Goal: Information Seeking & Learning: Get advice/opinions

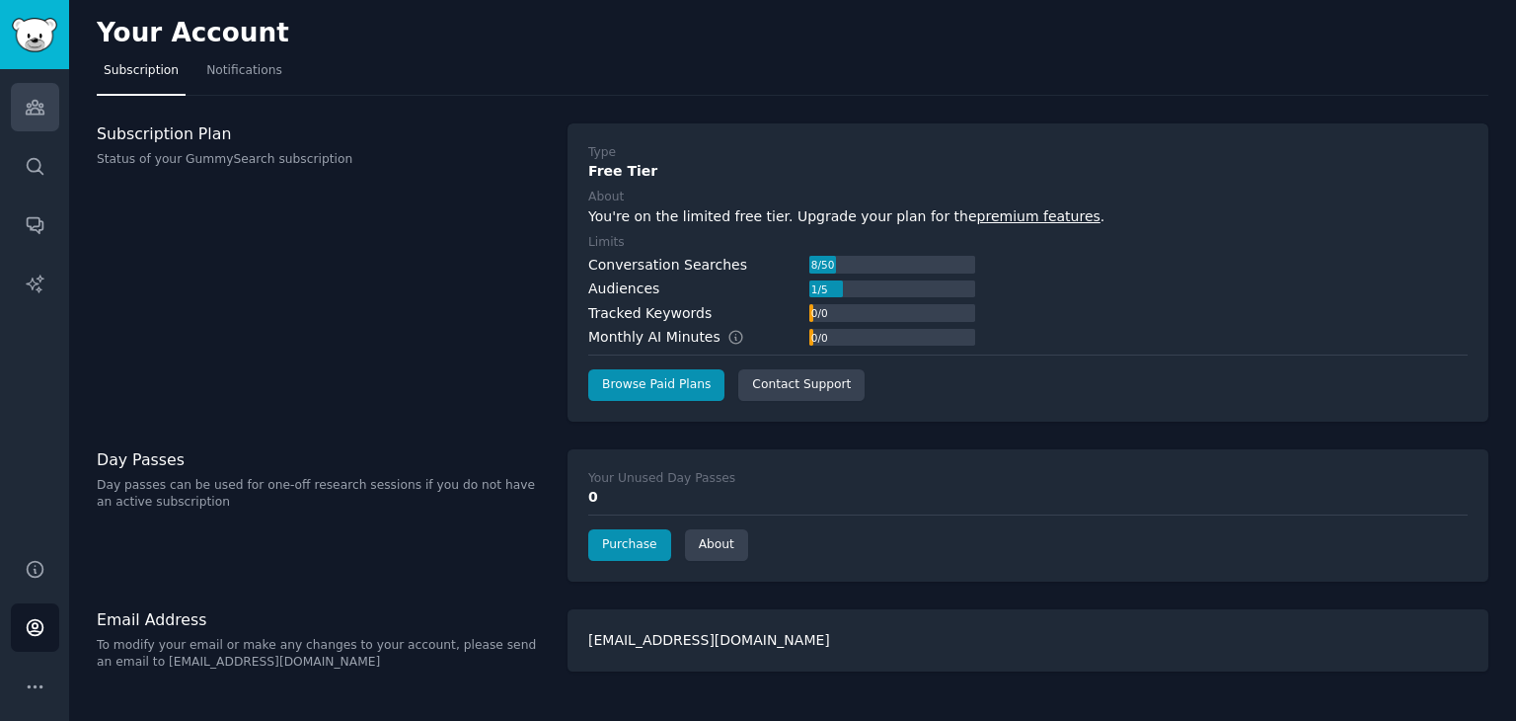
click at [36, 106] on icon "Sidebar" at bounding box center [35, 107] width 21 height 21
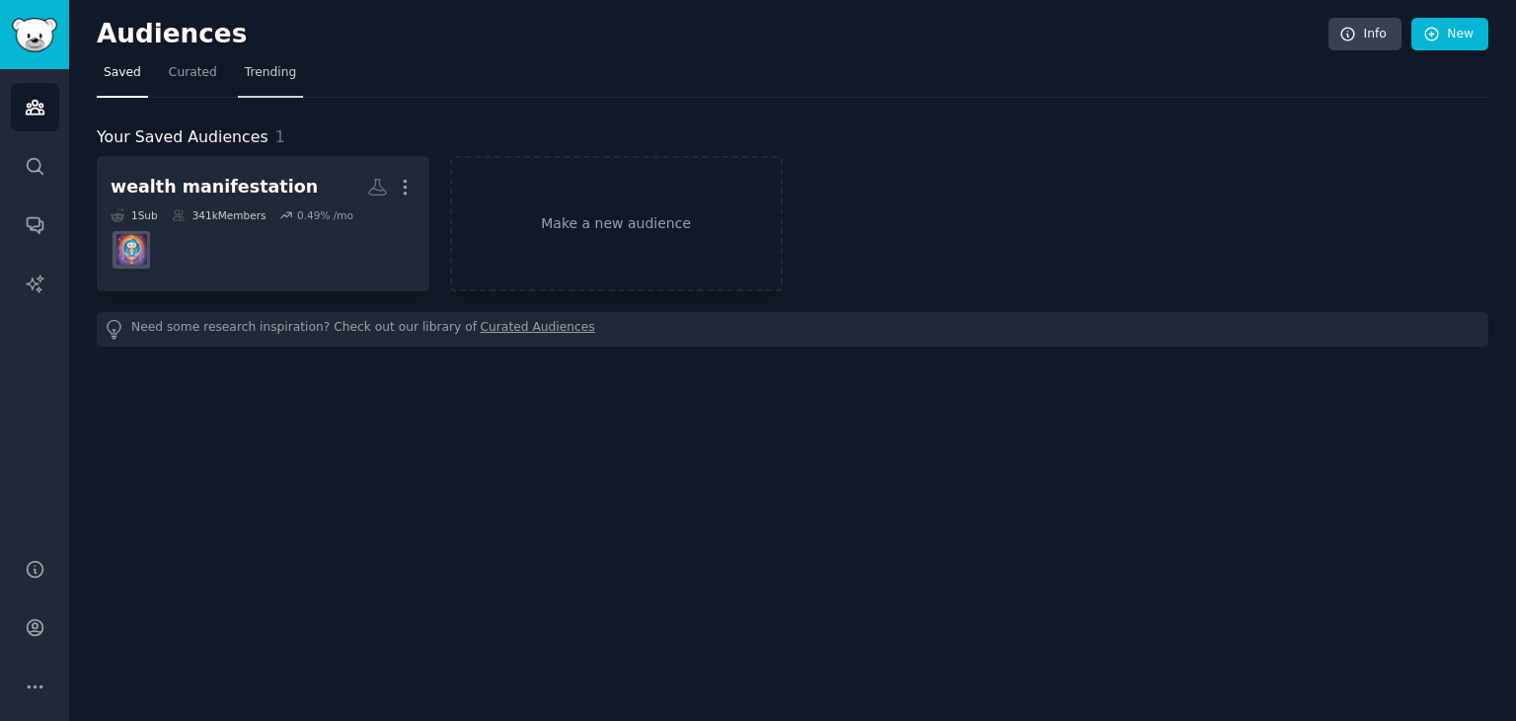
click at [276, 58] on link "Trending" at bounding box center [270, 77] width 65 height 40
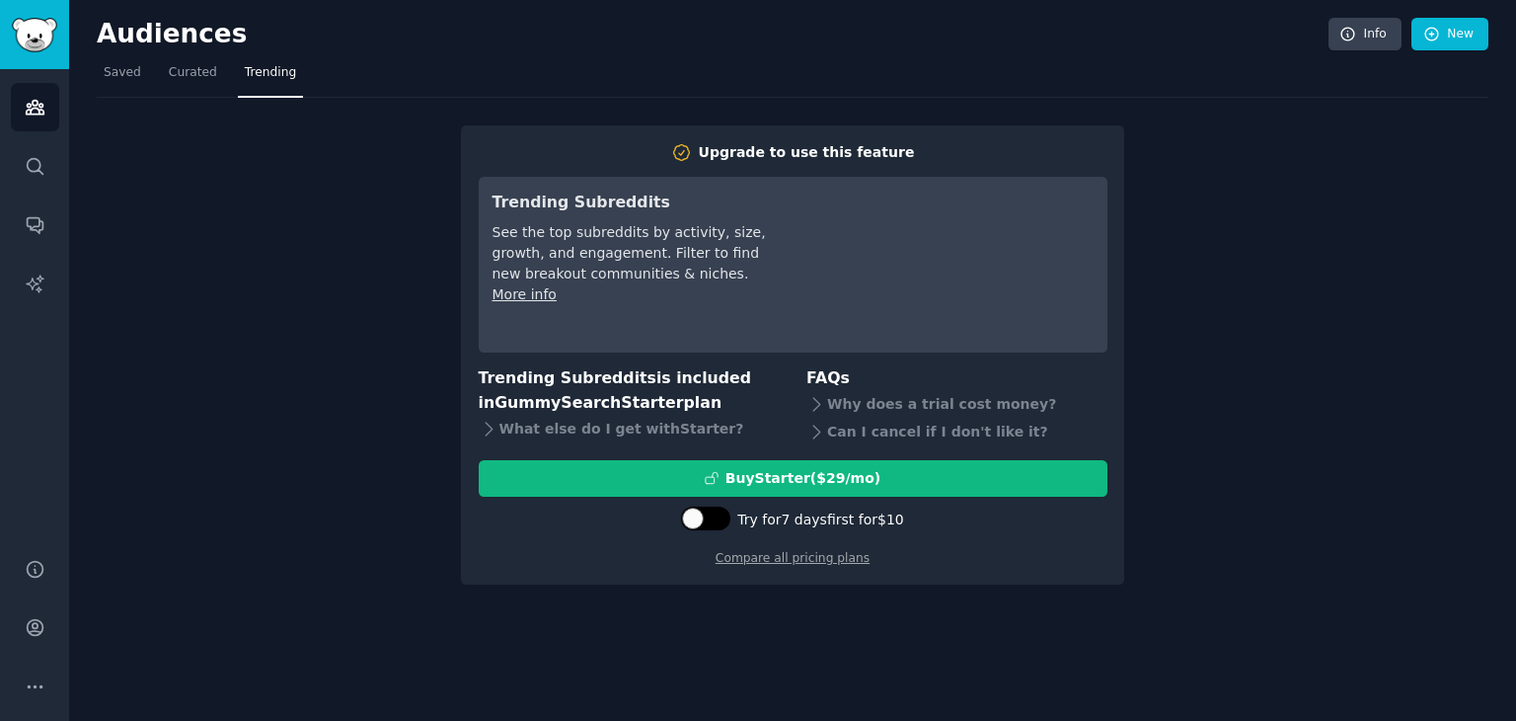
click at [716, 518] on div at bounding box center [716, 518] width 10 height 10
checkbox input "true"
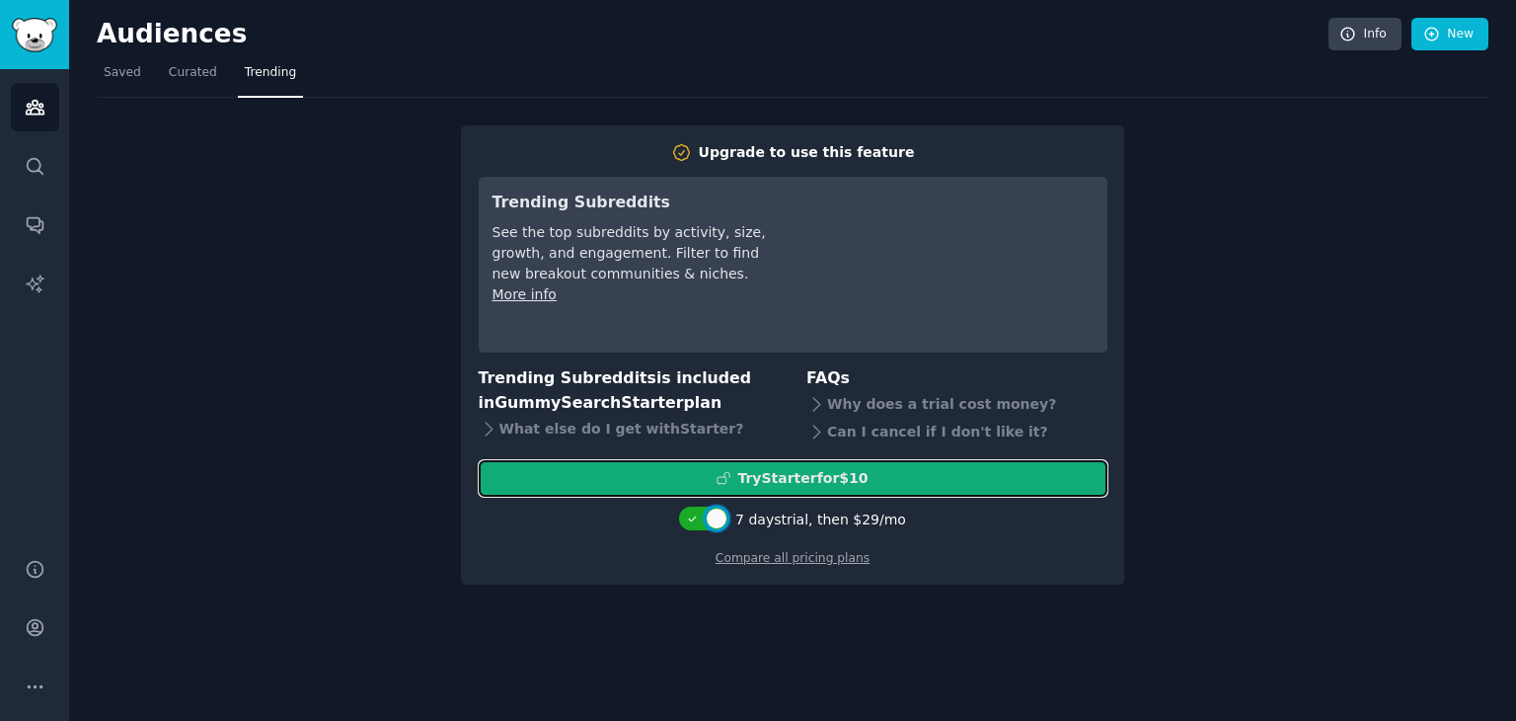
click at [841, 463] on button "Try Starter for $10" at bounding box center [793, 478] width 629 height 37
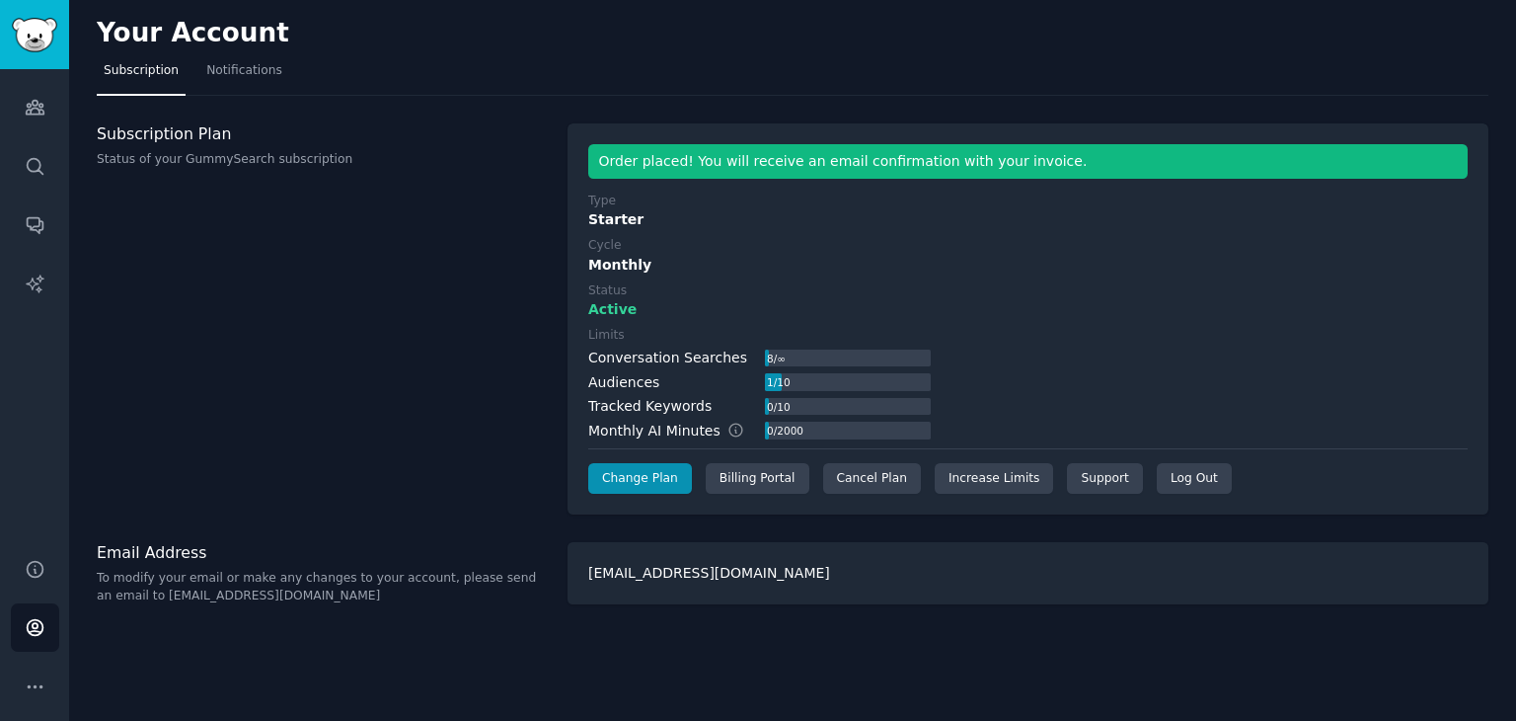
click at [647, 55] on nav "Subscription Notifications" at bounding box center [793, 75] width 1392 height 40
click at [43, 108] on link "Audiences" at bounding box center [35, 107] width 48 height 48
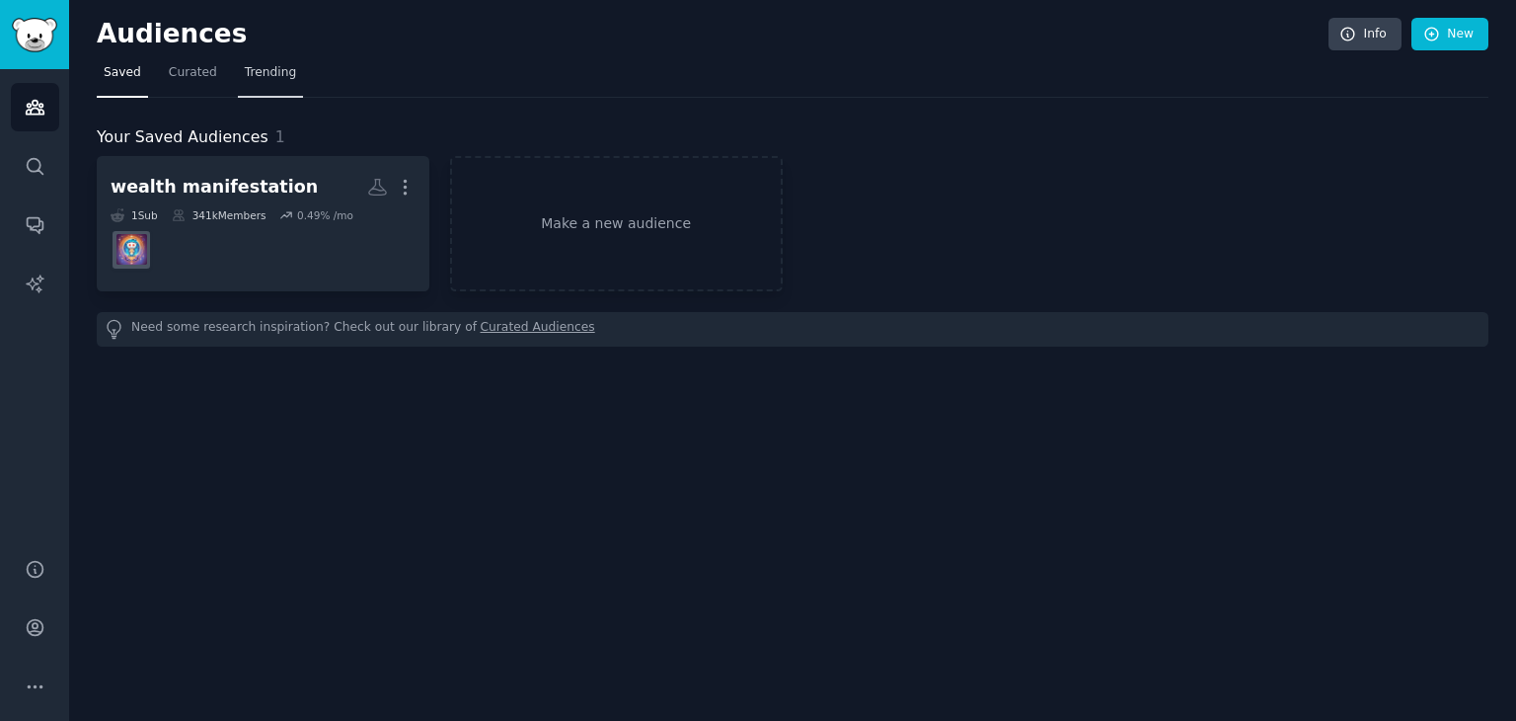
click at [276, 68] on span "Trending" at bounding box center [270, 73] width 51 height 18
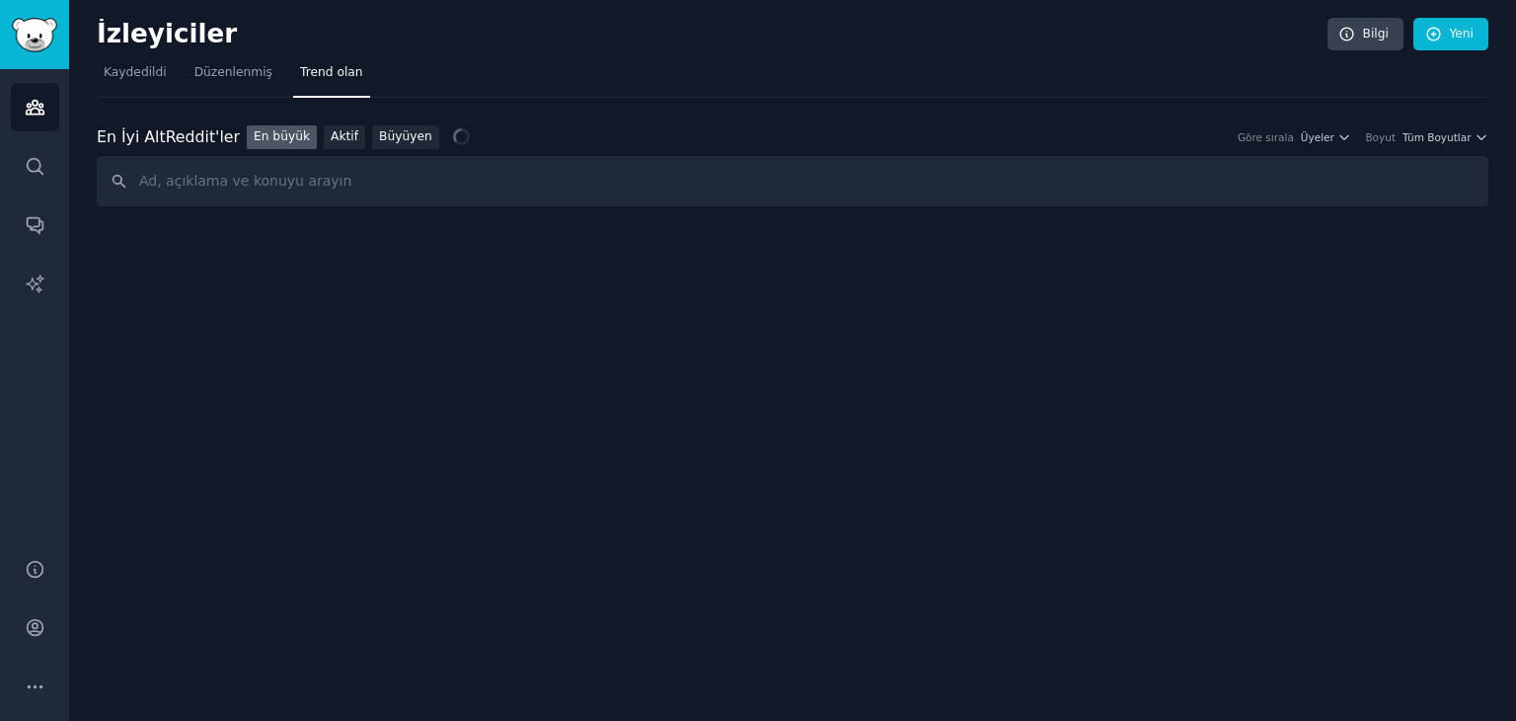
click at [647, 98] on div "En İyi Alt Reddit'ler En İyi Alt Reddit'ler En büyük Aktif Büyüyen [PERSON_NAME…" at bounding box center [793, 153] width 1392 height 110
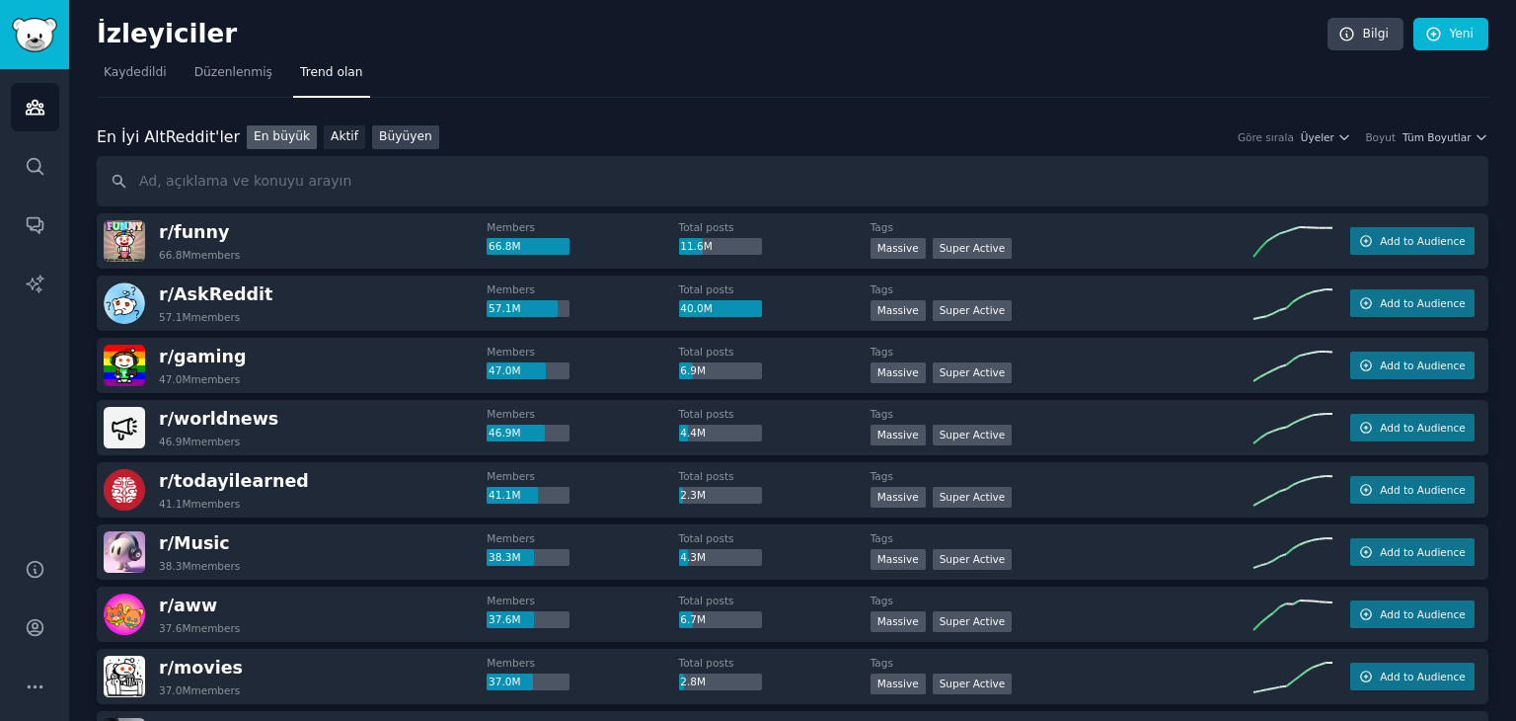
click at [379, 138] on font "Büyüyen" at bounding box center [405, 136] width 53 height 14
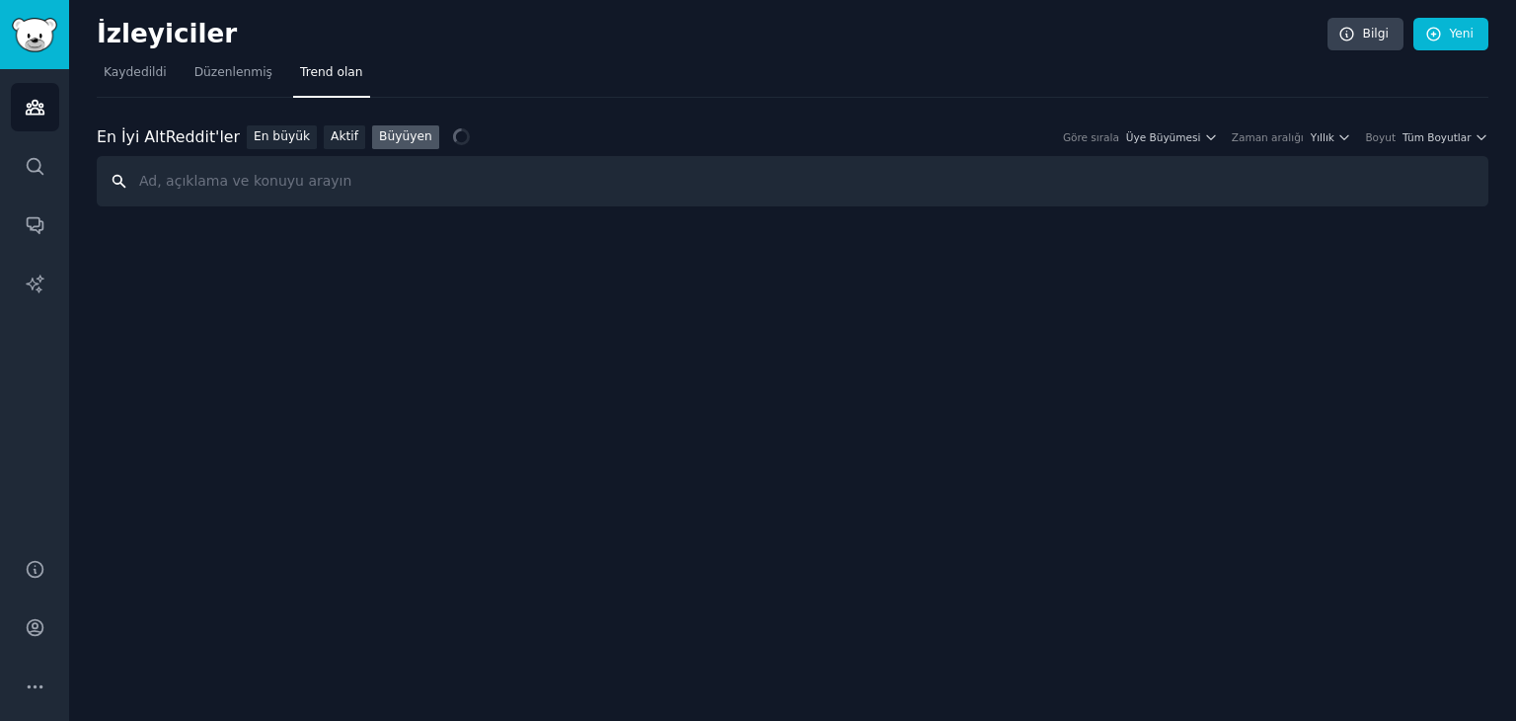
click at [258, 183] on input "text" at bounding box center [793, 181] width 1392 height 50
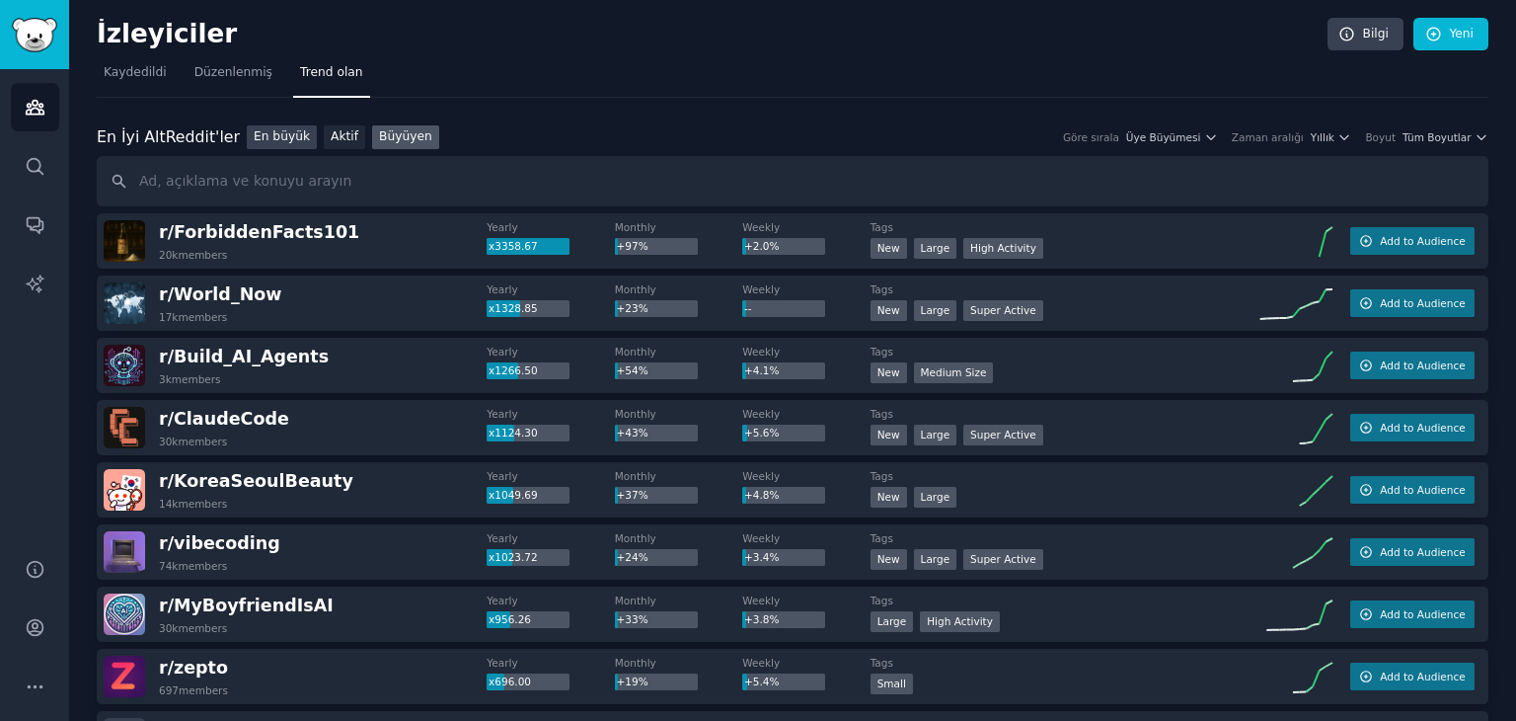
click at [271, 136] on font "En büyük" at bounding box center [282, 136] width 56 height 14
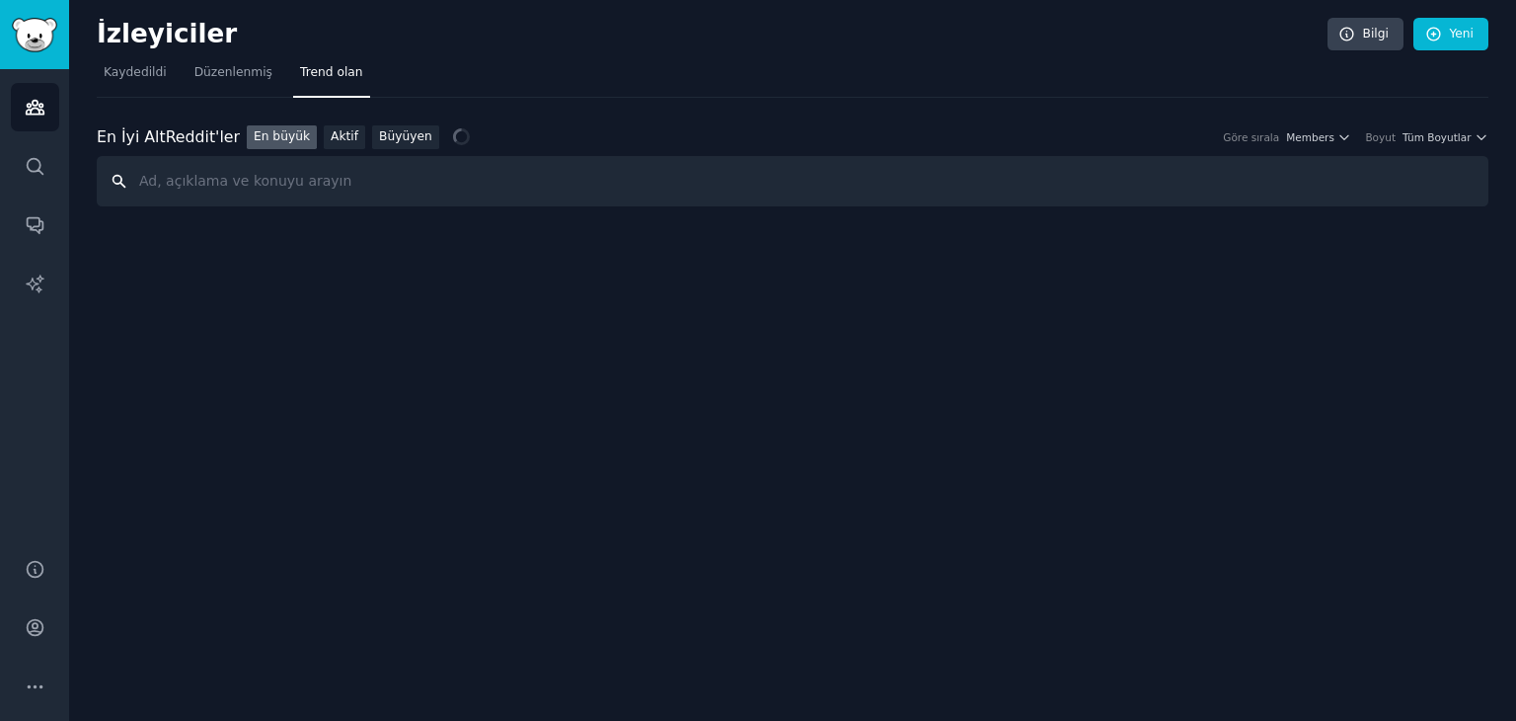
click at [320, 159] on input "text" at bounding box center [793, 181] width 1392 height 50
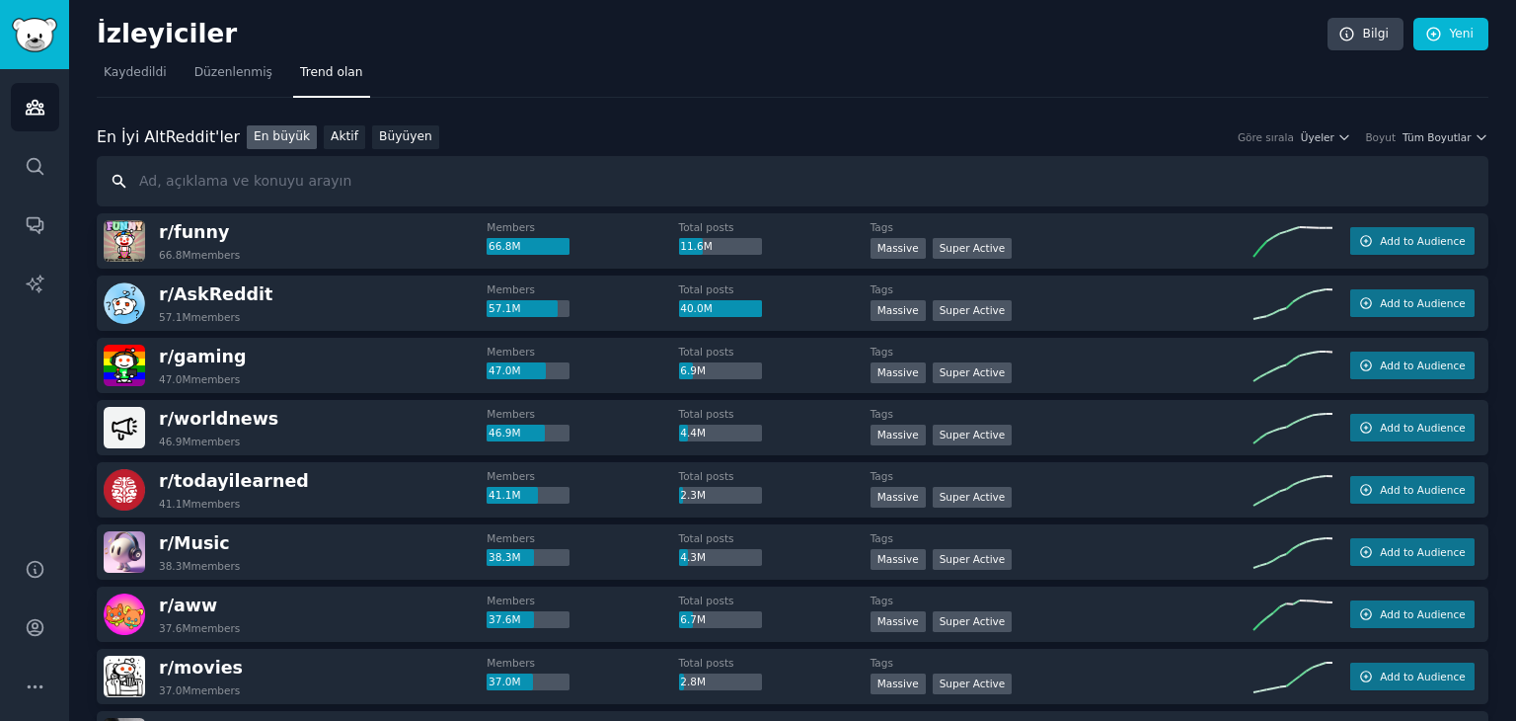
click at [308, 182] on input "text" at bounding box center [793, 181] width 1392 height 50
click at [263, 177] on input "text" at bounding box center [793, 181] width 1392 height 50
click at [334, 179] on input "text" at bounding box center [793, 181] width 1392 height 50
paste input "morning chaos"
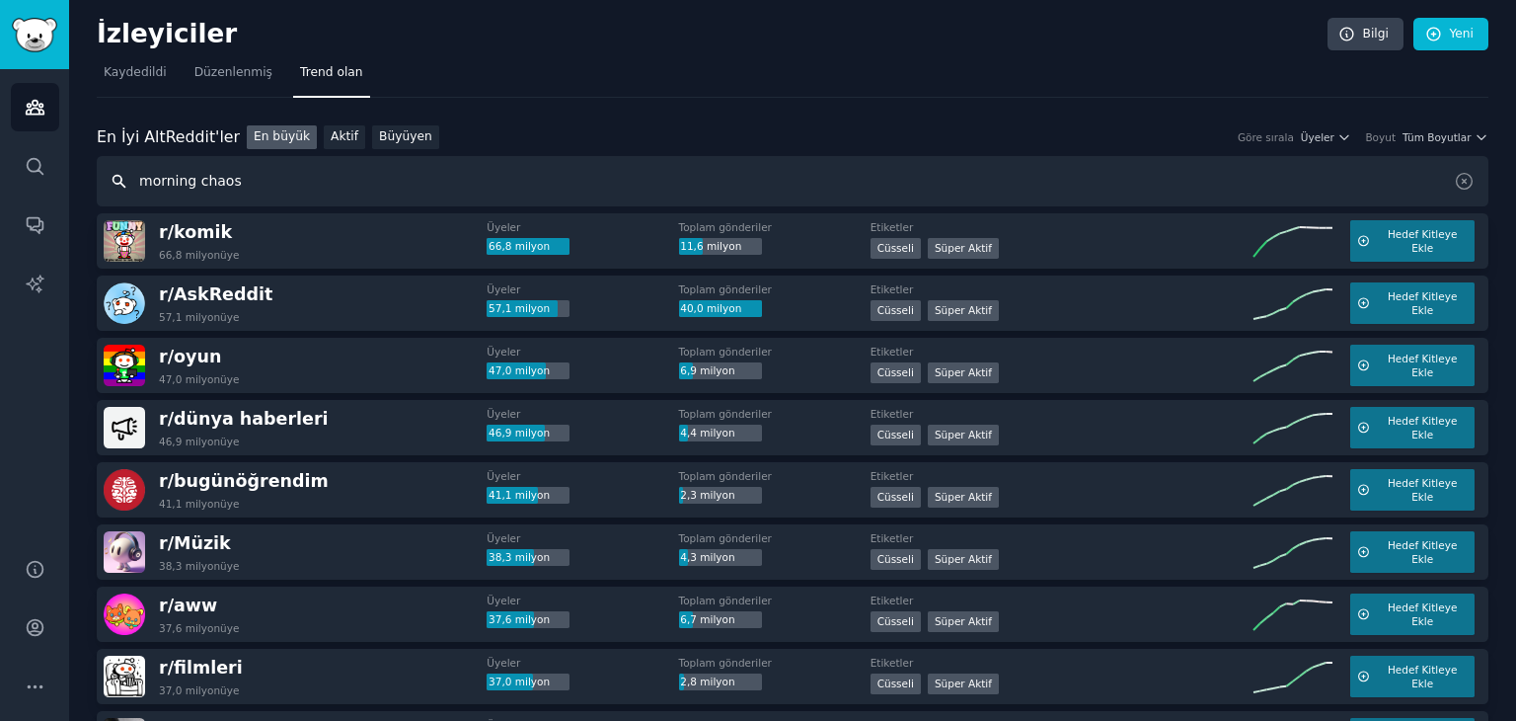
type input "morning chaos"
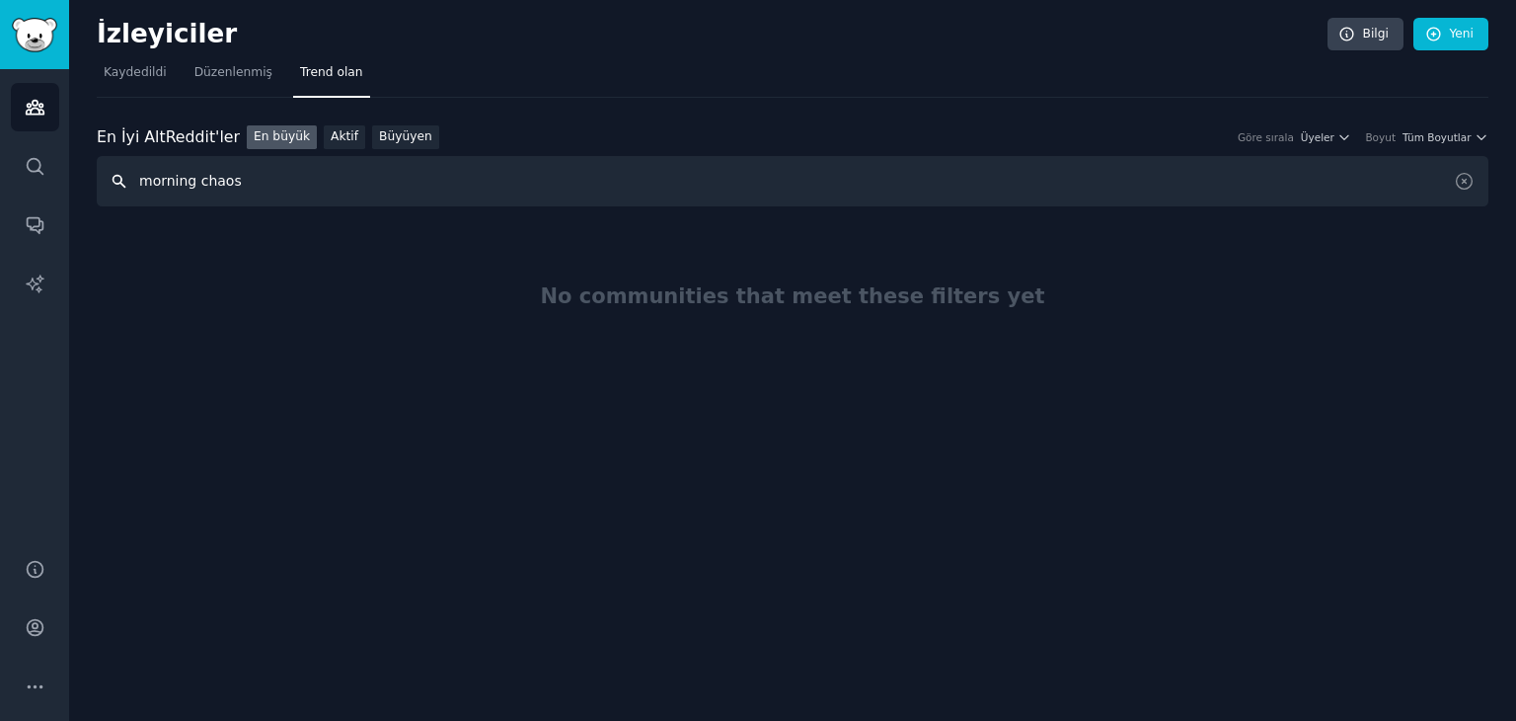
drag, startPoint x: 264, startPoint y: 194, endPoint x: 60, endPoint y: 194, distance: 203.3
click at [60, 194] on div "İzleyiciler İzleyiciler Aramak Konuşmalar Yapay Zeka Raporları Yardım Hesap Dah…" at bounding box center [758, 360] width 1516 height 721
paste input "family planner"
type input "family planner"
drag, startPoint x: 380, startPoint y: 193, endPoint x: 41, endPoint y: 193, distance: 338.6
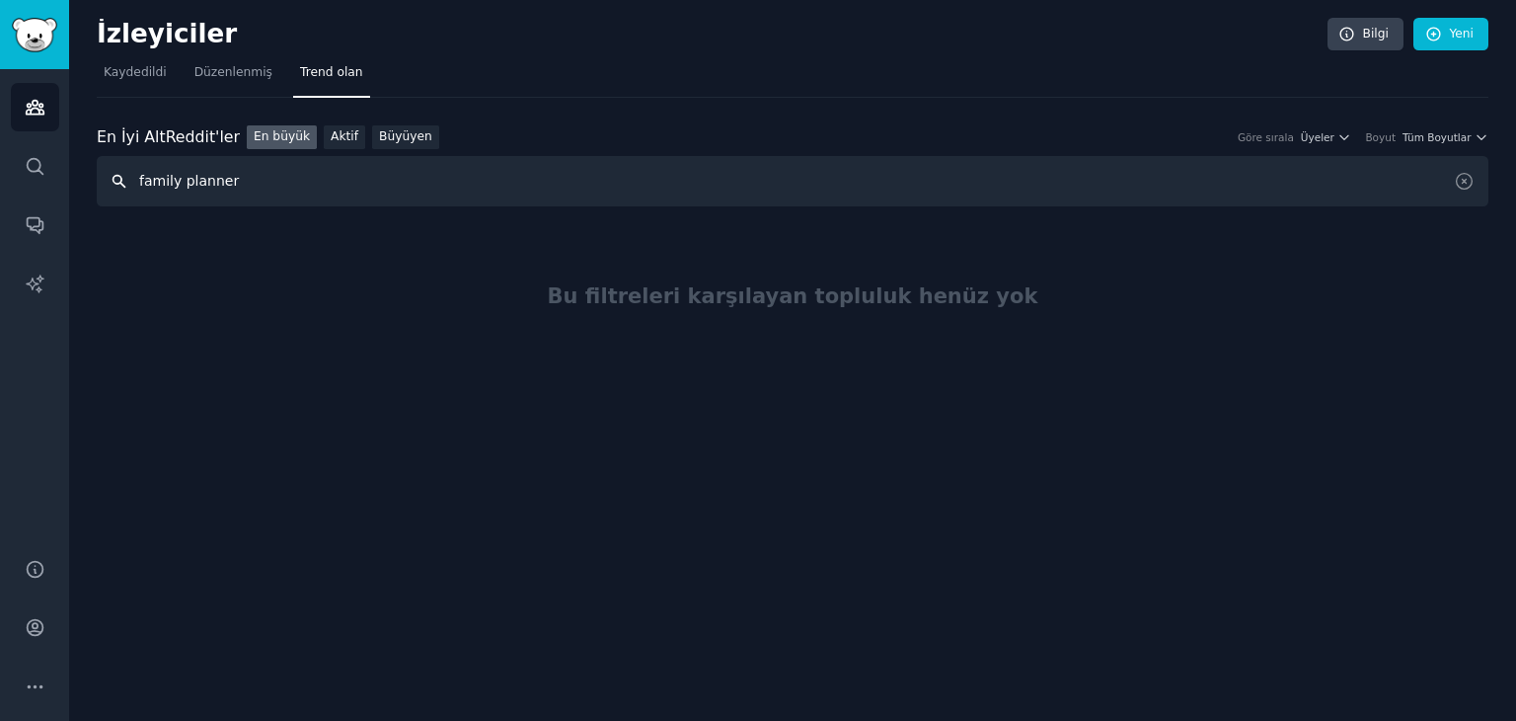
click at [41, 193] on div "İzleyiciler İzleyiciler Aramak Konuşmalar Yapay Zeka Raporları Yardım Hesap Dah…" at bounding box center [758, 360] width 1516 height 721
paste input "WorkingMoms"
type input "WorkingMoms"
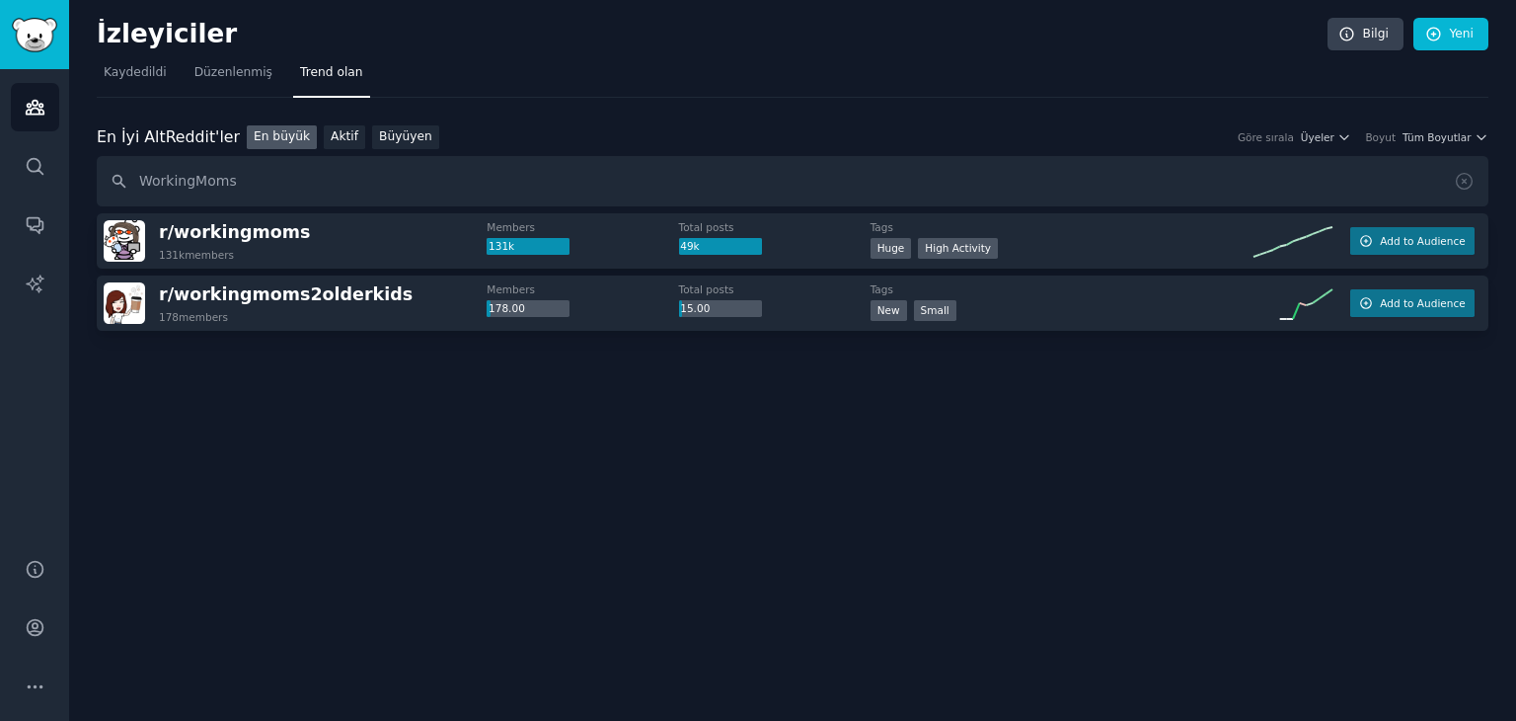
click at [616, 251] on div "Members 131k" at bounding box center [582, 237] width 191 height 35
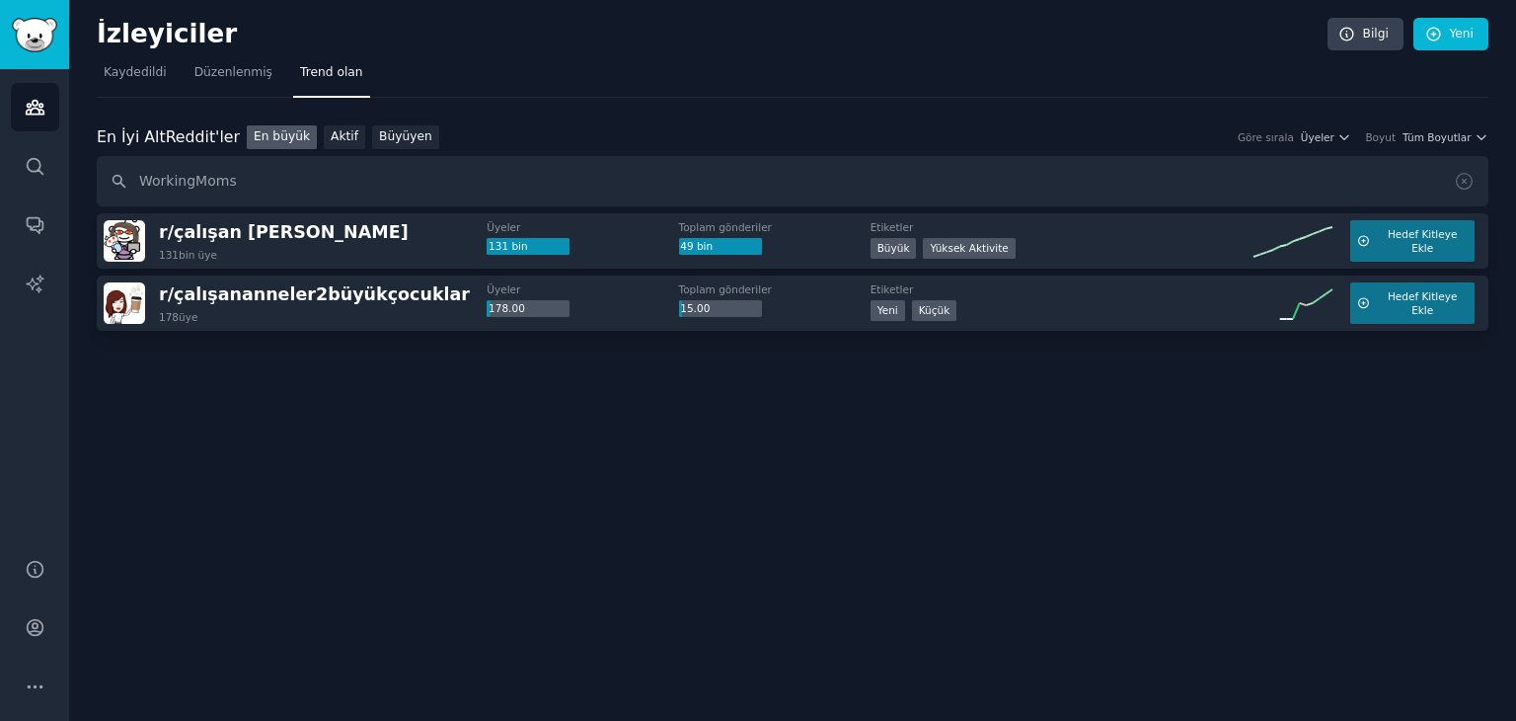
click at [1100, 238] on div "Büyük Yüksek Aktivite" at bounding box center [1062, 250] width 383 height 25
click at [1412, 234] on font "Hedef Kitleye Ekle" at bounding box center [1423, 241] width 70 height 26
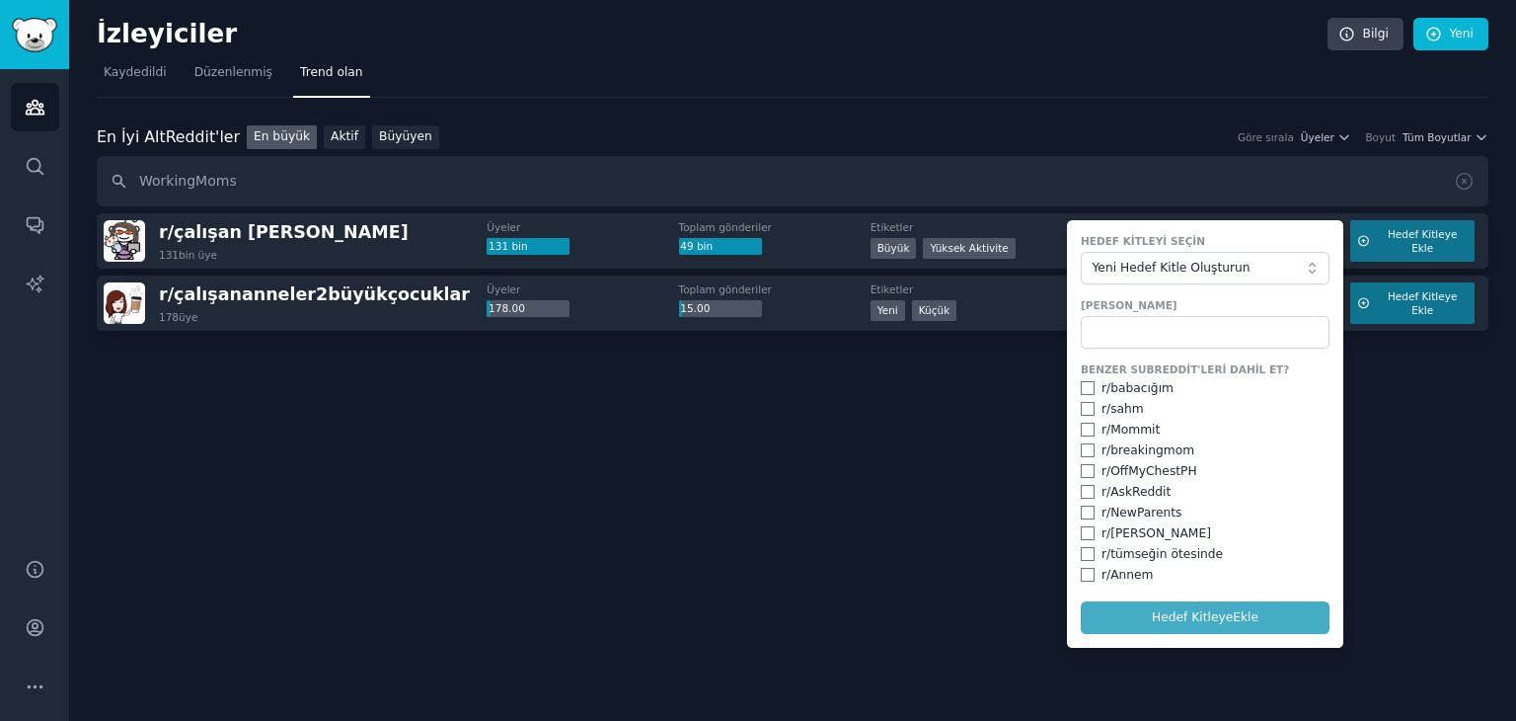
click at [901, 550] on div "İzleyiciler Bilgi Yeni Kaydedildi Düzenlenmiş Trend olan En İyi Alt Reddit'ler …" at bounding box center [792, 360] width 1447 height 721
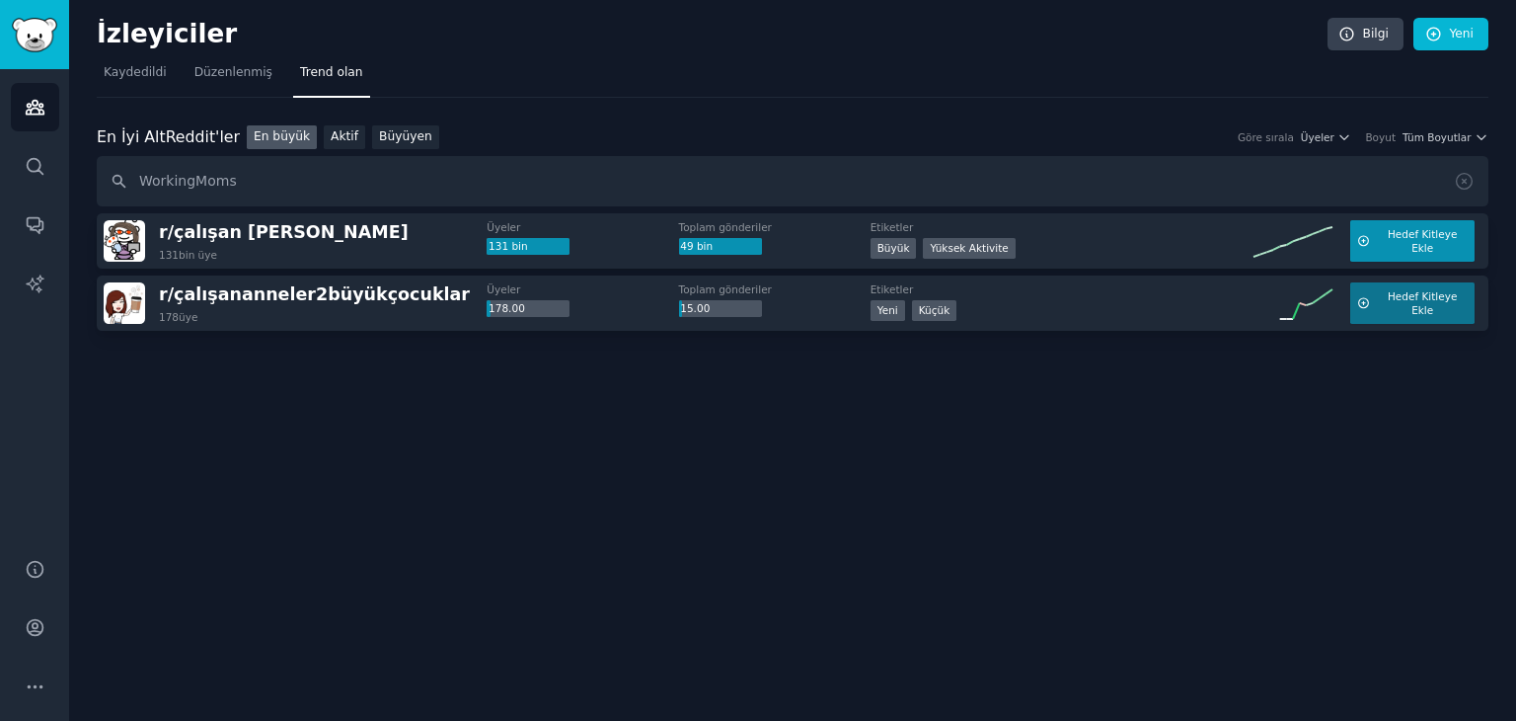
click at [1416, 237] on font "Hedef Kitleye Ekle" at bounding box center [1423, 241] width 70 height 26
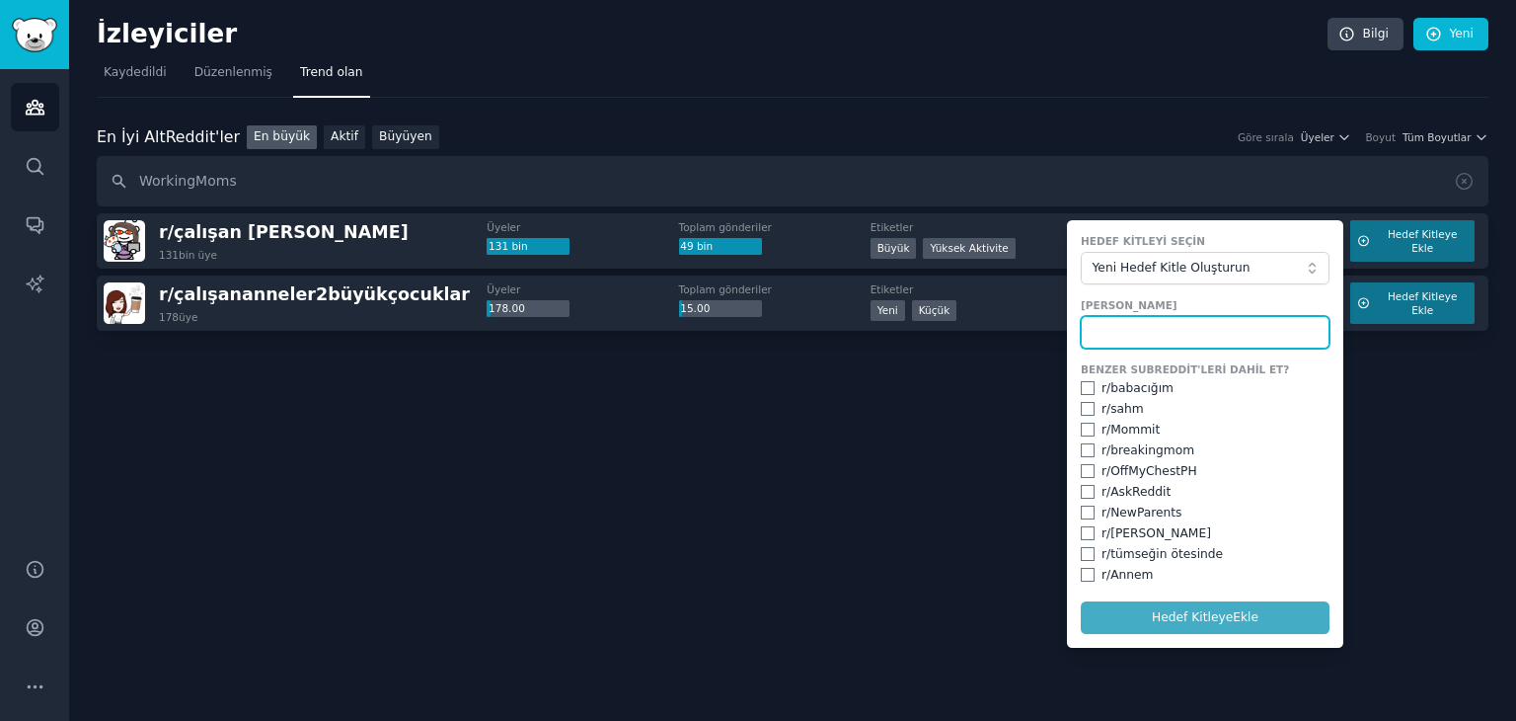
click at [1155, 330] on input "text" at bounding box center [1205, 333] width 249 height 34
click at [1151, 337] on input "text" at bounding box center [1205, 333] width 249 height 34
type input "kadınlar"
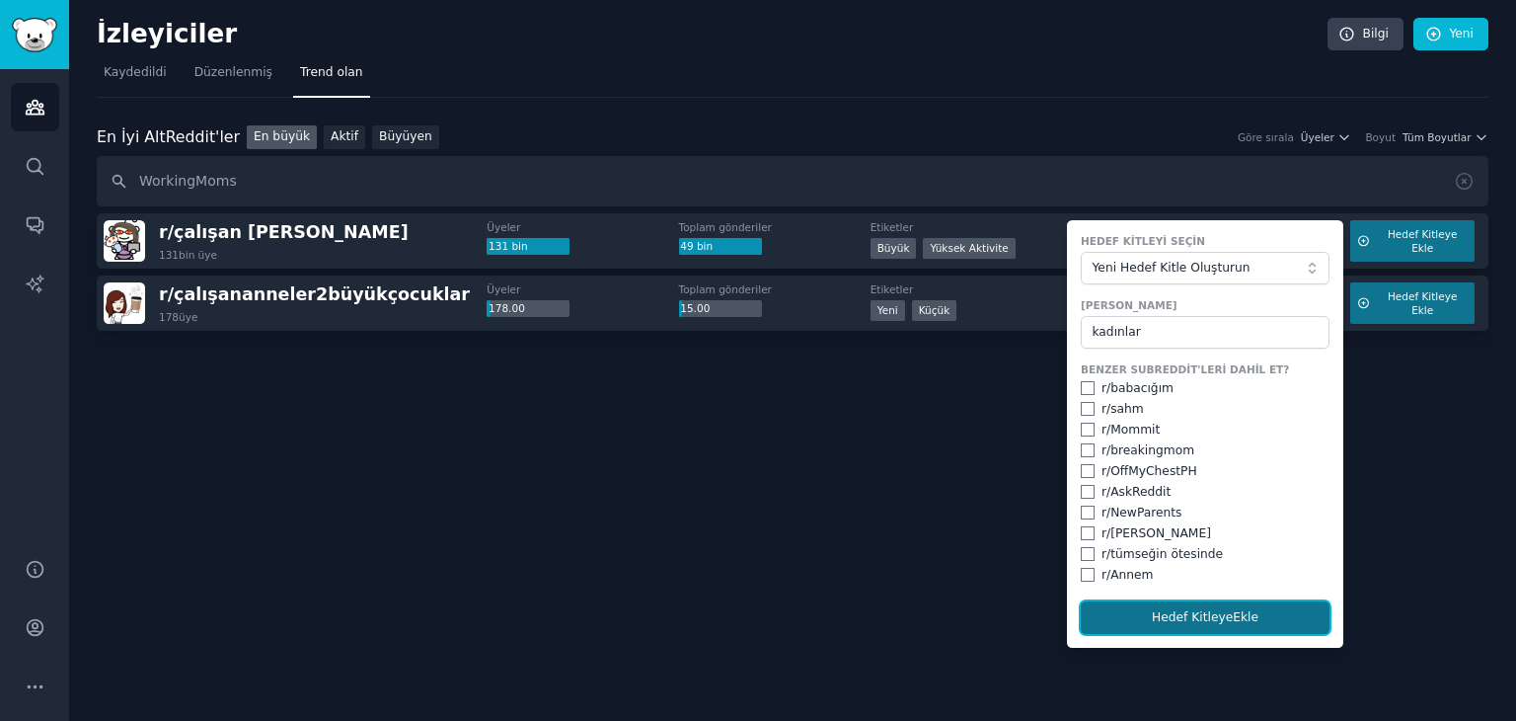
click at [1222, 623] on font "Hedef Kitleye" at bounding box center [1192, 617] width 81 height 14
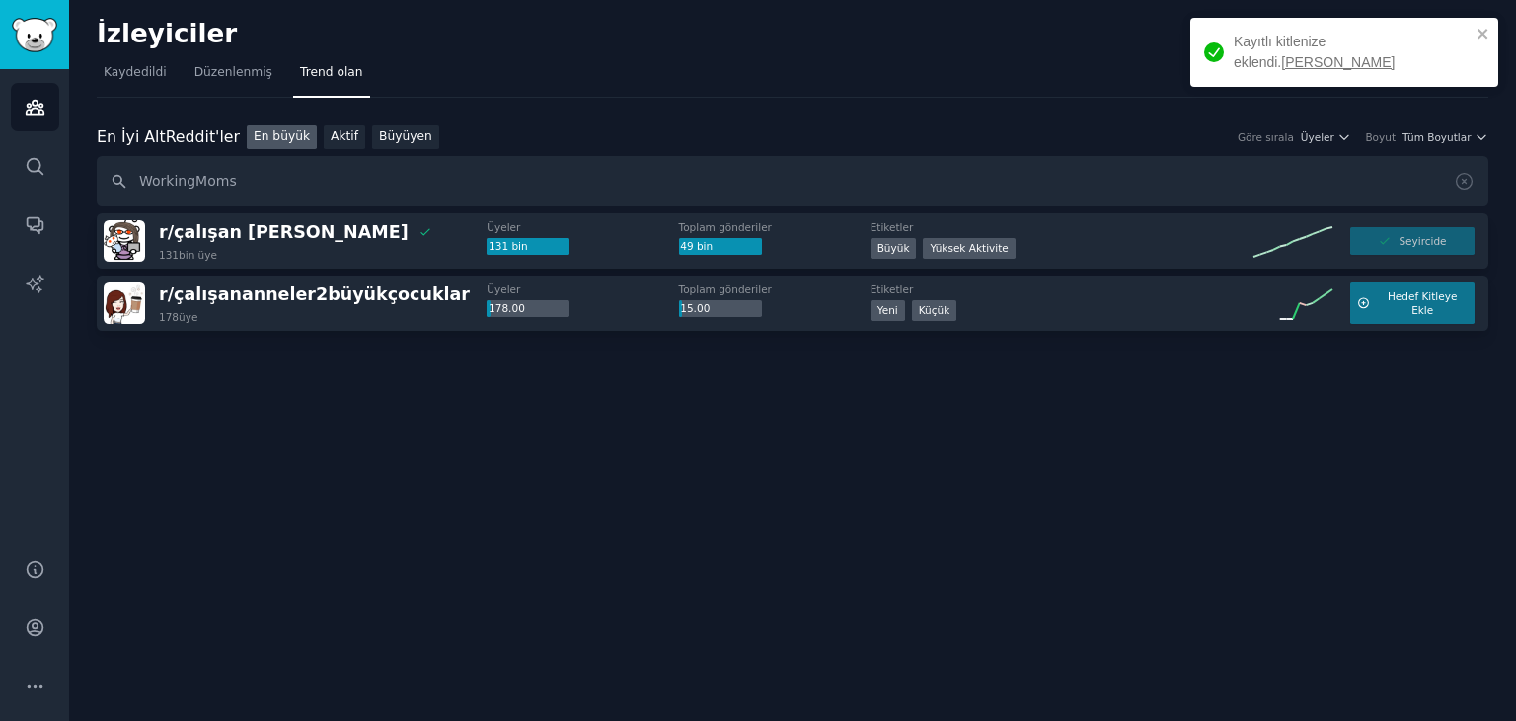
click at [1411, 239] on div "Seyircide" at bounding box center [1412, 241] width 124 height 28
click at [256, 223] on font "çalışan anneler" at bounding box center [291, 232] width 235 height 20
click at [275, 237] on font "çalışan anneler" at bounding box center [291, 232] width 235 height 20
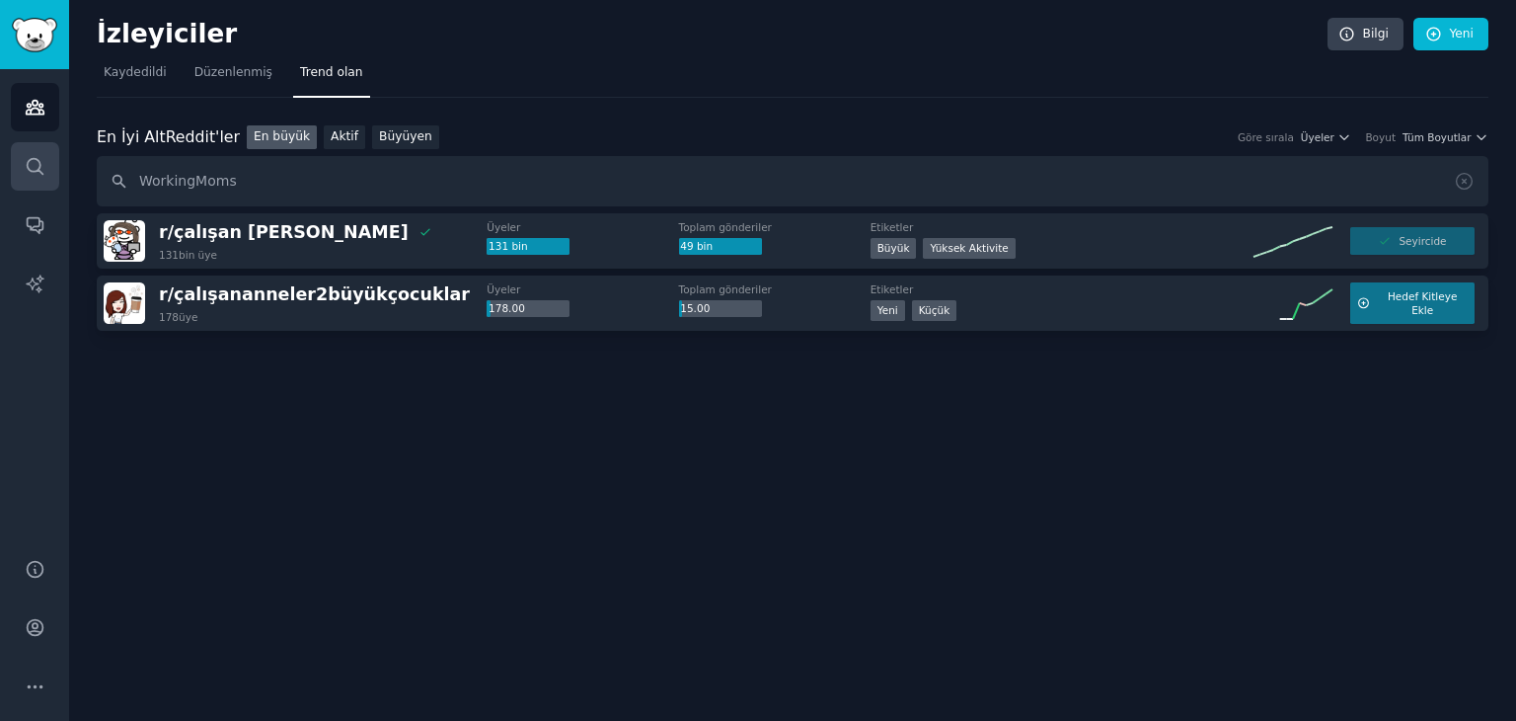
click at [41, 176] on link "Aramak" at bounding box center [35, 166] width 48 height 48
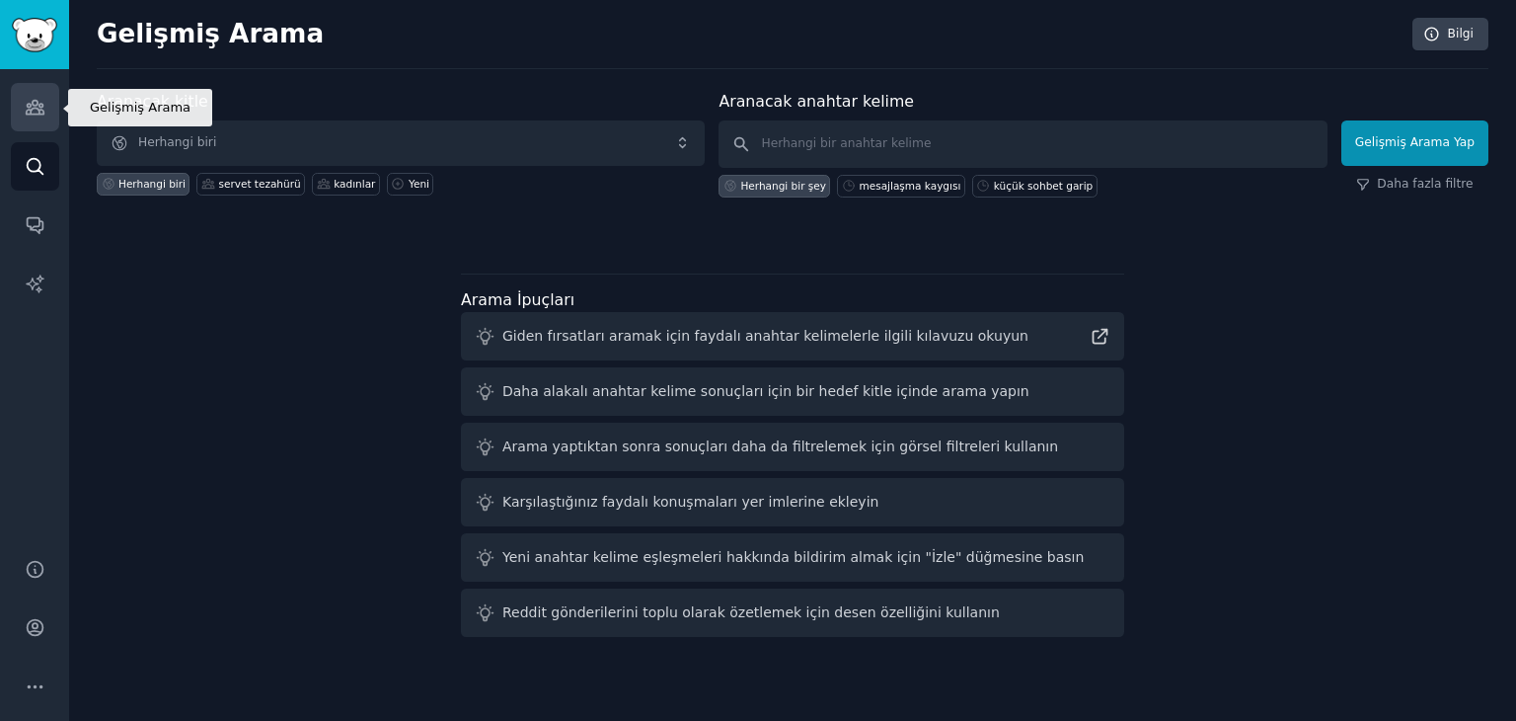
click at [32, 115] on icon "Kenar çubuğu" at bounding box center [35, 107] width 21 height 21
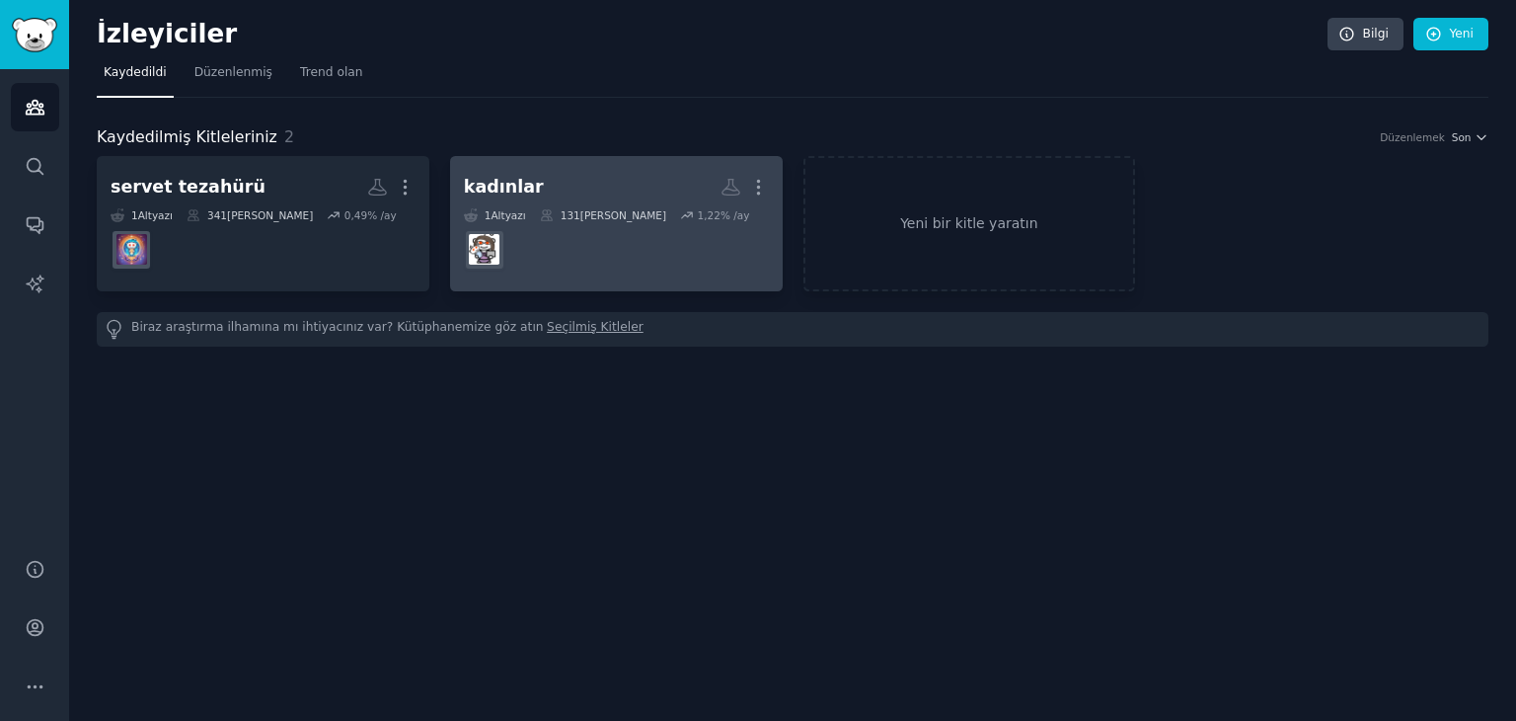
click at [533, 254] on dd at bounding box center [616, 249] width 305 height 55
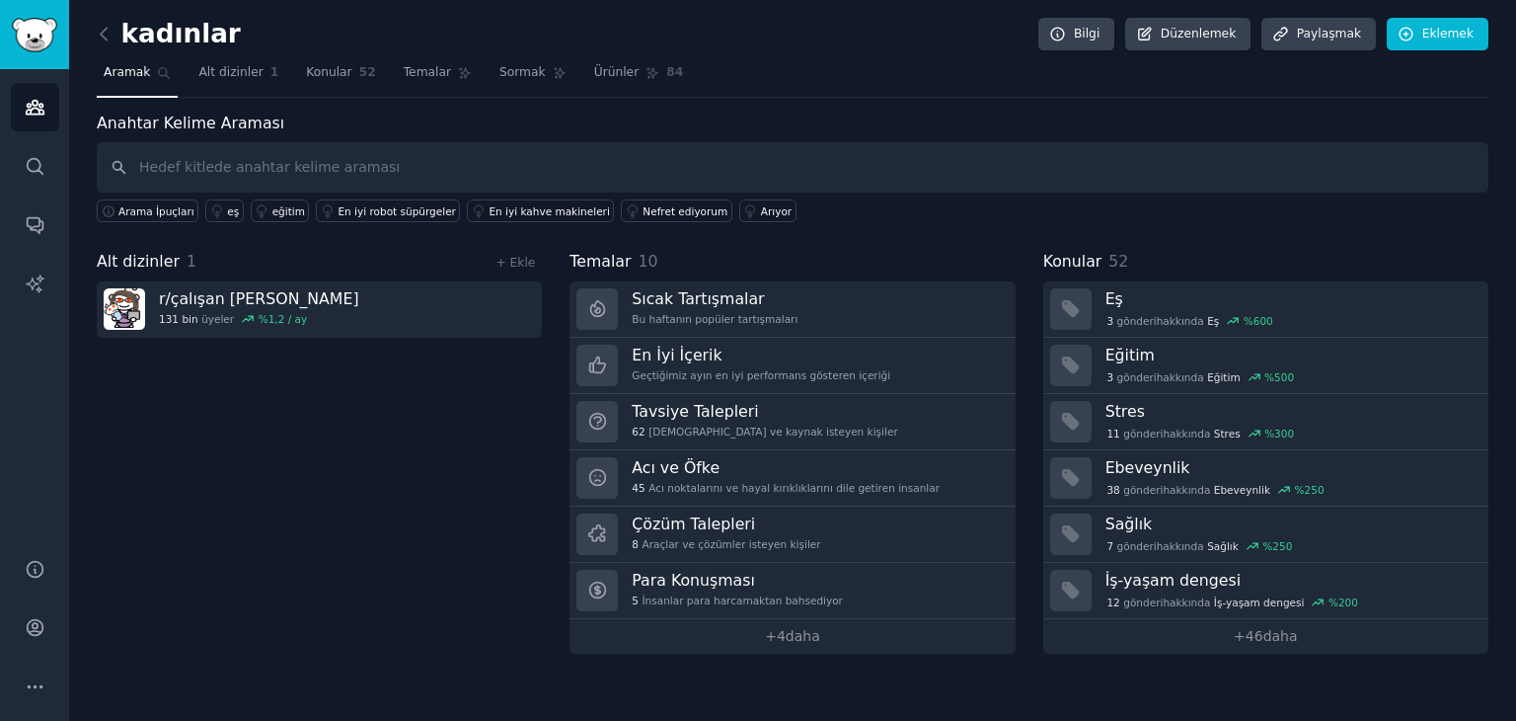
click at [418, 467] on div "Alt dizinler 1 + Ekle r/ çalışan anneler 131 bin üyeler % 1,2 / ay" at bounding box center [319, 452] width 445 height 404
click at [509, 69] on font "Sormak" at bounding box center [522, 72] width 46 height 14
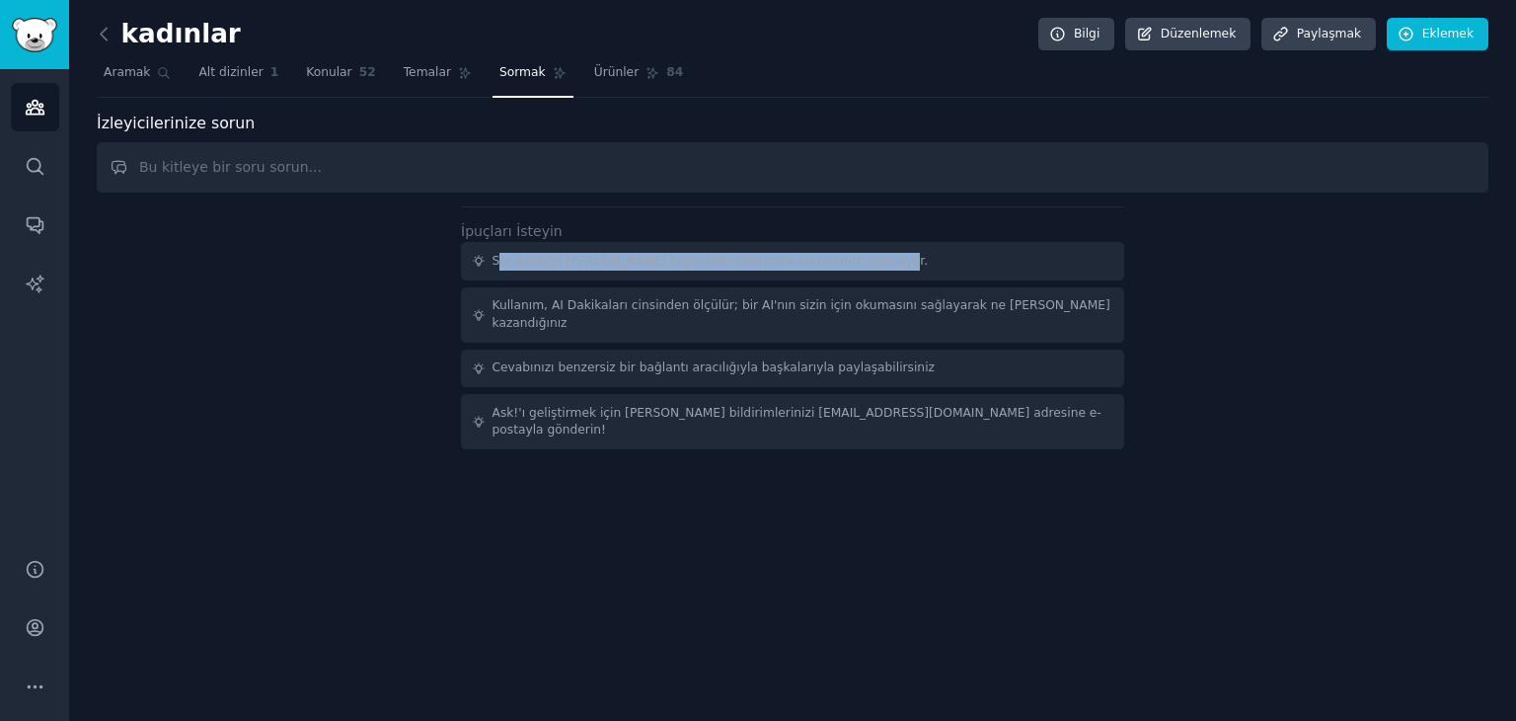
drag, startPoint x: 495, startPoint y: 252, endPoint x: 918, endPoint y: 261, distance: 422.5
click at [906, 261] on div "Sor özelliği, Reddit'teki kaynakları belirterek sorularınızı yanıtlıyor." at bounding box center [792, 261] width 663 height 38
click at [931, 245] on div "Sor özelliği, Reddit'teki kaynakları belirterek sorularınızı yanıtlıyor." at bounding box center [792, 261] width 663 height 38
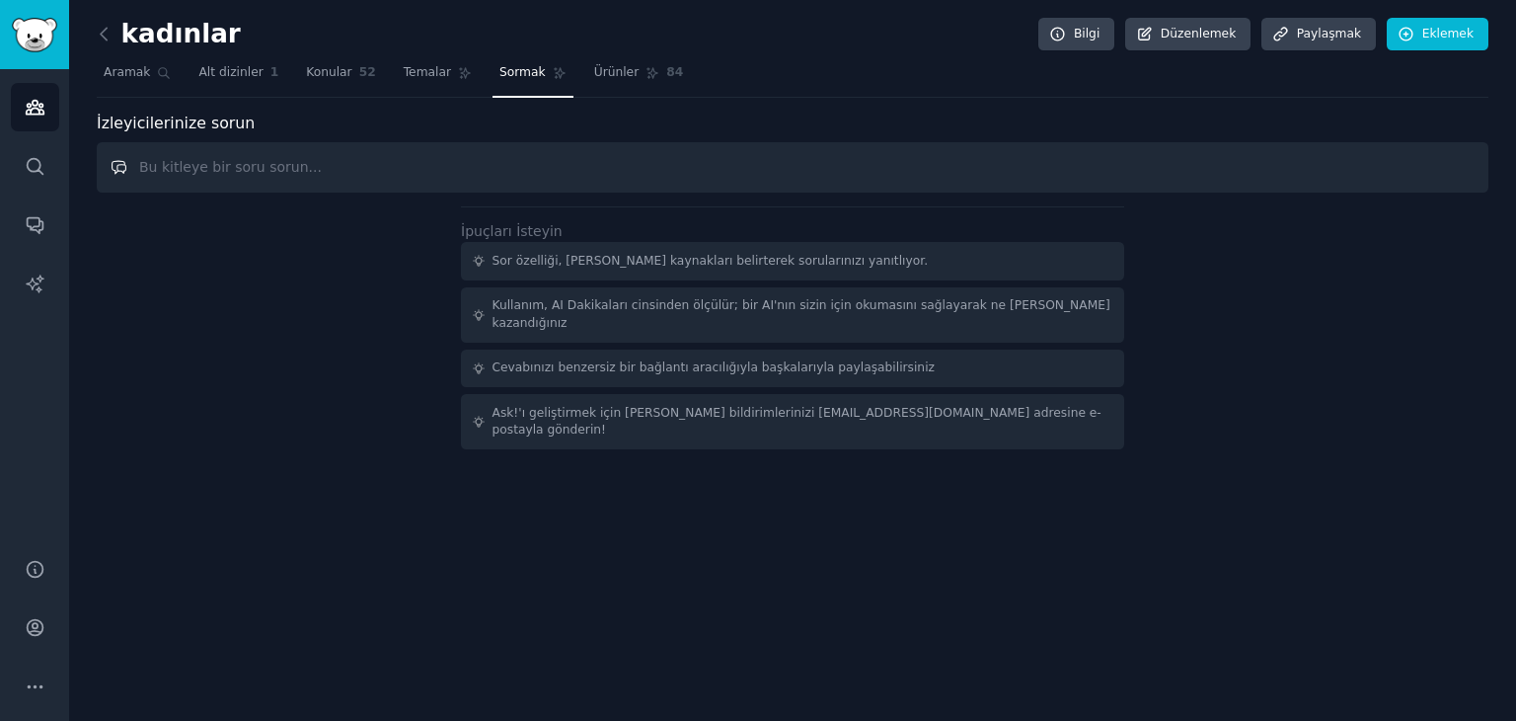
click at [303, 169] on input "text" at bounding box center [793, 167] width 1392 height 50
click at [329, 66] on font "Konular" at bounding box center [328, 72] width 45 height 14
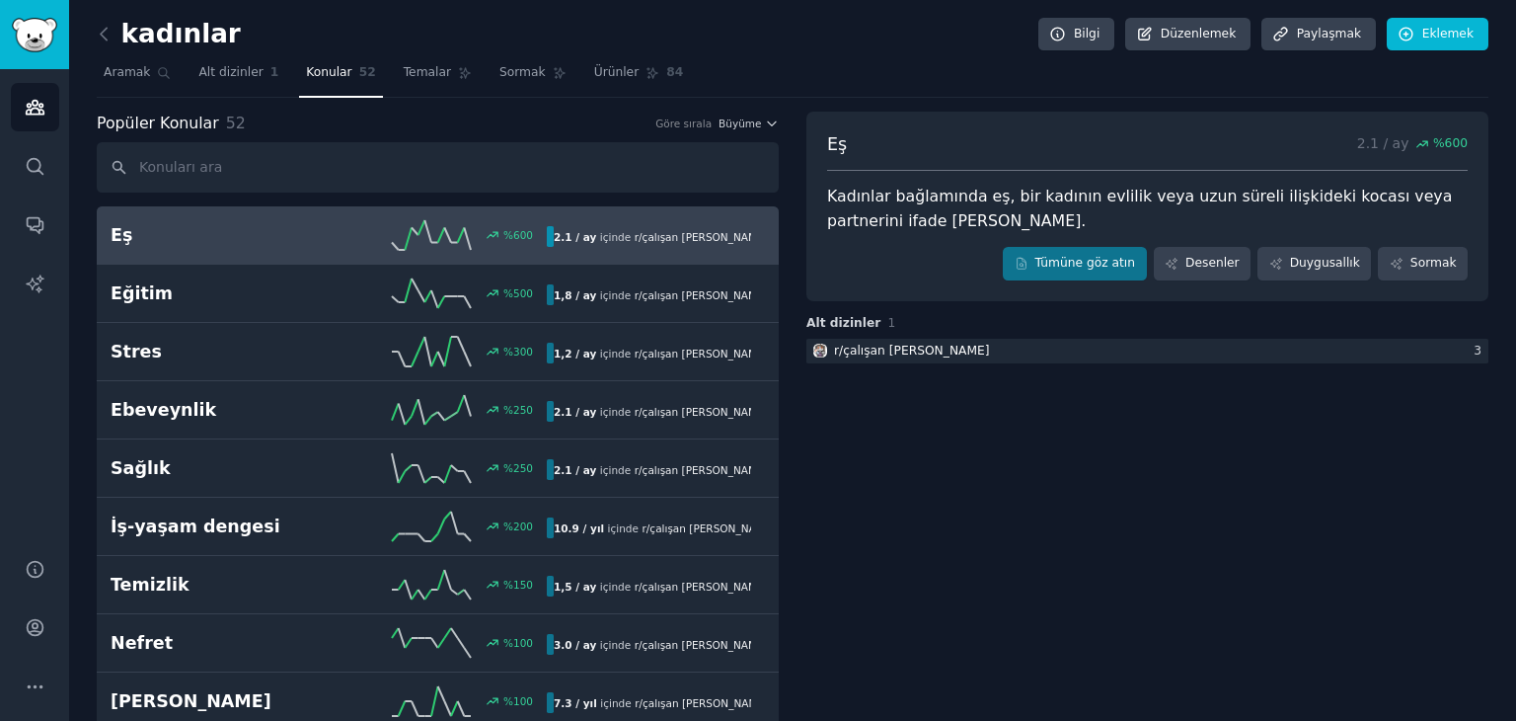
click at [351, 238] on div "% 600" at bounding box center [438, 235] width 218 height 30
click at [1094, 275] on link "Tümüne göz atın" at bounding box center [1075, 264] width 144 height 34
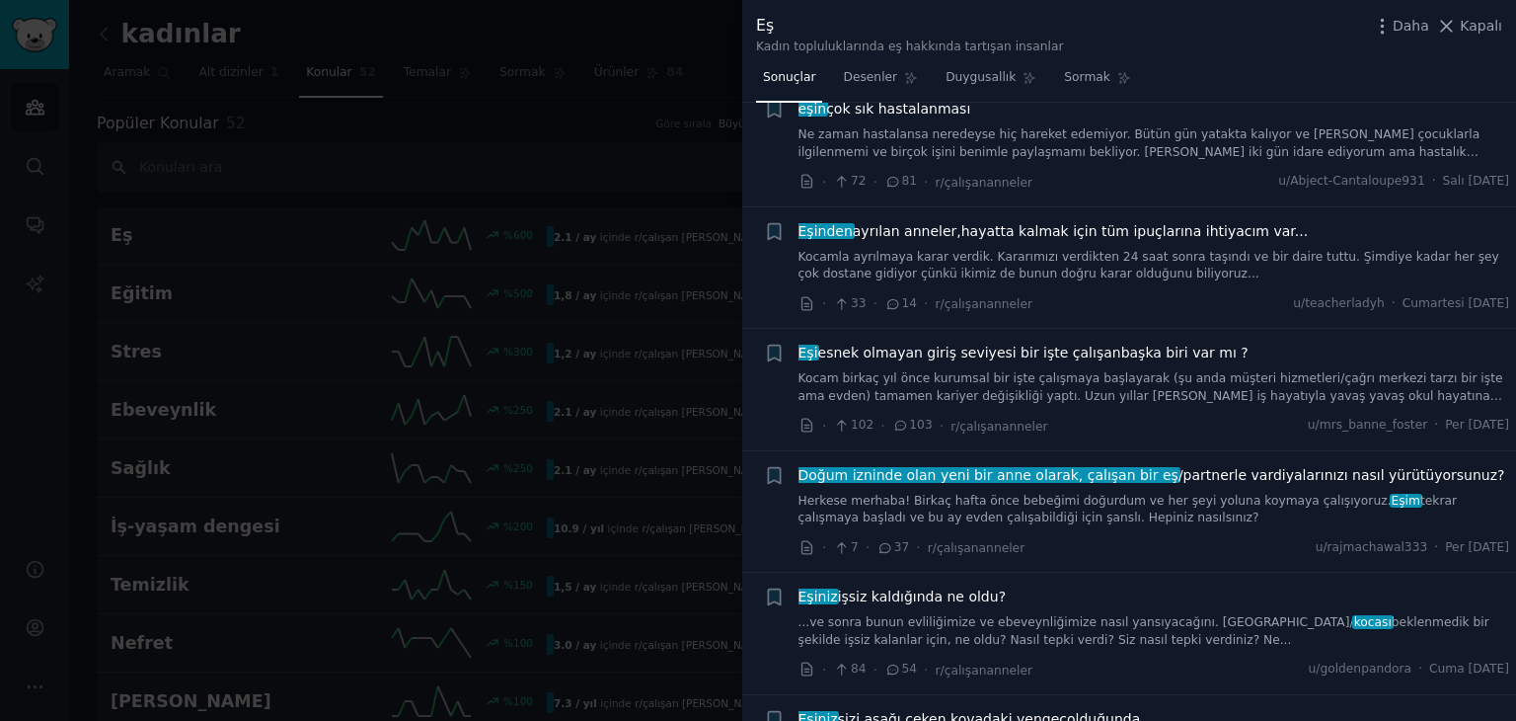
scroll to position [296, 0]
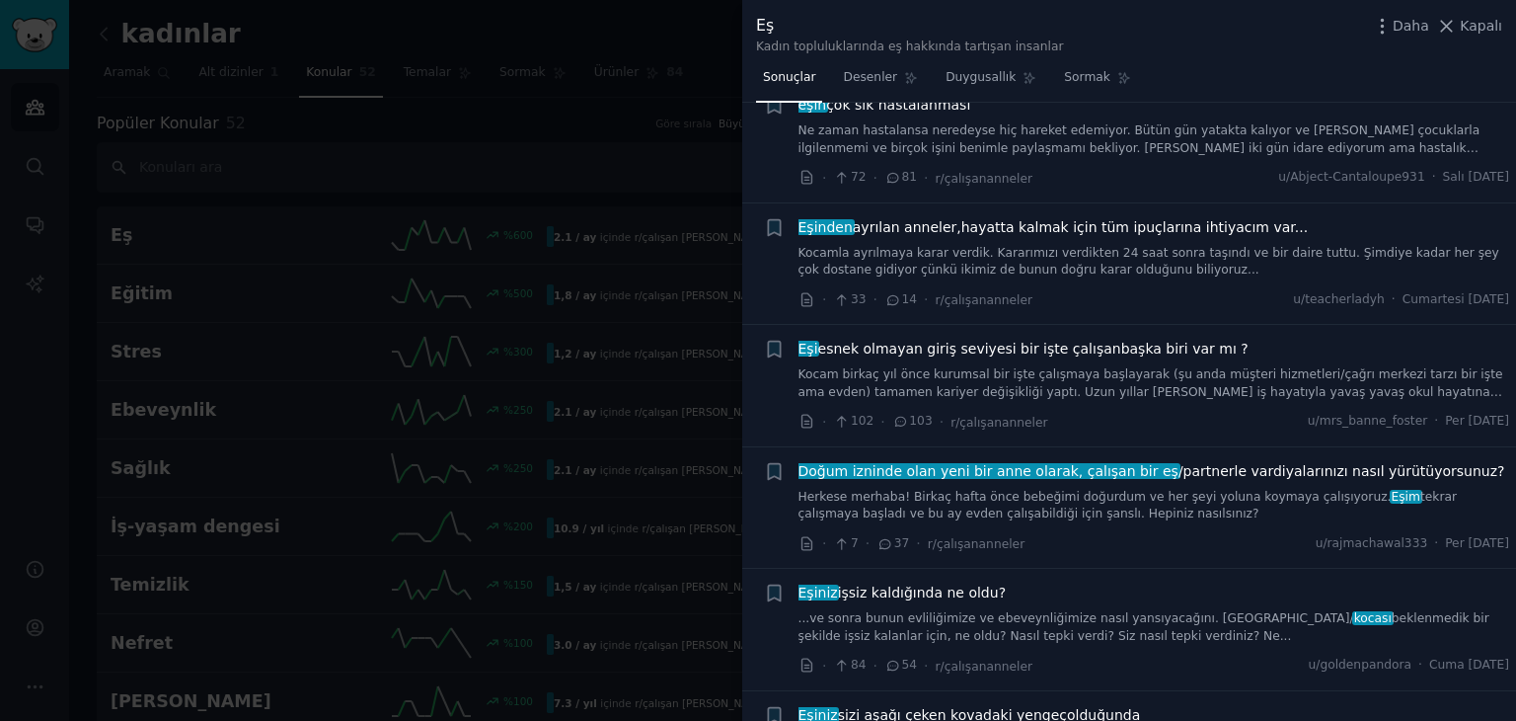
click at [630, 172] on div at bounding box center [758, 360] width 1516 height 721
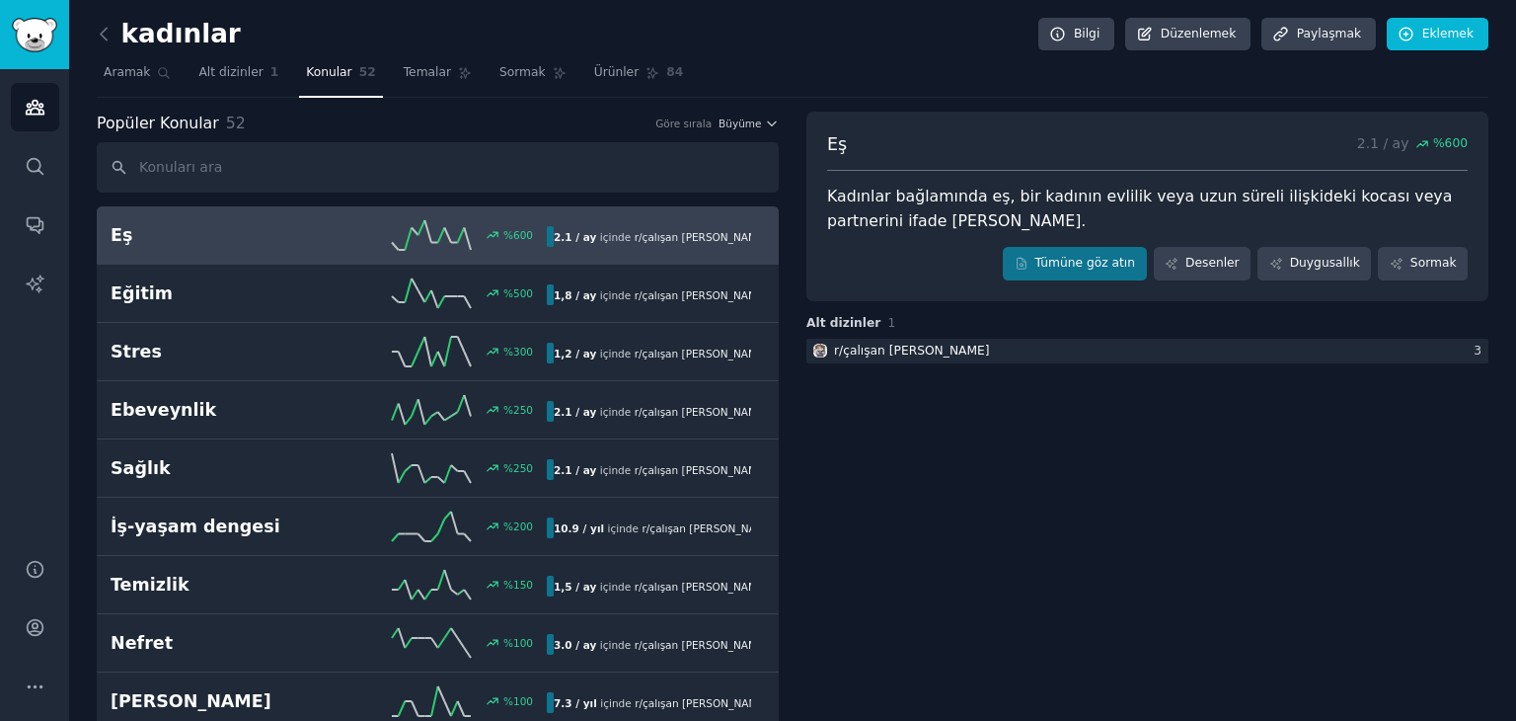
drag, startPoint x: 482, startPoint y: 72, endPoint x: 482, endPoint y: 107, distance: 34.5
click at [499, 72] on font "Sormak" at bounding box center [522, 72] width 46 height 14
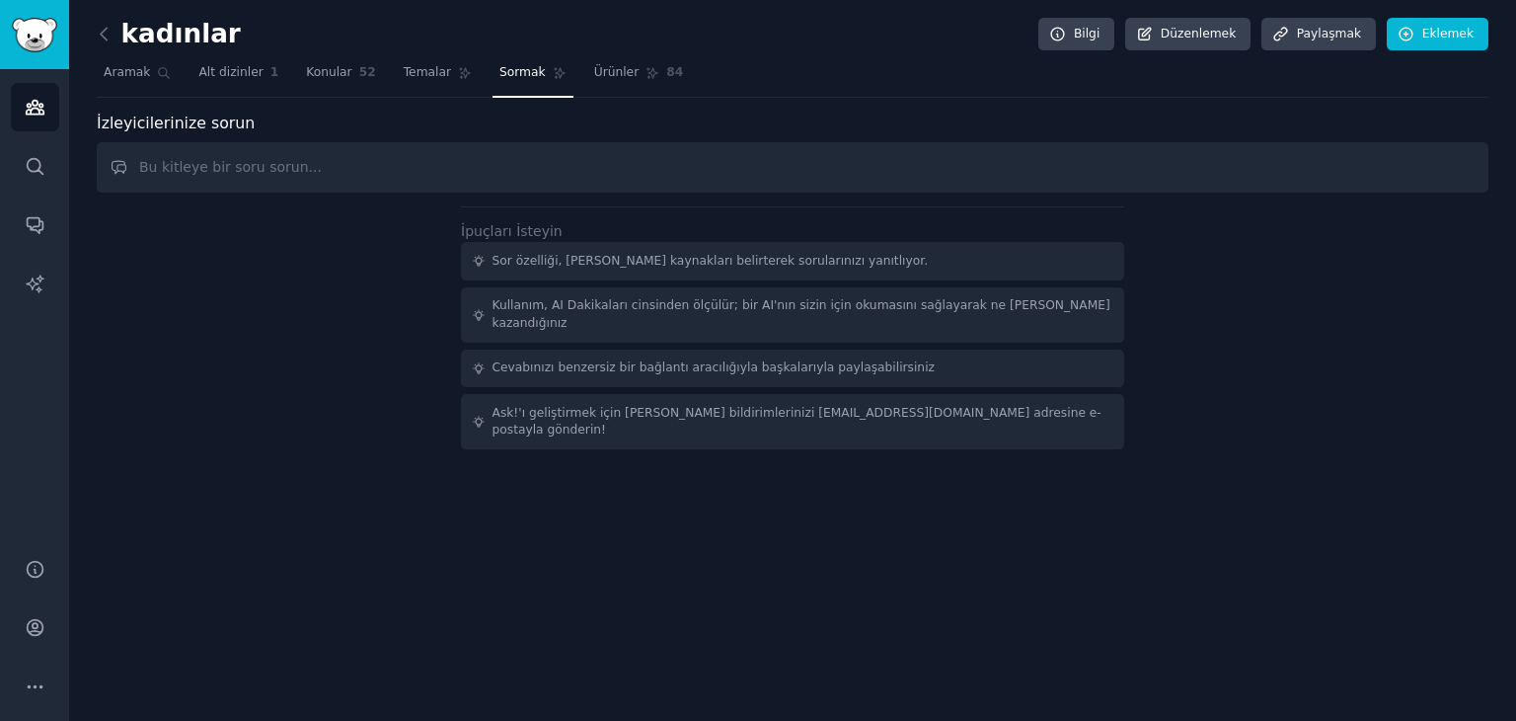
click at [496, 154] on input "text" at bounding box center [793, 167] width 1392 height 50
click at [501, 170] on input "text" at bounding box center [793, 167] width 1392 height 50
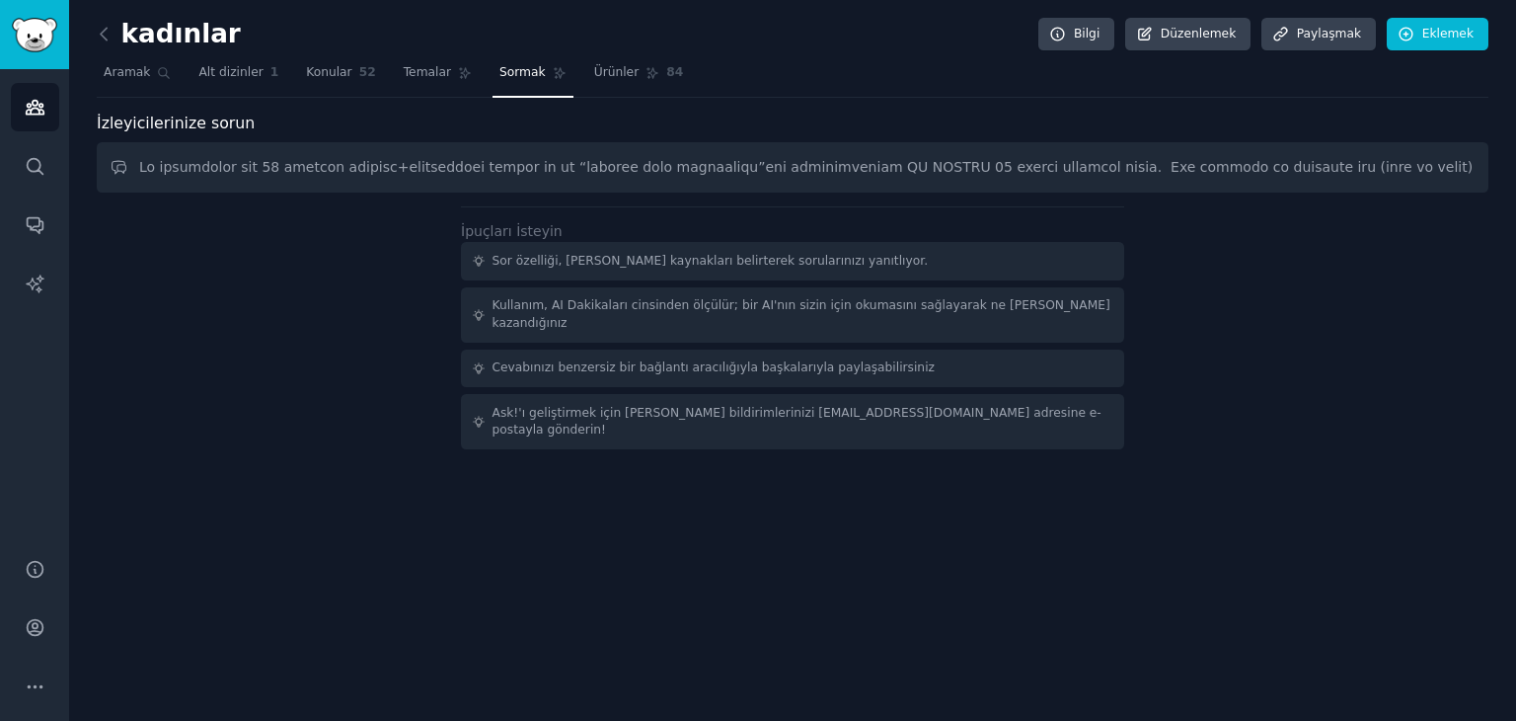
scroll to position [0, 4417]
type input "Bu topluluğun son 60 gündeki gönderi+yorumlarını analiz et ve “anneler için pla…"
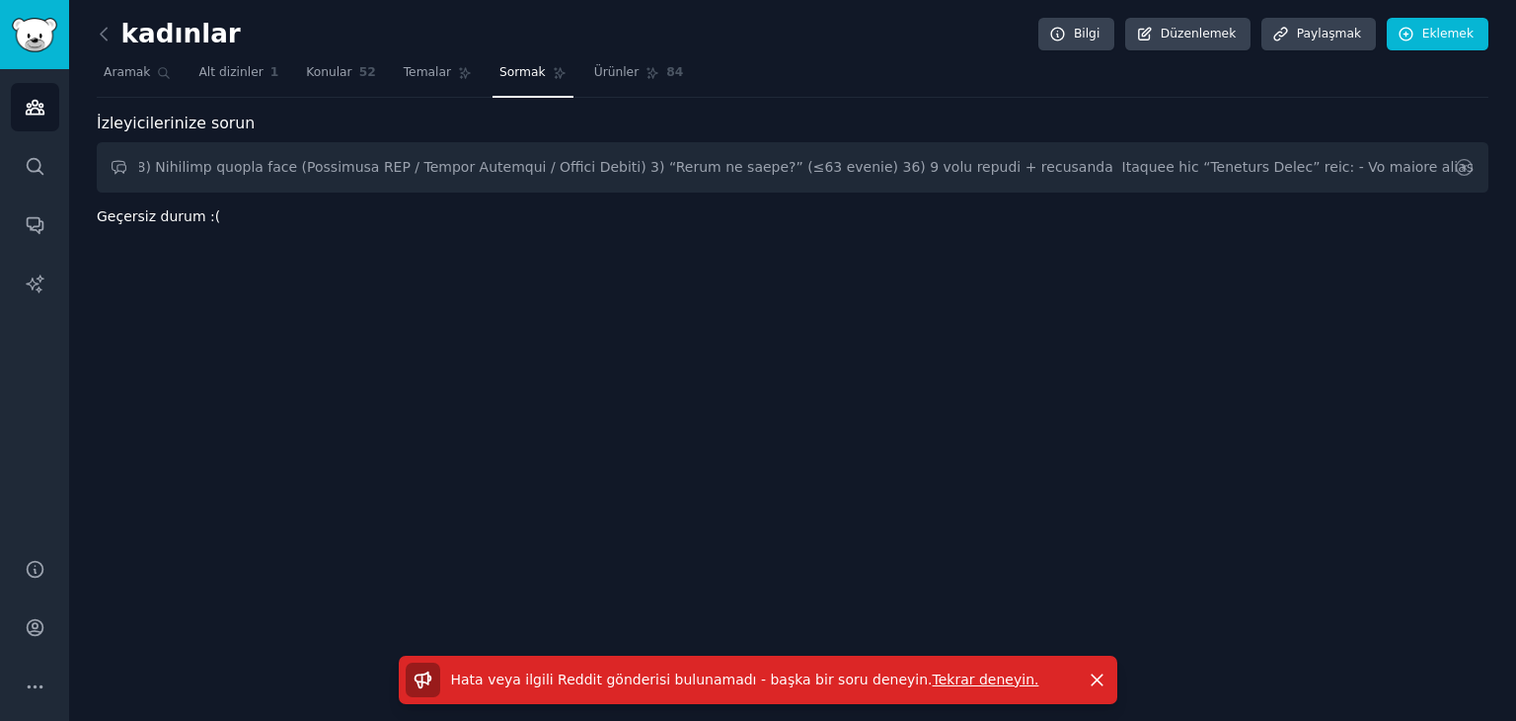
click at [1461, 174] on icon at bounding box center [1464, 167] width 21 height 21
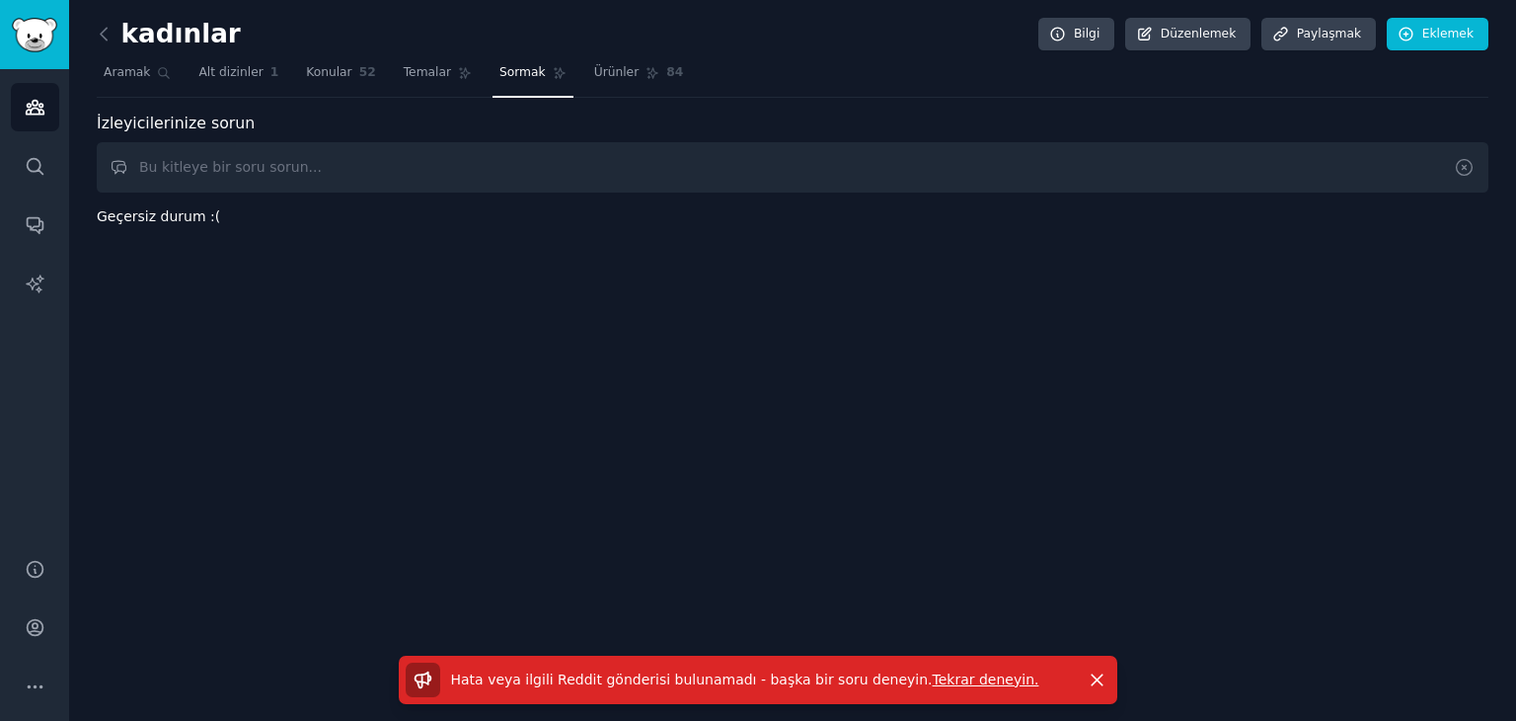
scroll to position [0, 0]
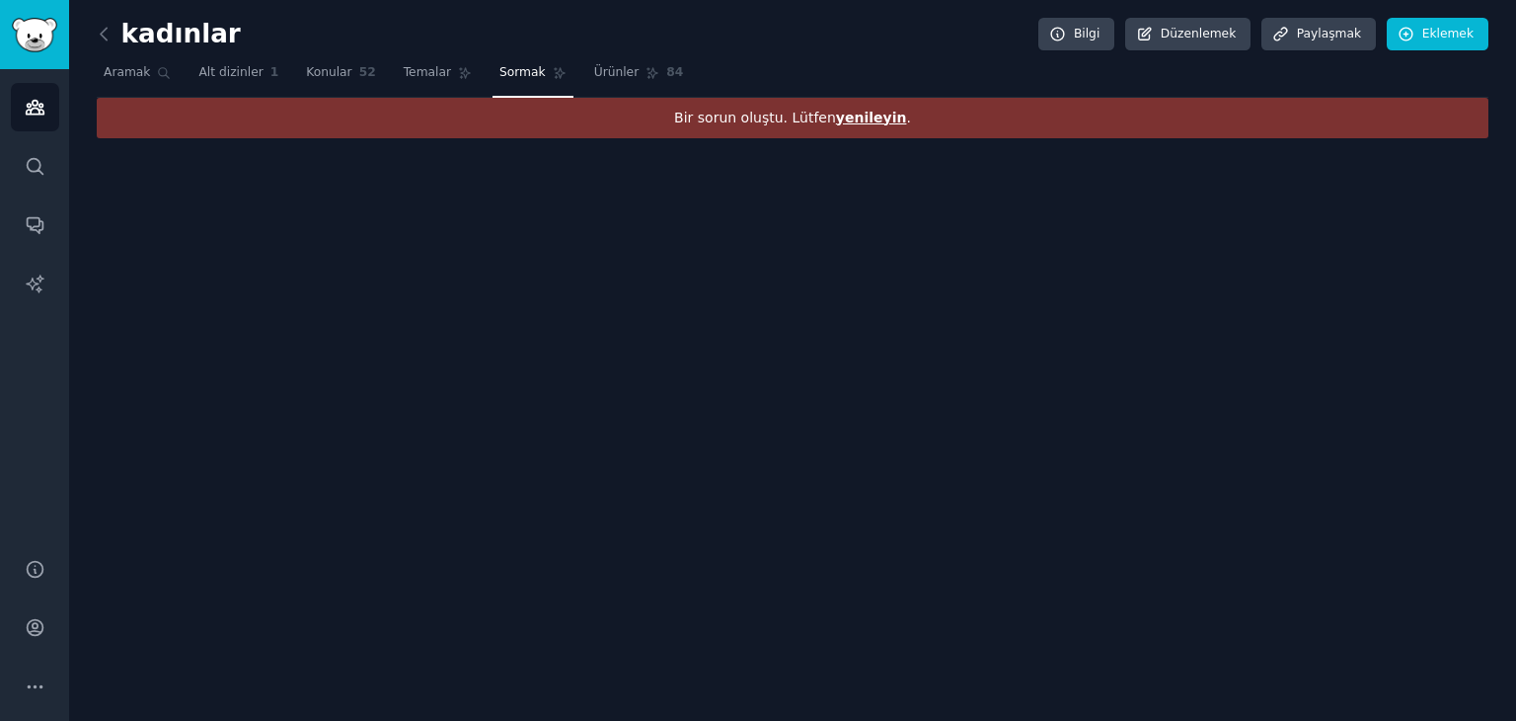
click at [501, 76] on font "Sormak" at bounding box center [522, 72] width 46 height 14
click at [865, 113] on font "yenileyin" at bounding box center [871, 118] width 71 height 16
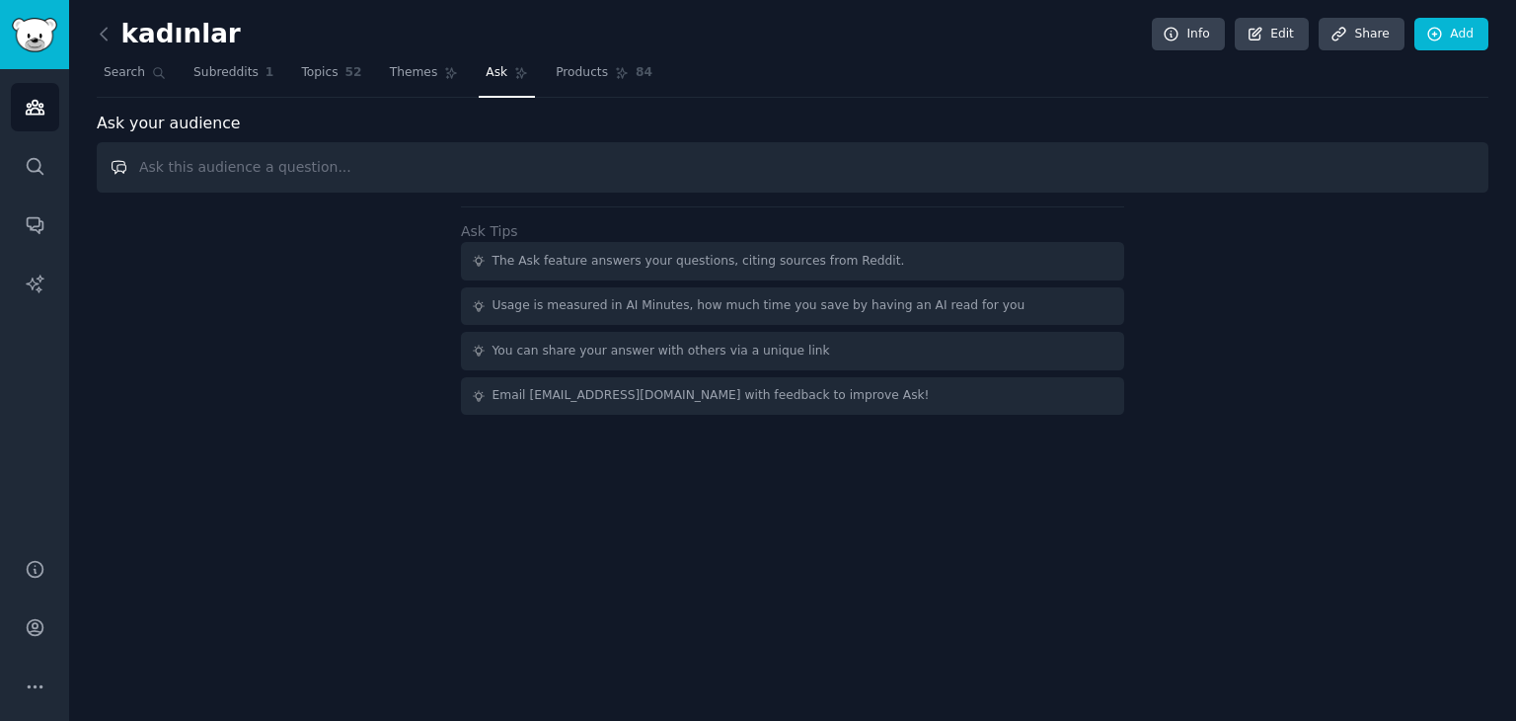
click at [721, 155] on input "text" at bounding box center [793, 167] width 1392 height 50
paste input "Son 60 günde “sabah kaosu/okul servisi” temalı en güçlü 5 problemi ver; her bir…"
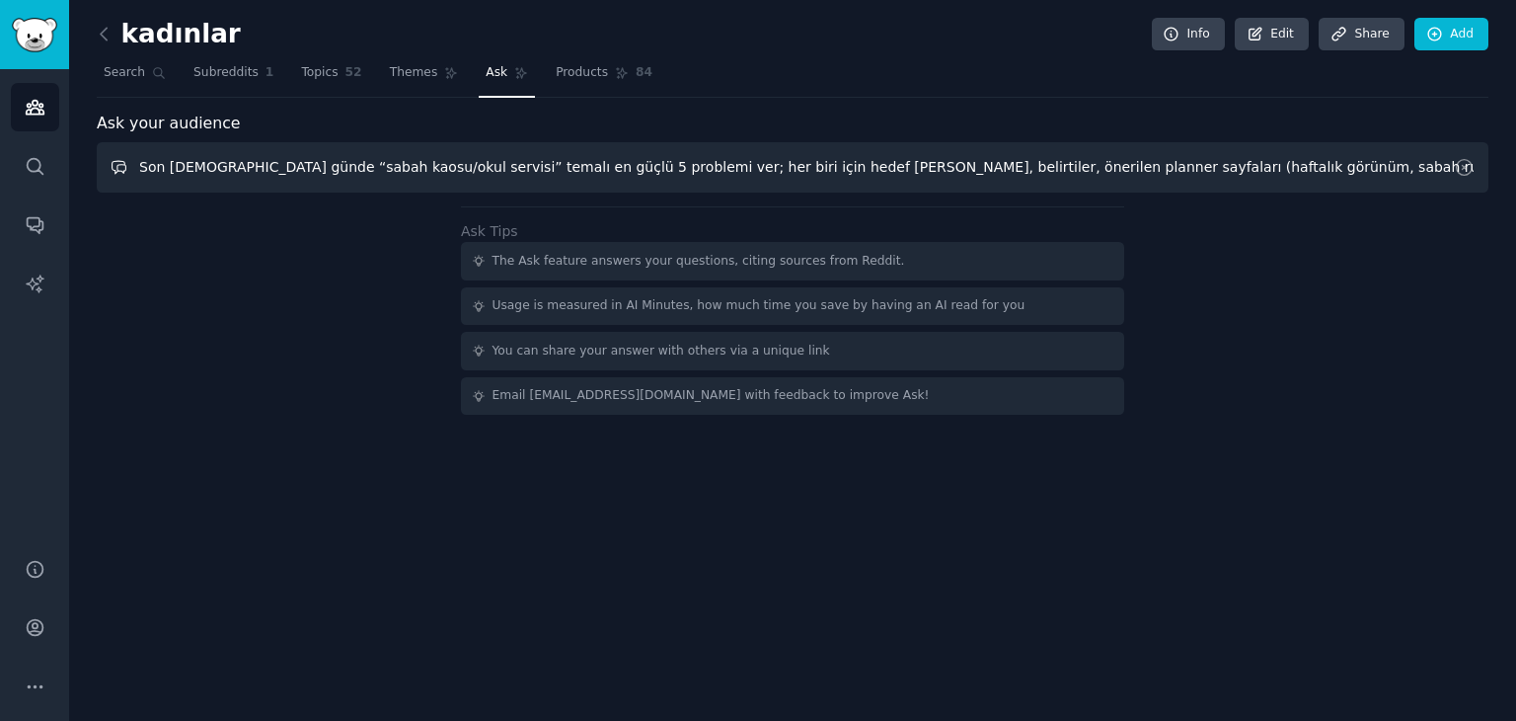
type input "Son 60 günde “sabah kaosu/okul servisi” temalı en güçlü 5 problemi ver; her bir…"
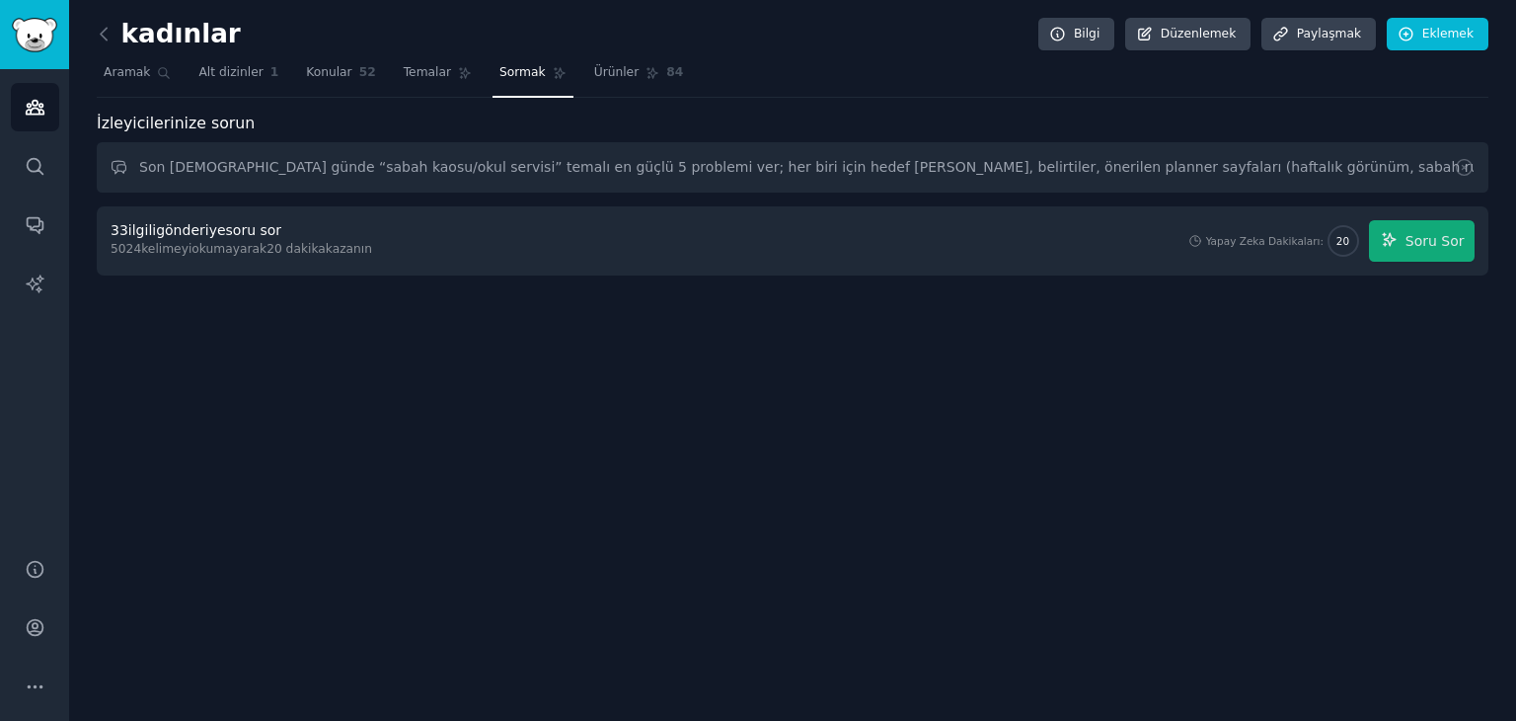
click at [340, 327] on div "kadınlar Bilgi Düzenlemek Paylaşmak Eklemek Aramak Alt dizinler 1 Konular 52 Te…" at bounding box center [792, 360] width 1447 height 721
click at [1411, 240] on font "Soru Sor" at bounding box center [1435, 241] width 59 height 16
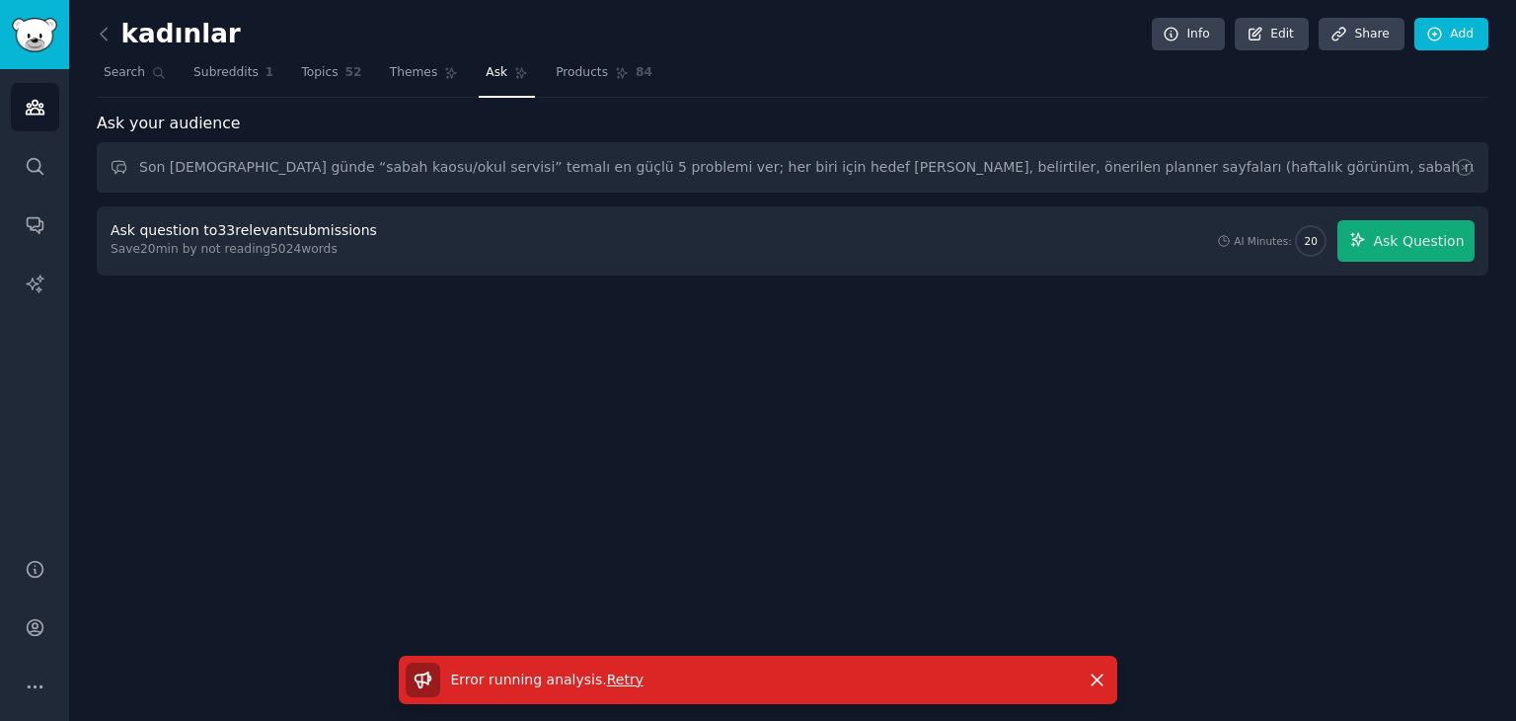
click at [1201, 335] on div "kadınlar Info Edit Share Add Search Subreddits 1 Topics 52 Themes Ask Products …" at bounding box center [792, 360] width 1447 height 721
click at [1437, 231] on span "Ask Question" at bounding box center [1418, 241] width 91 height 21
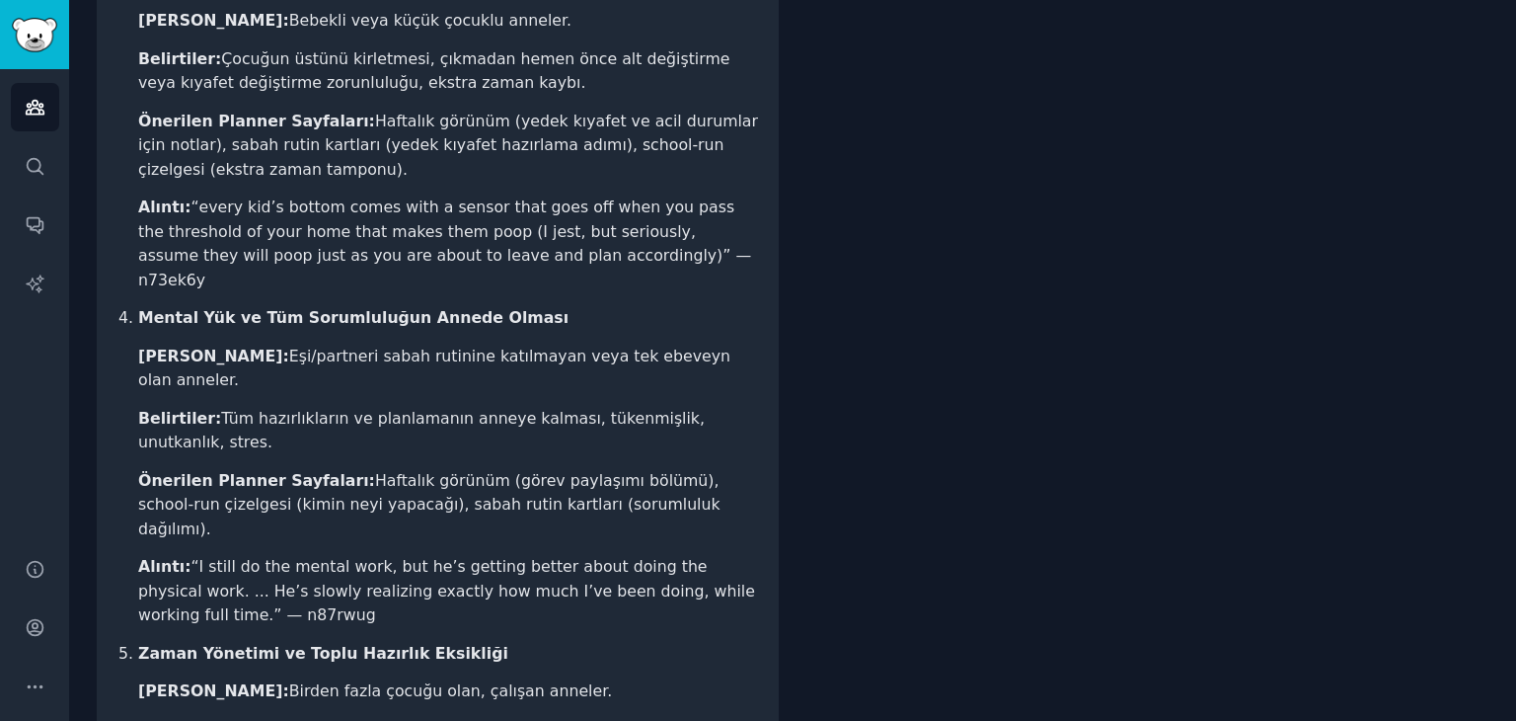
scroll to position [1184, 0]
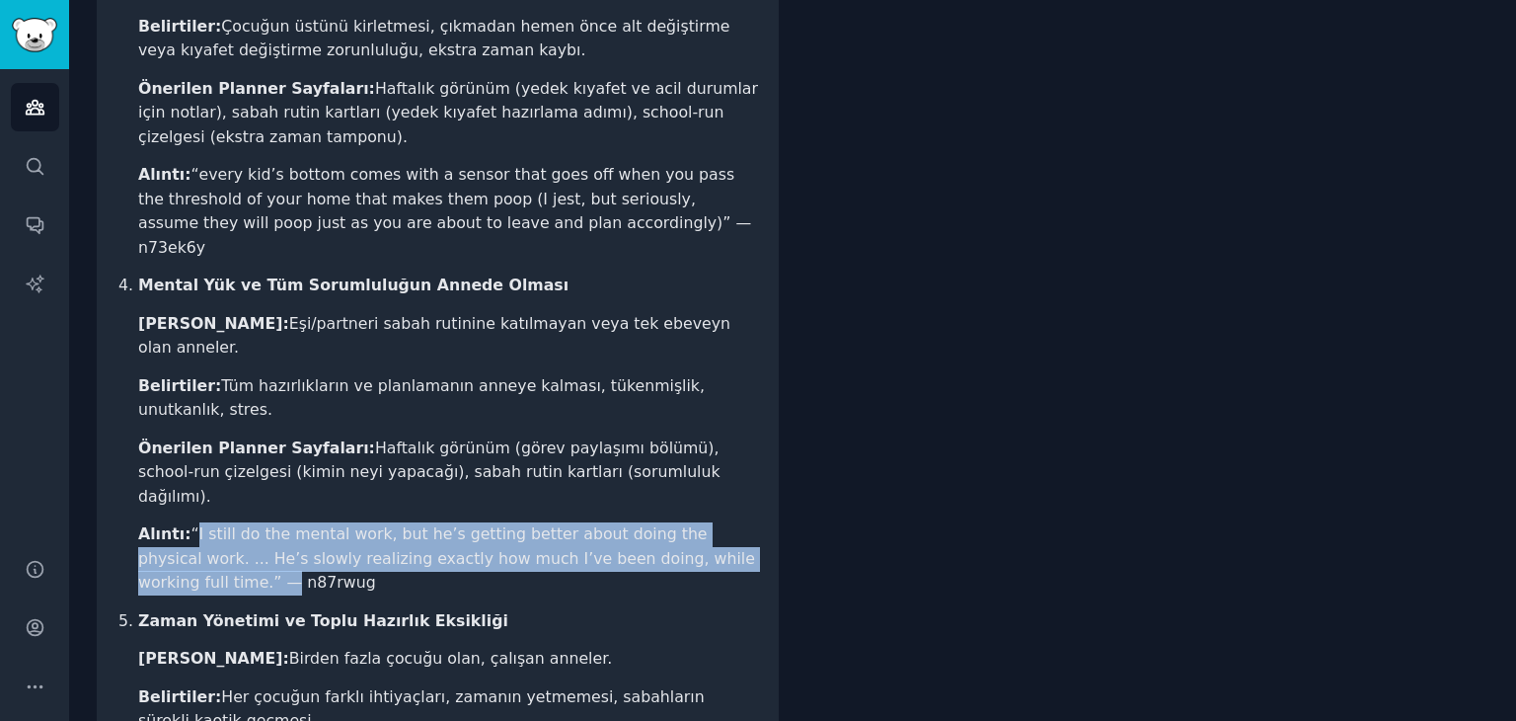
drag, startPoint x: 695, startPoint y: 393, endPoint x: 185, endPoint y: 363, distance: 511.2
click at [185, 522] on li "Alıntı: “I still do the mental work, but he’s getting better about doing the ph…" at bounding box center [448, 558] width 620 height 73
copy li "“I still do the mental work, but he’s getting better about doing the physical w…"
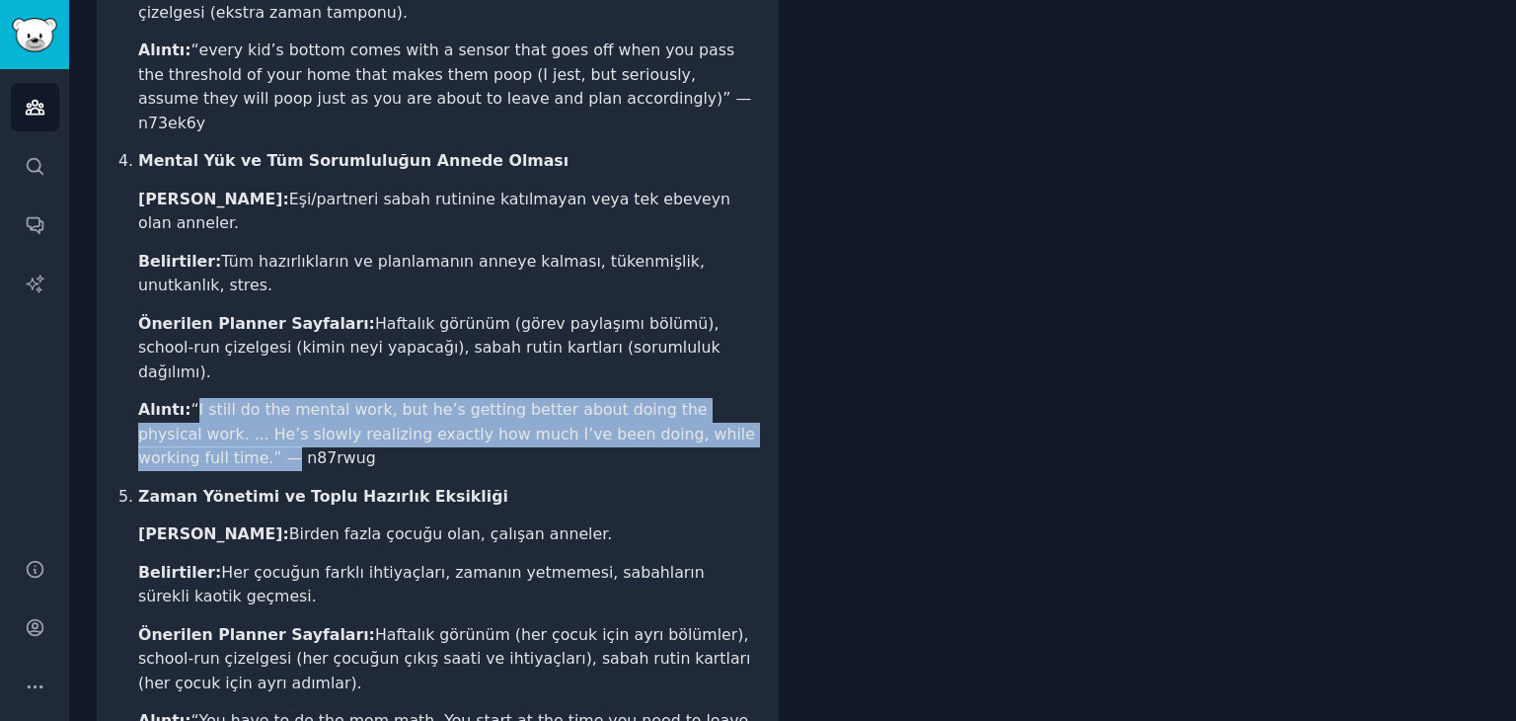
scroll to position [1323, 0]
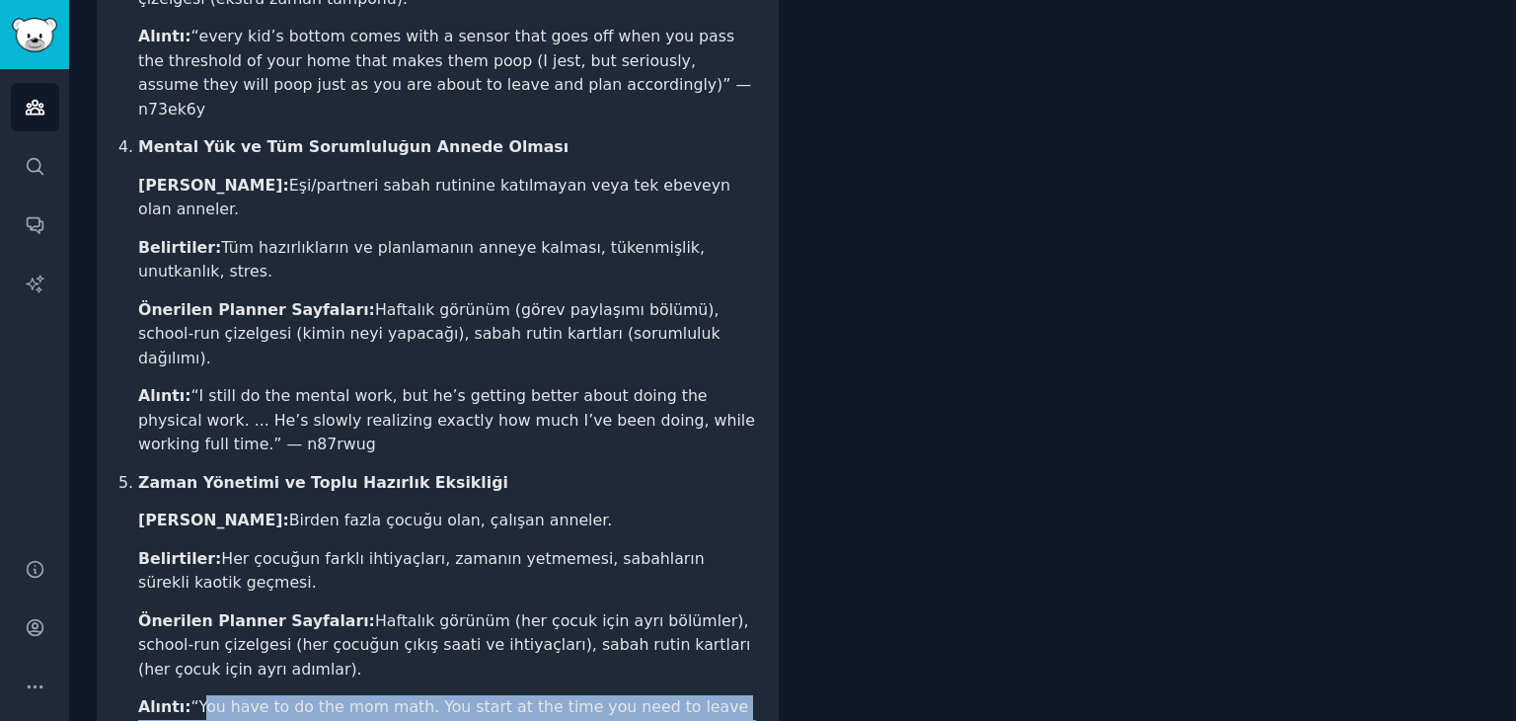
drag, startPoint x: 412, startPoint y: 586, endPoint x: 190, endPoint y: 528, distance: 228.6
click at [190, 695] on li "Alıntı: “You have to do the mom math. You start at the time you need to leave a…" at bounding box center [448, 731] width 620 height 73
copy li "You have to do the mom math. You start at the time you need to leave and work b…"
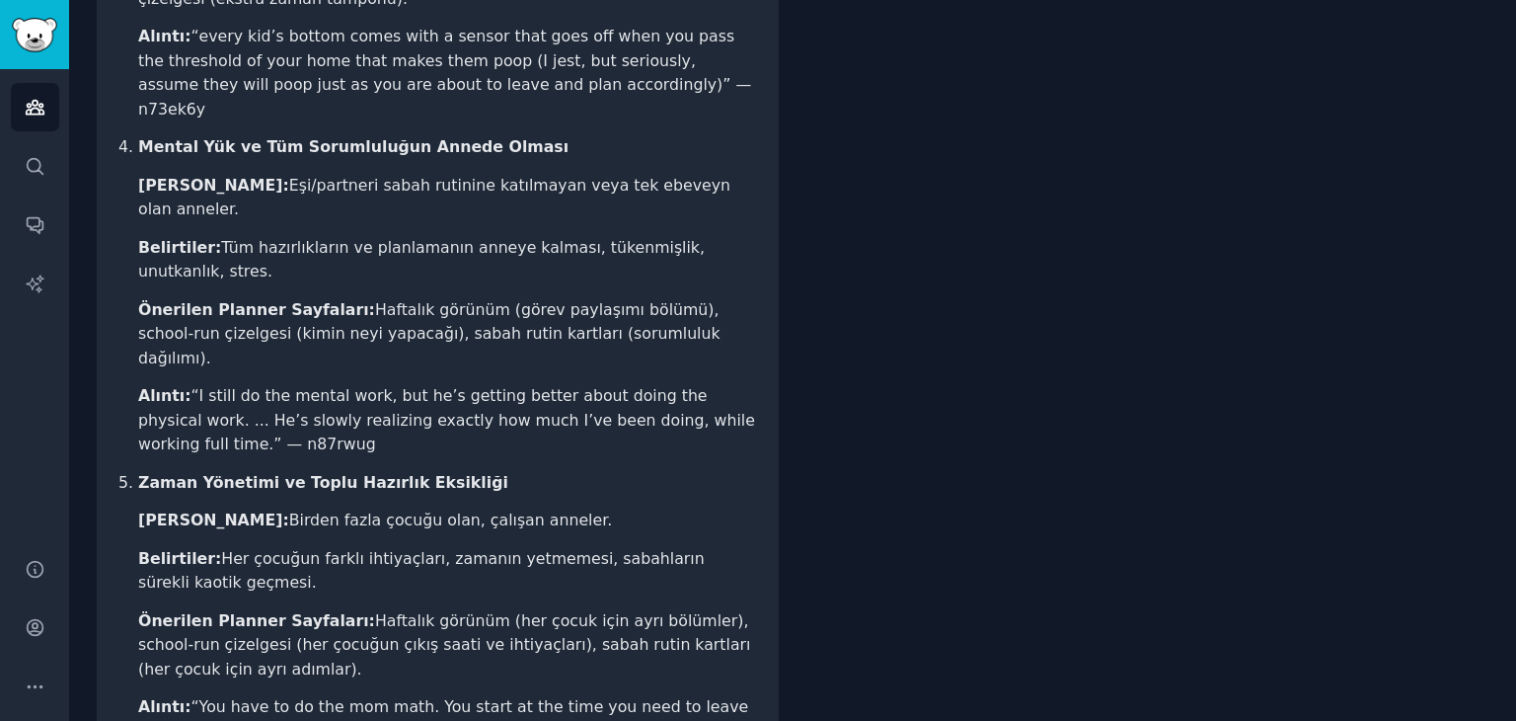
click at [301, 609] on li "Önerilen Planner Sayfaları: Haftalık görünüm (her çocuk için ayrı bölümler), sc…" at bounding box center [448, 645] width 620 height 73
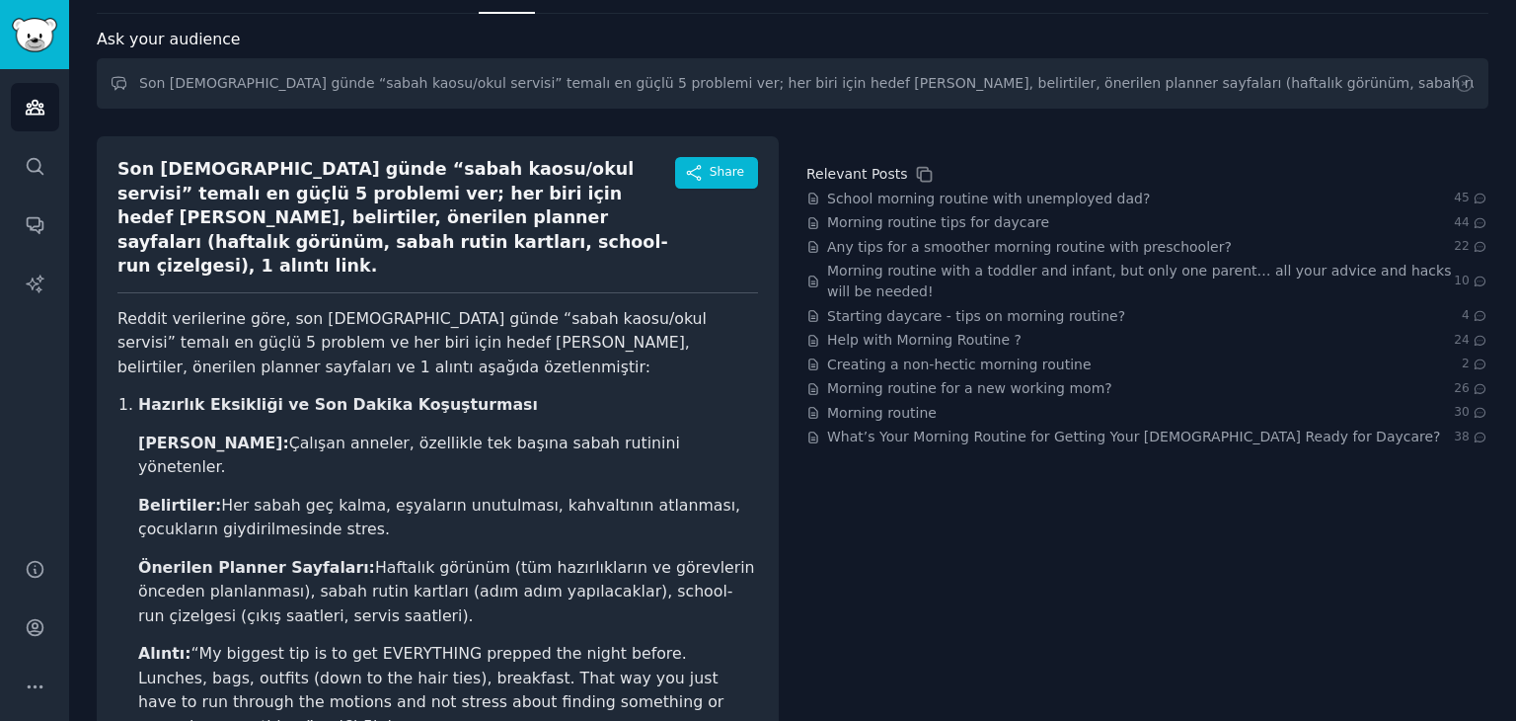
scroll to position [0, 0]
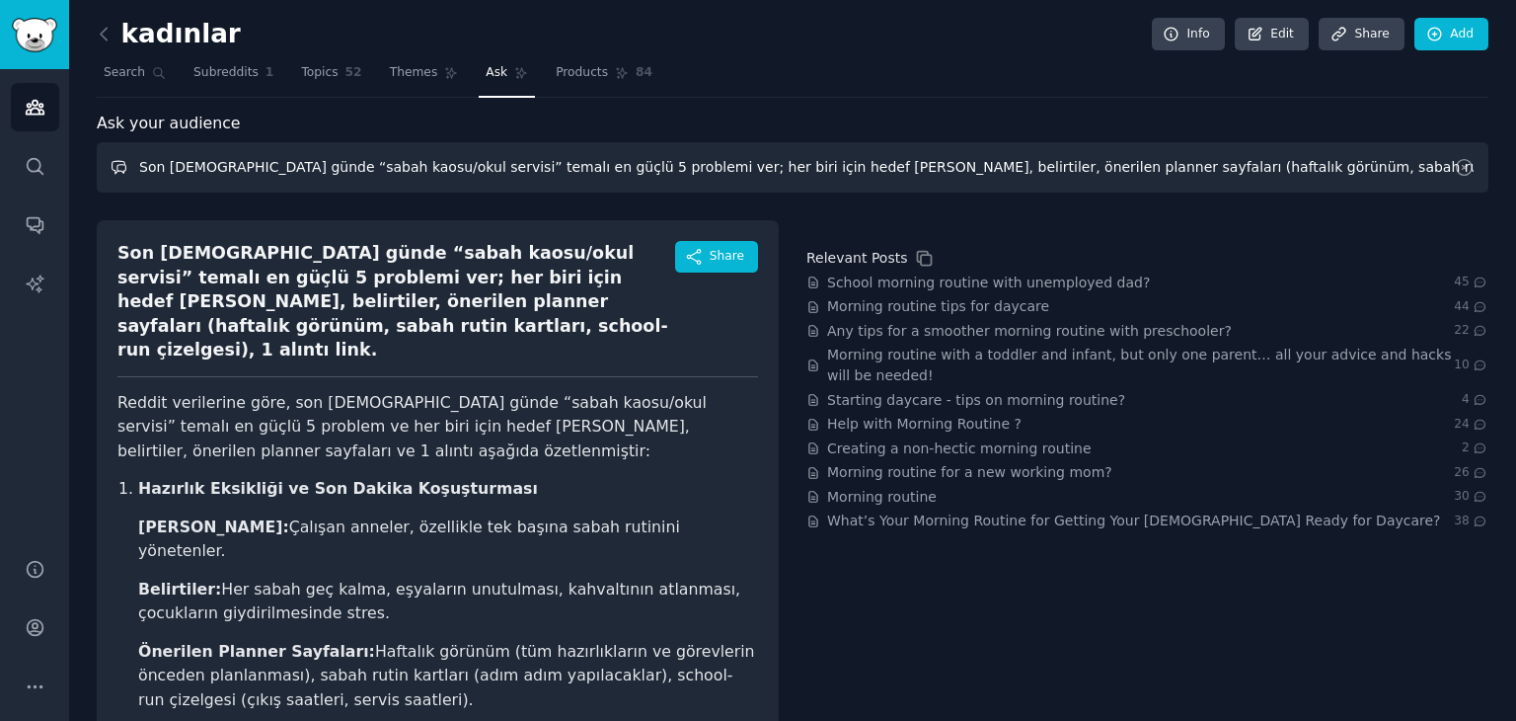
click at [392, 163] on input "Son 60 günde “sabah kaosu/okul servisi” temalı en güçlü 5 problemi ver; her bir…" at bounding box center [793, 167] width 1392 height 50
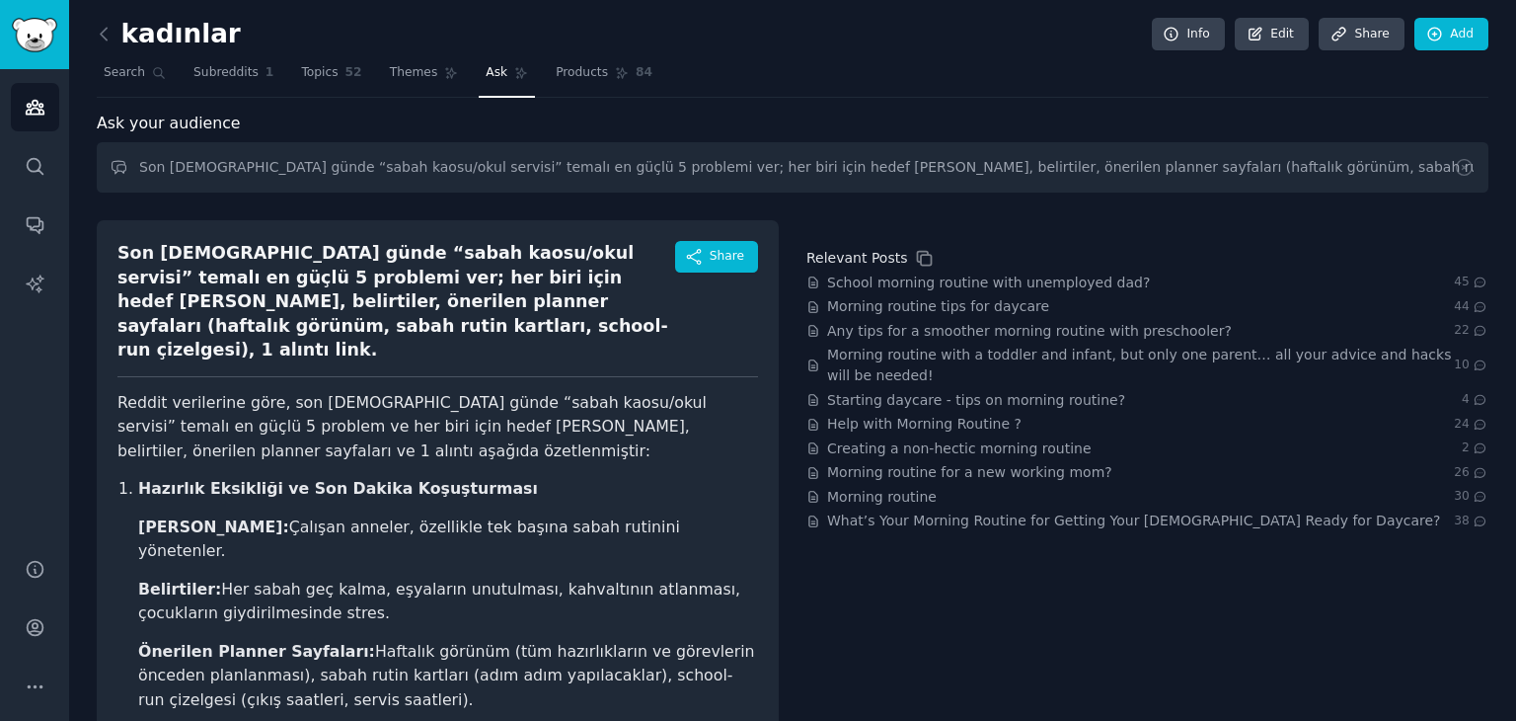
click at [1465, 166] on icon at bounding box center [1464, 167] width 21 height 21
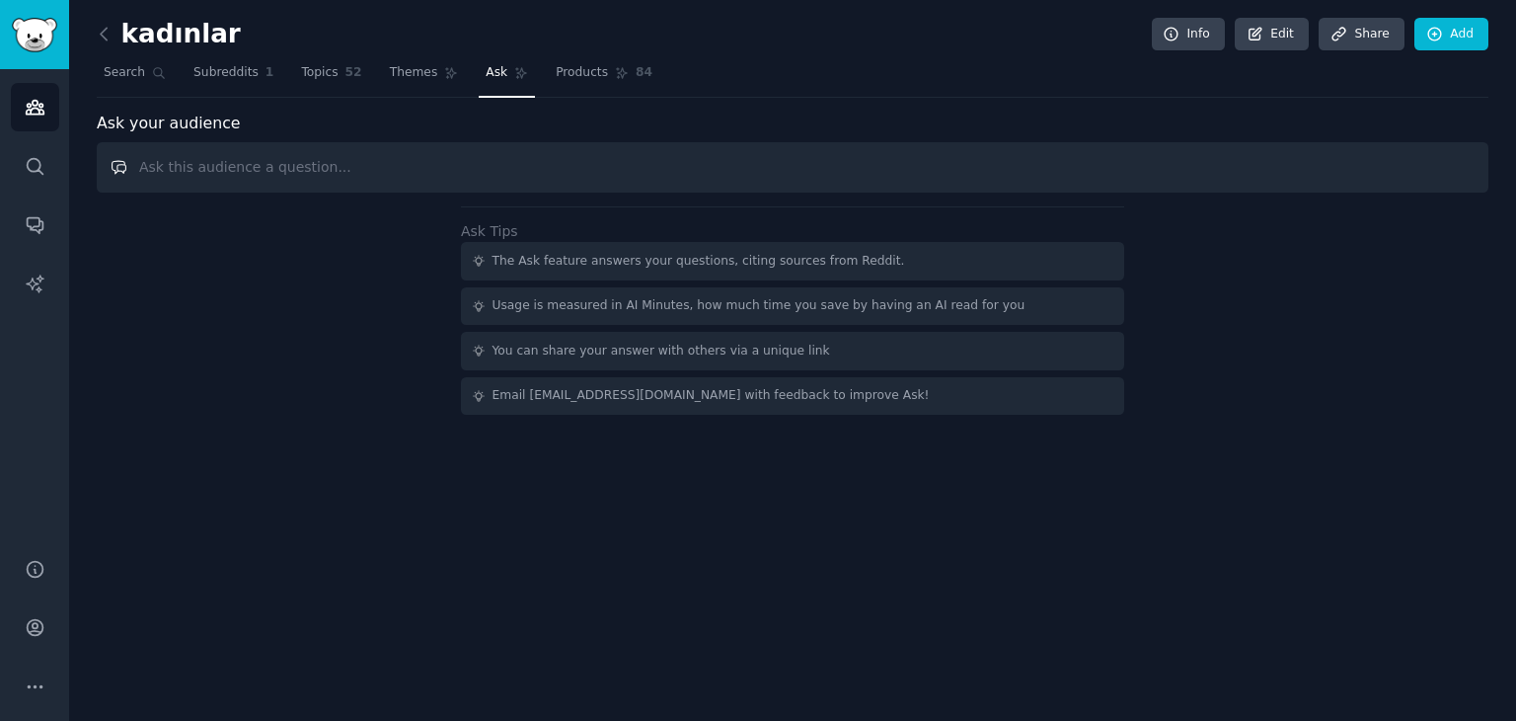
click at [983, 179] on input "text" at bounding box center [793, 167] width 1392 height 50
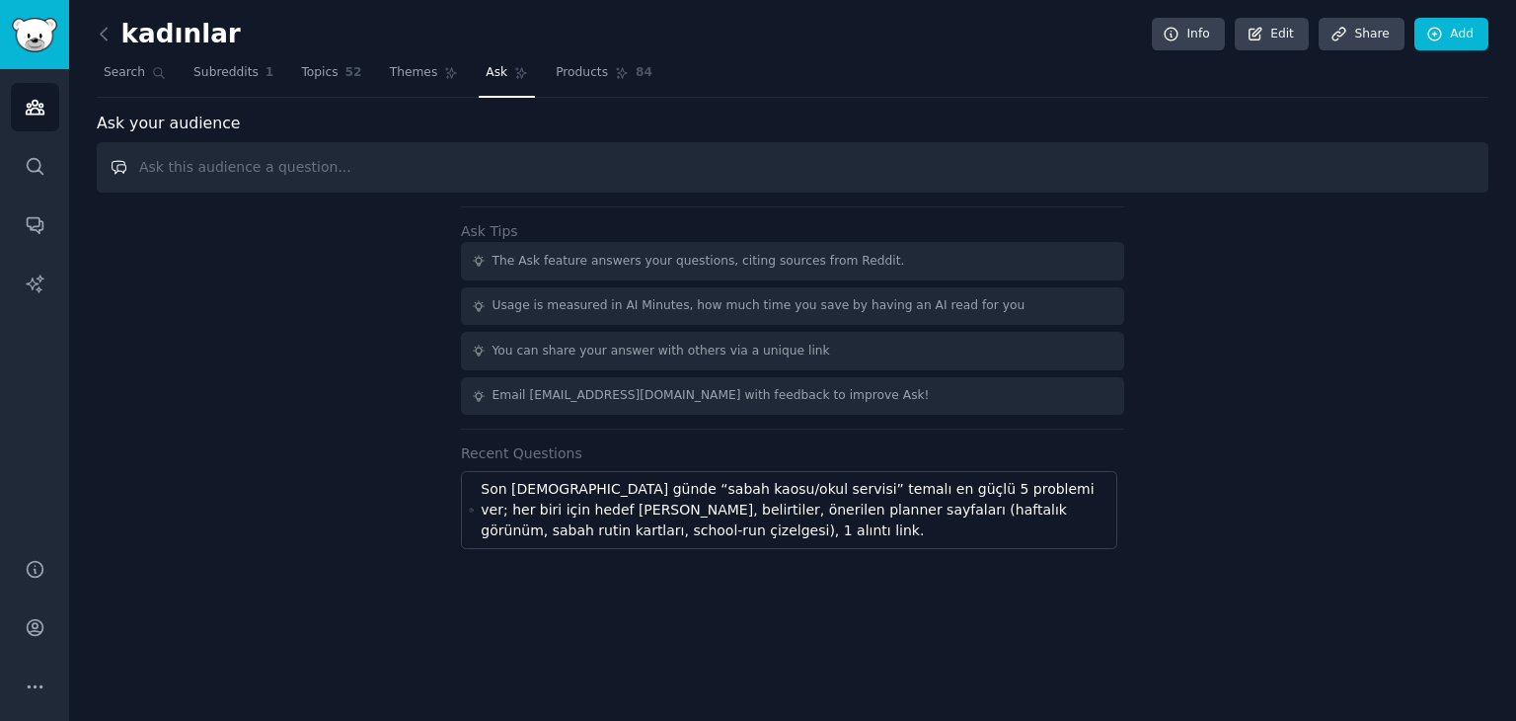
paste input "“meal plan / weekly menu / grocery list” geçen gönderilerden annelerin yaşadığı…"
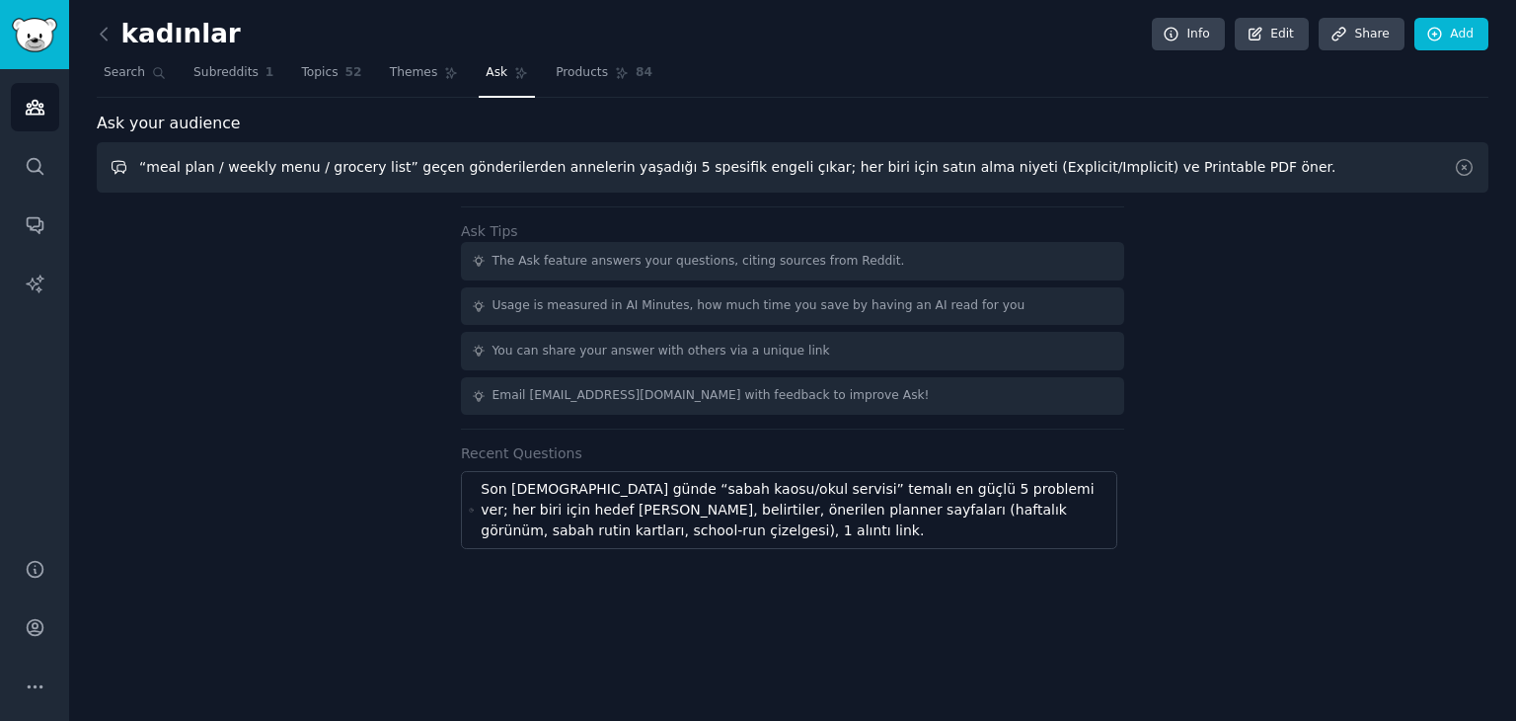
type input "“meal plan / weekly menu / grocery list” geçen gönderilerden annelerin yaşadığı…"
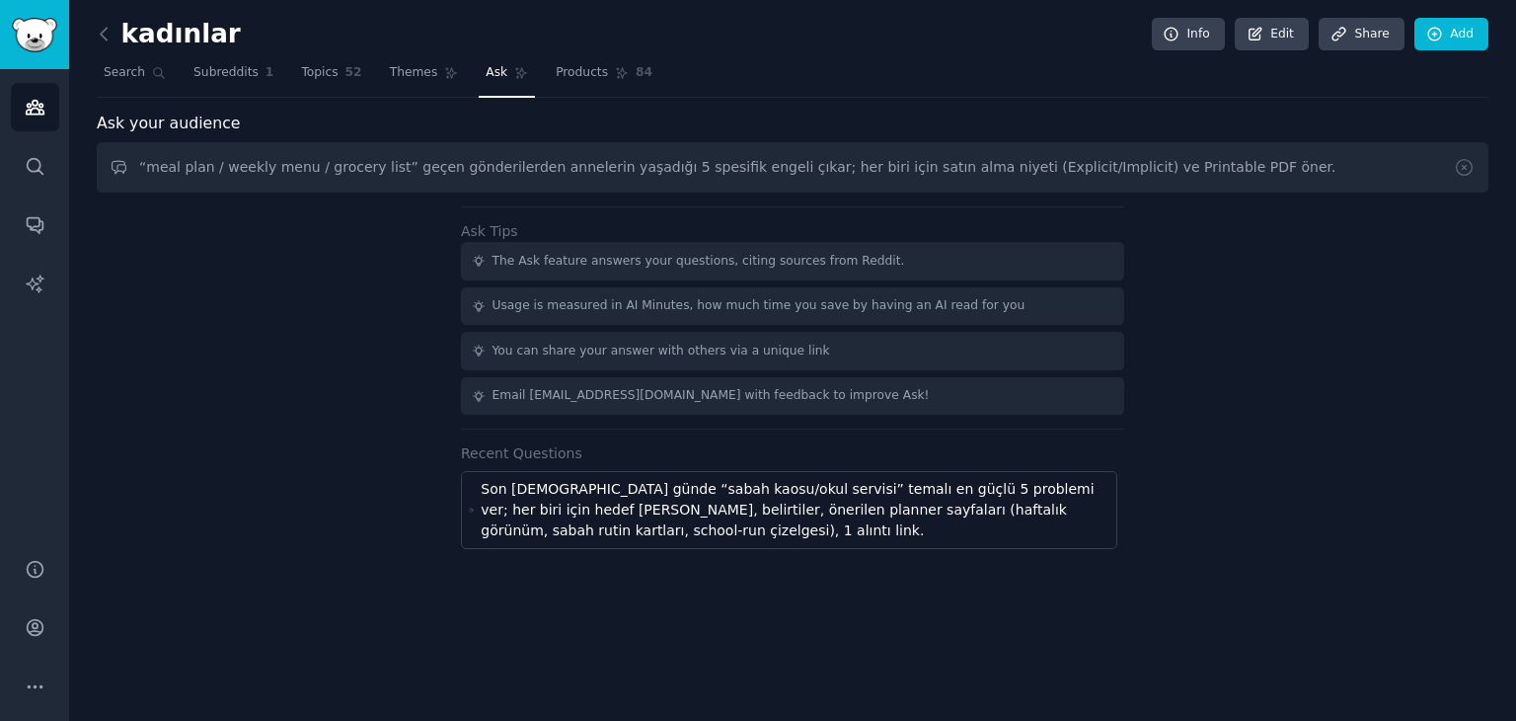
drag, startPoint x: 1078, startPoint y: 61, endPoint x: 1205, endPoint y: 601, distance: 554.7
click at [1204, 601] on div "kadınlar Info Edit Share Add Search Subreddits 1 Topics 52 Themes Ask Products …" at bounding box center [792, 360] width 1447 height 721
click at [1267, 266] on div "Ask Tips The Ask feature answers your questions, citing sources from Reddit. Us…" at bounding box center [793, 377] width 1392 height 342
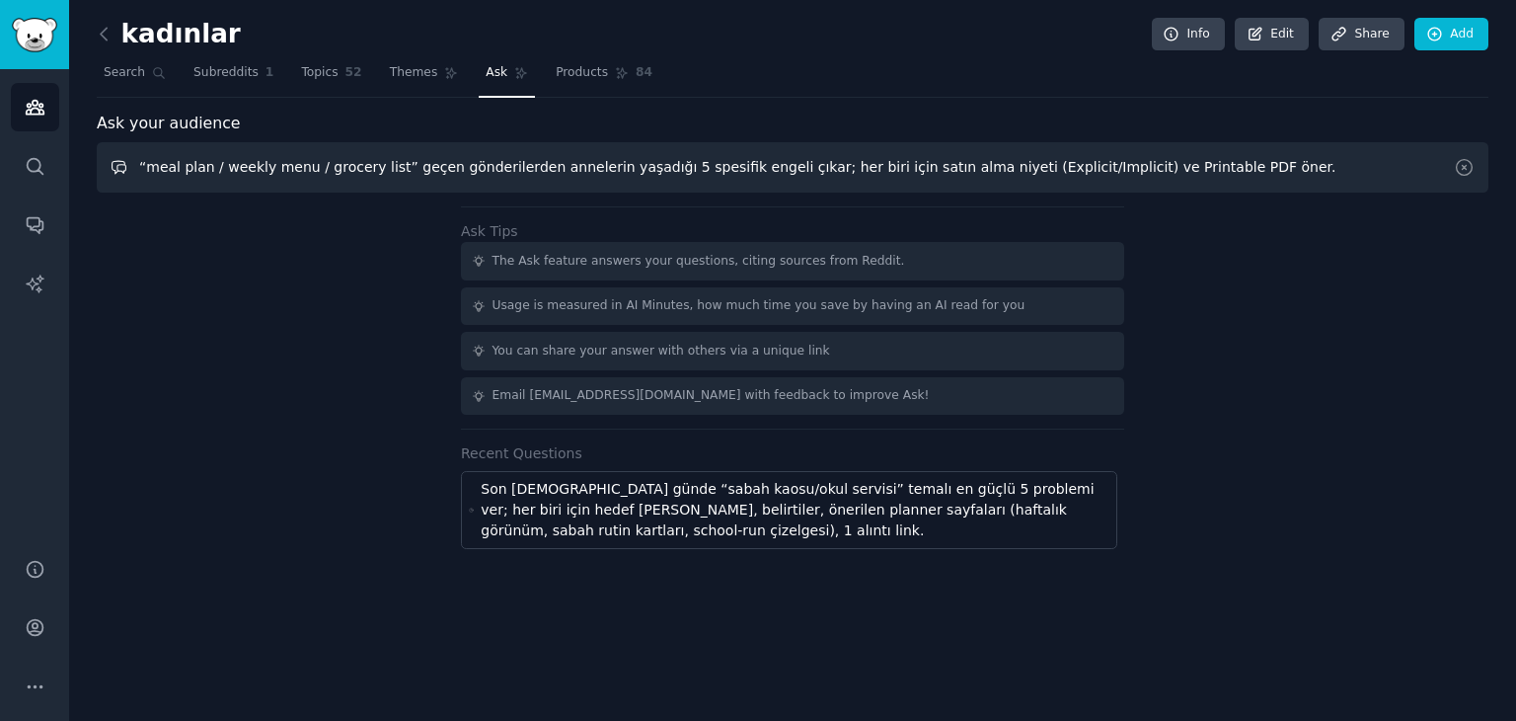
click at [1224, 169] on input "“meal plan / weekly menu / grocery list” geçen gönderilerden annelerin yaşadığı…" at bounding box center [793, 167] width 1392 height 50
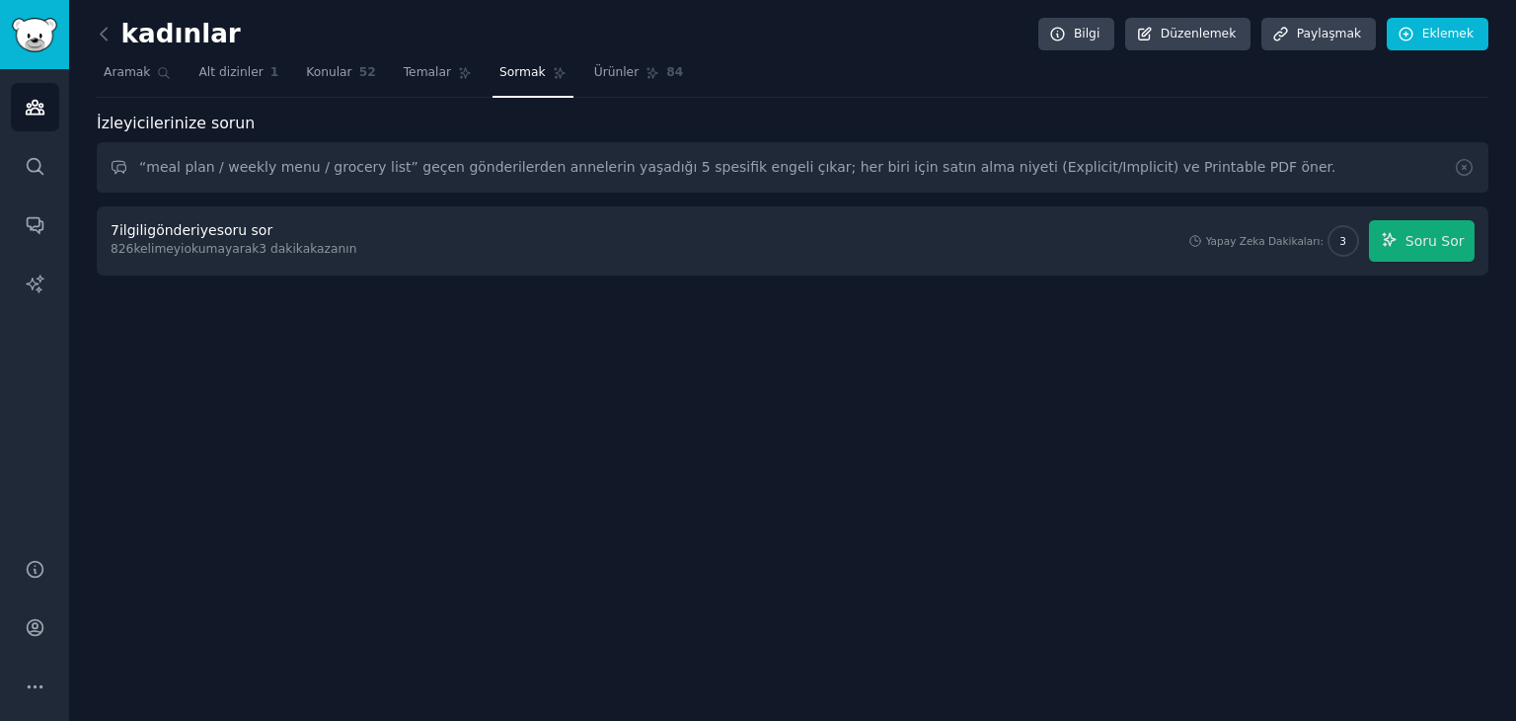
drag, startPoint x: 558, startPoint y: 395, endPoint x: 348, endPoint y: 418, distance: 210.6
click at [348, 418] on div "kadınlar Bilgi Düzenlemek Paylaşmak Eklemek Aramak Alt dizinler 1 Konular 52 Te…" at bounding box center [792, 360] width 1447 height 721
drag, startPoint x: 678, startPoint y: 390, endPoint x: 396, endPoint y: 496, distance: 301.7
click at [382, 514] on div "kadınlar Bilgi Düzenlemek Paylaşmak Eklemek Aramak Alt dizinler 1 Konular 52 Te…" at bounding box center [792, 360] width 1447 height 721
click at [157, 74] on icon at bounding box center [164, 73] width 14 height 14
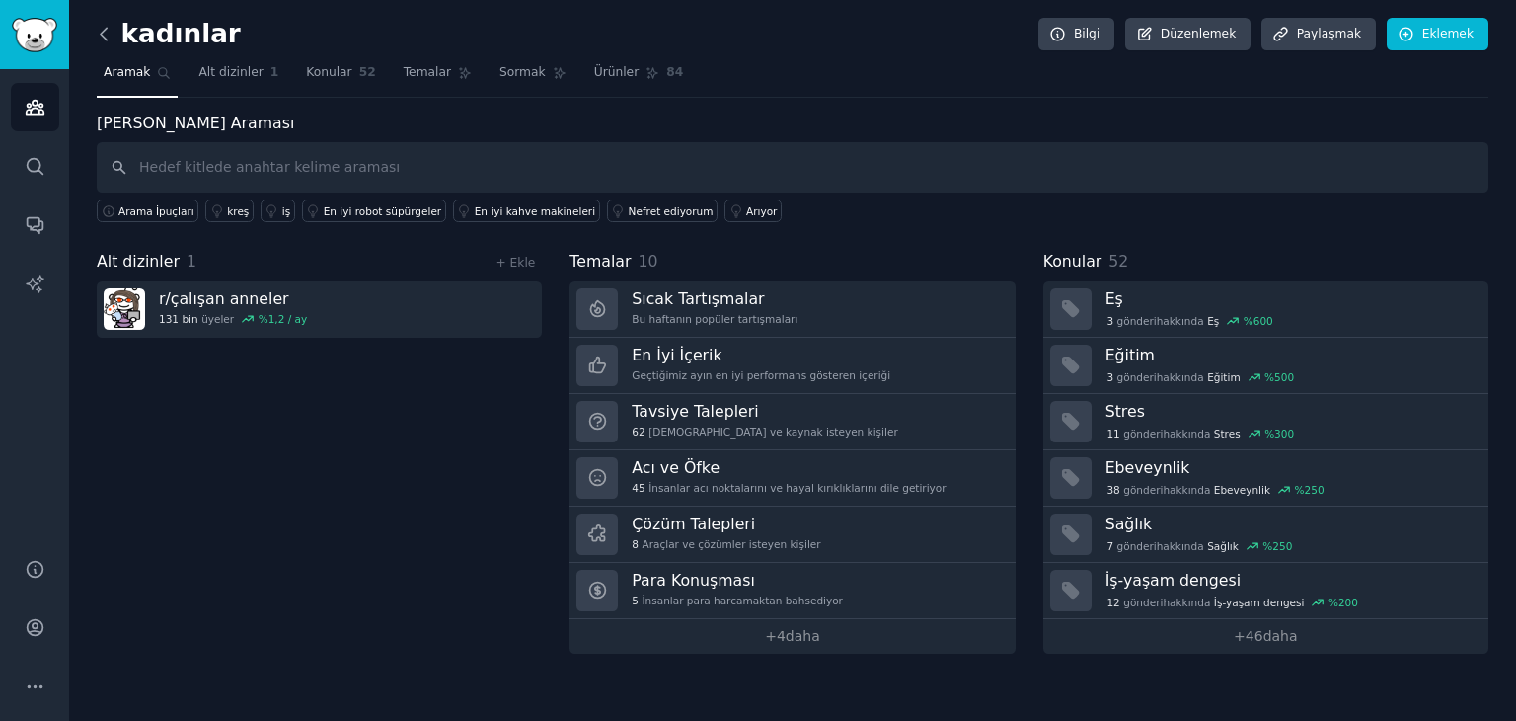
click at [106, 36] on icon at bounding box center [104, 34] width 21 height 21
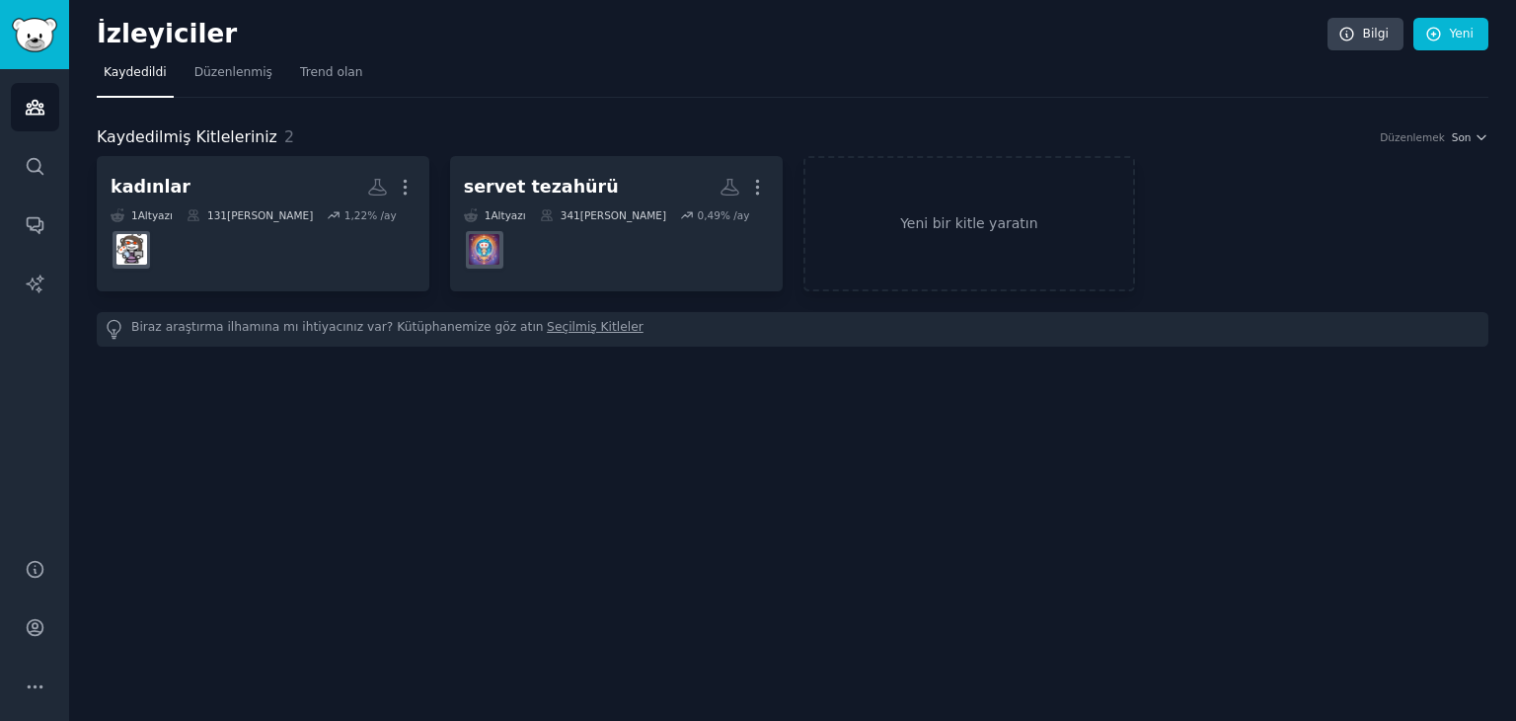
click at [614, 57] on nav "Kaydedildi Düzenlenmiş Trend olan" at bounding box center [793, 77] width 1392 height 40
click at [325, 69] on font "Trend olan" at bounding box center [331, 72] width 63 height 14
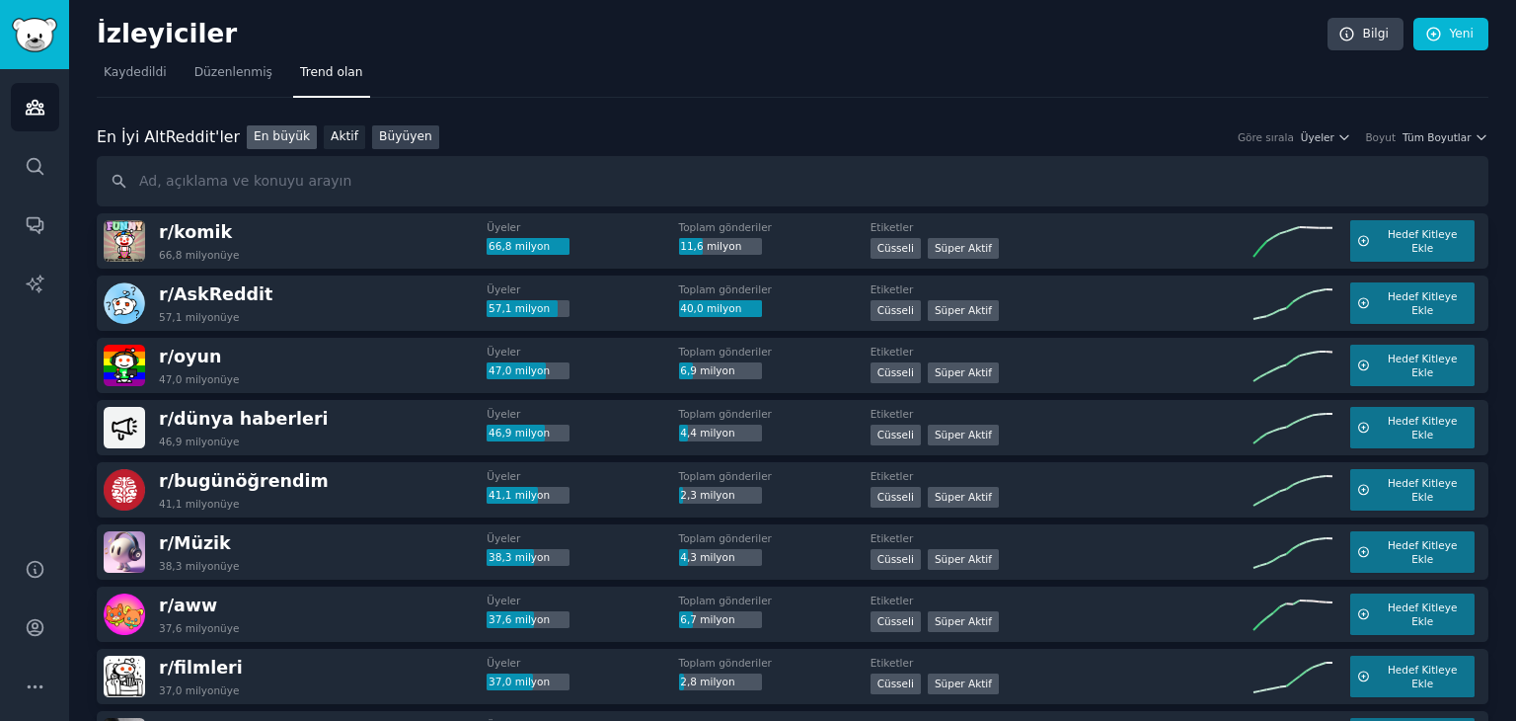
click at [379, 138] on font "Büyüyen" at bounding box center [405, 136] width 53 height 14
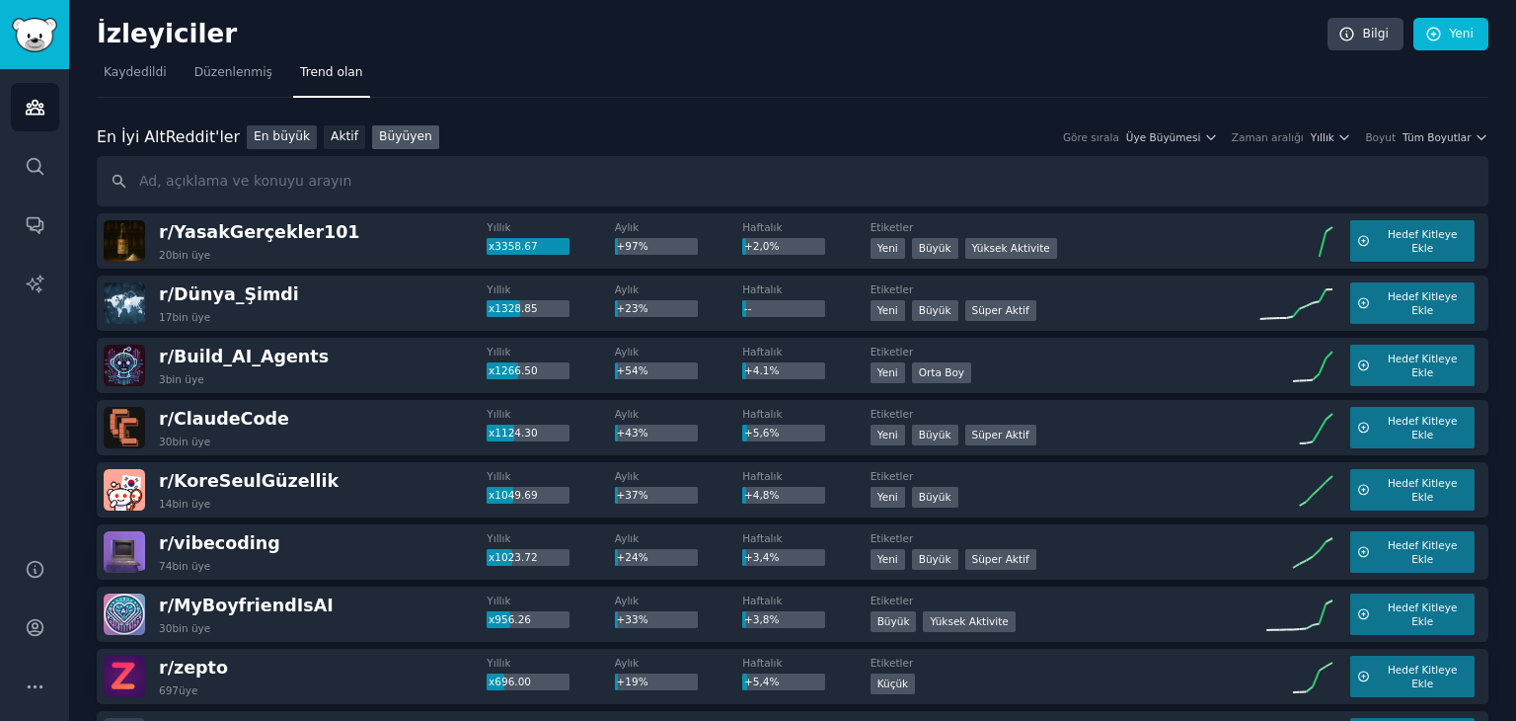
click at [265, 131] on font "En büyük" at bounding box center [282, 136] width 56 height 14
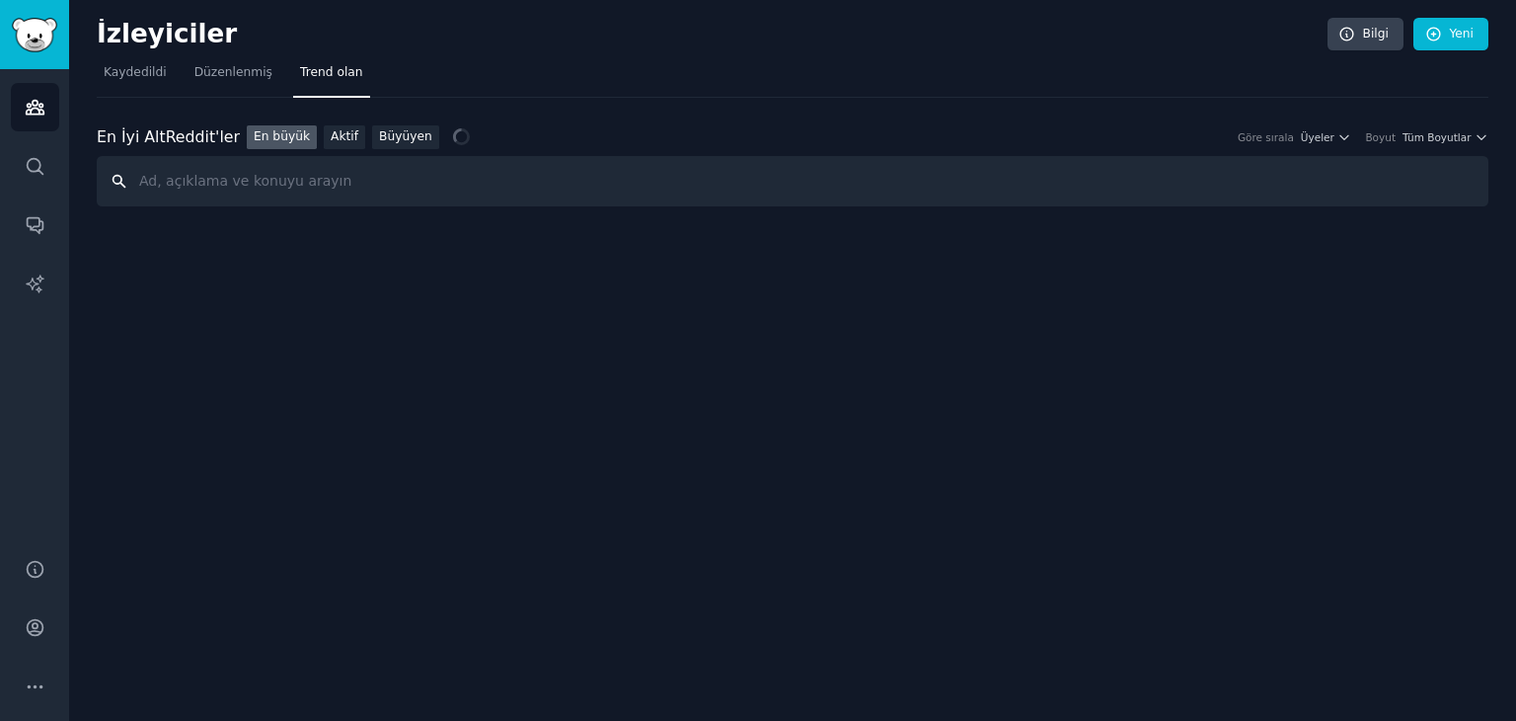
click at [304, 188] on input "text" at bounding box center [793, 181] width 1392 height 50
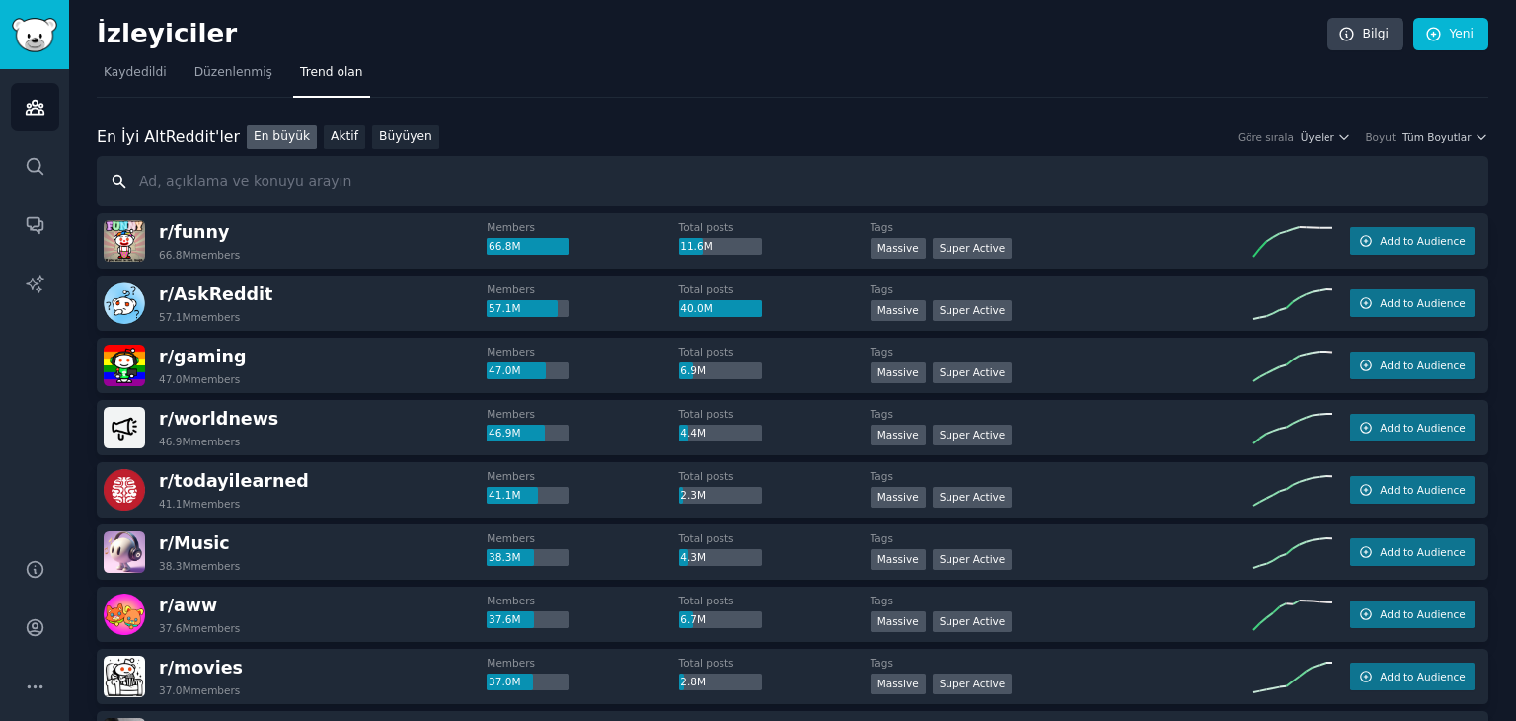
click at [295, 187] on input "text" at bounding box center [793, 181] width 1392 height 50
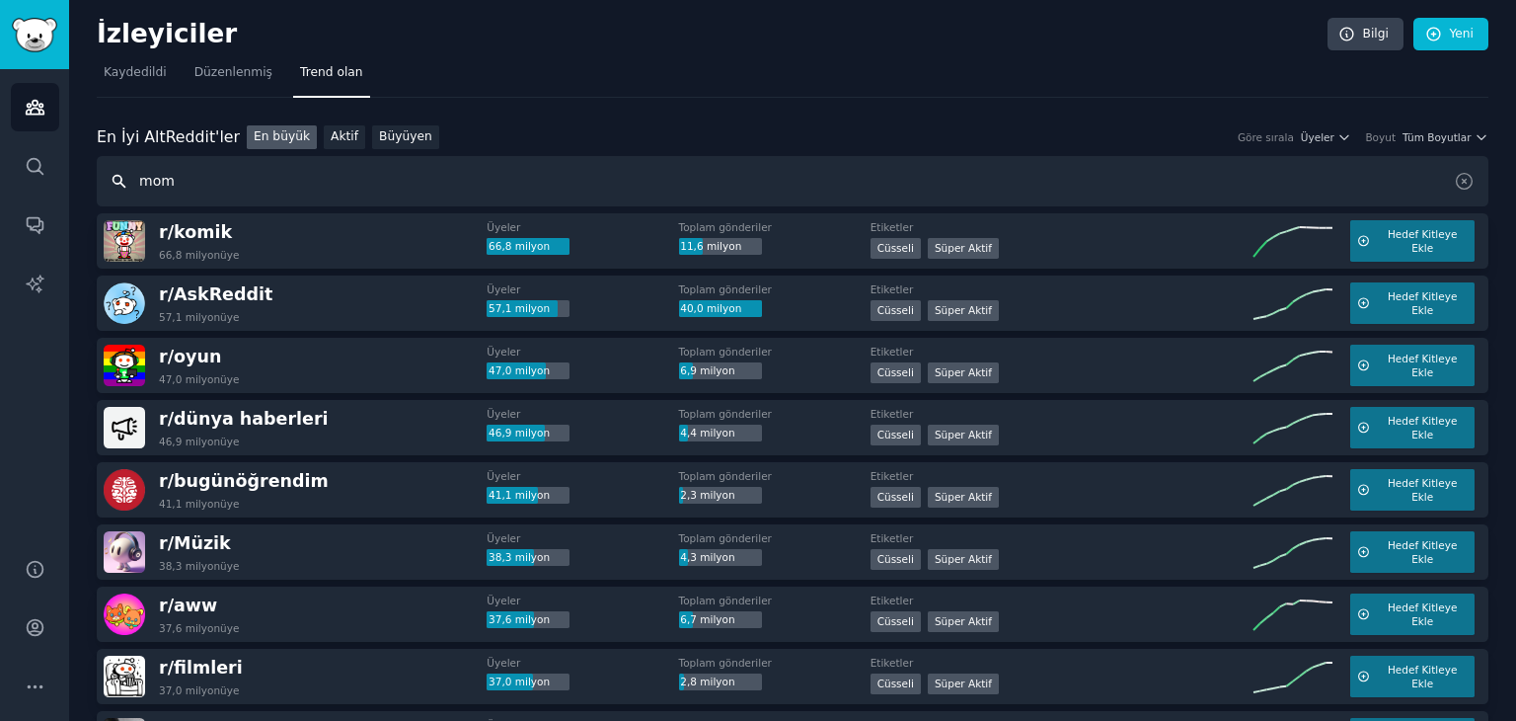
type input "mom"
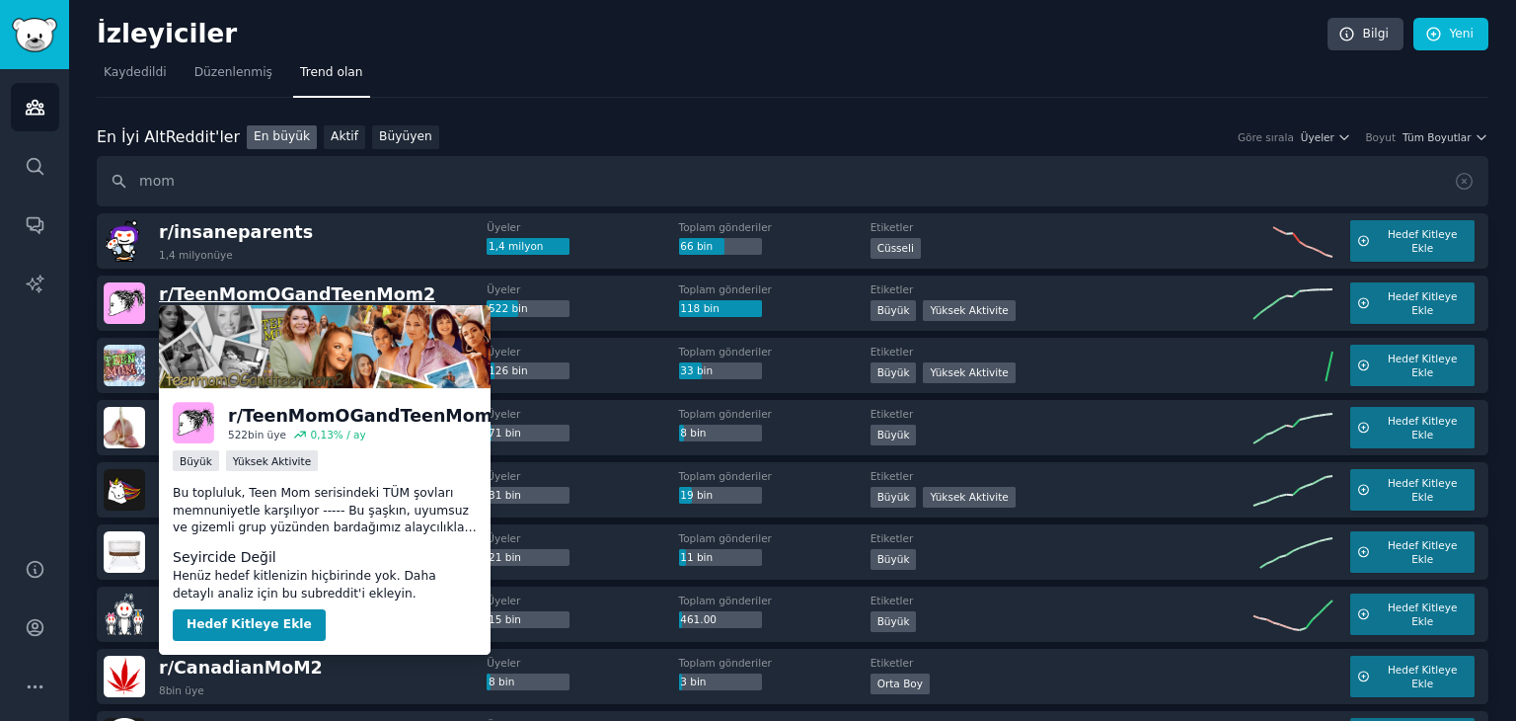
click at [282, 299] on font "TeenMomOGandTeenMom2" at bounding box center [305, 294] width 262 height 20
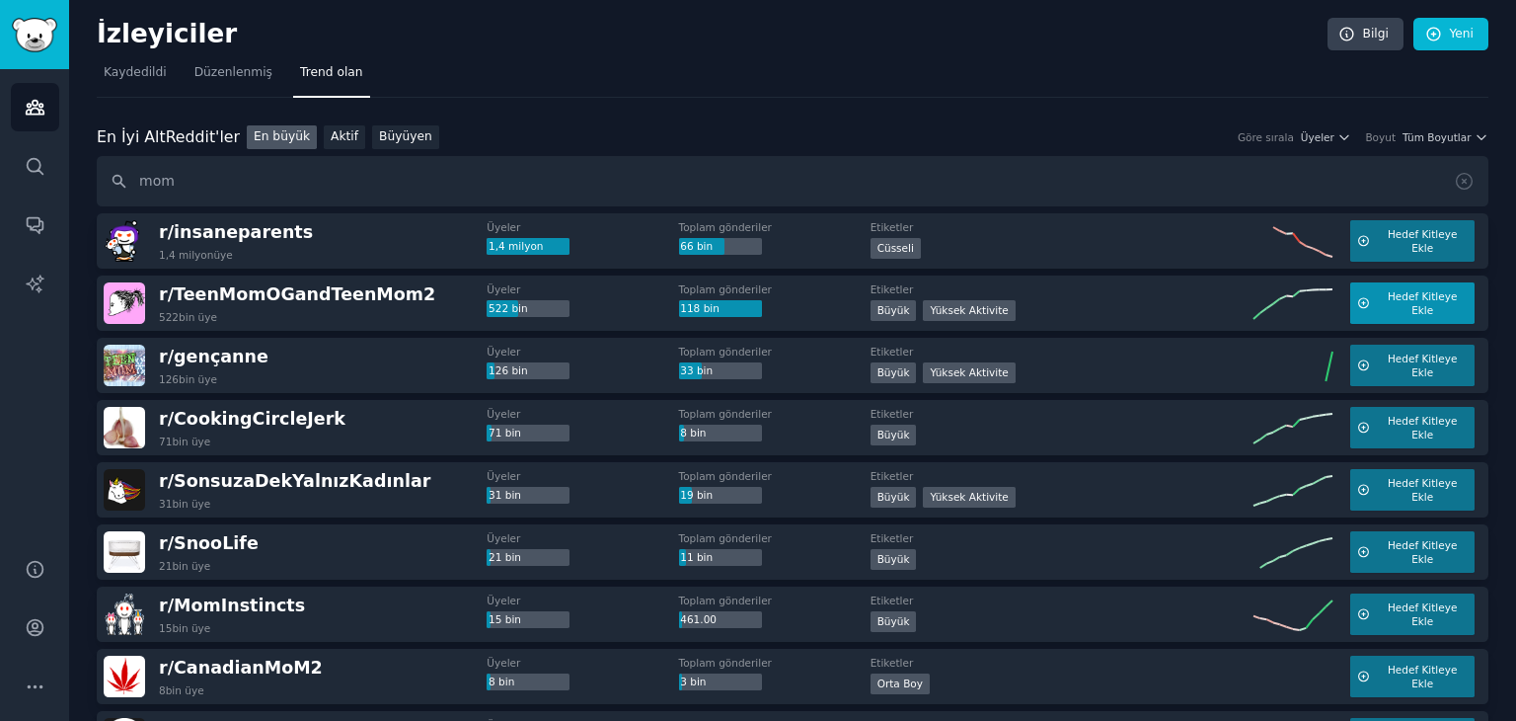
click at [1409, 299] on font "Hedef Kitleye Ekle" at bounding box center [1423, 303] width 70 height 26
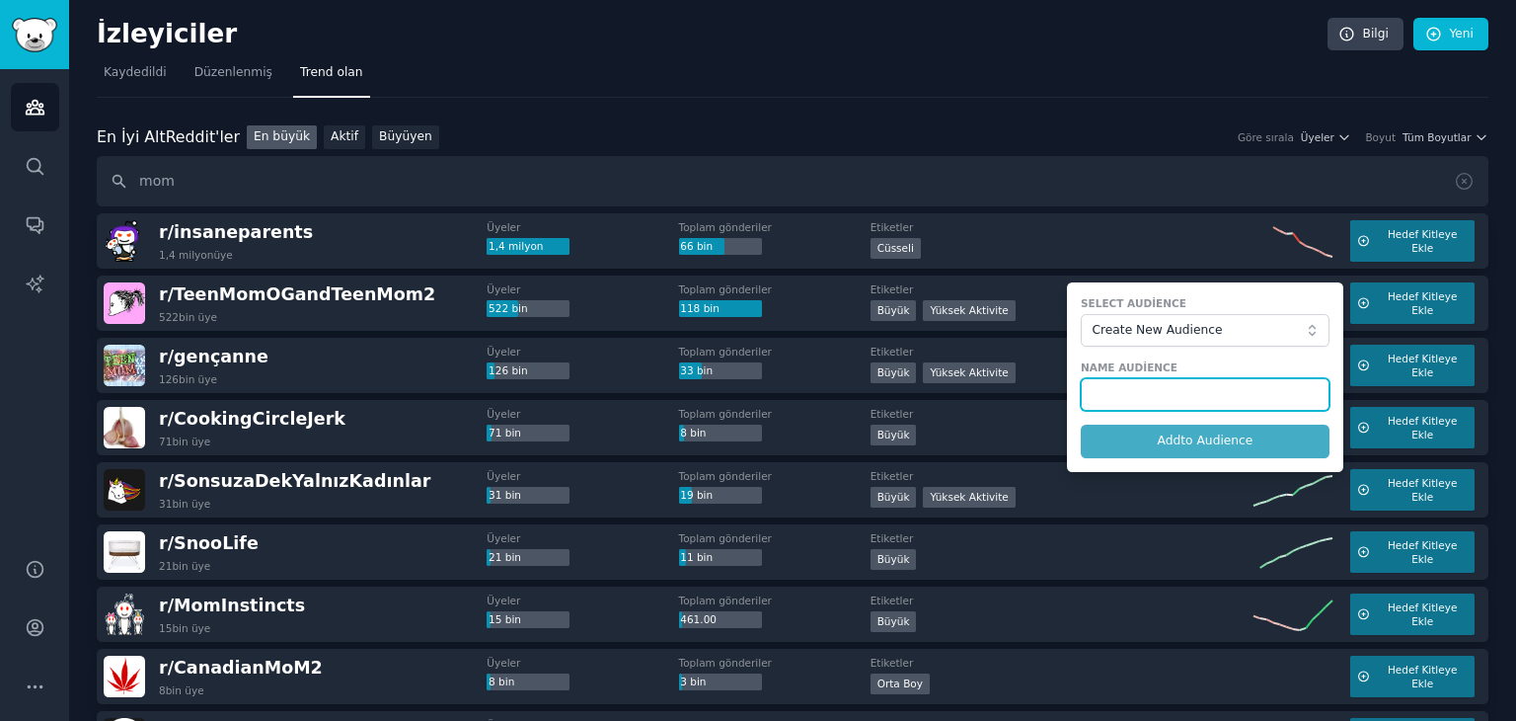
click at [1162, 392] on input "text" at bounding box center [1205, 395] width 249 height 34
click at [1179, 407] on input "text" at bounding box center [1205, 395] width 249 height 34
type input "kadınsss"
click at [1081, 424] on button "Hedef Kitleye Ekle" at bounding box center [1205, 441] width 249 height 34
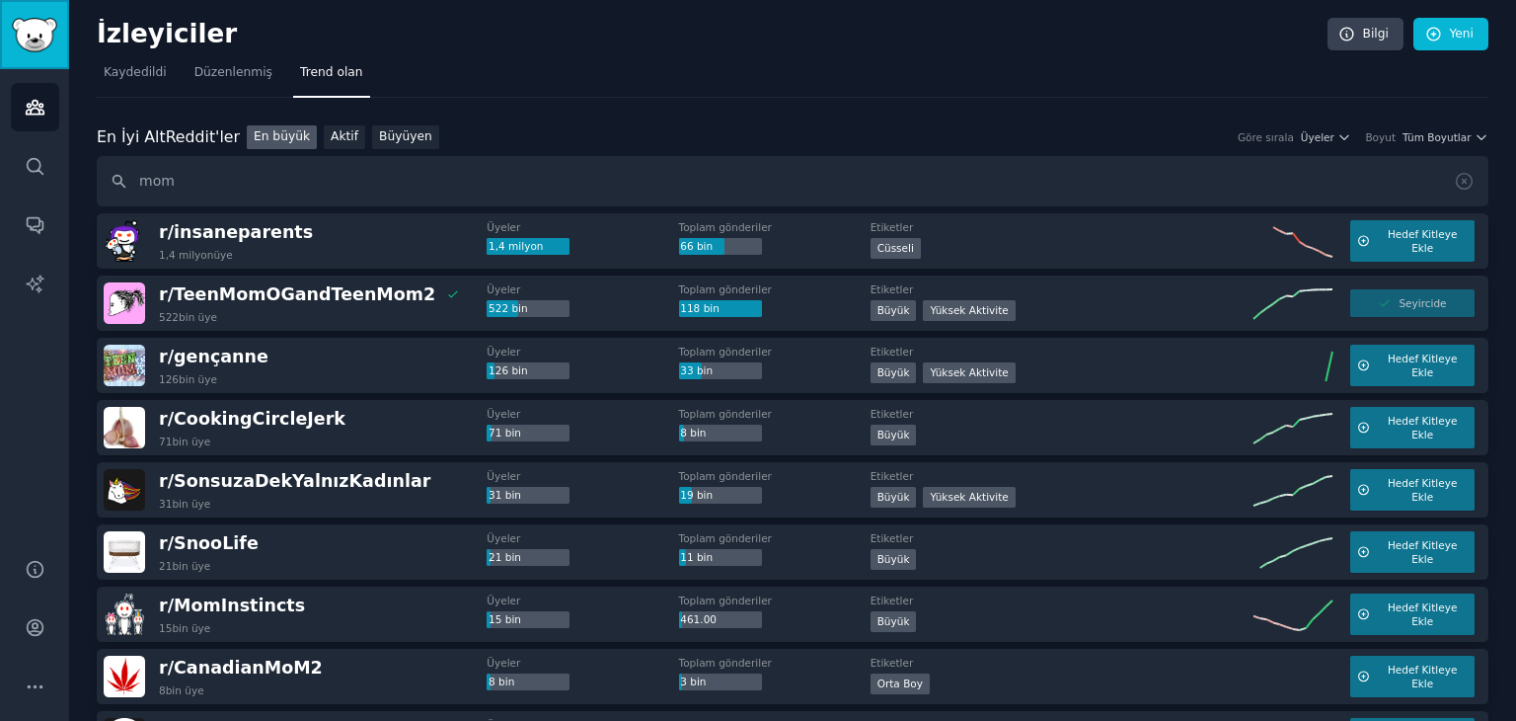
click at [38, 27] on img "Kenar çubuğu" at bounding box center [34, 35] width 45 height 35
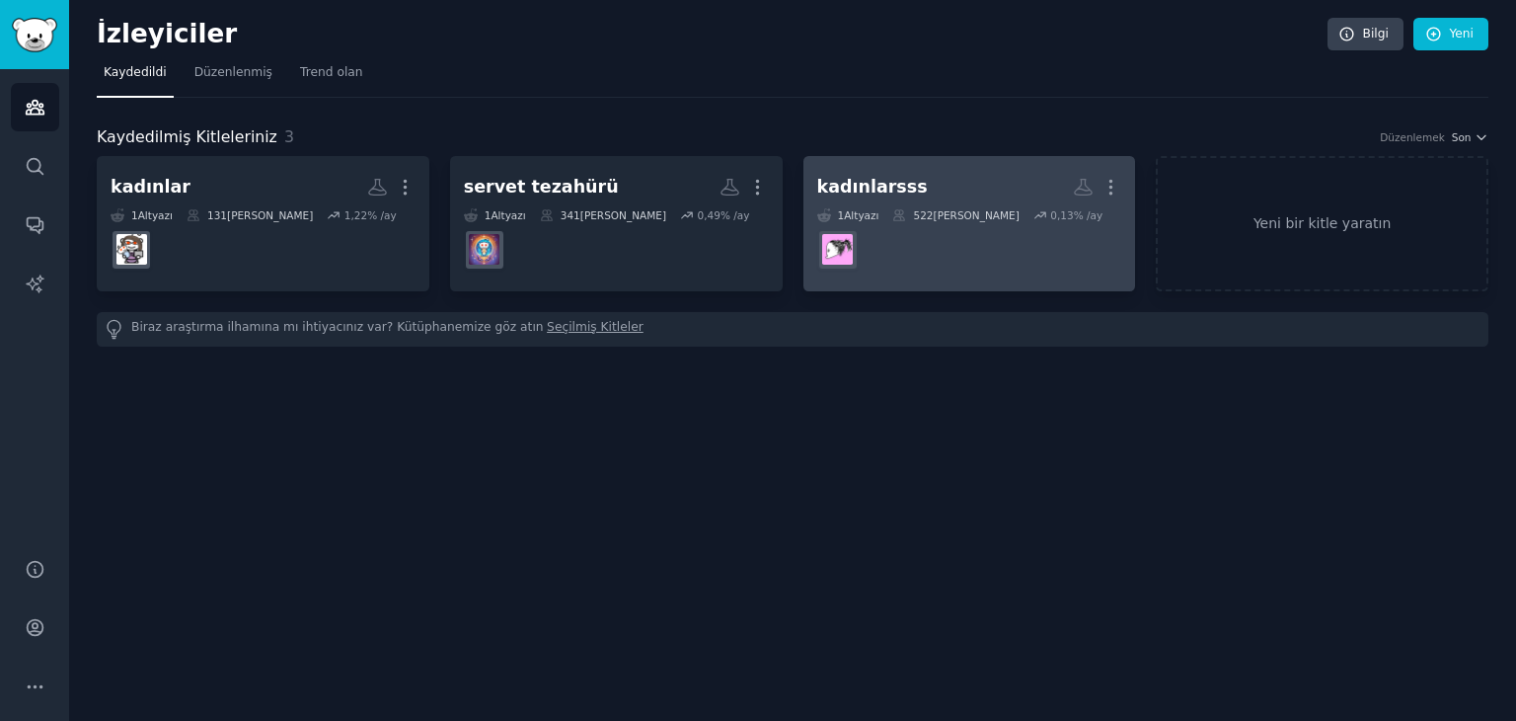
click at [923, 234] on dd at bounding box center [969, 249] width 305 height 55
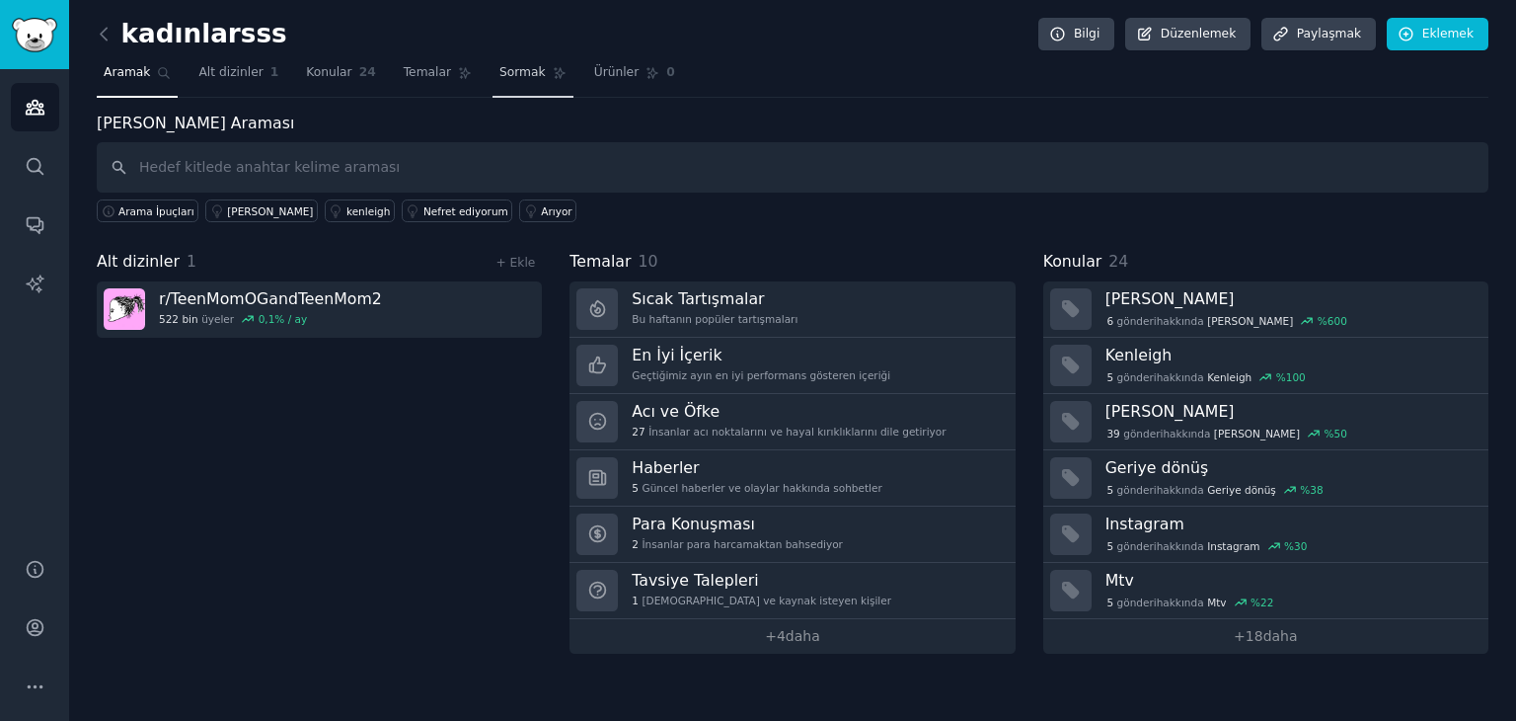
click at [515, 62] on link "Sormak" at bounding box center [533, 77] width 81 height 40
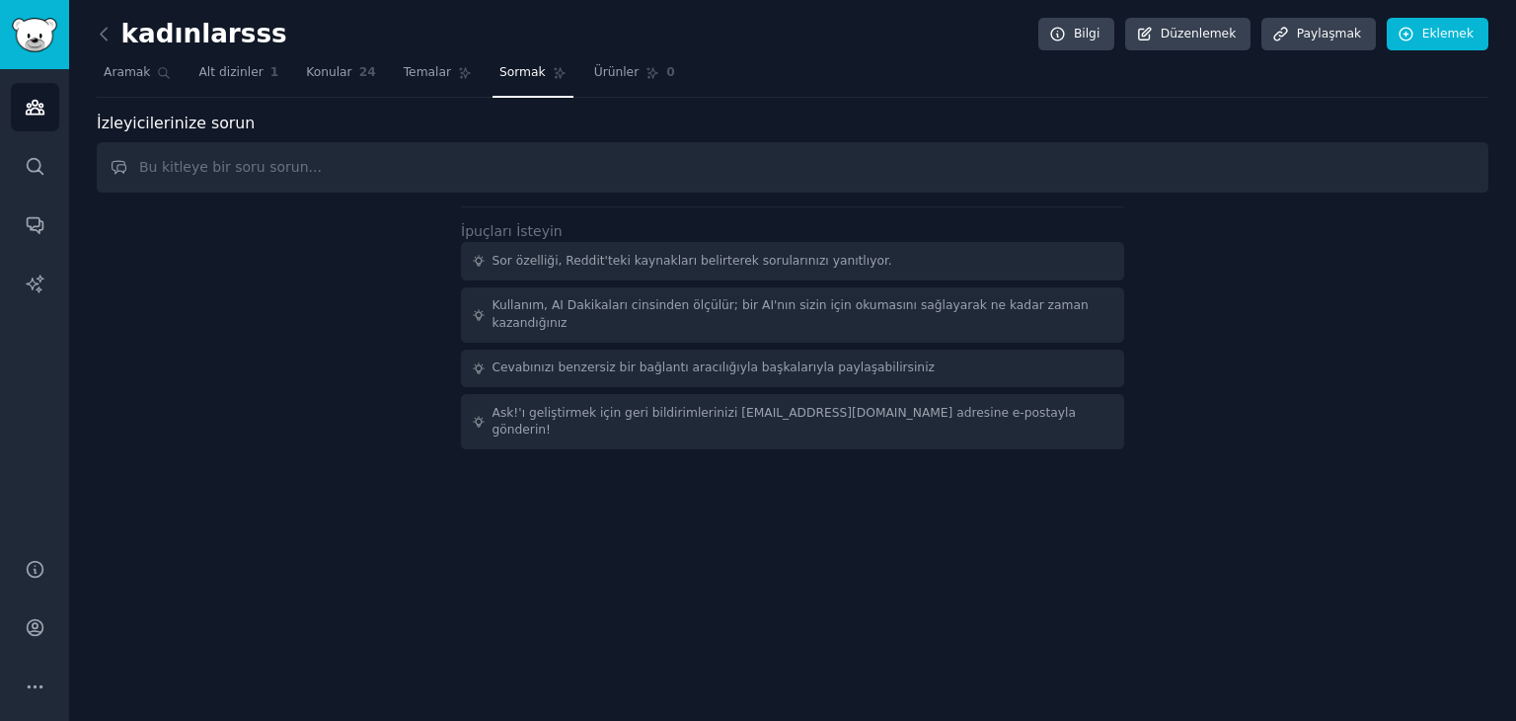
click at [296, 165] on input "text" at bounding box center [793, 167] width 1392 height 50
click at [109, 40] on icon at bounding box center [104, 34] width 21 height 21
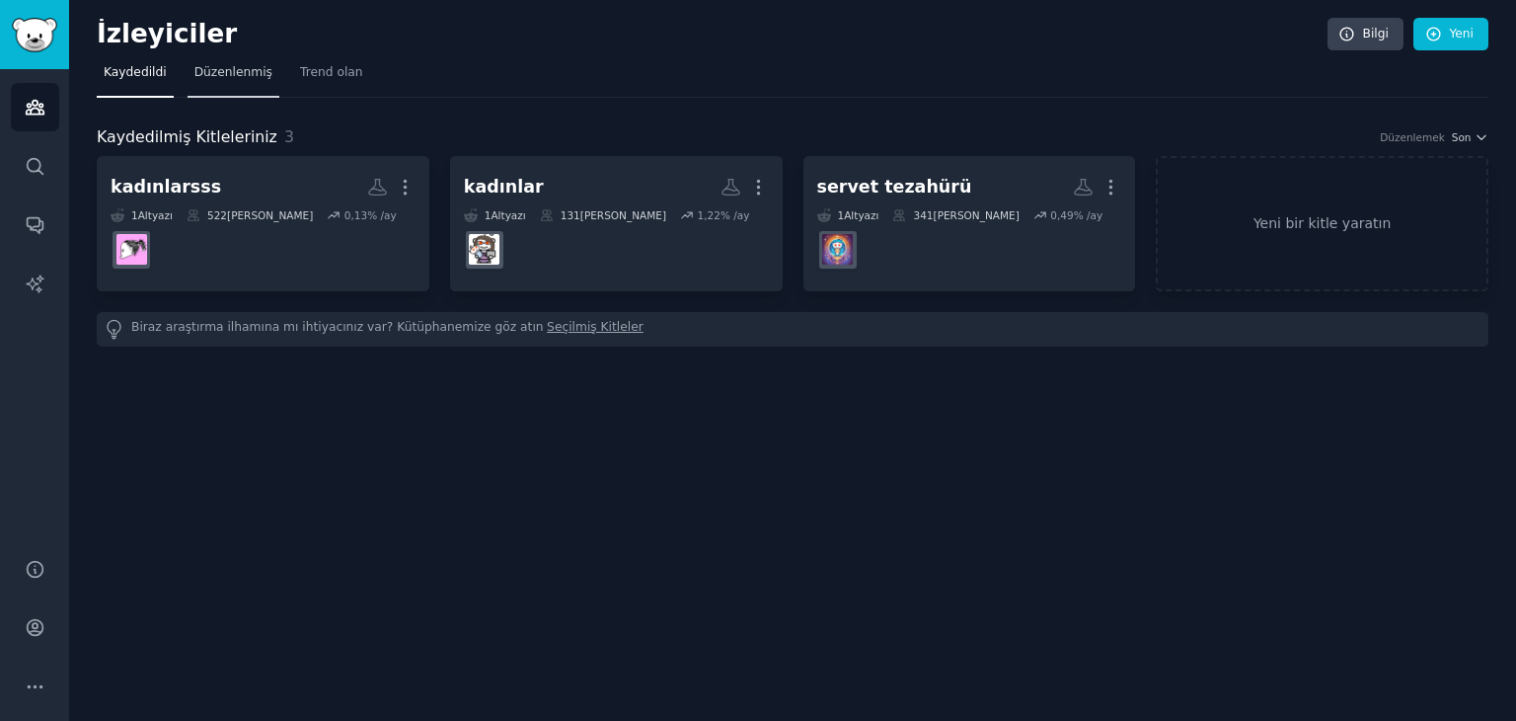
click at [238, 65] on font "Düzenlenmiş" at bounding box center [233, 72] width 78 height 14
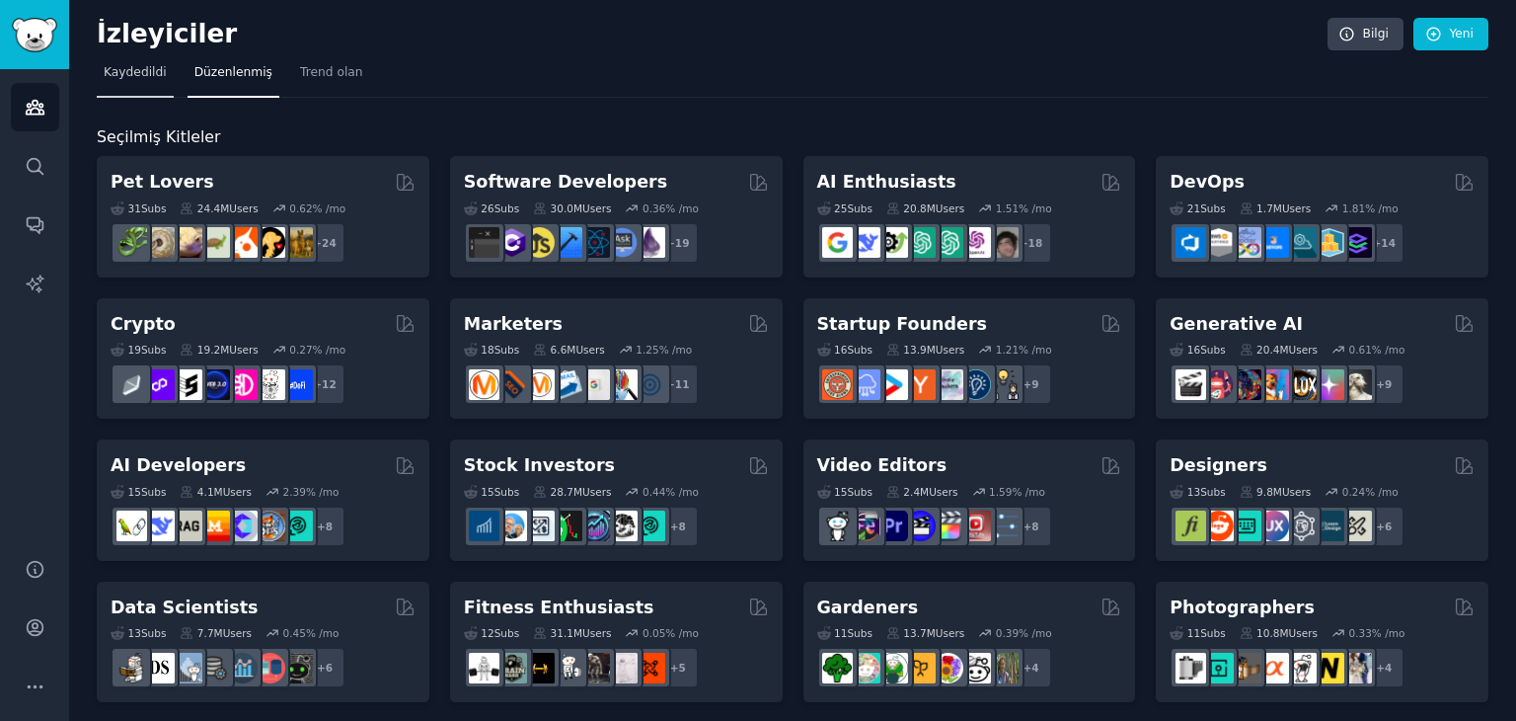
click at [155, 87] on link "Kaydedildi" at bounding box center [135, 77] width 77 height 40
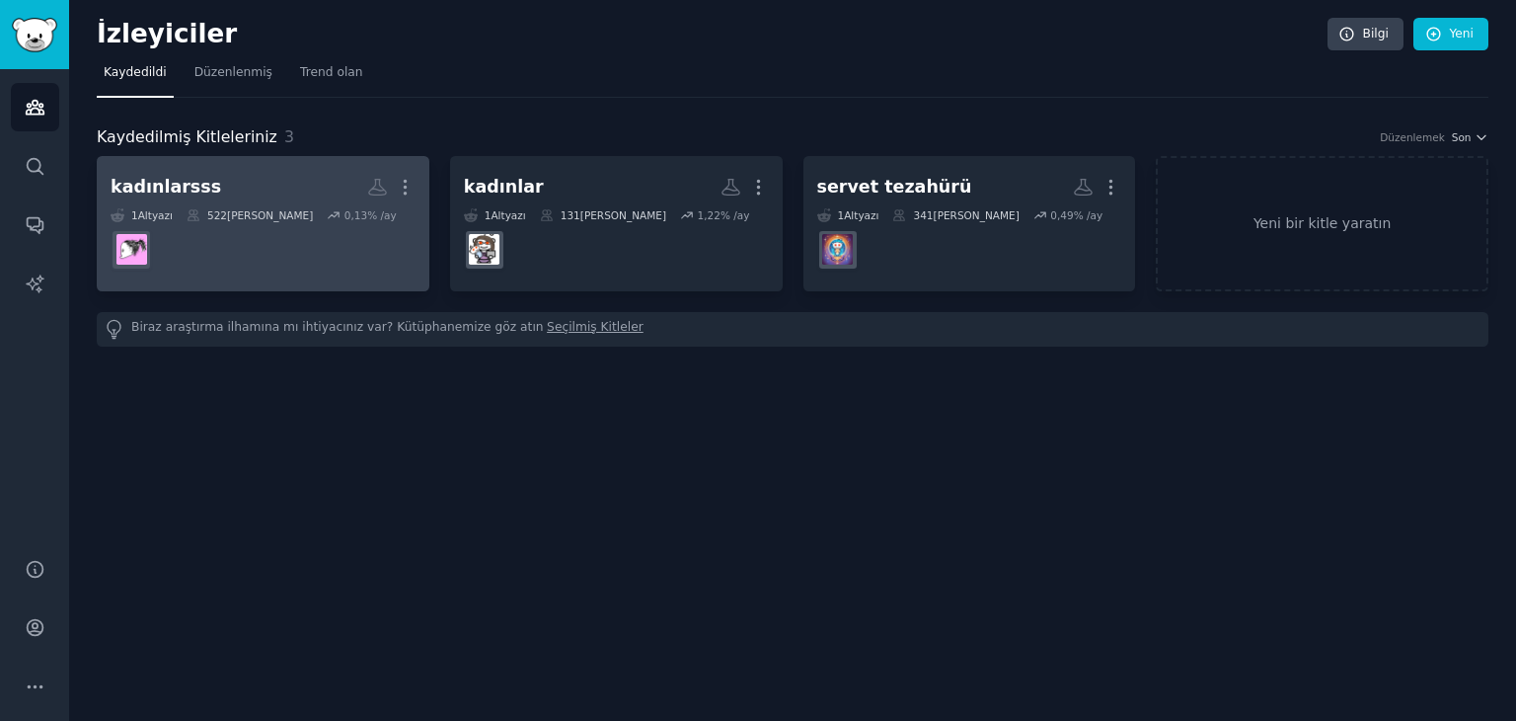
click at [321, 234] on dd at bounding box center [263, 249] width 305 height 55
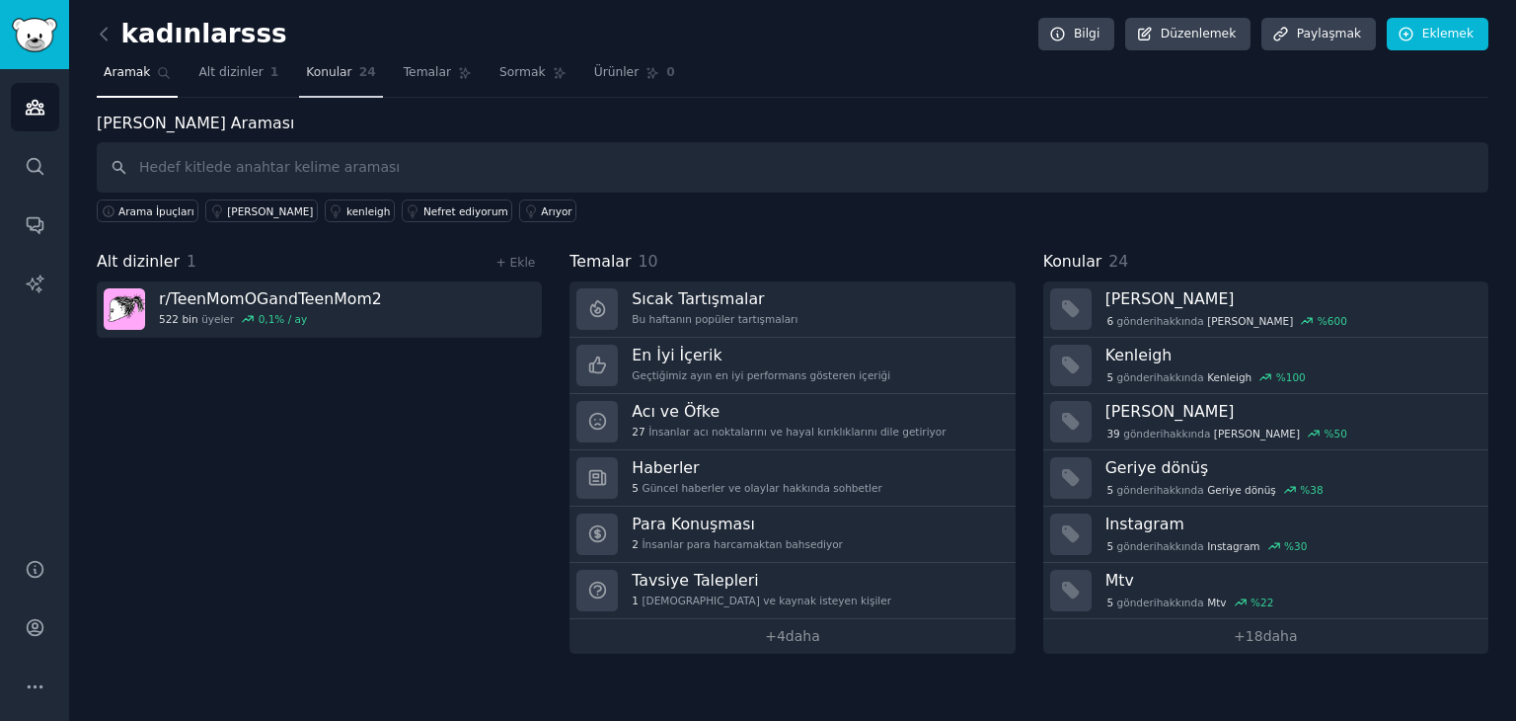
click at [336, 74] on font "Konular" at bounding box center [328, 72] width 45 height 14
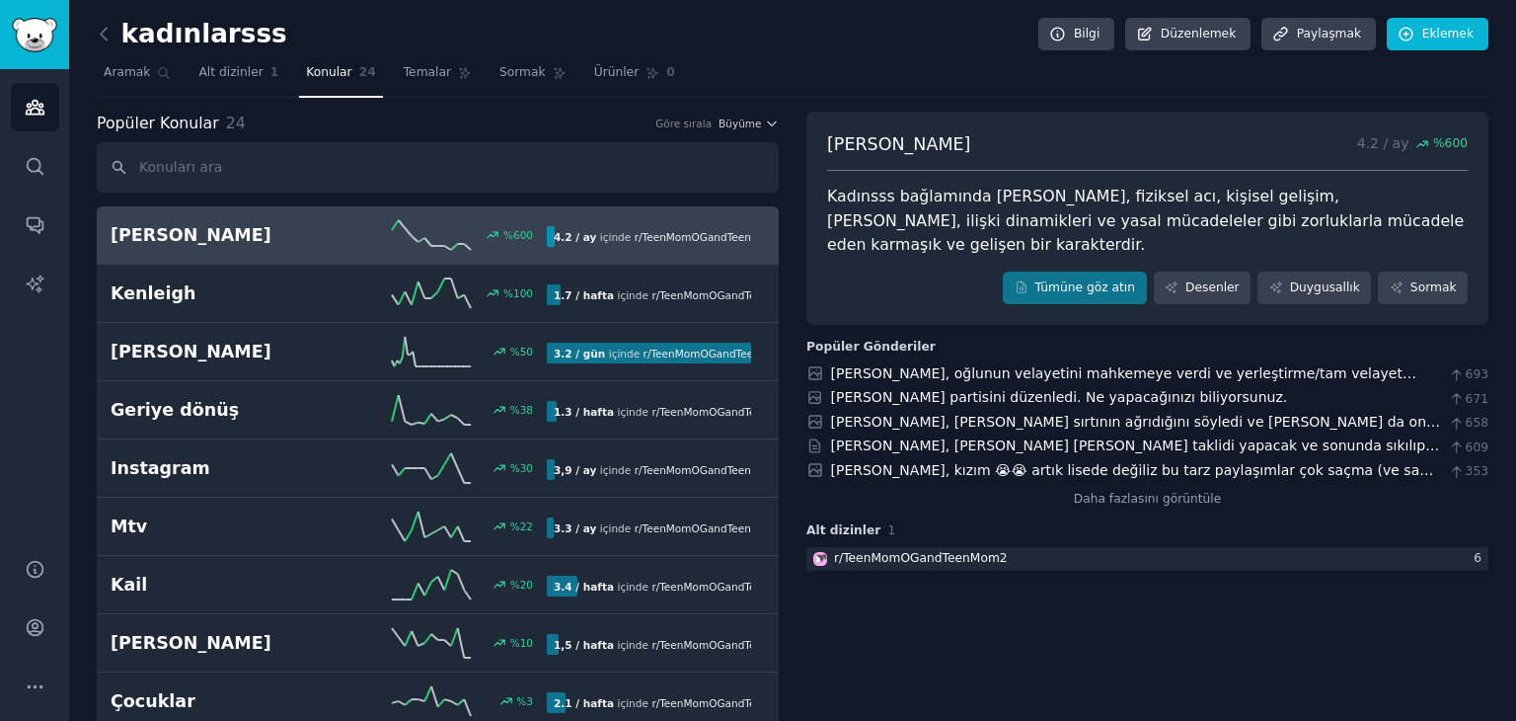
click at [242, 235] on h2 "Amanda" at bounding box center [220, 235] width 218 height 25
click at [111, 25] on icon at bounding box center [104, 34] width 21 height 21
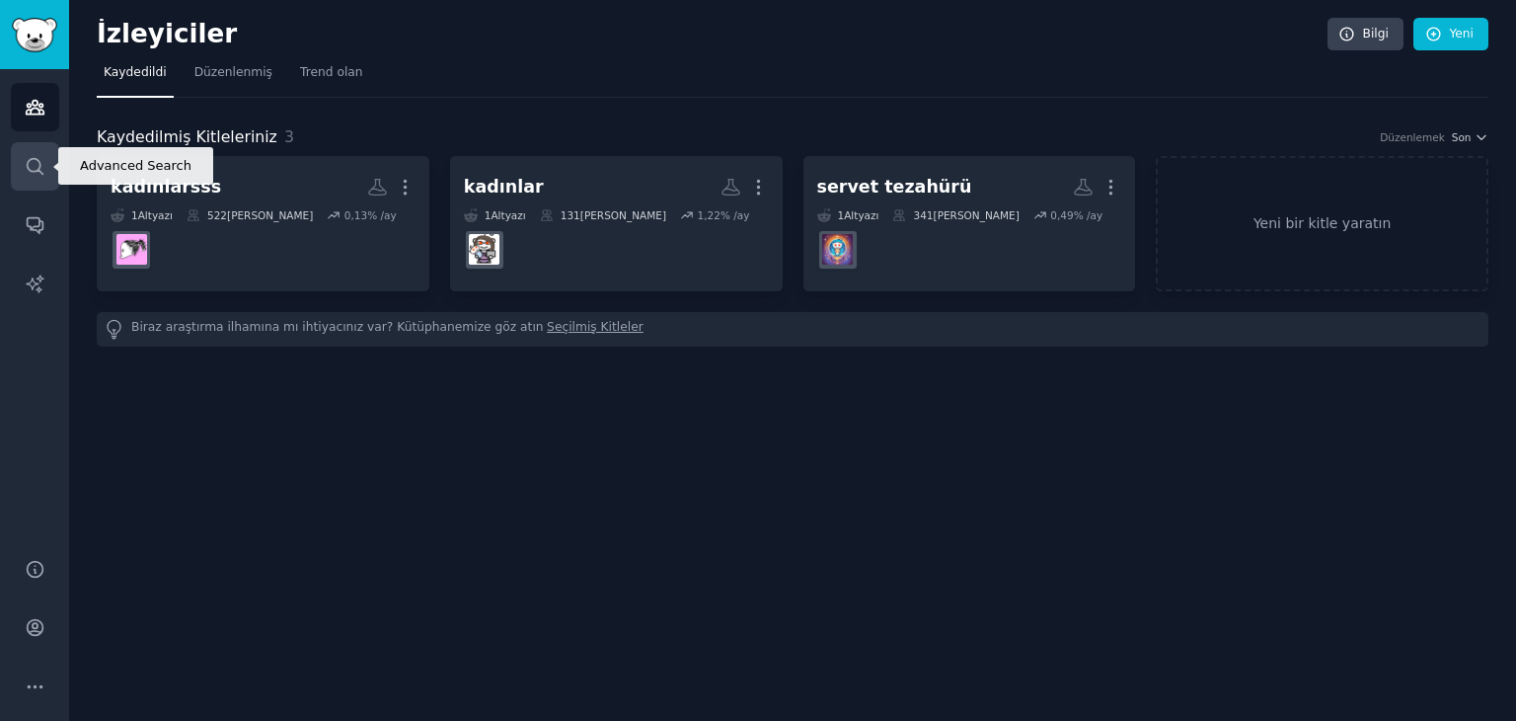
click at [36, 165] on icon "Kenar çubuğu" at bounding box center [35, 166] width 21 height 21
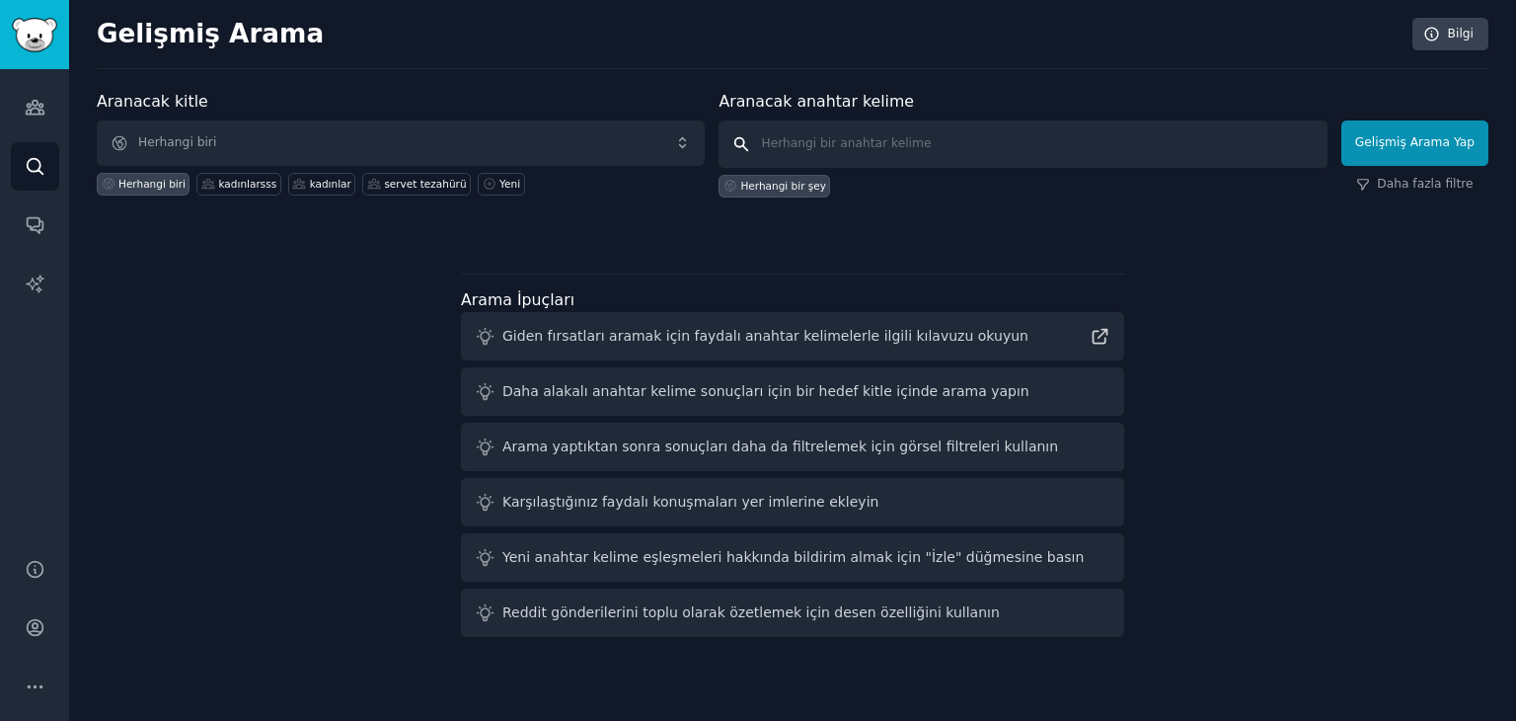
click at [891, 147] on input "text" at bounding box center [1023, 143] width 608 height 47
type input "mom planner"
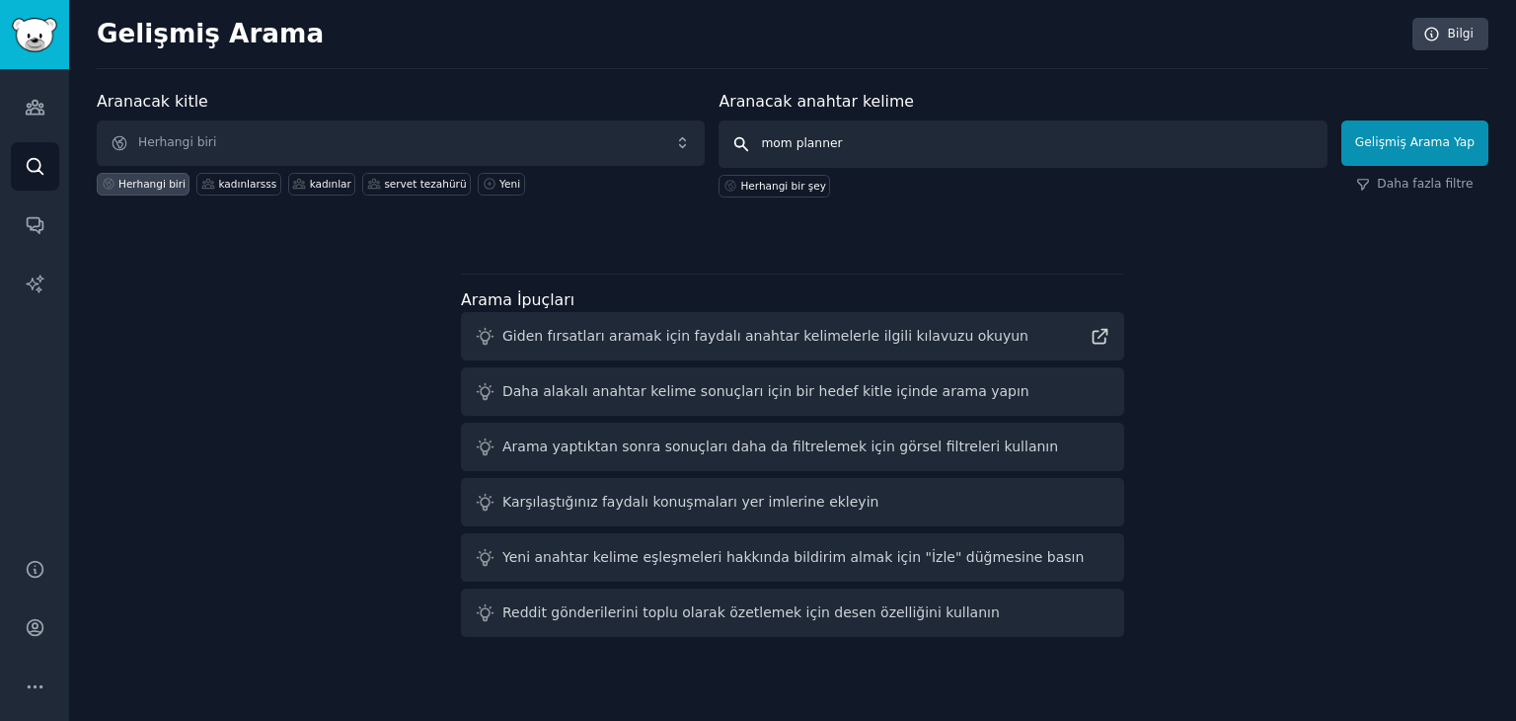
click button "Gelişmiş Arama Yap" at bounding box center [1414, 142] width 147 height 45
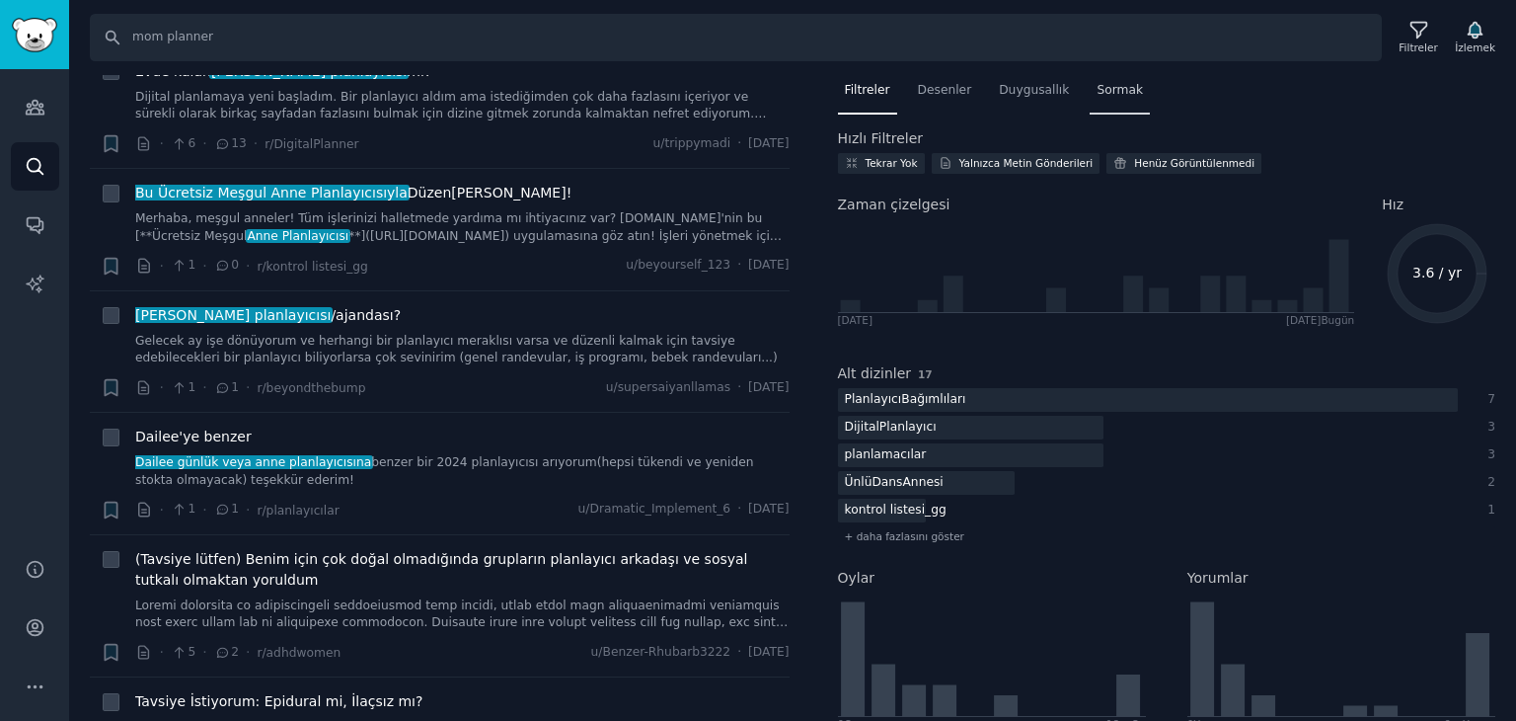
click at [1099, 91] on font "Sormak" at bounding box center [1120, 90] width 46 height 14
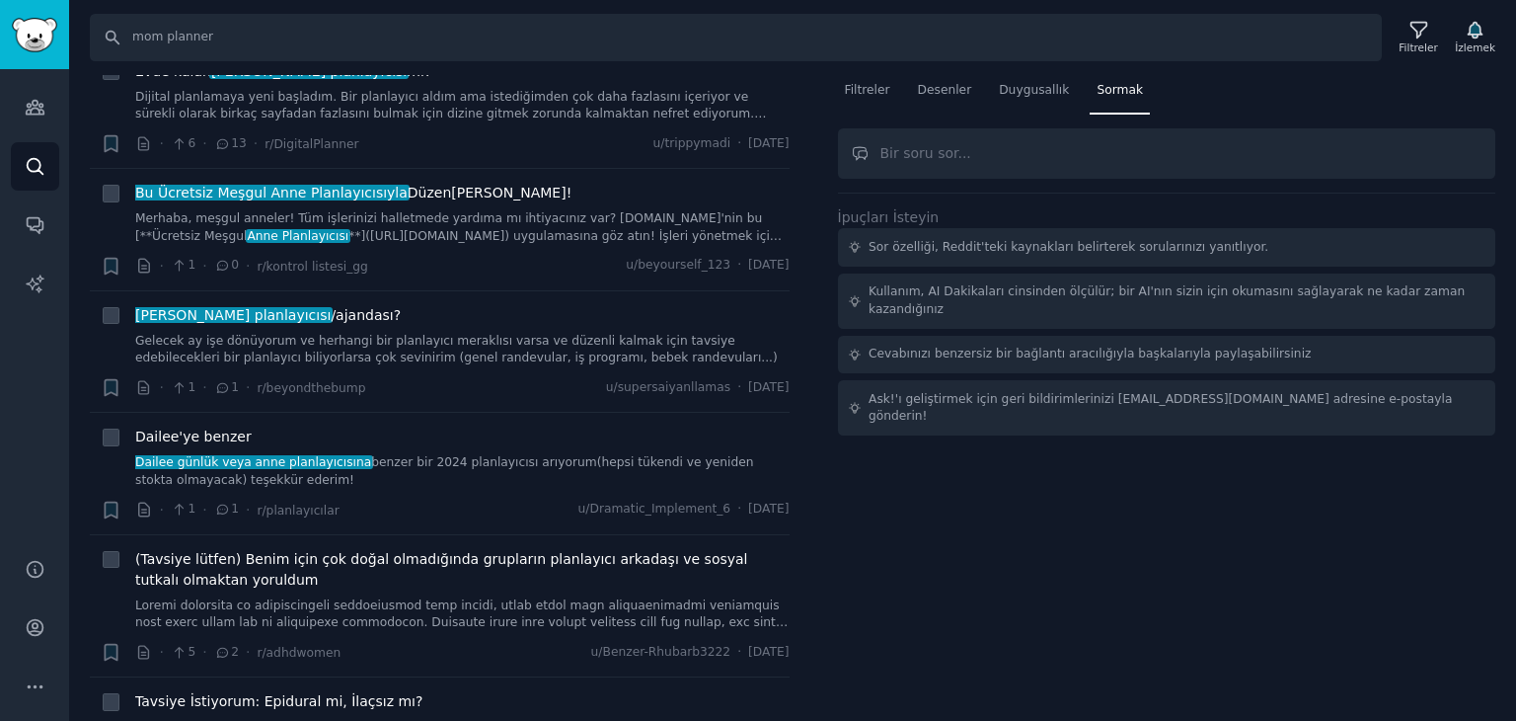
click at [982, 161] on input "text" at bounding box center [1167, 153] width 658 height 50
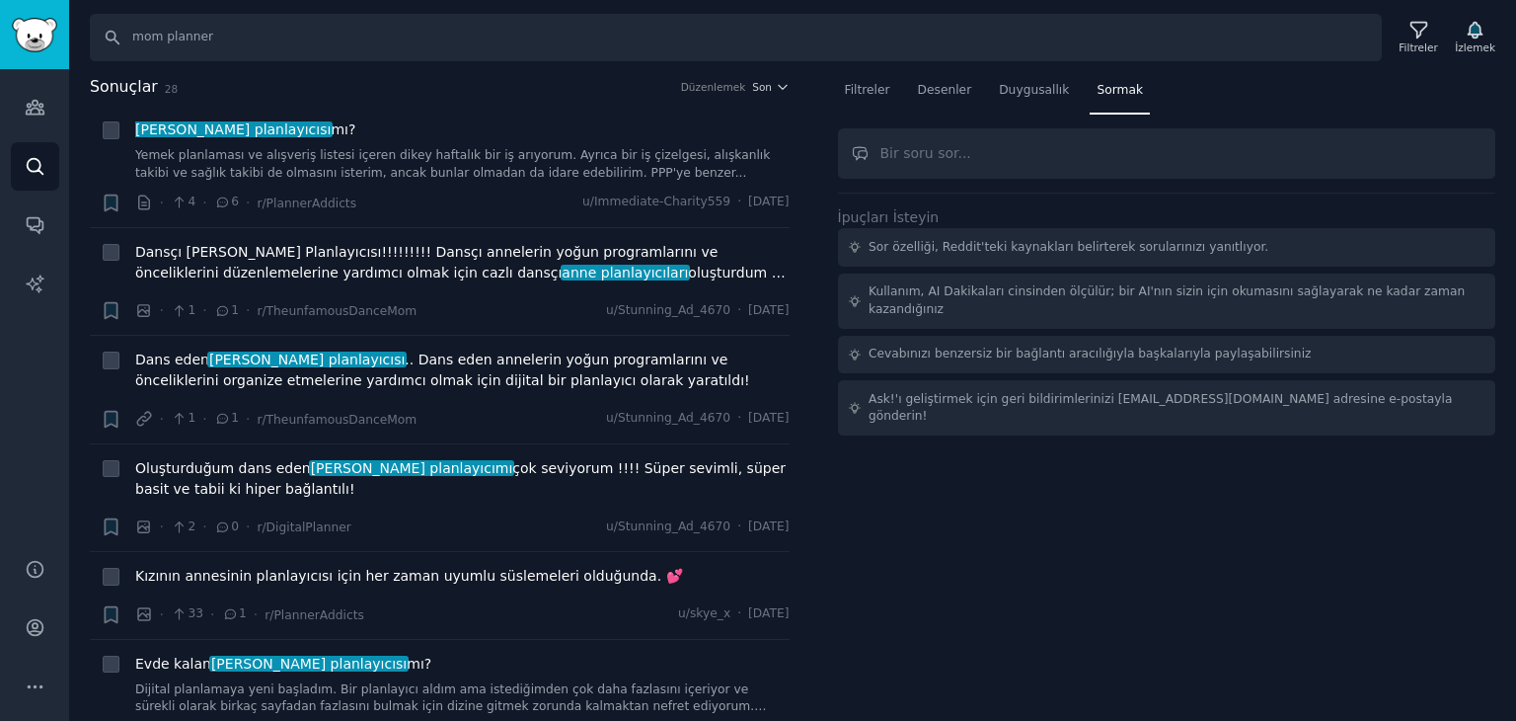
click at [944, 155] on input "text" at bounding box center [1167, 153] width 658 height 50
type input "annelerin günlük hayatta yaşadığı sorunlar hangi planlayıcıya talep arz uyandır…"
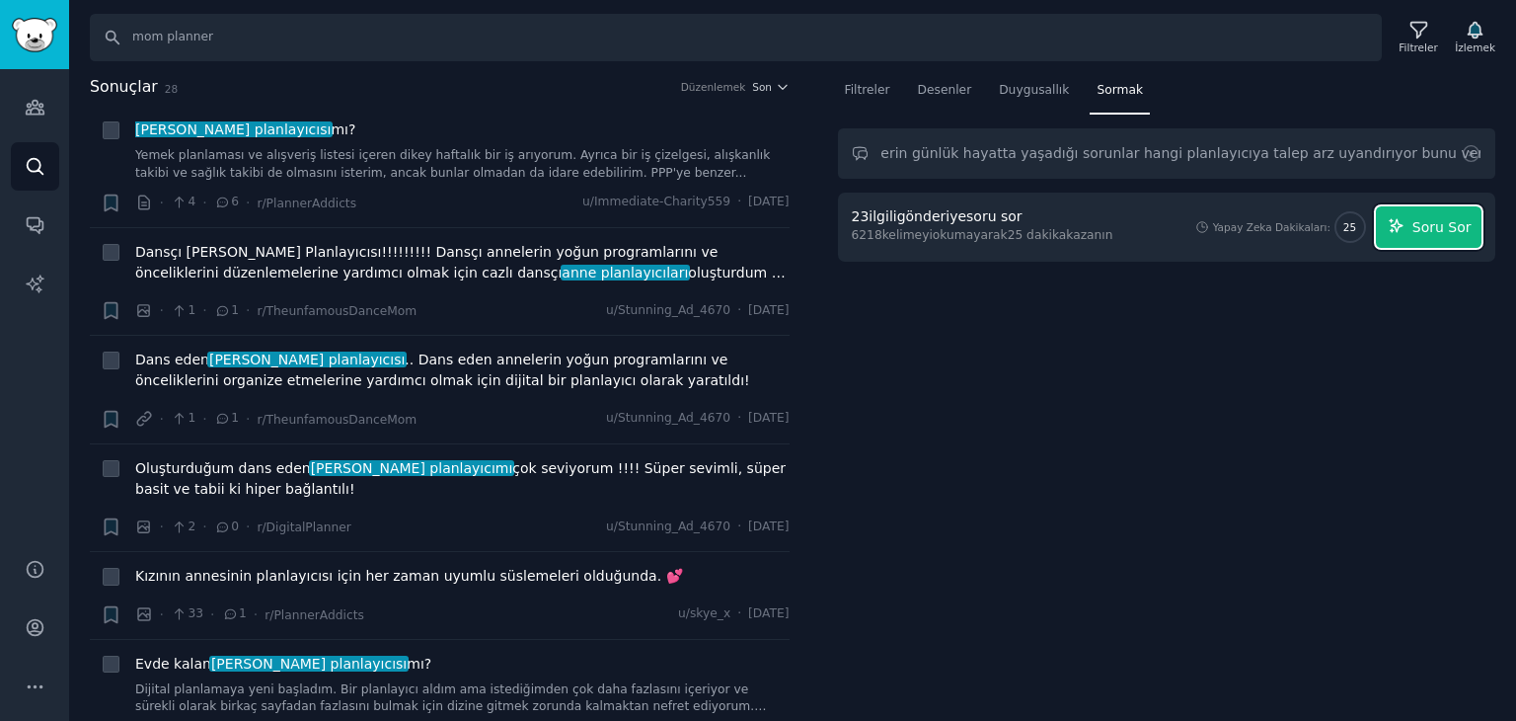
click at [1459, 230] on font "Soru Sor" at bounding box center [1441, 227] width 59 height 16
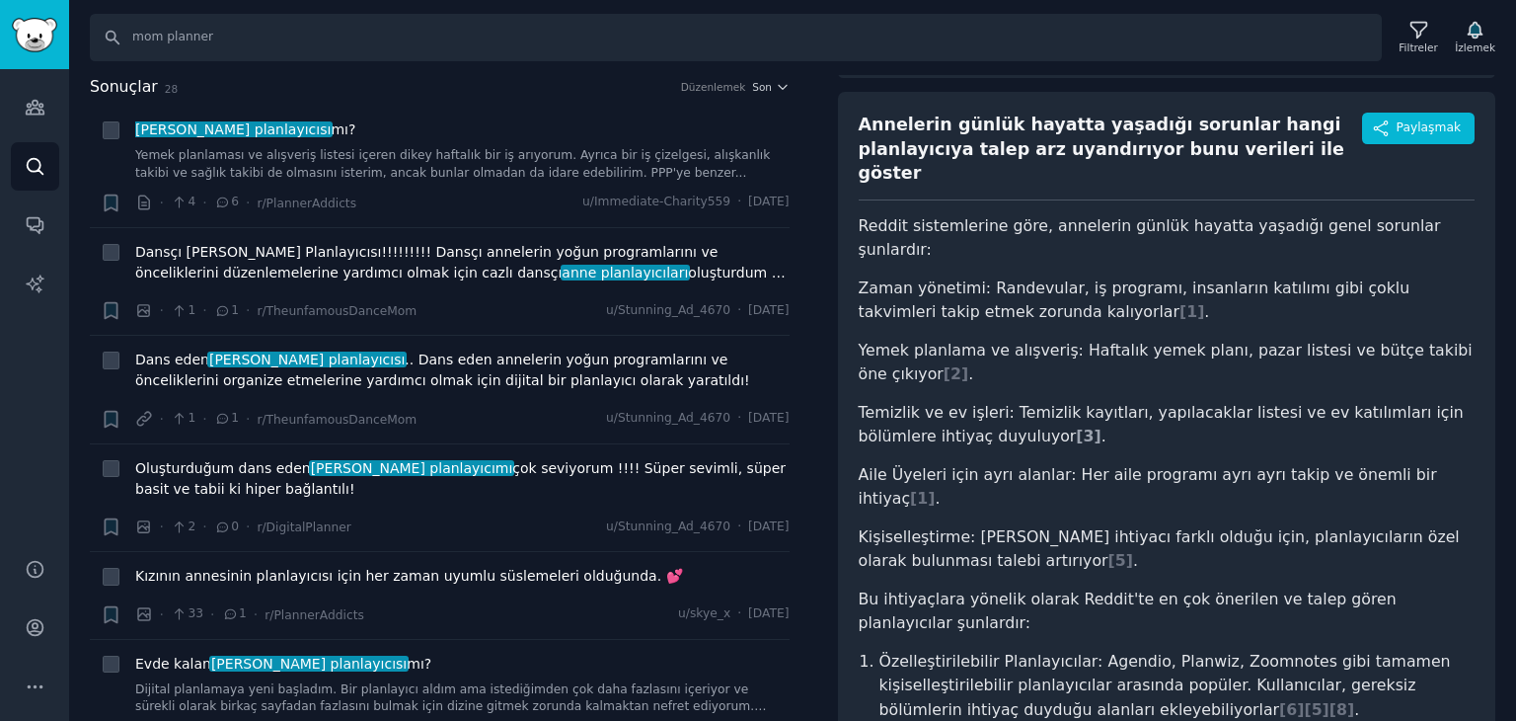
scroll to position [99, 0]
click at [951, 366] on font "2" at bounding box center [956, 375] width 11 height 19
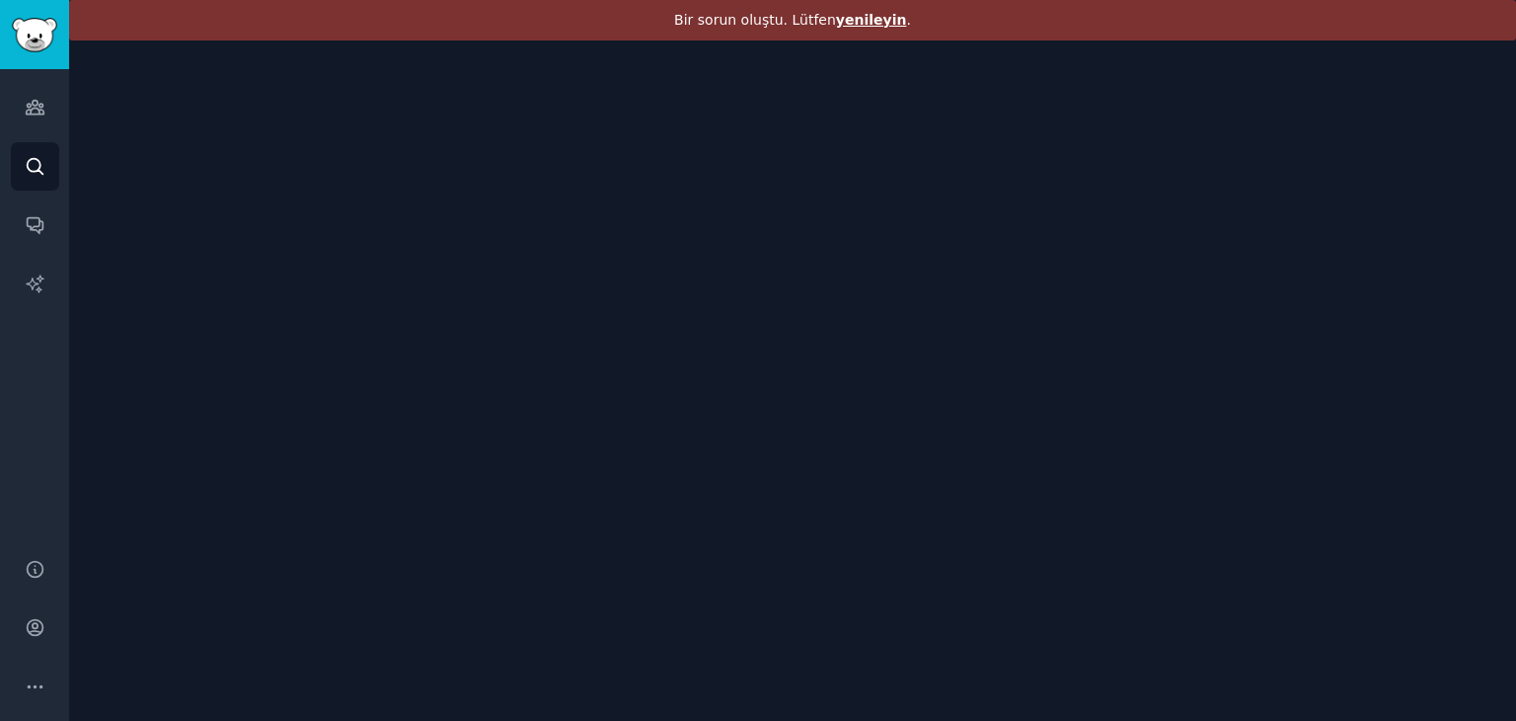
click at [866, 24] on font "yenileyin" at bounding box center [871, 20] width 71 height 16
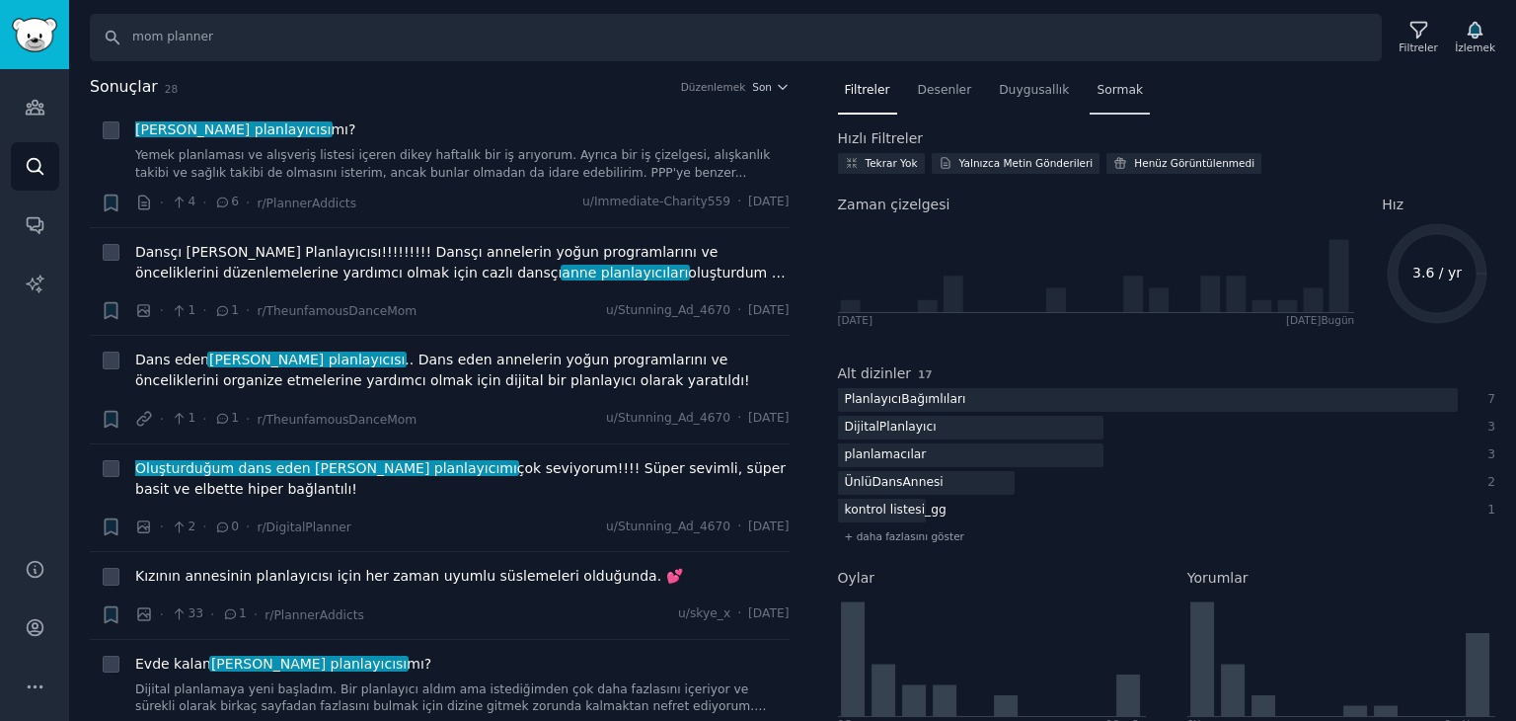
click at [1105, 84] on font "Sormak" at bounding box center [1120, 90] width 46 height 14
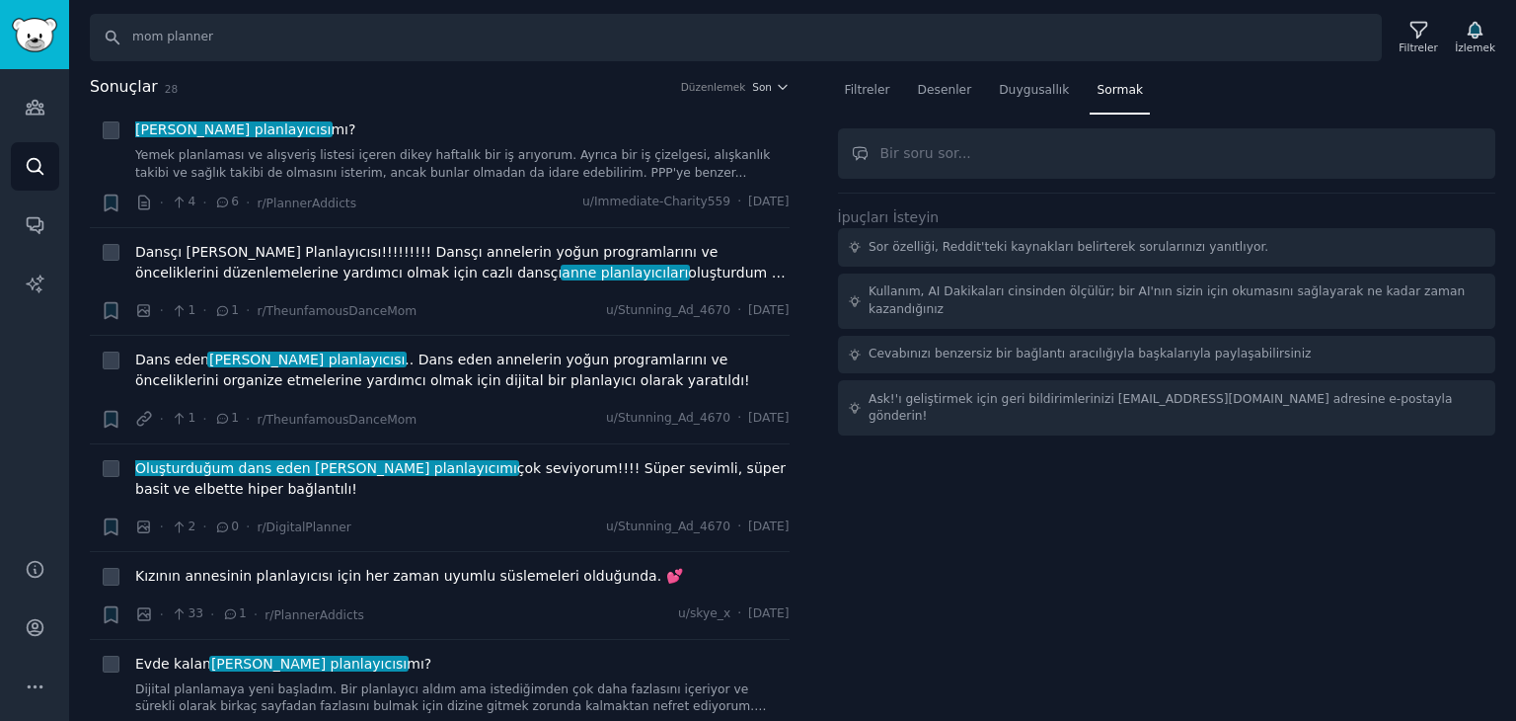
click at [987, 162] on input "text" at bounding box center [1167, 153] width 658 height 50
type input "a"
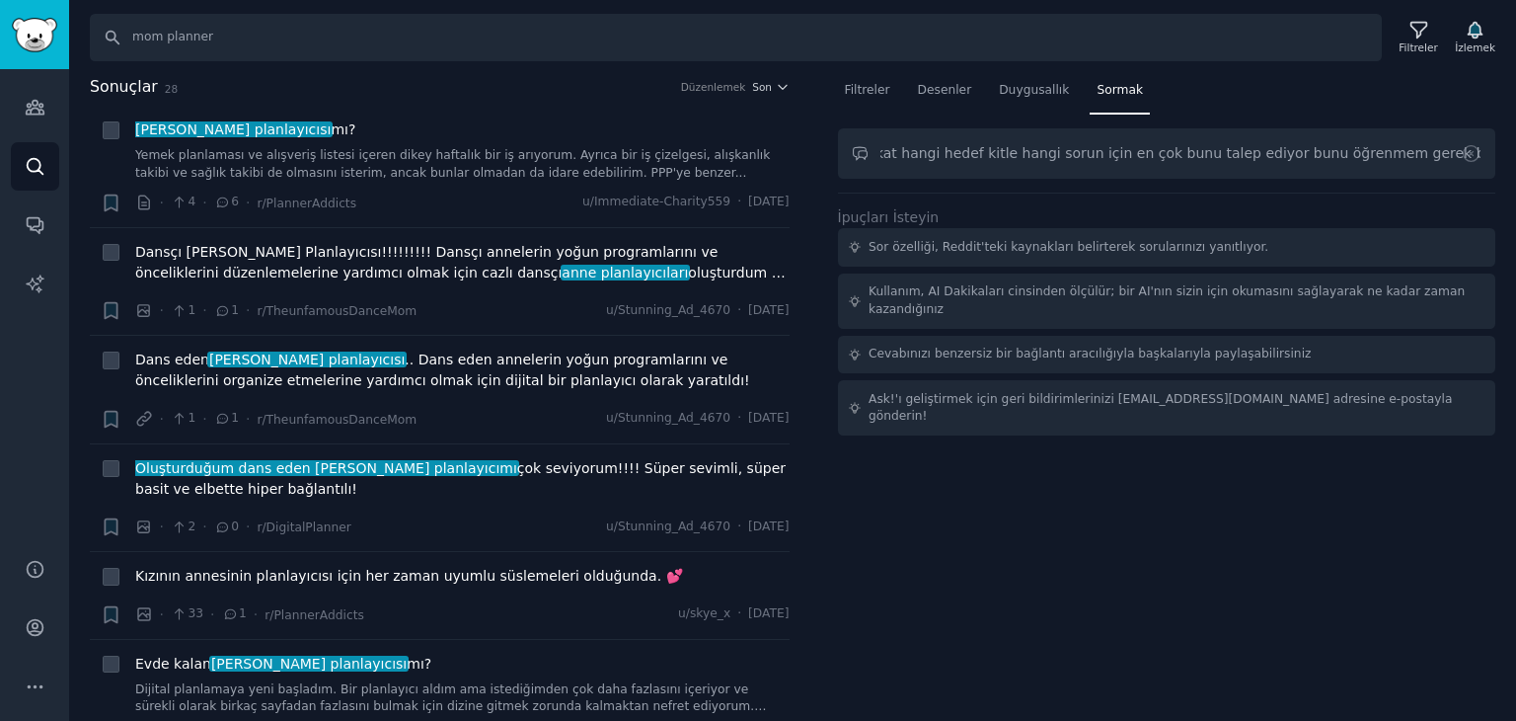
type input "anneler planlayıcıları kullanıyolar fakat hangi hedef kitle hangi sorun için en…"
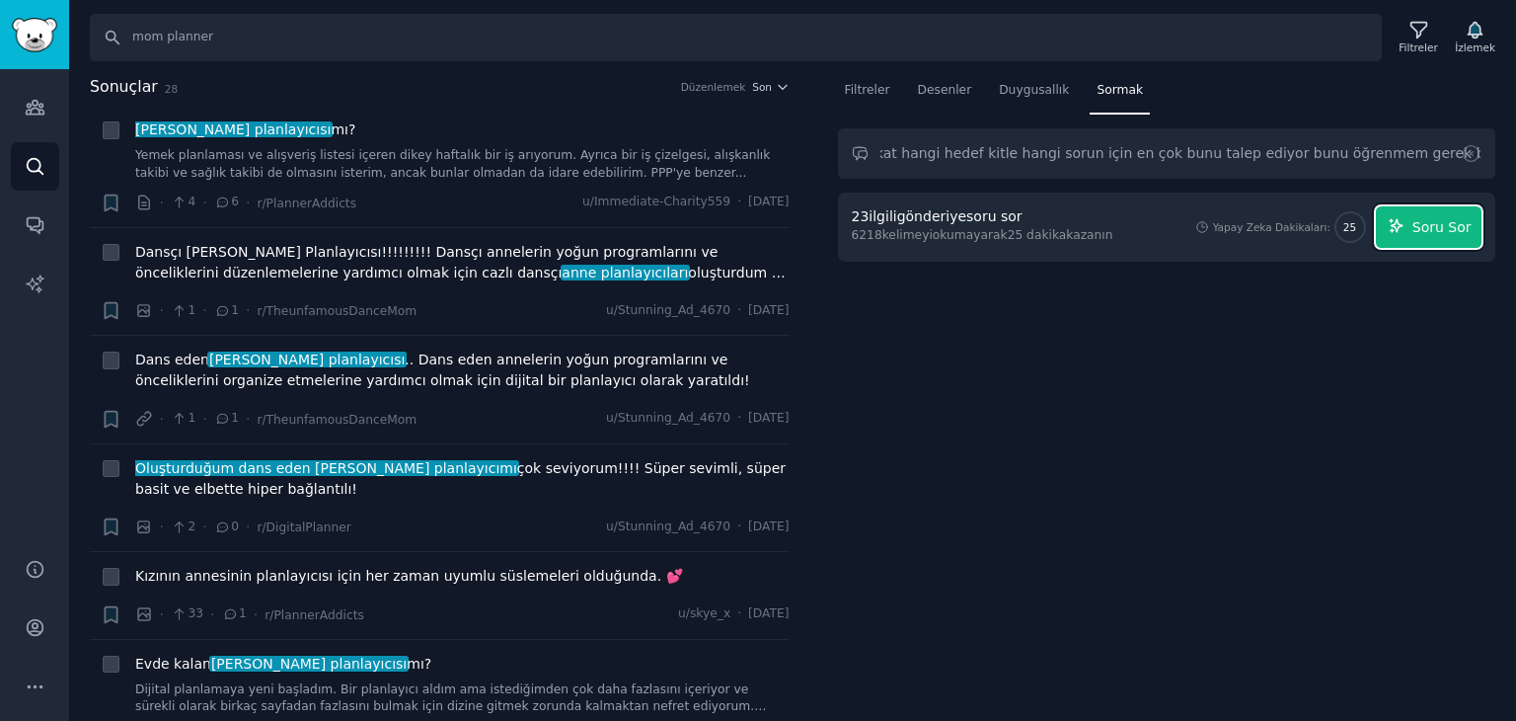
scroll to position [0, 0]
click at [1429, 219] on font "Soru Sor" at bounding box center [1441, 227] width 59 height 16
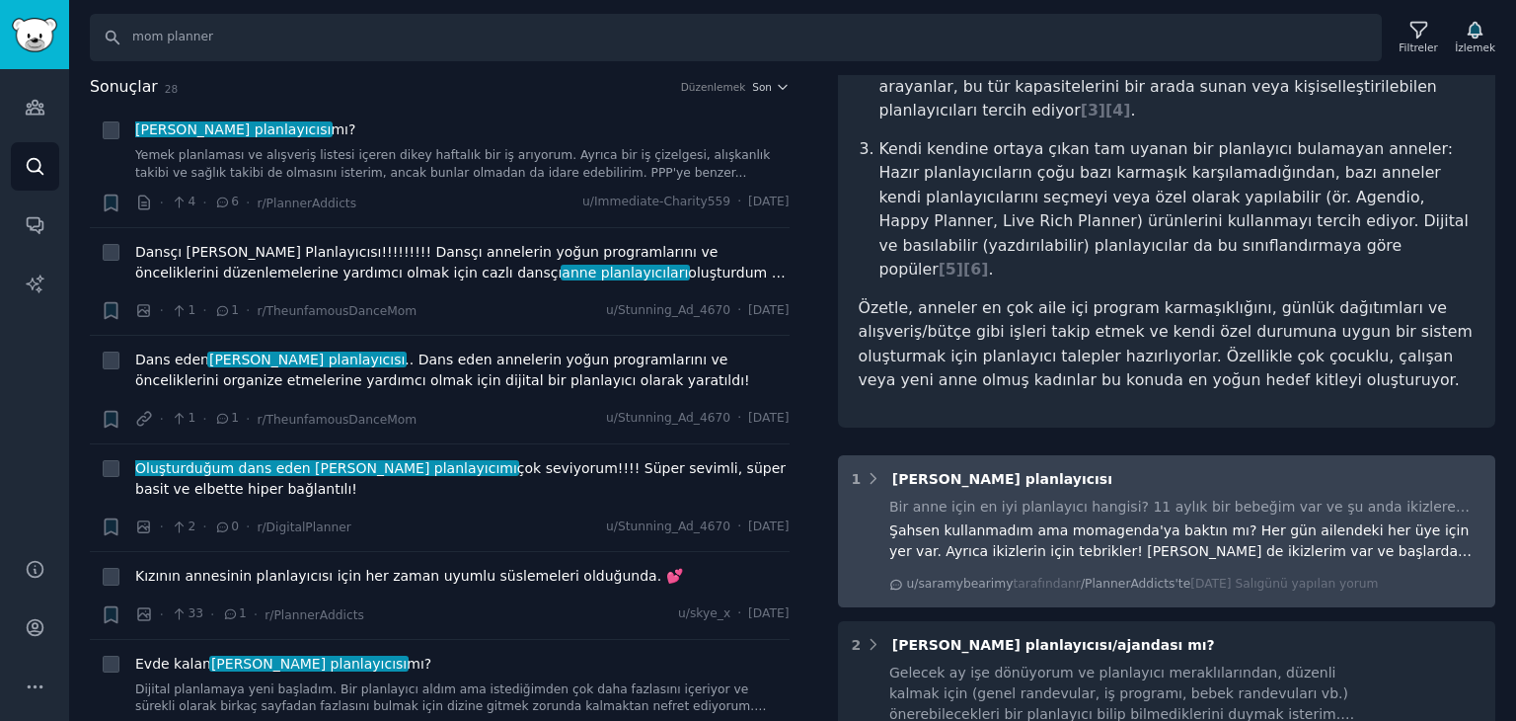
scroll to position [691, 0]
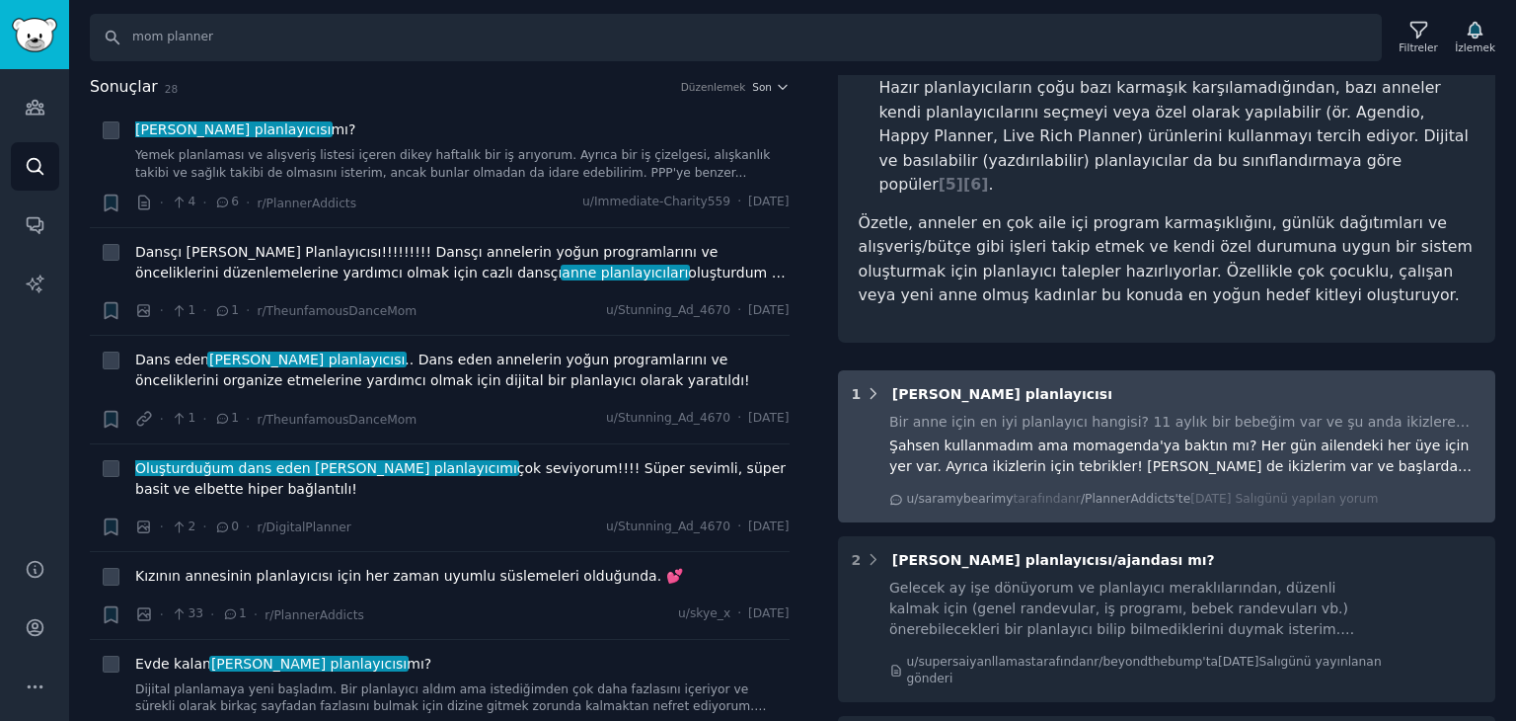
click at [872, 385] on icon at bounding box center [874, 394] width 18 height 18
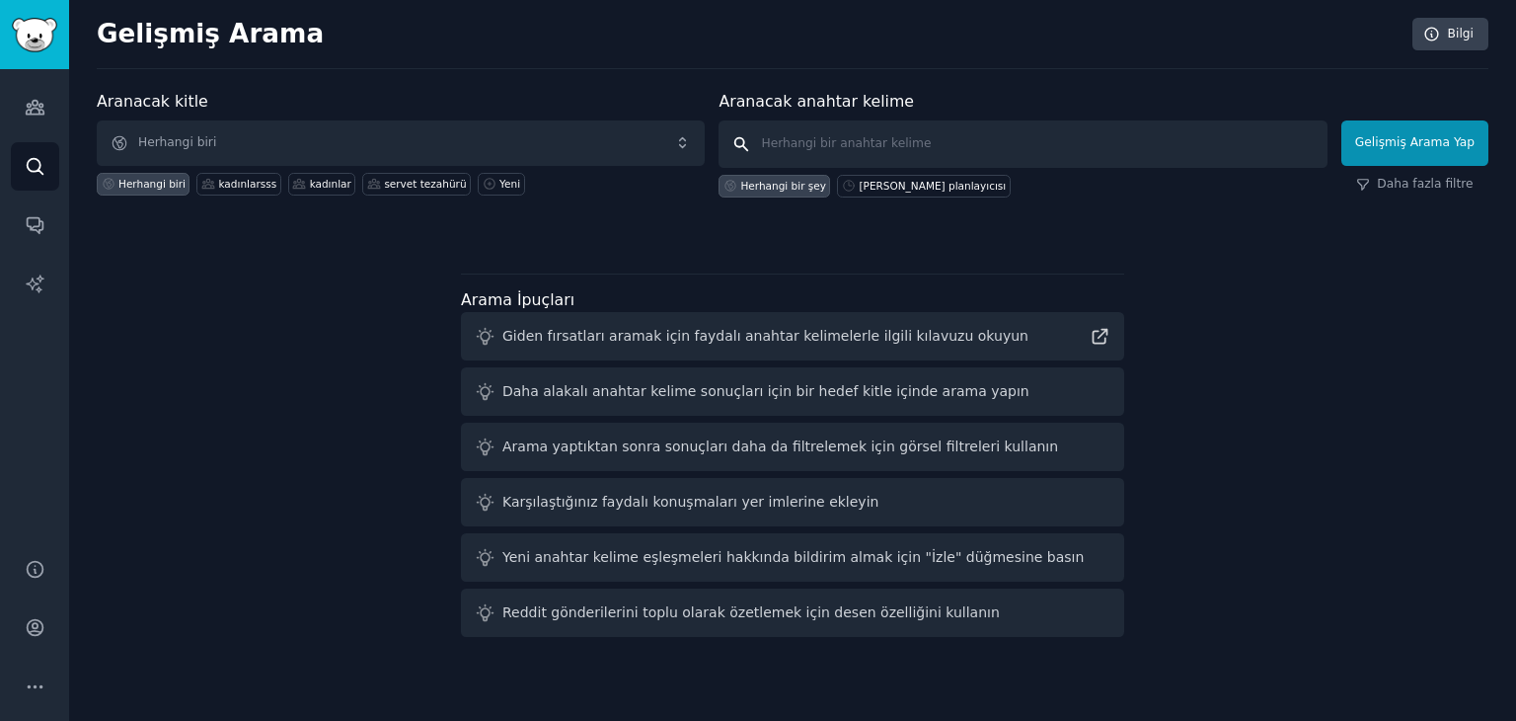
click at [887, 142] on input "text" at bounding box center [1023, 143] width 608 height 47
type input "mom planner"
click button "Gelişmiş Arama Yap" at bounding box center [1414, 142] width 147 height 45
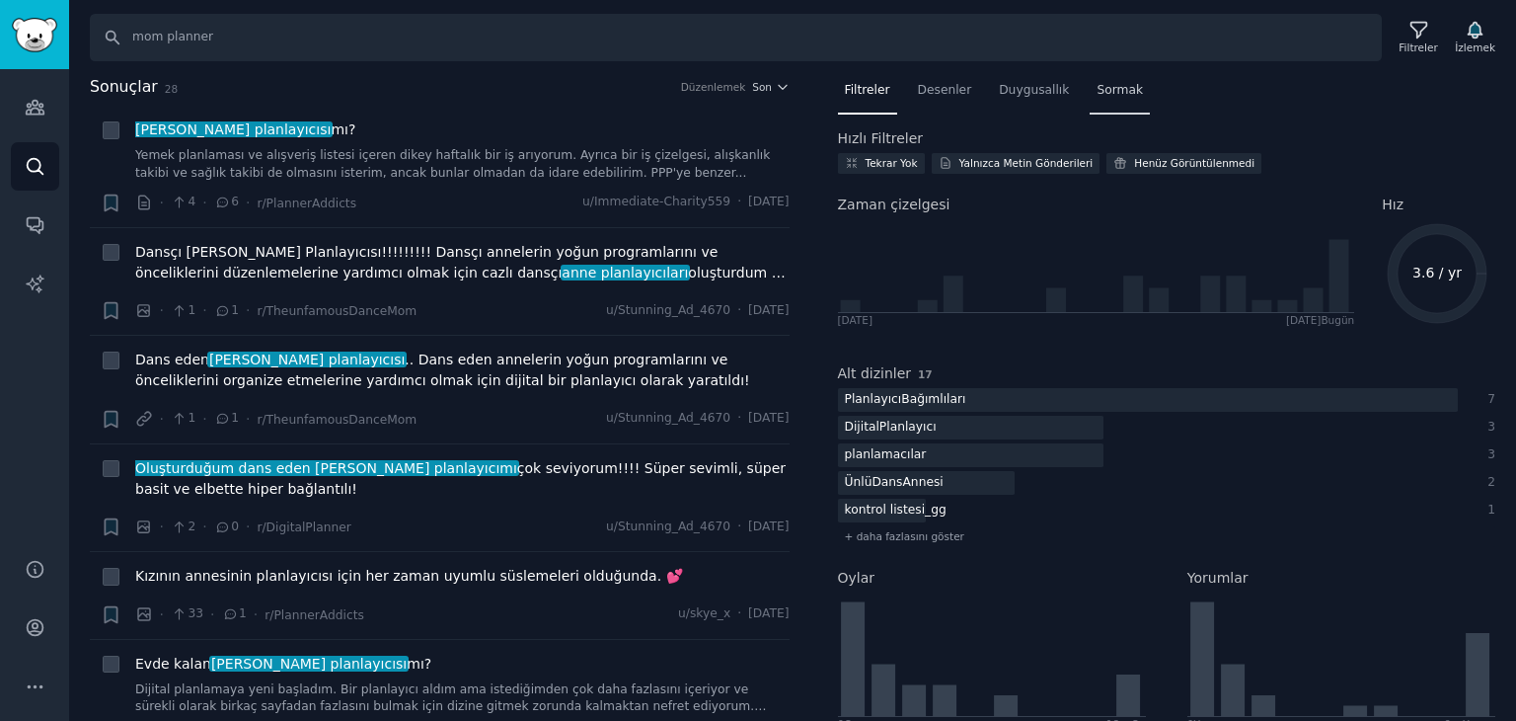
click at [1115, 96] on font "Sormak" at bounding box center [1120, 90] width 46 height 14
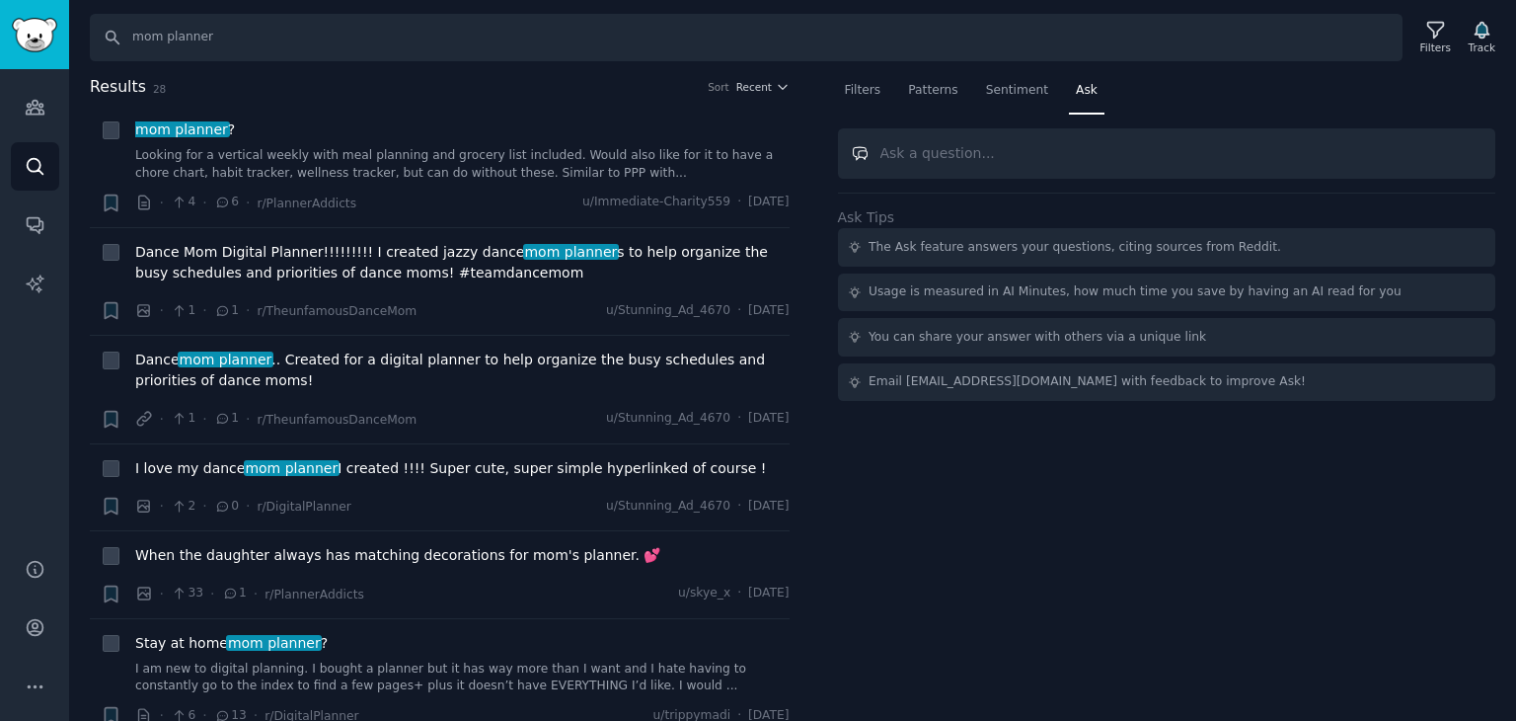
click at [985, 150] on input "text" at bounding box center [1167, 153] width 658 height 50
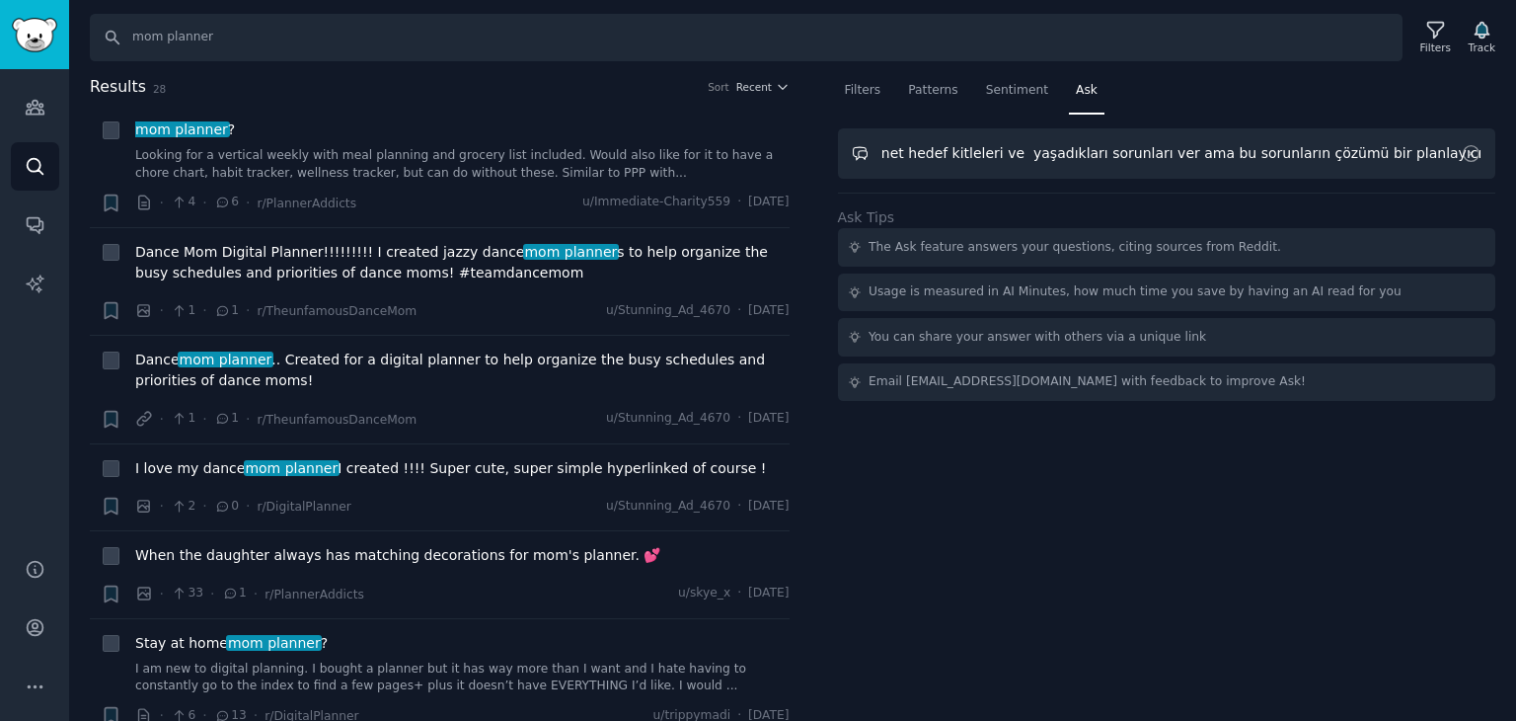
scroll to position [0, 882]
type input "anneler planlayıcılara talep duyuyor fakat hangi kitle hangi sorundan dolayı bu…"
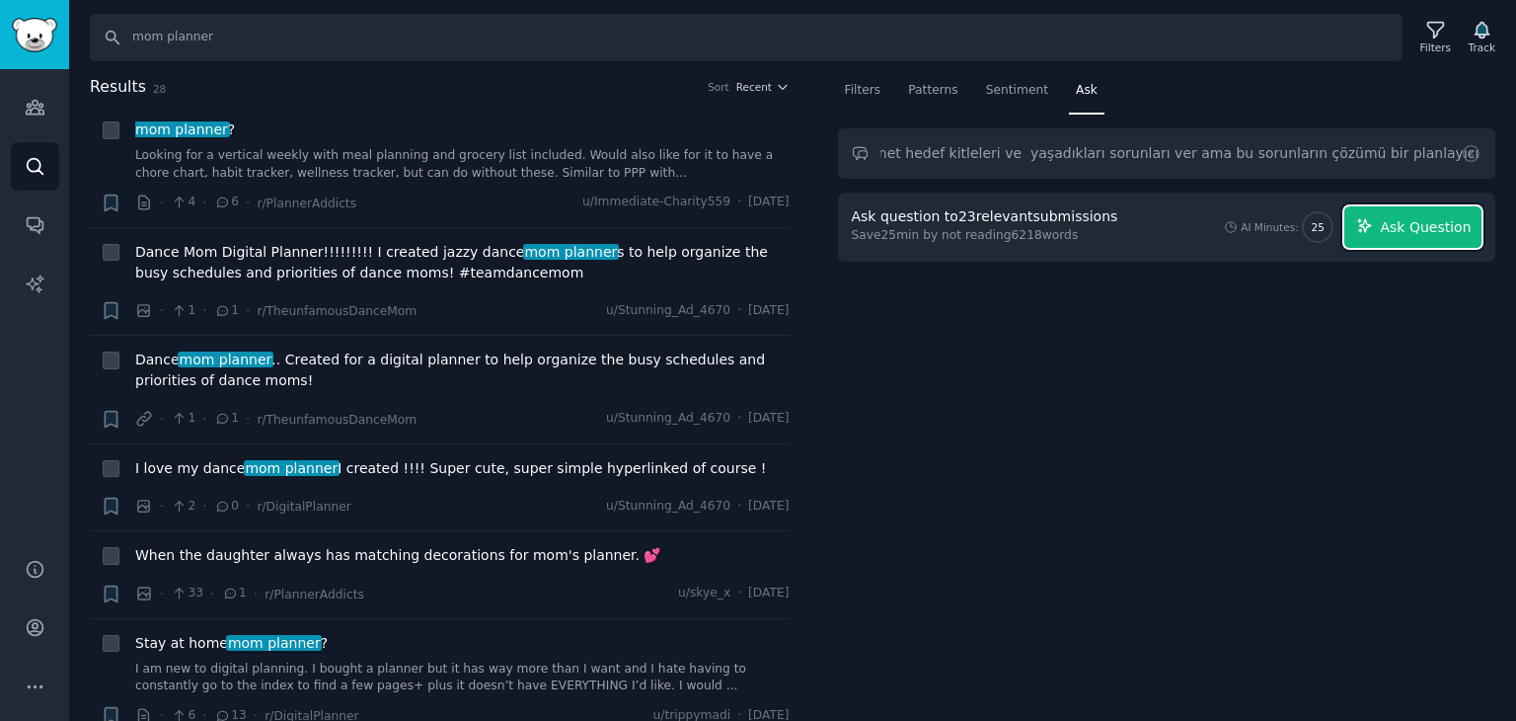
scroll to position [0, 0]
click at [1421, 208] on button "Ask Question" at bounding box center [1412, 226] width 137 height 41
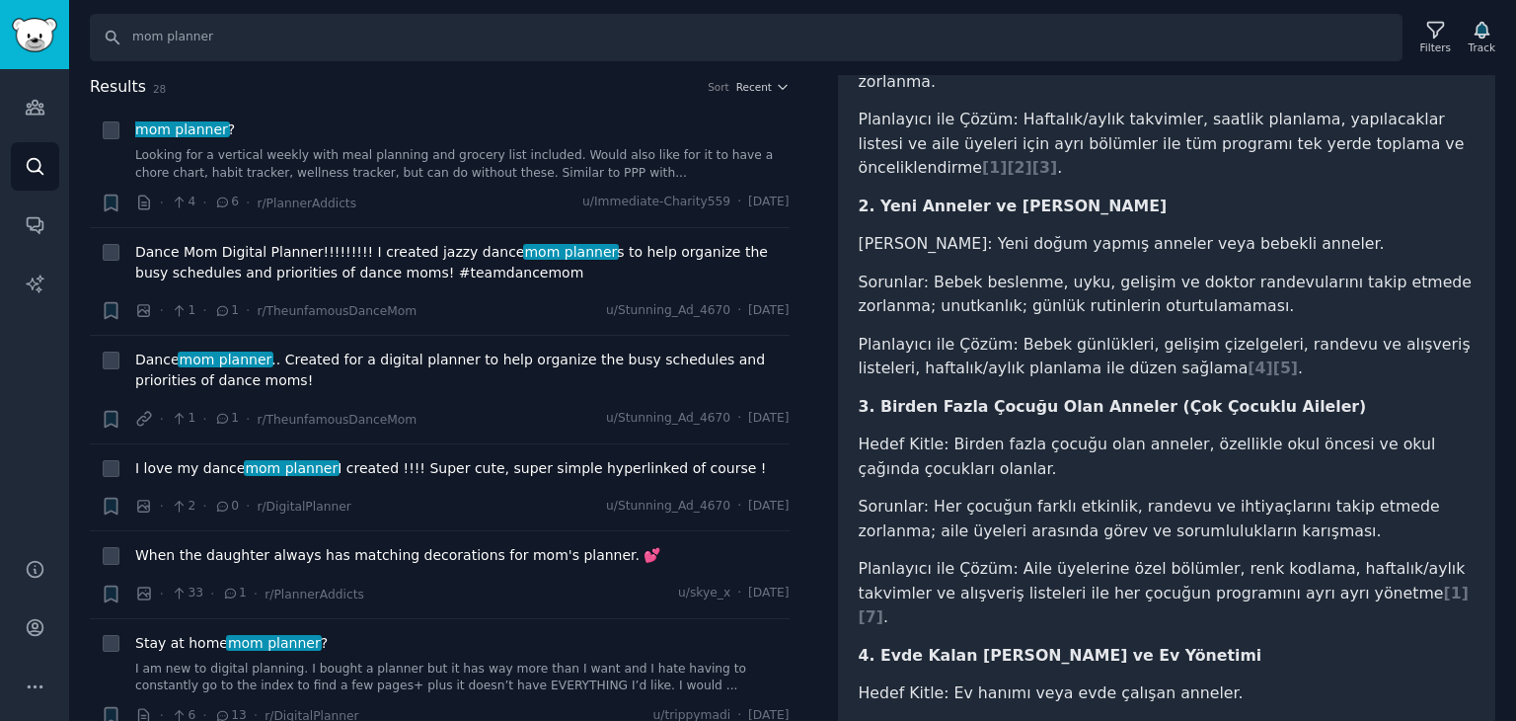
scroll to position [494, 0]
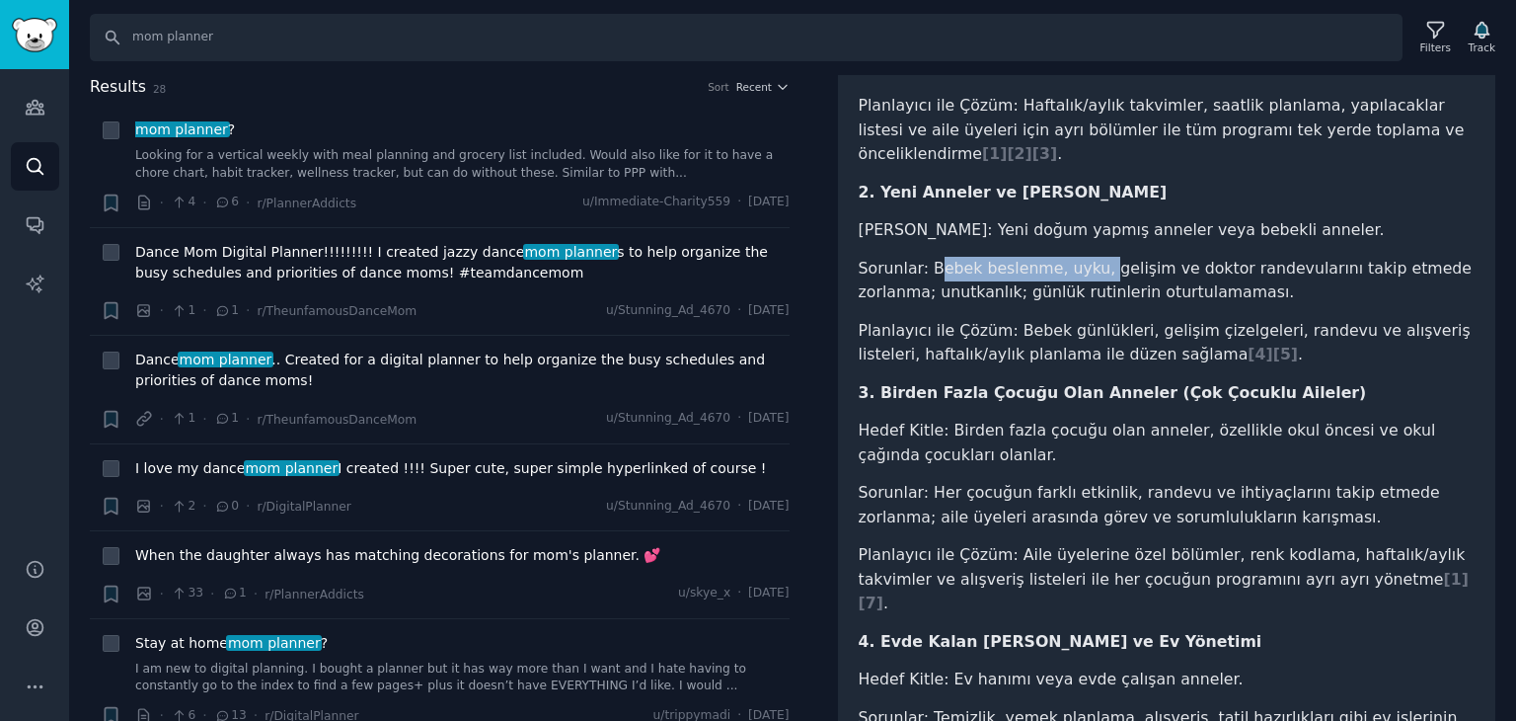
drag, startPoint x: 930, startPoint y: 211, endPoint x: 1166, endPoint y: 188, distance: 237.1
click at [1097, 257] on li "Sorunlar: Bebek beslenme, uyku, gelişim ve doktor randevularını takip etmede zo…" at bounding box center [1167, 281] width 617 height 48
click at [1239, 181] on p "2. Yeni Anneler ve Bebek Takibi" at bounding box center [1167, 193] width 617 height 25
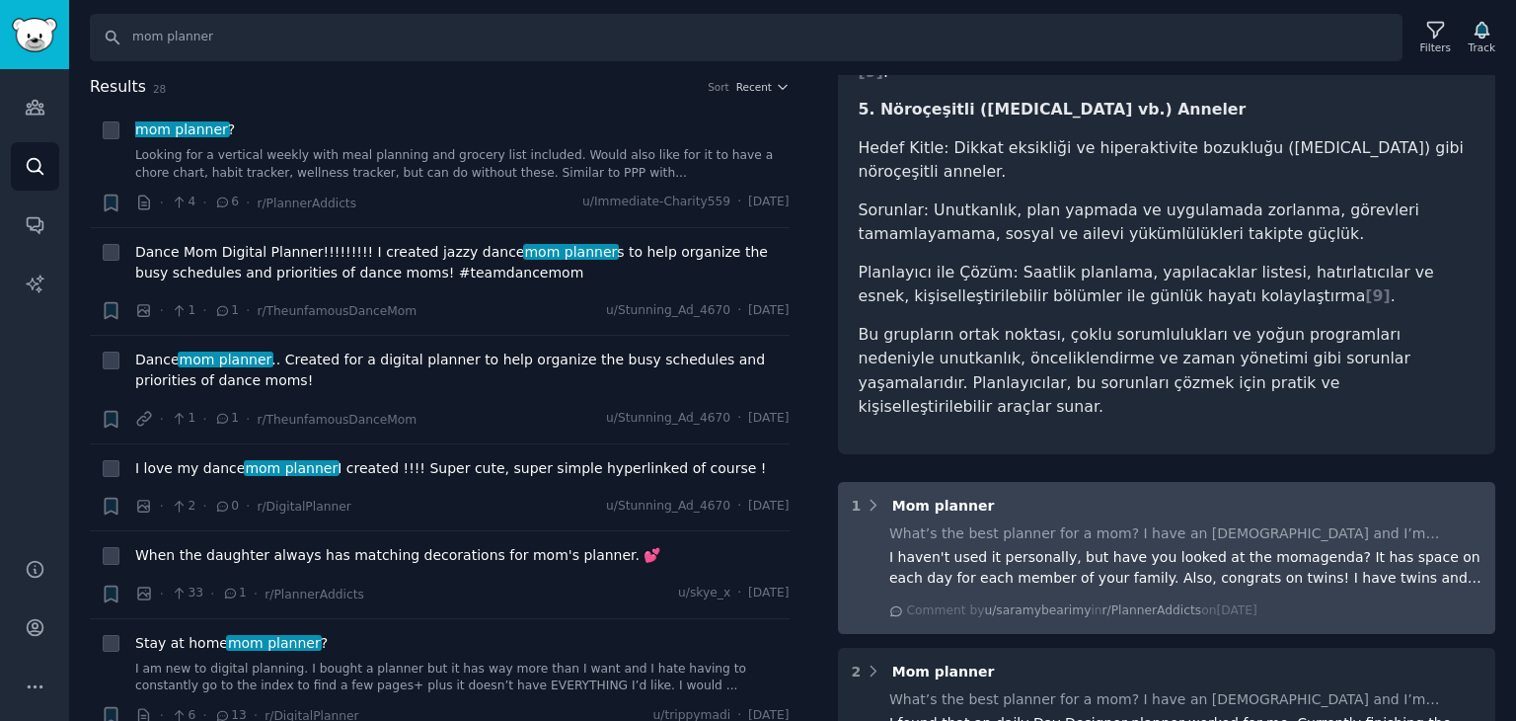
scroll to position [1283, 0]
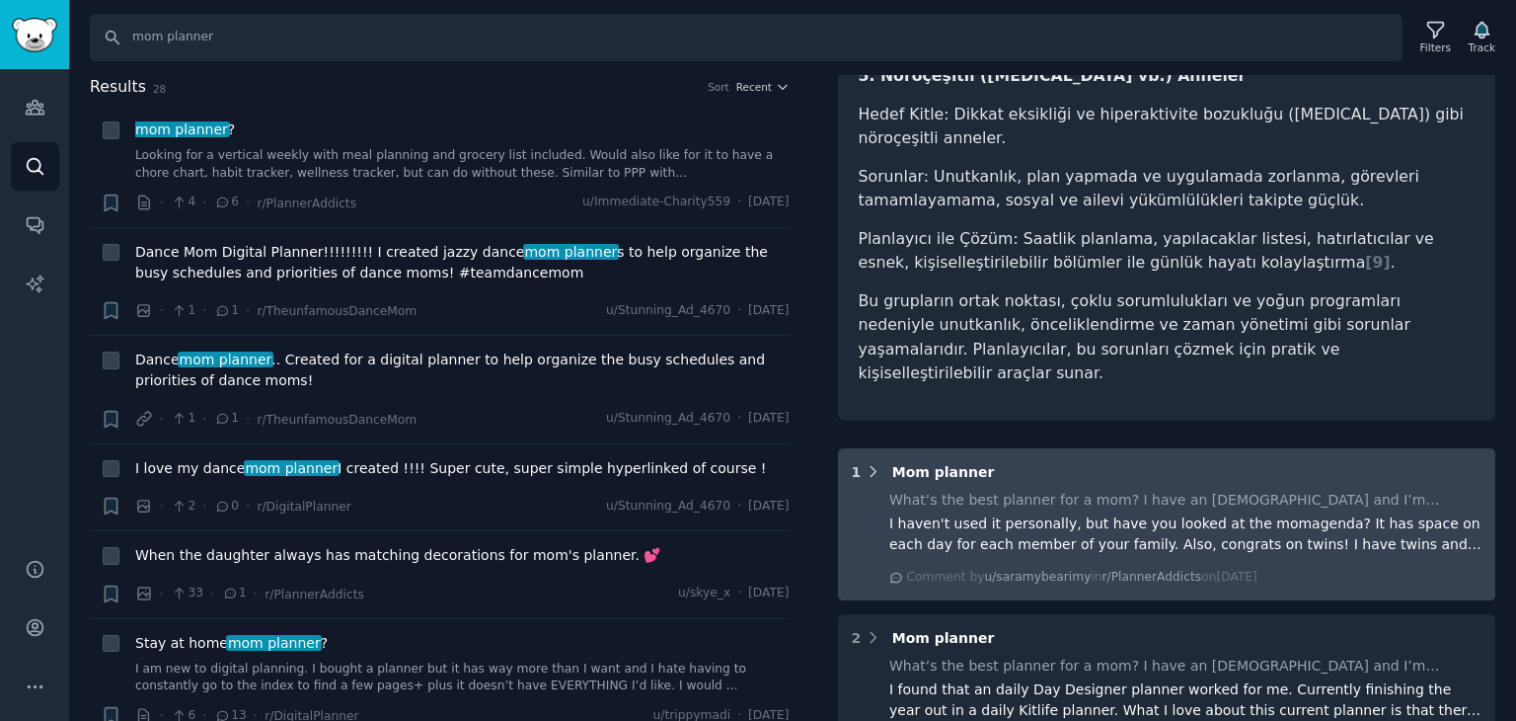
click at [873, 467] on icon at bounding box center [873, 472] width 5 height 10
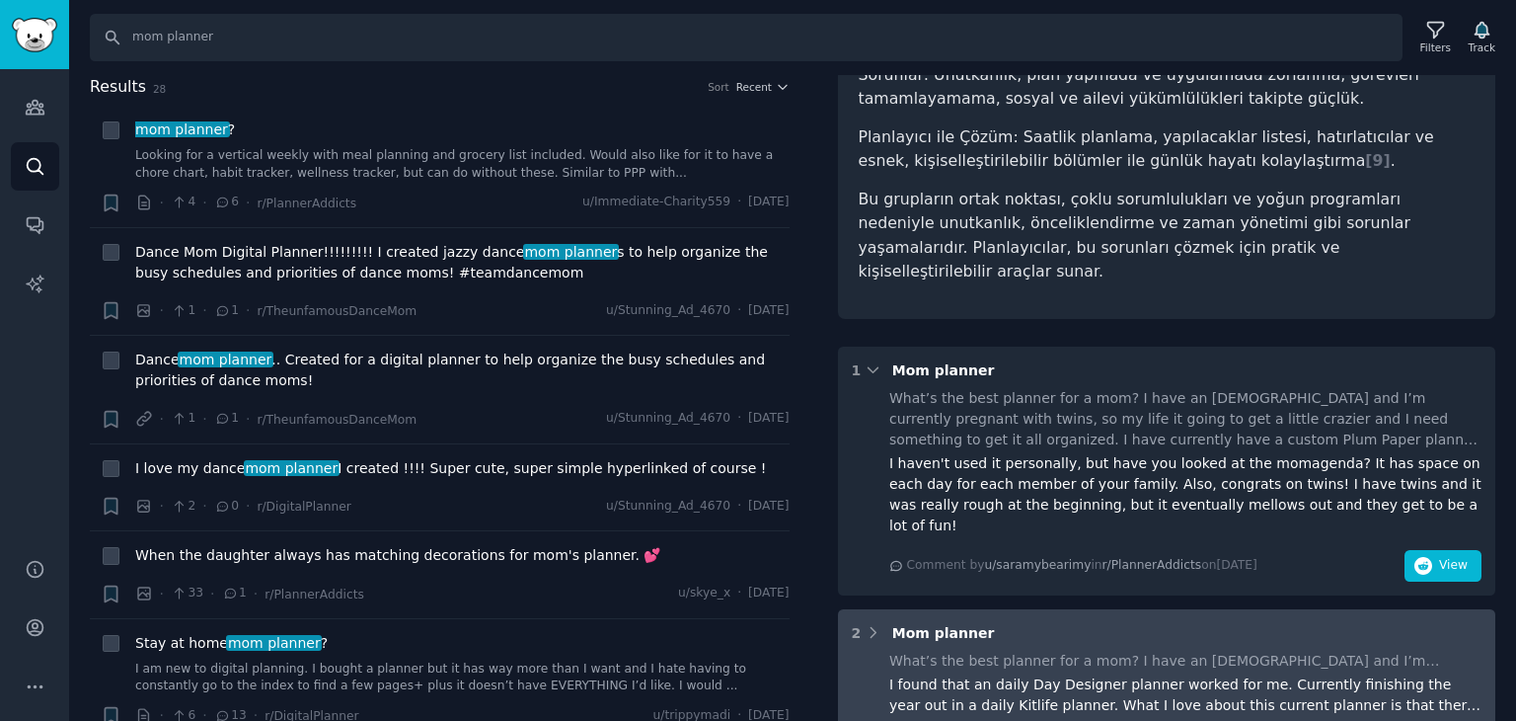
scroll to position [1382, 0]
click at [865, 627] on icon at bounding box center [874, 636] width 18 height 18
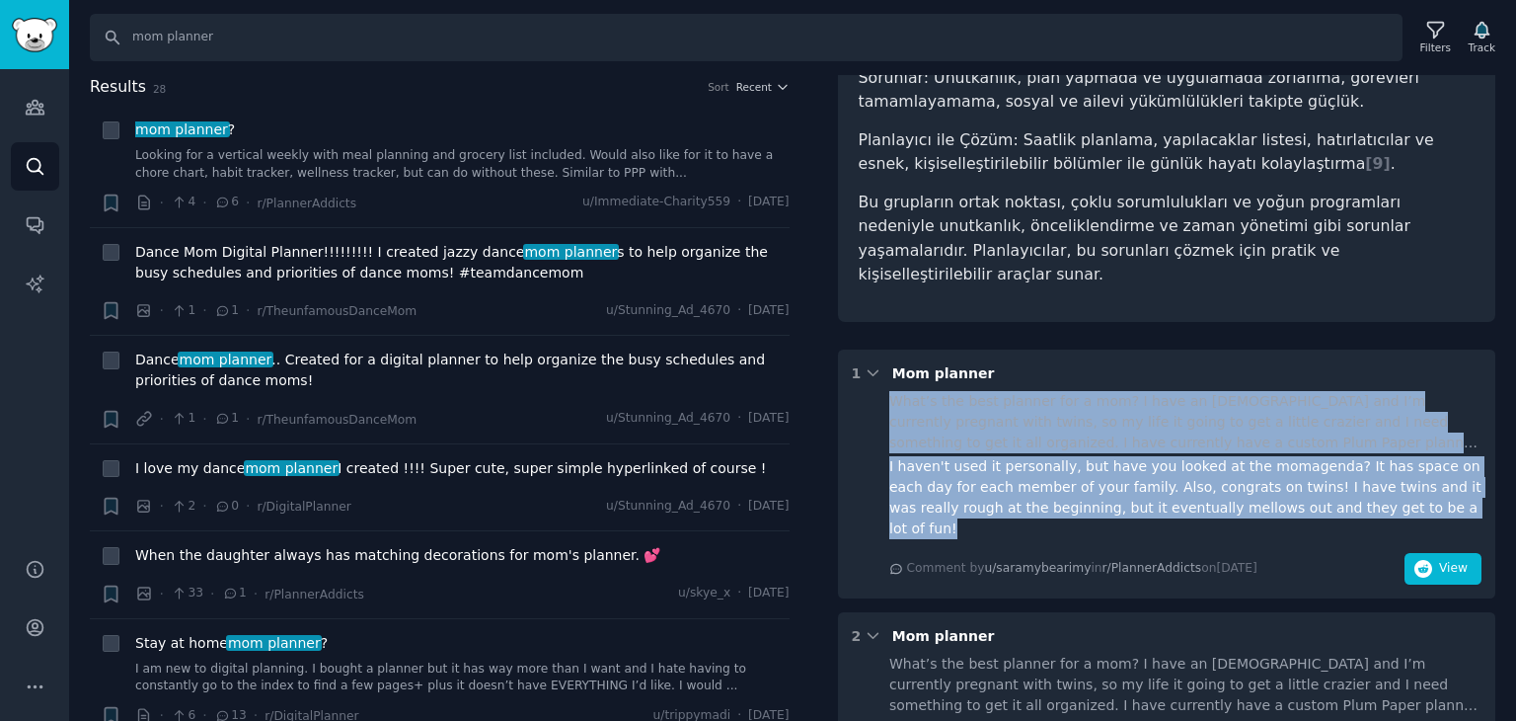
drag, startPoint x: 1362, startPoint y: 368, endPoint x: 880, endPoint y: 257, distance: 494.4
click at [880, 391] on div "What’s the best planner for a mom? I have an 11 month old and I’m currently pre…" at bounding box center [1167, 487] width 631 height 193
copy div "What’s the best planner for a mom? I have an 11 month old and I’m currently pre…"
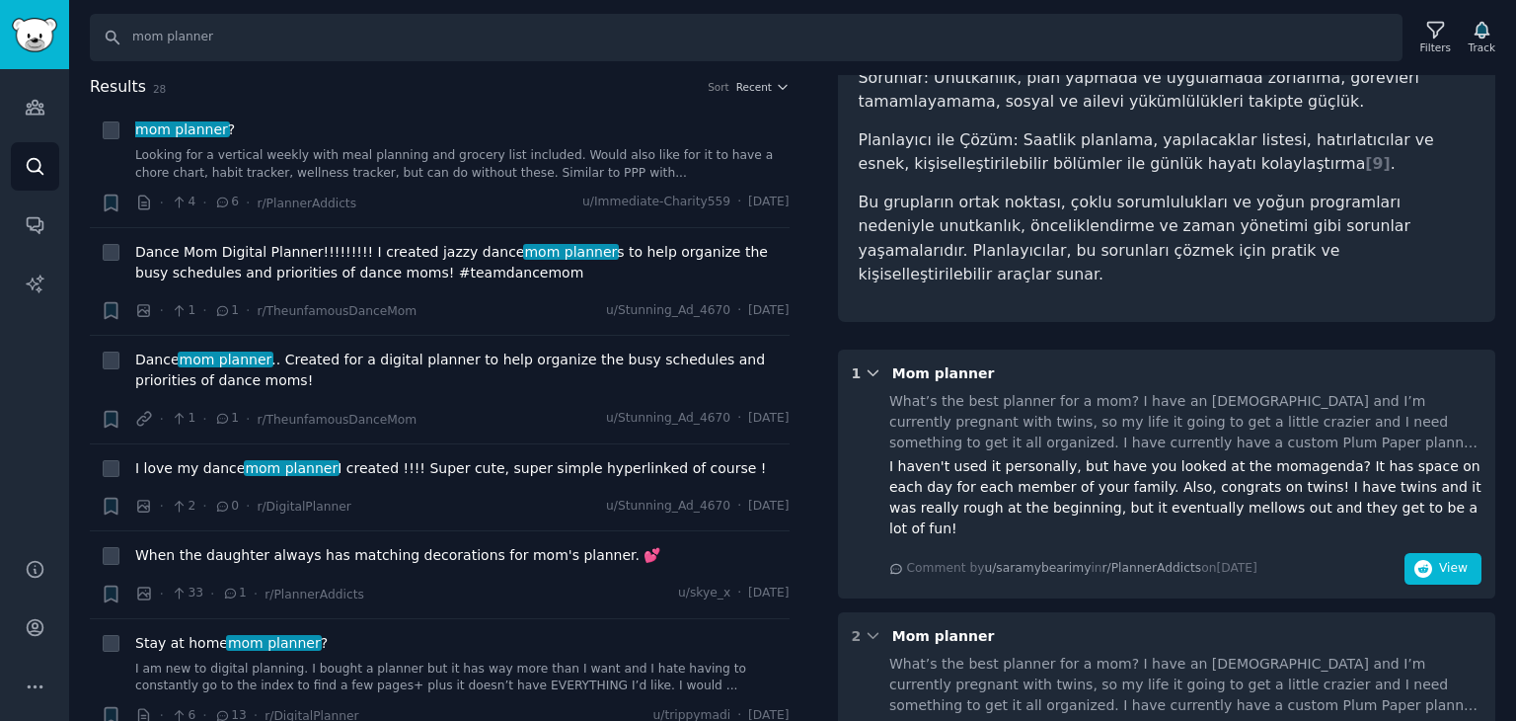
click at [871, 364] on icon at bounding box center [874, 373] width 18 height 18
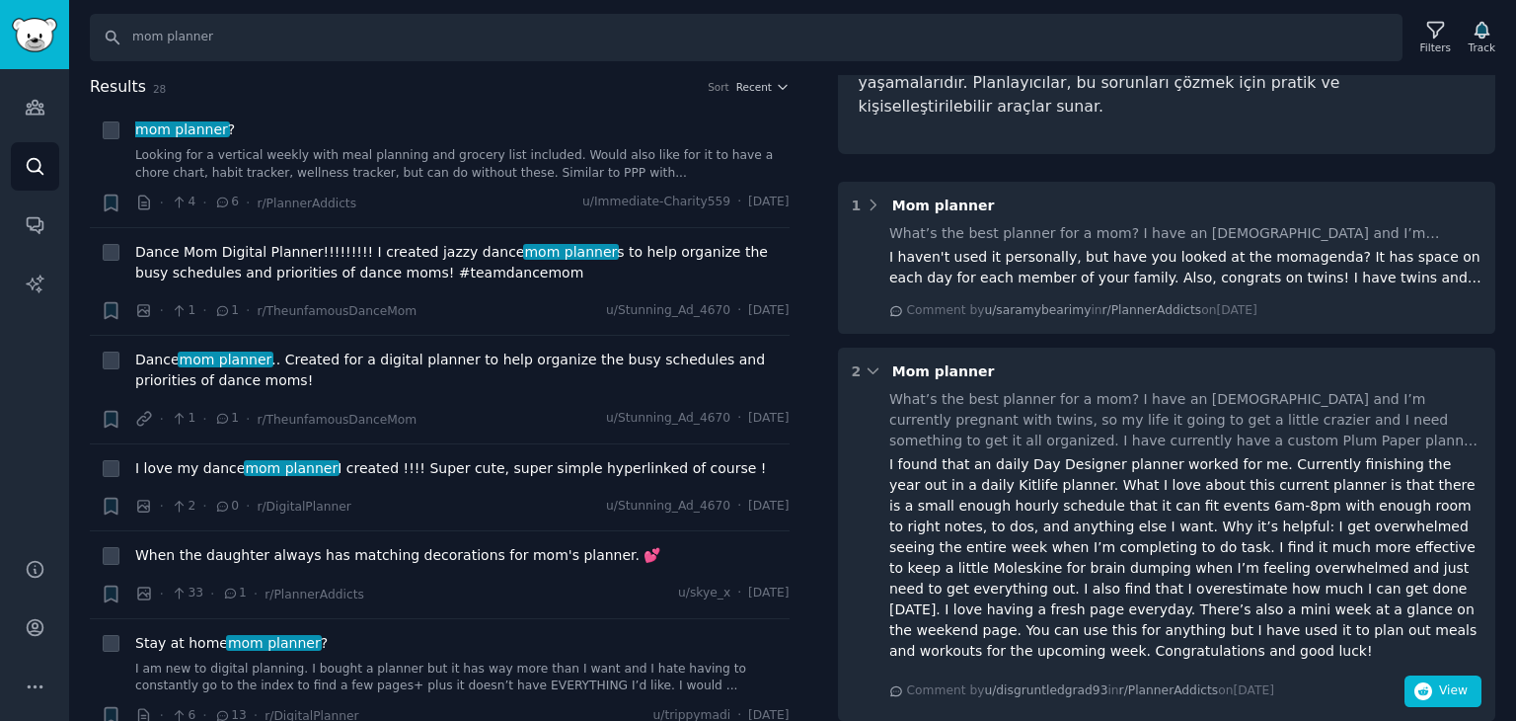
scroll to position [1579, 0]
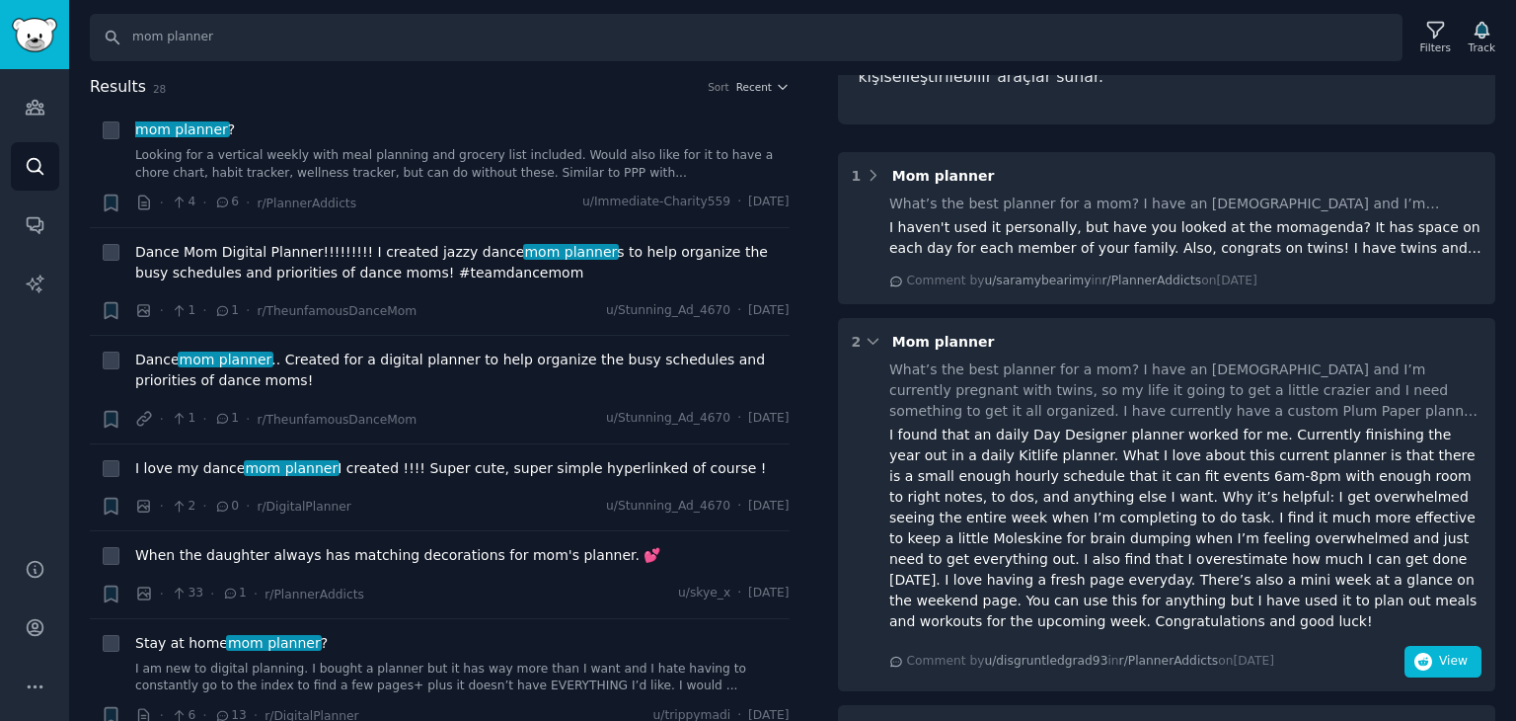
drag, startPoint x: 1360, startPoint y: 456, endPoint x: 887, endPoint y: 222, distance: 527.5
click at [887, 359] on div "What’s the best planner for a mom? I have an 11 month old and I’m currently pre…" at bounding box center [1167, 518] width 631 height 318
copy div "What’s the best planner for a mom? I have an 11 month old and I’m currently pre…"
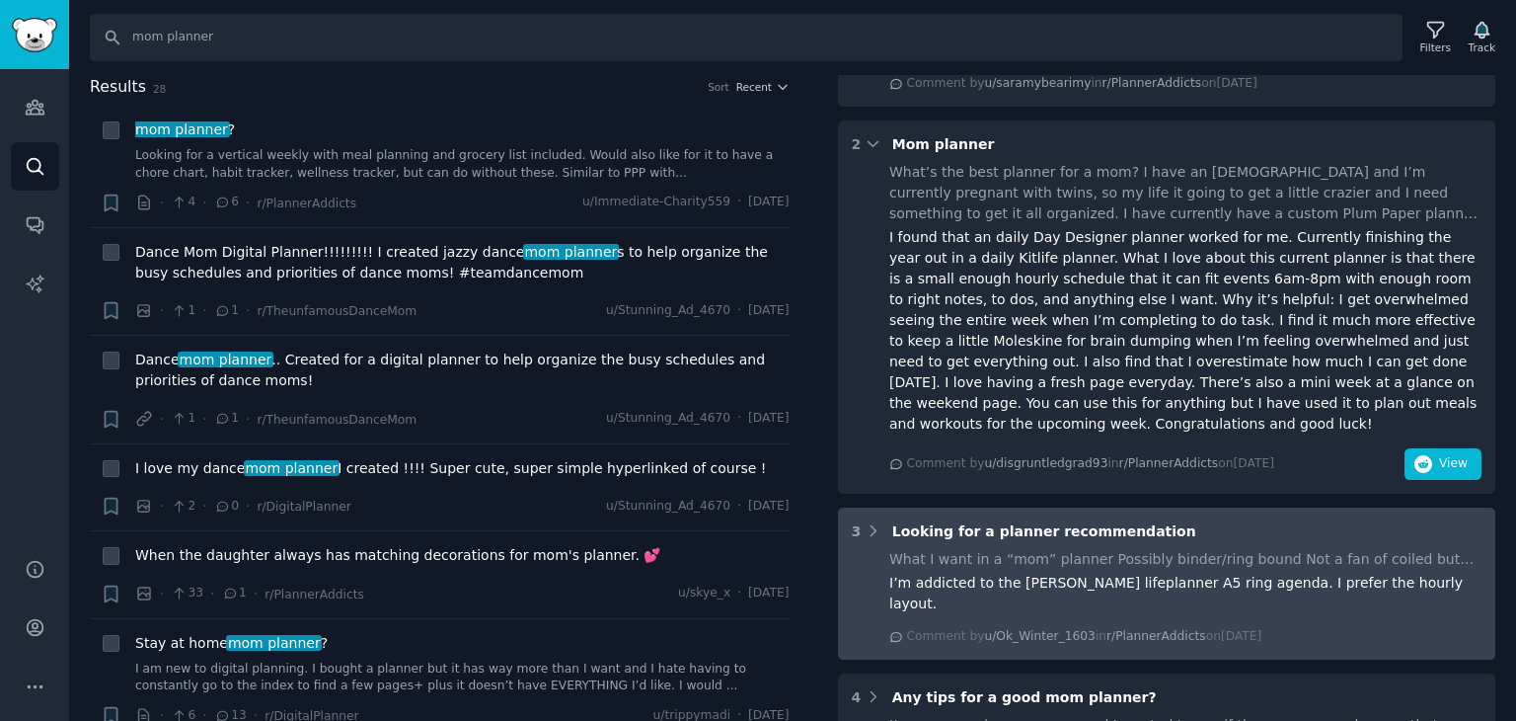
drag, startPoint x: 868, startPoint y: 355, endPoint x: 924, endPoint y: 406, distance: 75.5
click at [869, 522] on icon at bounding box center [874, 531] width 18 height 18
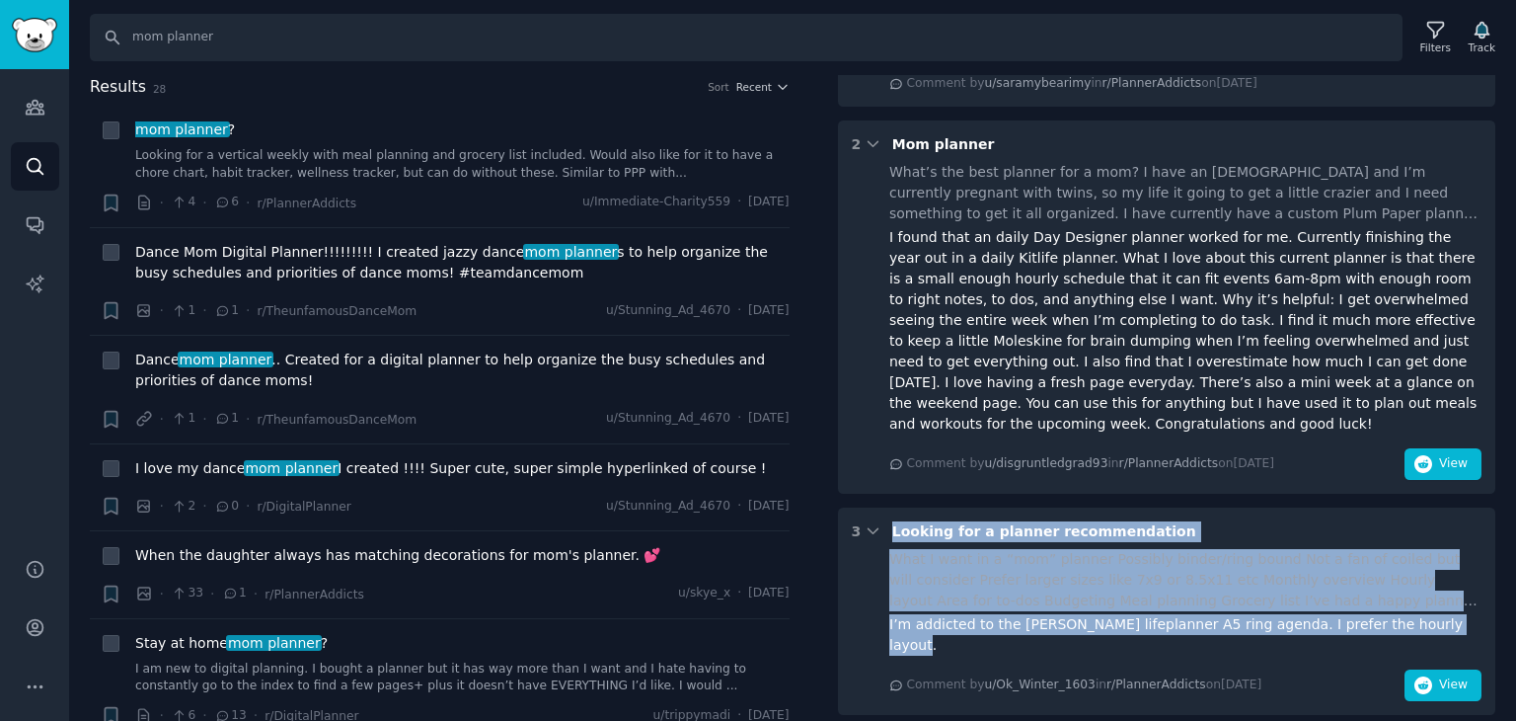
drag, startPoint x: 1434, startPoint y: 457, endPoint x: 883, endPoint y: 366, distance: 558.2
click at [883, 507] on div "3 Looking for a planner recommendation What I want in a “mom” planner Possibly …" at bounding box center [1167, 610] width 658 height 207
copy div "Looking for a planner recommendation What I want in a “mom” planner Possibly bi…"
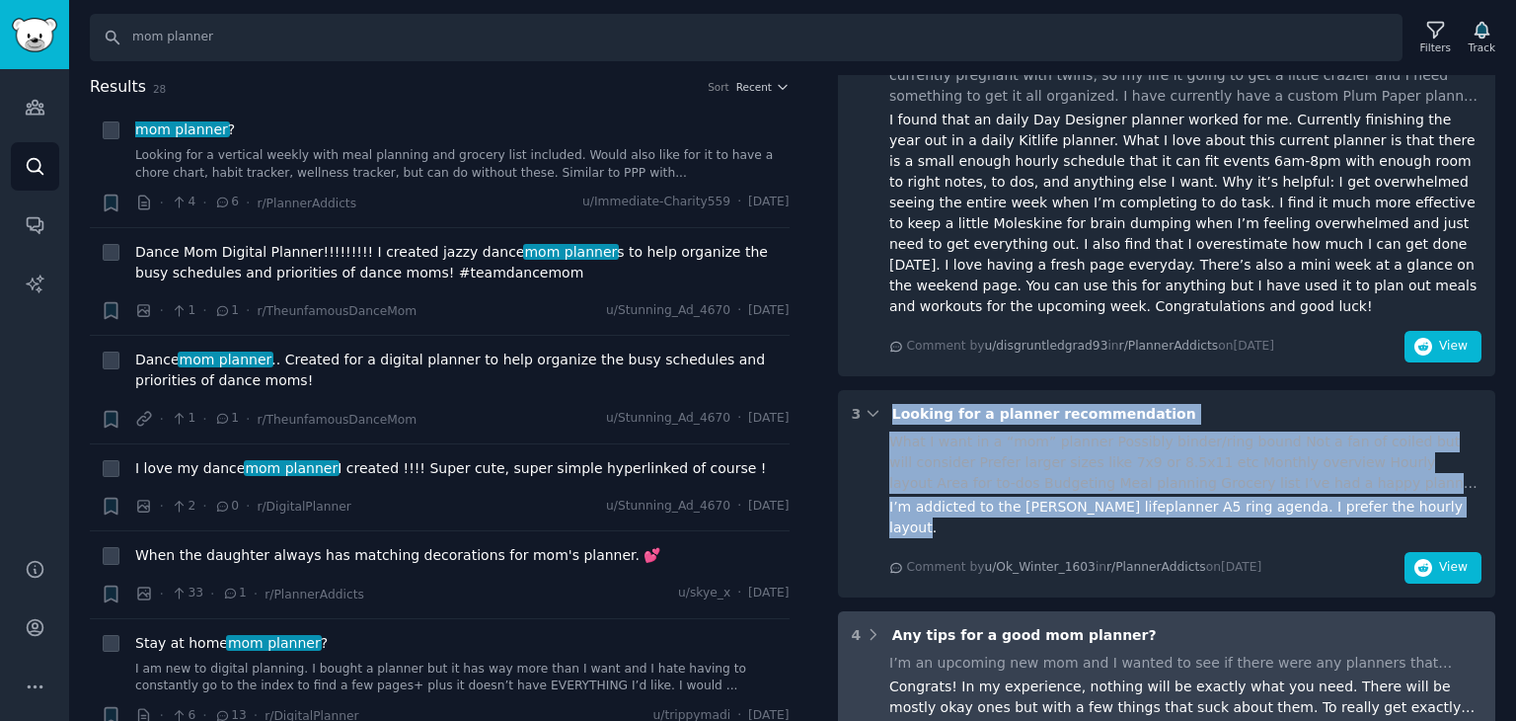
scroll to position [1974, 0]
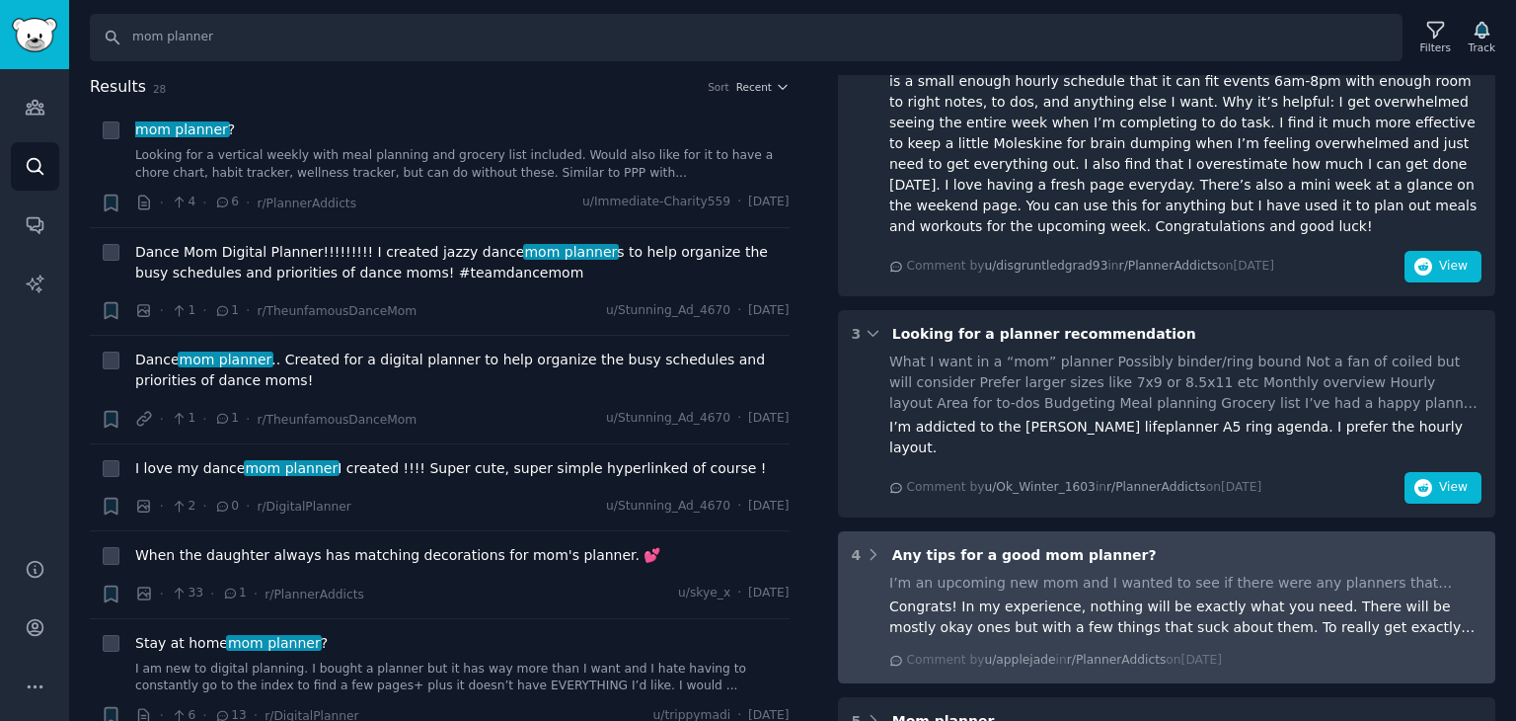
click at [876, 531] on div "4 Any tips for a good mom planner? I’m an upcoming new mom and I wanted to see …" at bounding box center [1167, 607] width 658 height 152
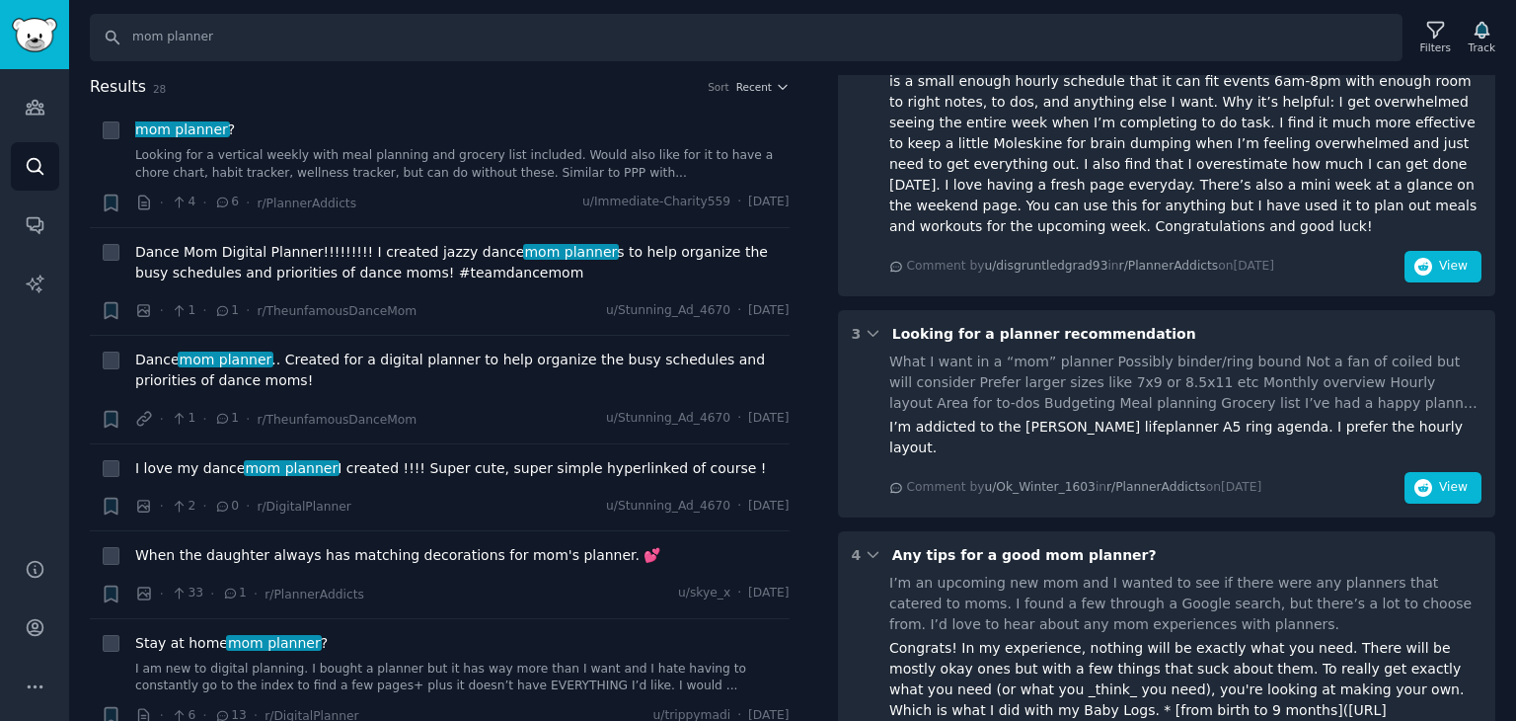
drag, startPoint x: 912, startPoint y: 408, endPoint x: 1187, endPoint y: 587, distance: 328.8
click at [1187, 587] on div "4 Any tips for a good mom planner? I’m an upcoming new mom and I wanted to see …" at bounding box center [1167, 697] width 658 height 332
copy div "I’m an upcoming new mom and I wanted to see if there were any planners that cat…"
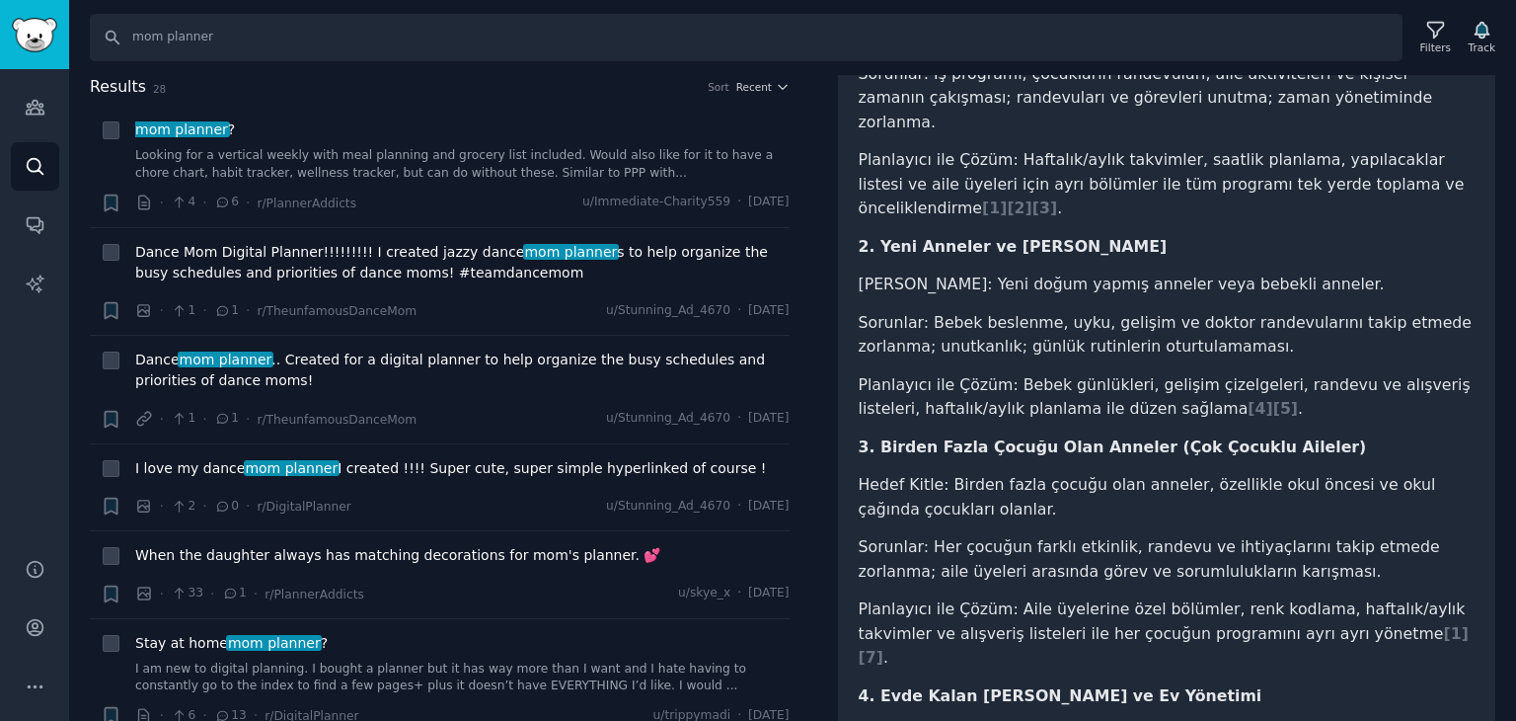
scroll to position [395, 0]
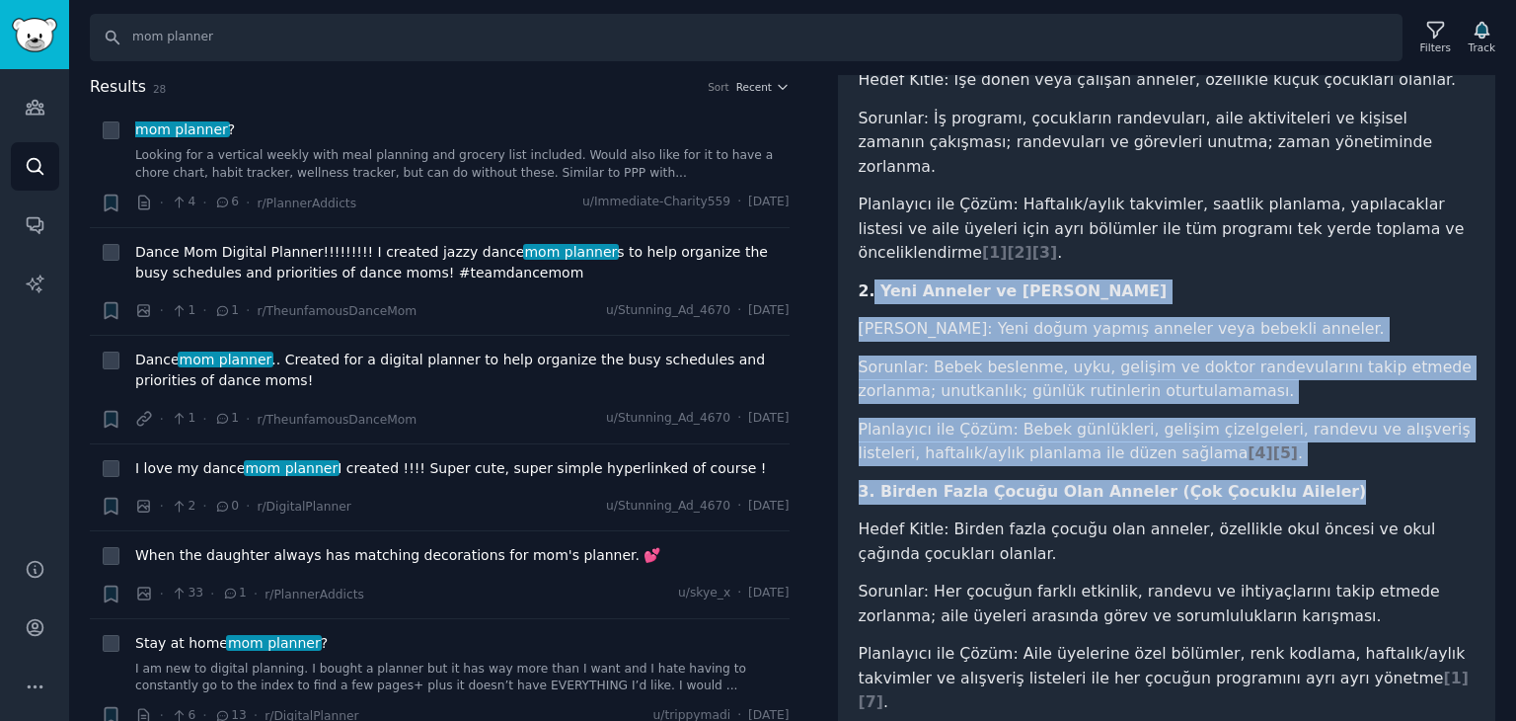
drag, startPoint x: 902, startPoint y: 248, endPoint x: 1316, endPoint y: 445, distance: 458.3
click at [1316, 445] on article "Reddit verilerine göre, anneler arasında planlayıcılara talep duyan başlıca hed…" at bounding box center [1167, 621] width 617 height 1306
click at [1331, 417] on article "Reddit verilerine göre, anneler arasında planlayıcılara talep duyan başlıca hed…" at bounding box center [1167, 621] width 617 height 1306
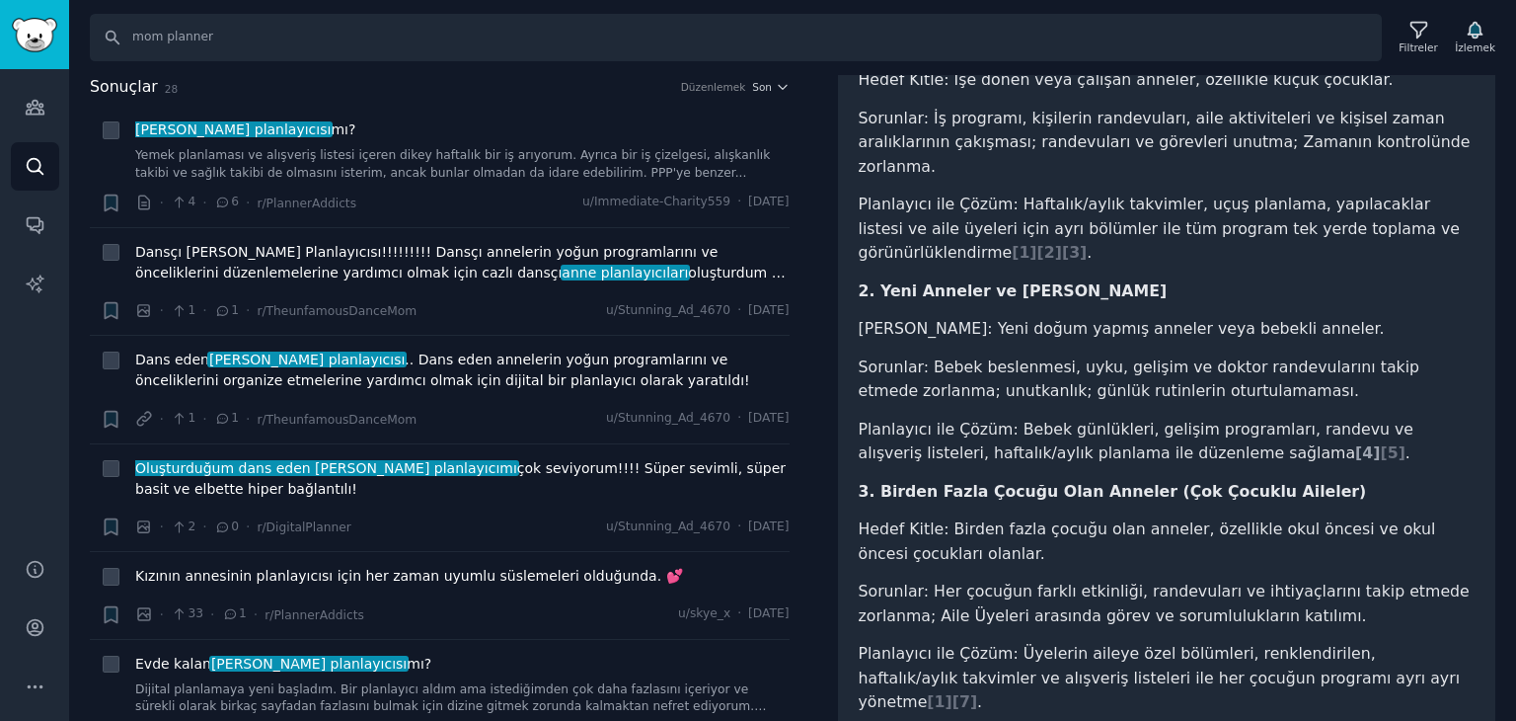
click at [1362, 443] on font "4" at bounding box center [1367, 452] width 11 height 19
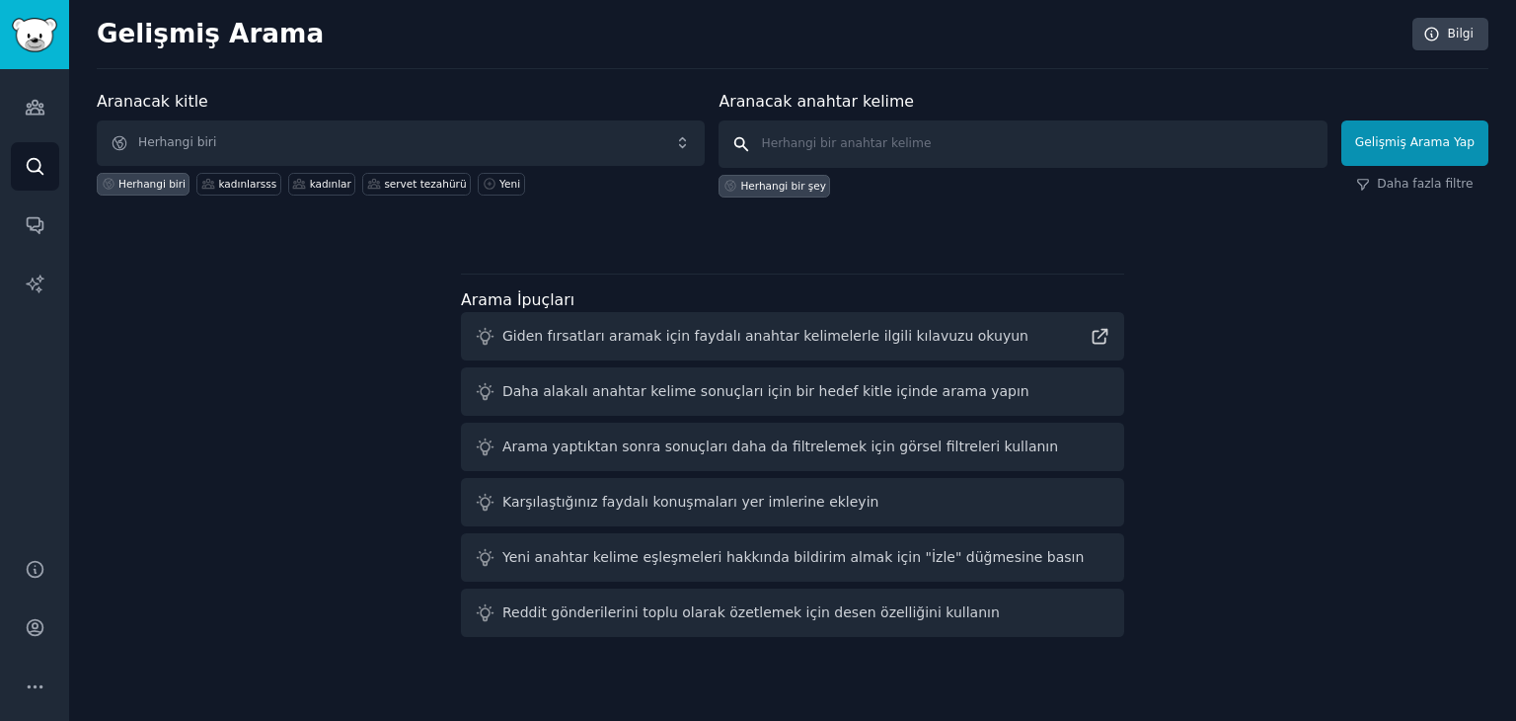
click at [861, 126] on input "text" at bounding box center [1023, 143] width 608 height 47
click at [921, 145] on input "text" at bounding box center [1023, 143] width 608 height 47
click at [886, 187] on font "anne planlayıcısı" at bounding box center [932, 186] width 147 height 12
type input "mom planner"
click at [1420, 139] on font "Gelişmiş Arama Yap" at bounding box center [1414, 142] width 119 height 14
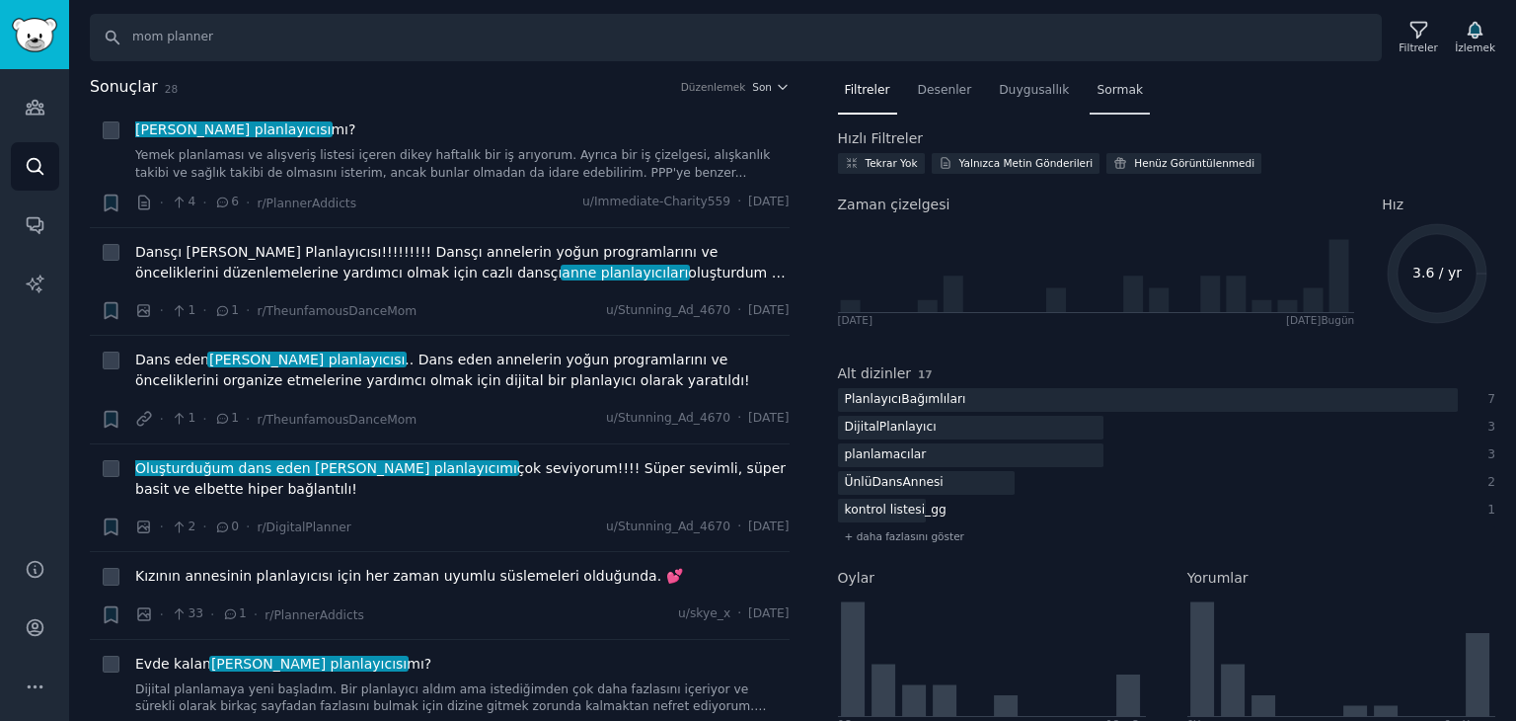
click at [1111, 90] on font "Sormak" at bounding box center [1120, 90] width 46 height 14
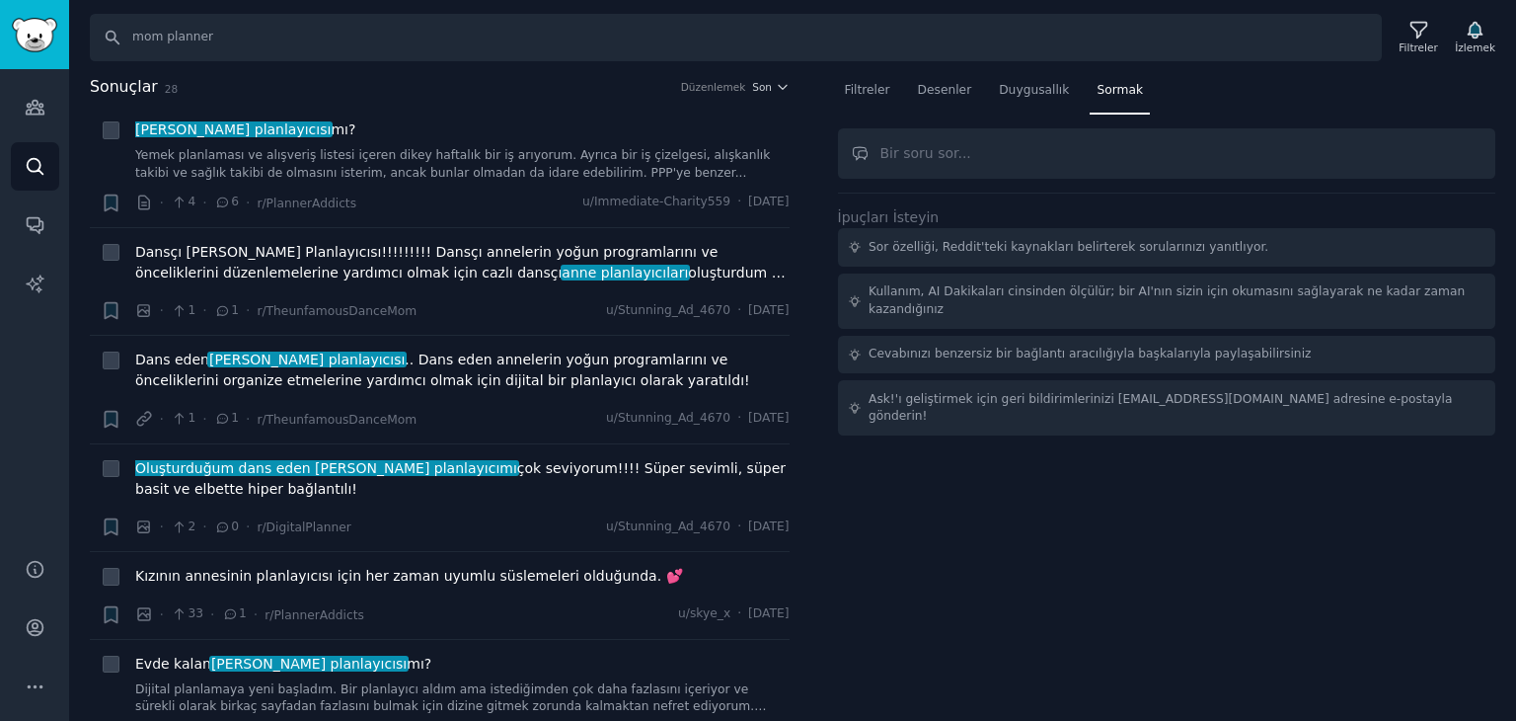
click at [1025, 143] on input "text" at bounding box center [1167, 153] width 658 height 50
click at [1027, 172] on input "text" at bounding box center [1167, 153] width 658 height 50
click at [1027, 171] on input "text" at bounding box center [1167, 153] width 658 height 50
type input "a"
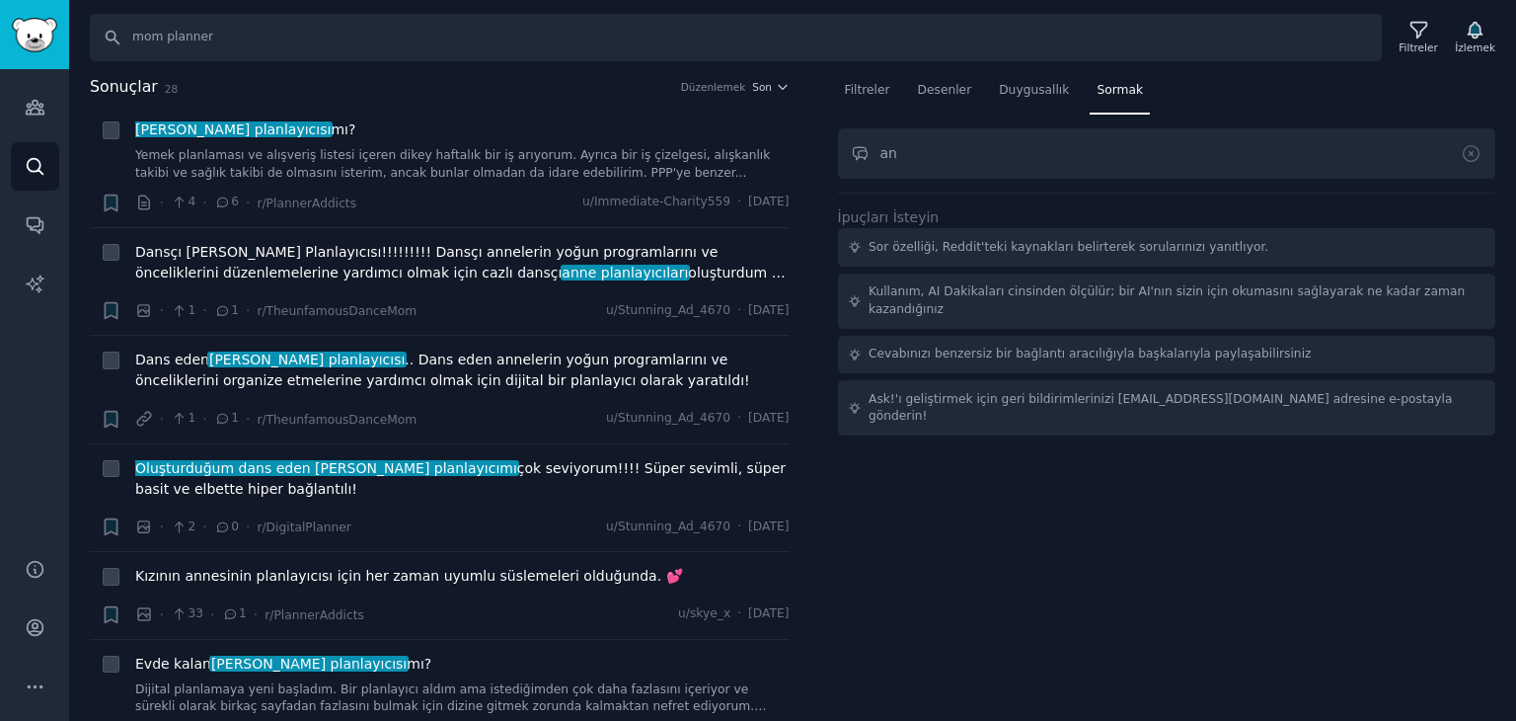
type input "a"
type input "k"
type input "a"
type input "kadınlar planlayıcıları satın alıyor fakat hedef kitlemi netleştirmem gerek han…"
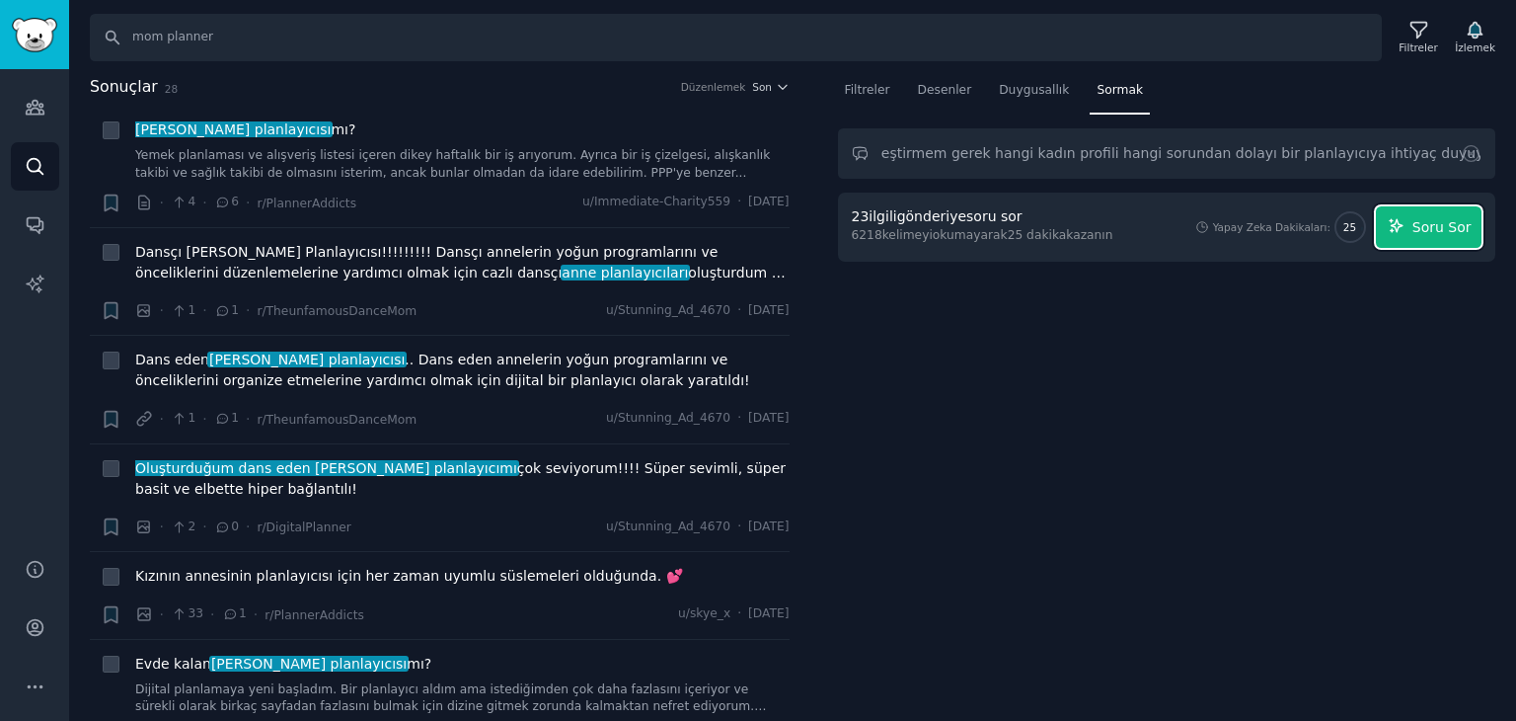
click at [1431, 229] on font "Soru Sor" at bounding box center [1441, 227] width 59 height 16
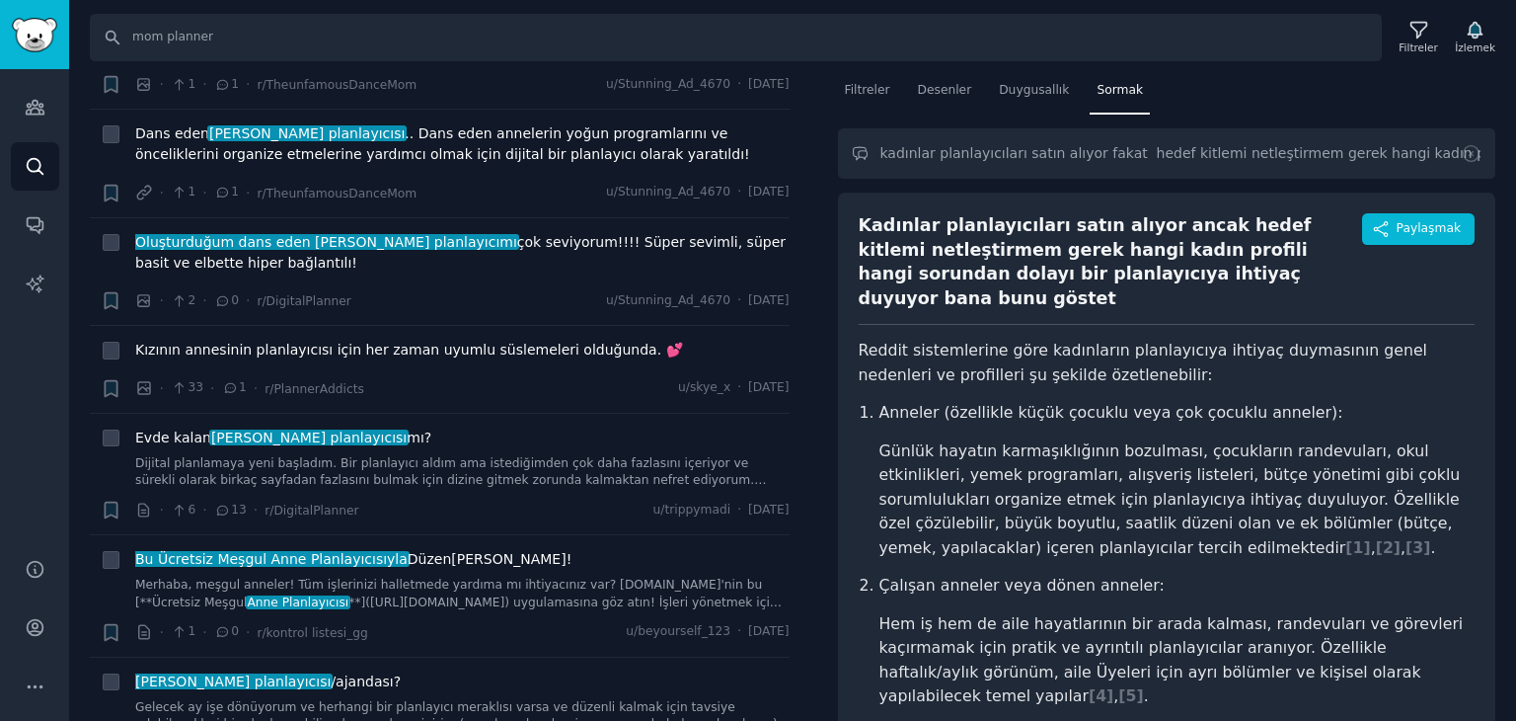
scroll to position [0, 0]
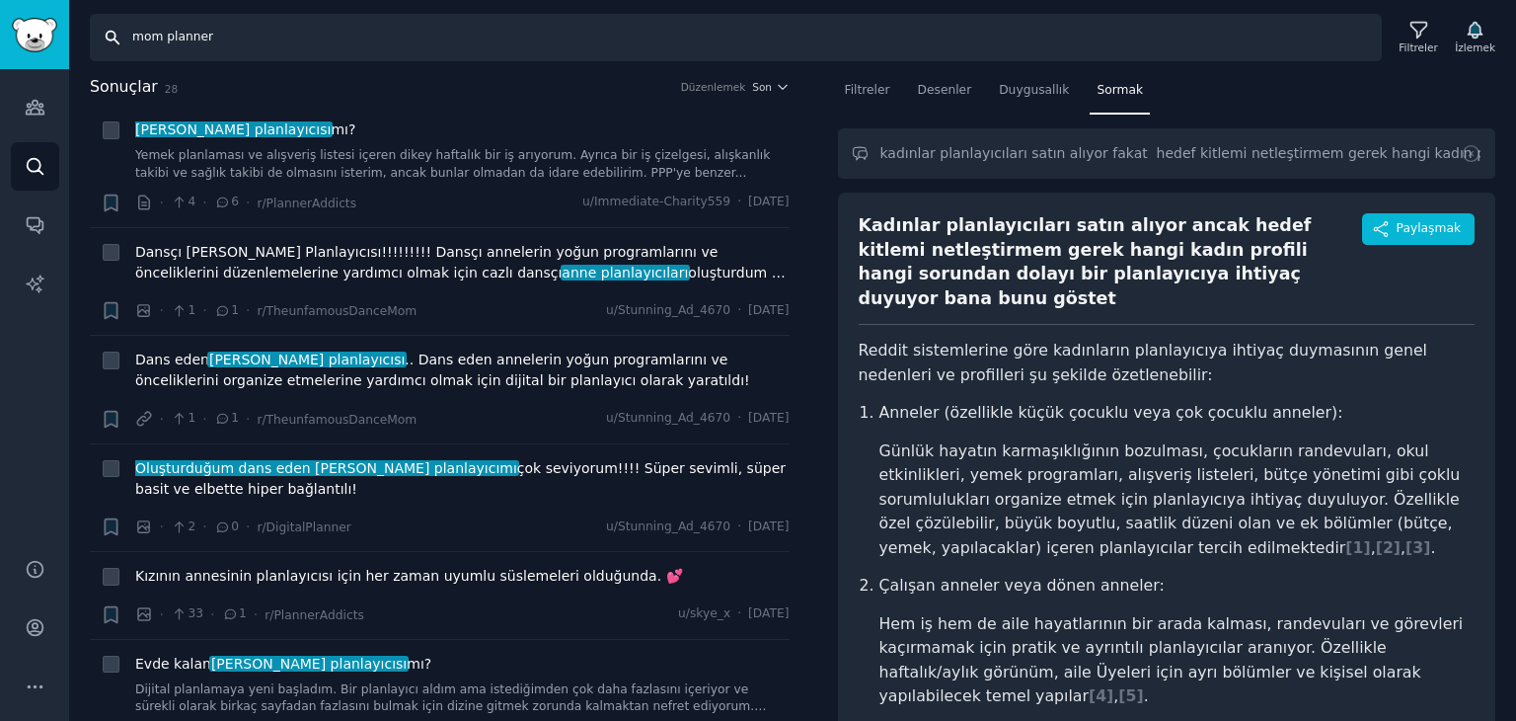
drag, startPoint x: 218, startPoint y: 33, endPoint x: 100, endPoint y: 41, distance: 118.8
click at [93, 38] on input "mom planner" at bounding box center [736, 37] width 1292 height 47
click at [288, 88] on h2 "Sonuçlar 28 Düzenlemek Son" at bounding box center [440, 87] width 700 height 25
drag, startPoint x: 191, startPoint y: 54, endPoint x: 92, endPoint y: 57, distance: 99.7
click at [76, 54] on div "Aramak mom planner Filtreler İzlemek" at bounding box center [792, 30] width 1447 height 61
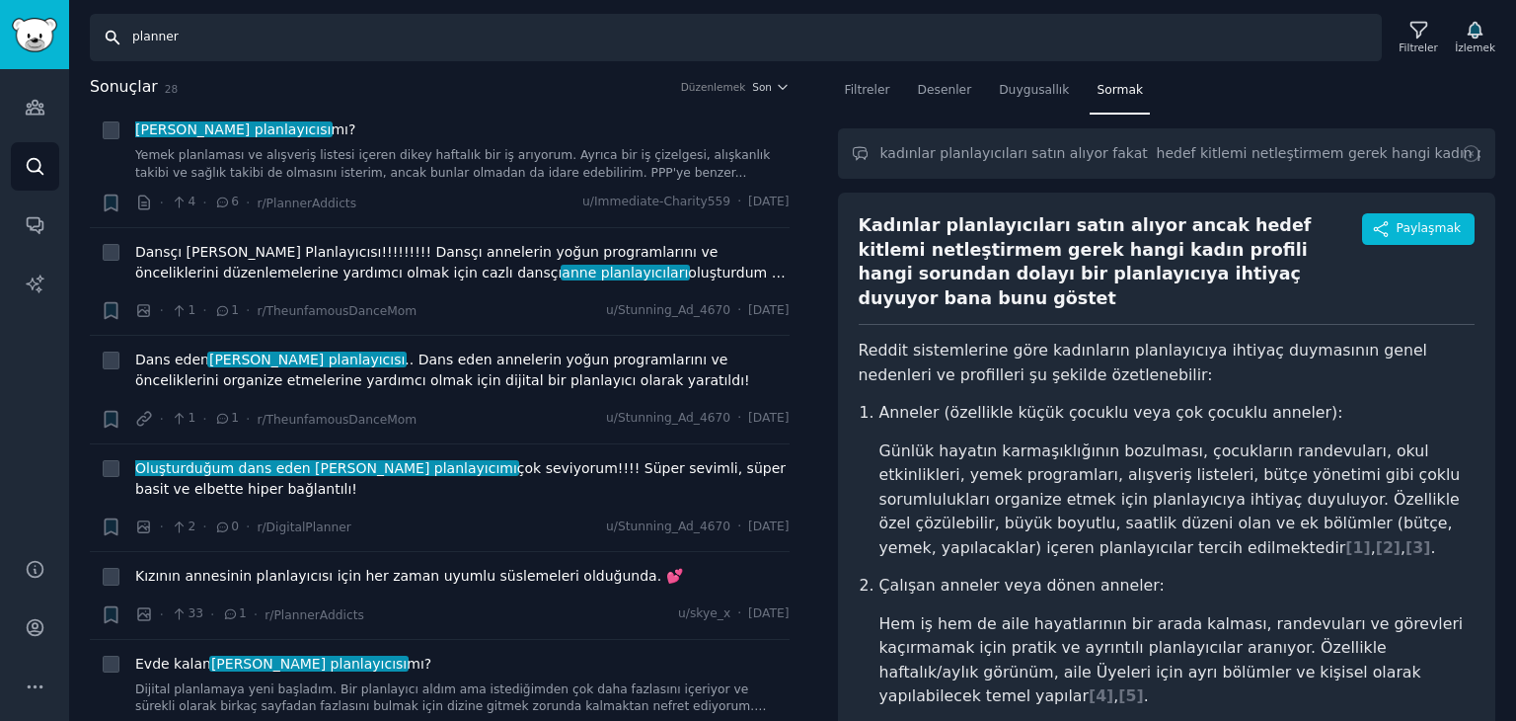
type input "planner"
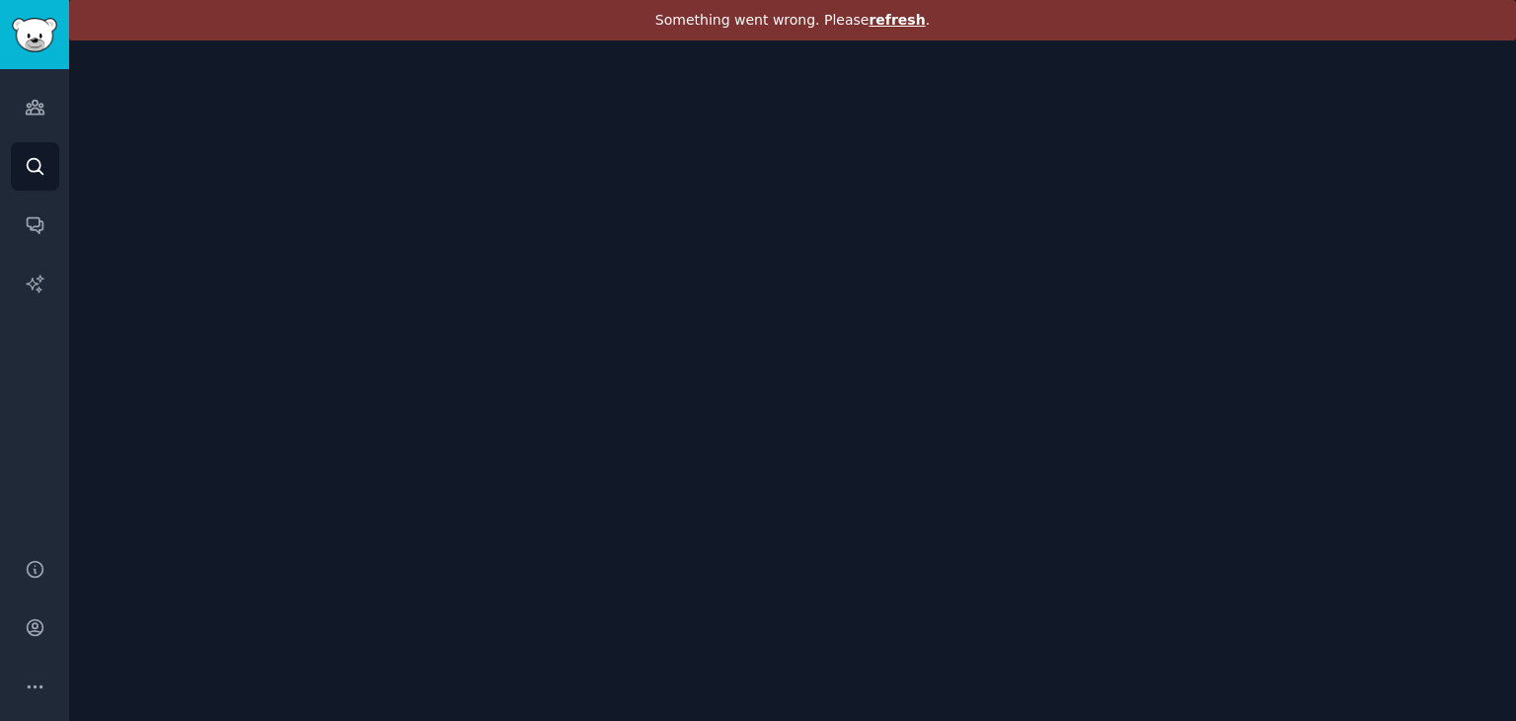
drag, startPoint x: 918, startPoint y: 150, endPoint x: 708, endPoint y: 84, distance: 220.4
click at [907, 146] on div "Something went wrong. Please refresh ." at bounding box center [792, 360] width 1447 height 721
click at [879, 20] on span "refresh" at bounding box center [897, 20] width 56 height 16
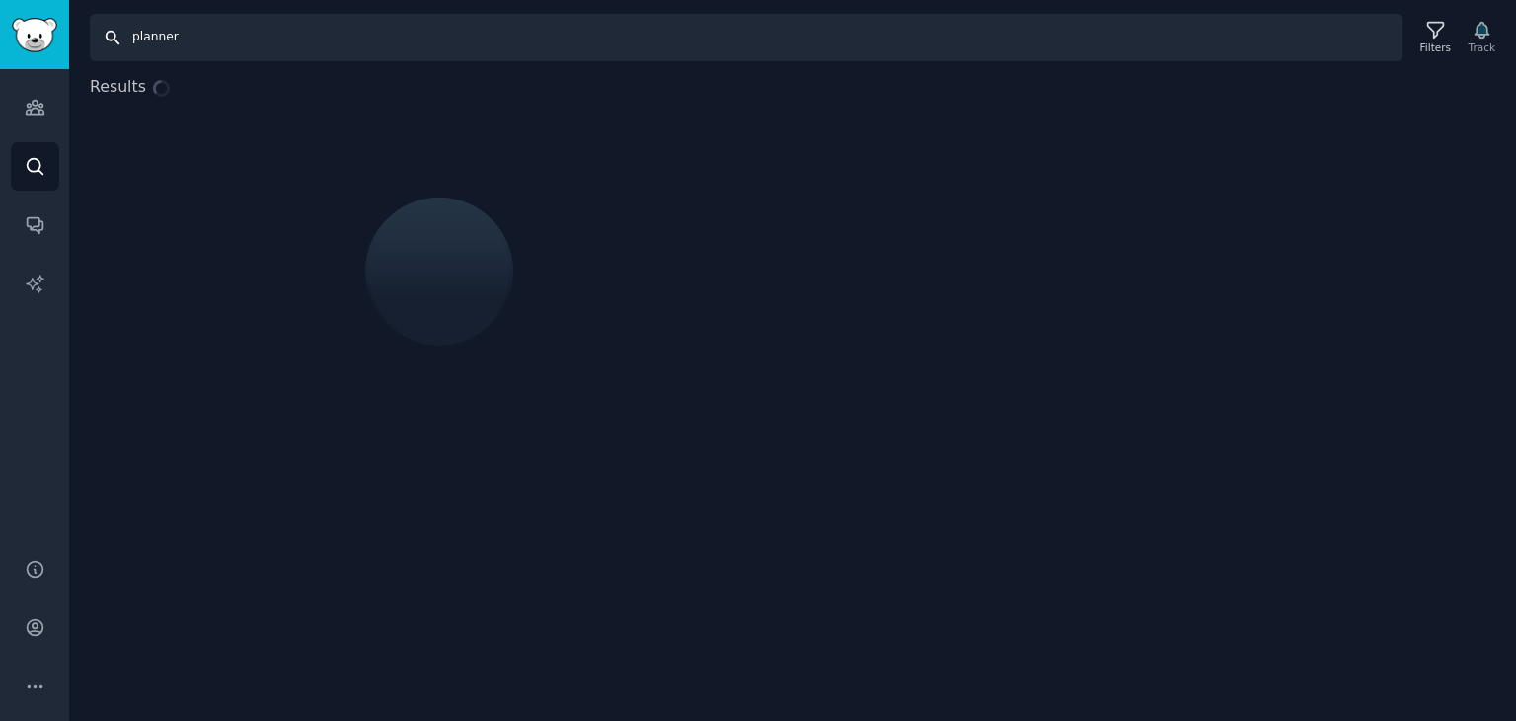
click at [341, 21] on input "planner" at bounding box center [746, 37] width 1313 height 47
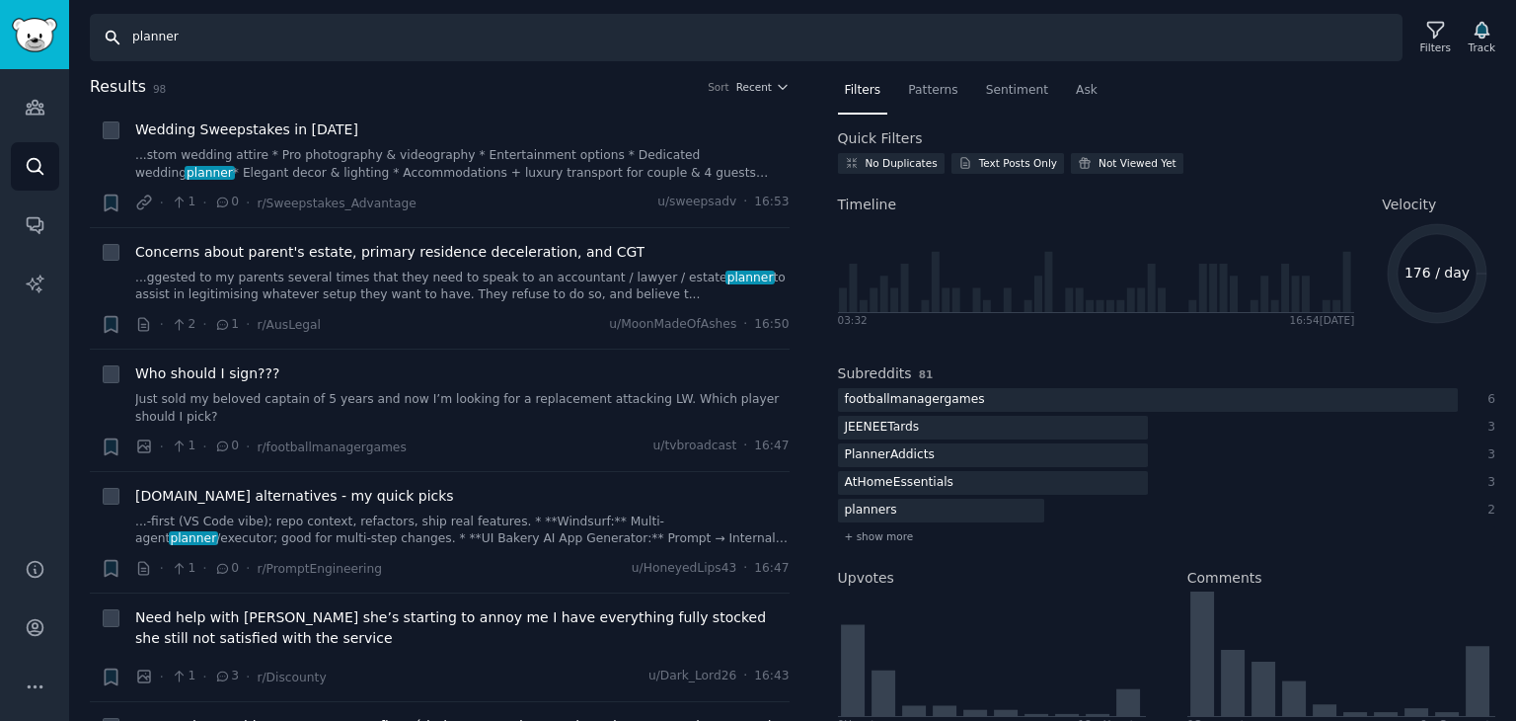
type input "planner"
click at [0, 56] on div "Audiences Search Conversations AI Reports Help Account More Search planner Filt…" at bounding box center [758, 360] width 1516 height 721
click at [247, 16] on input "Search" at bounding box center [746, 37] width 1313 height 47
click at [236, 52] on input "Search" at bounding box center [746, 37] width 1313 height 47
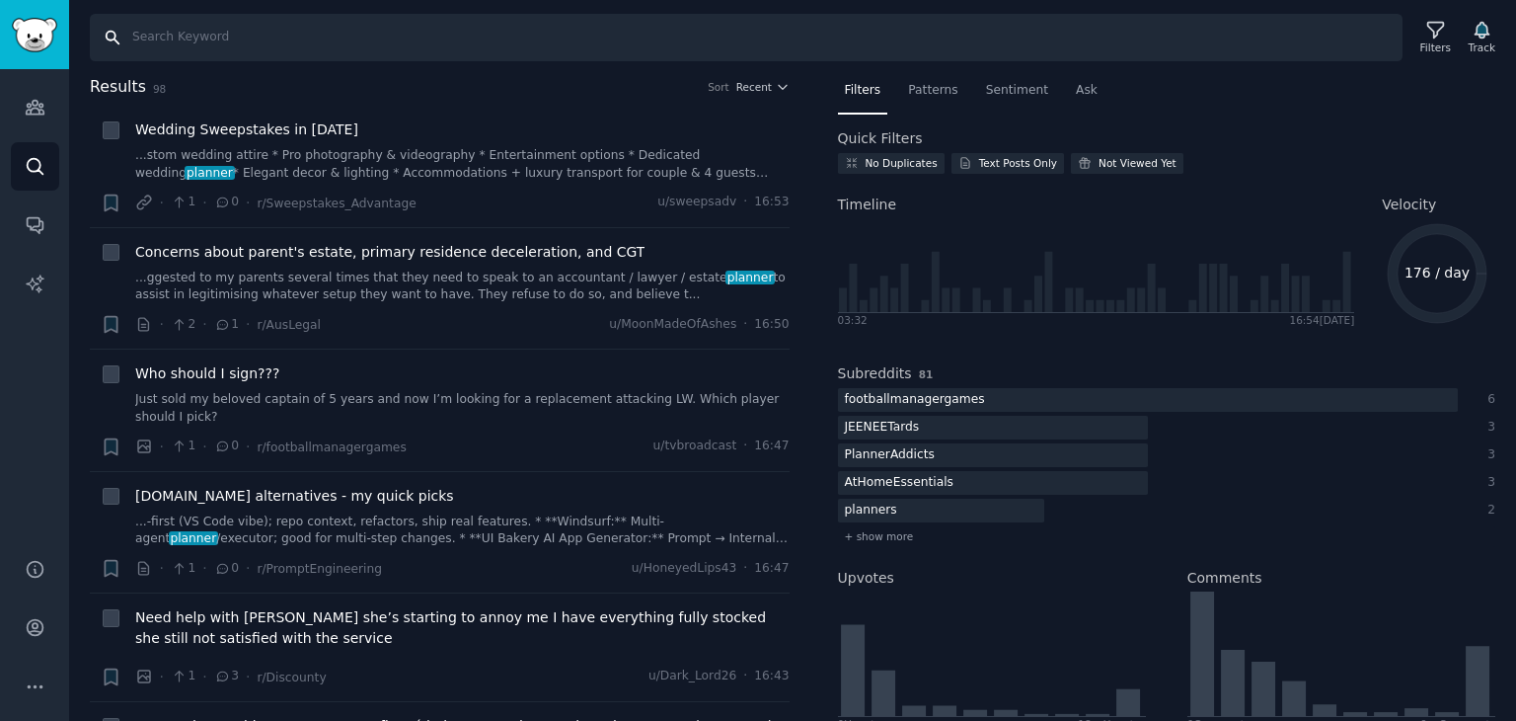
click at [236, 52] on input "Search" at bounding box center [746, 37] width 1313 height 47
drag, startPoint x: 228, startPoint y: 40, endPoint x: 211, endPoint y: 42, distance: 16.9
click at [214, 42] on input "Search" at bounding box center [746, 37] width 1313 height 47
type input "time planner"
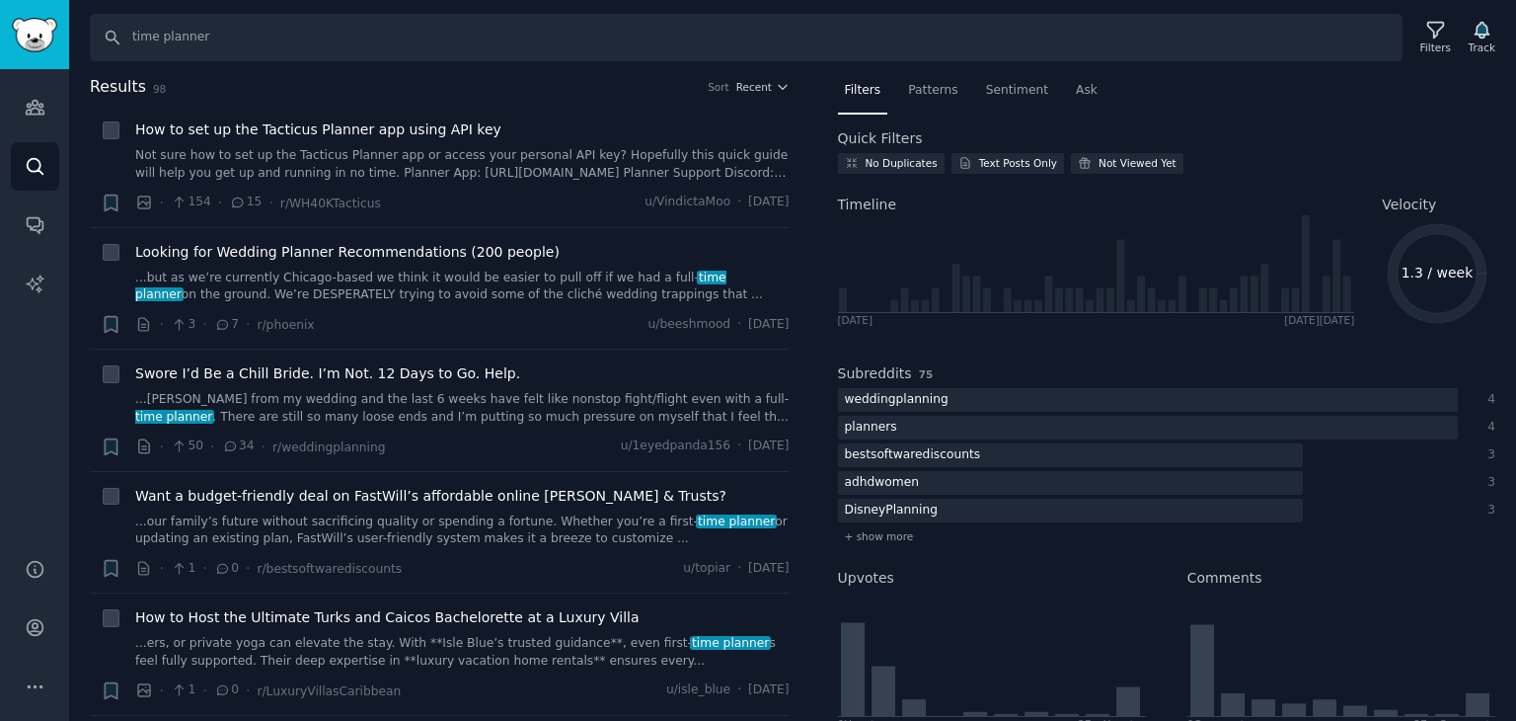
drag, startPoint x: 187, startPoint y: 90, endPoint x: 265, endPoint y: 90, distance: 78.0
click at [221, 90] on h2 "Results 98 Sort Recent" at bounding box center [440, 87] width 700 height 25
click at [273, 88] on h2 "Results 98 Sort Recent" at bounding box center [440, 87] width 700 height 25
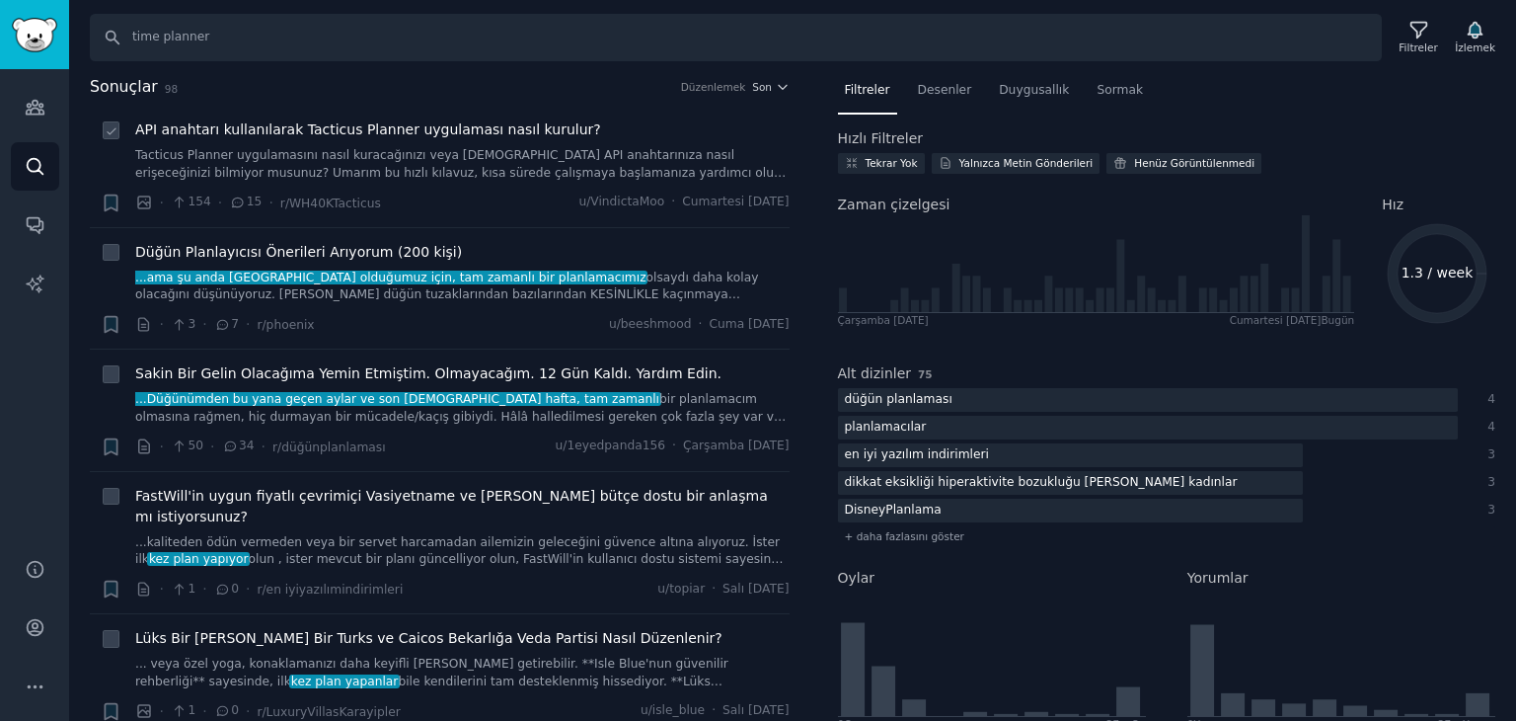
drag, startPoint x: 537, startPoint y: 88, endPoint x: 519, endPoint y: 108, distance: 26.6
click at [537, 88] on h2 "Sonuçlar 98 Düzenlemek Son" at bounding box center [440, 87] width 700 height 25
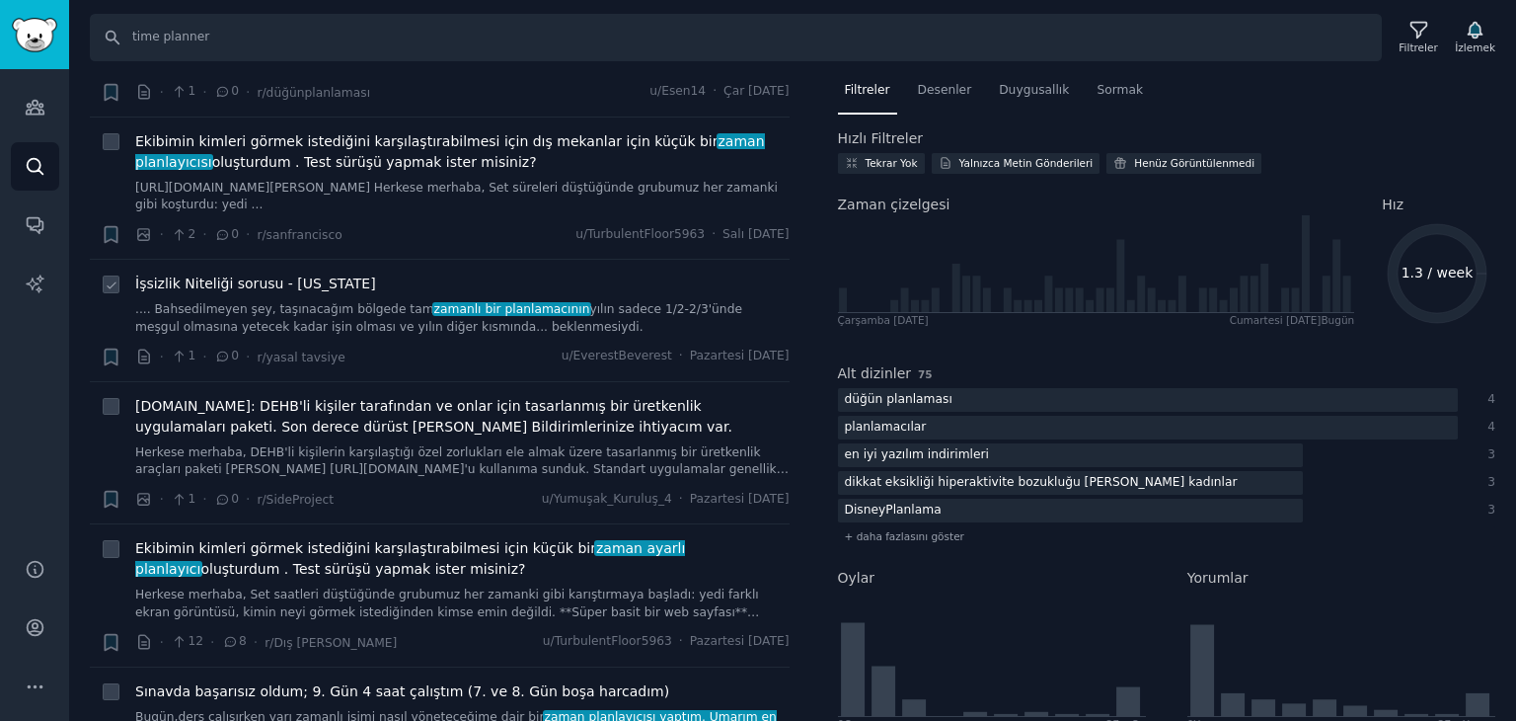
scroll to position [1678, 0]
drag, startPoint x: 253, startPoint y: 38, endPoint x: 128, endPoint y: 47, distance: 124.8
click at [121, 44] on input "time planner" at bounding box center [736, 37] width 1292 height 47
click at [268, 49] on input "time planner" at bounding box center [736, 37] width 1292 height 47
drag, startPoint x: 191, startPoint y: 48, endPoint x: 91, endPoint y: 56, distance: 101.0
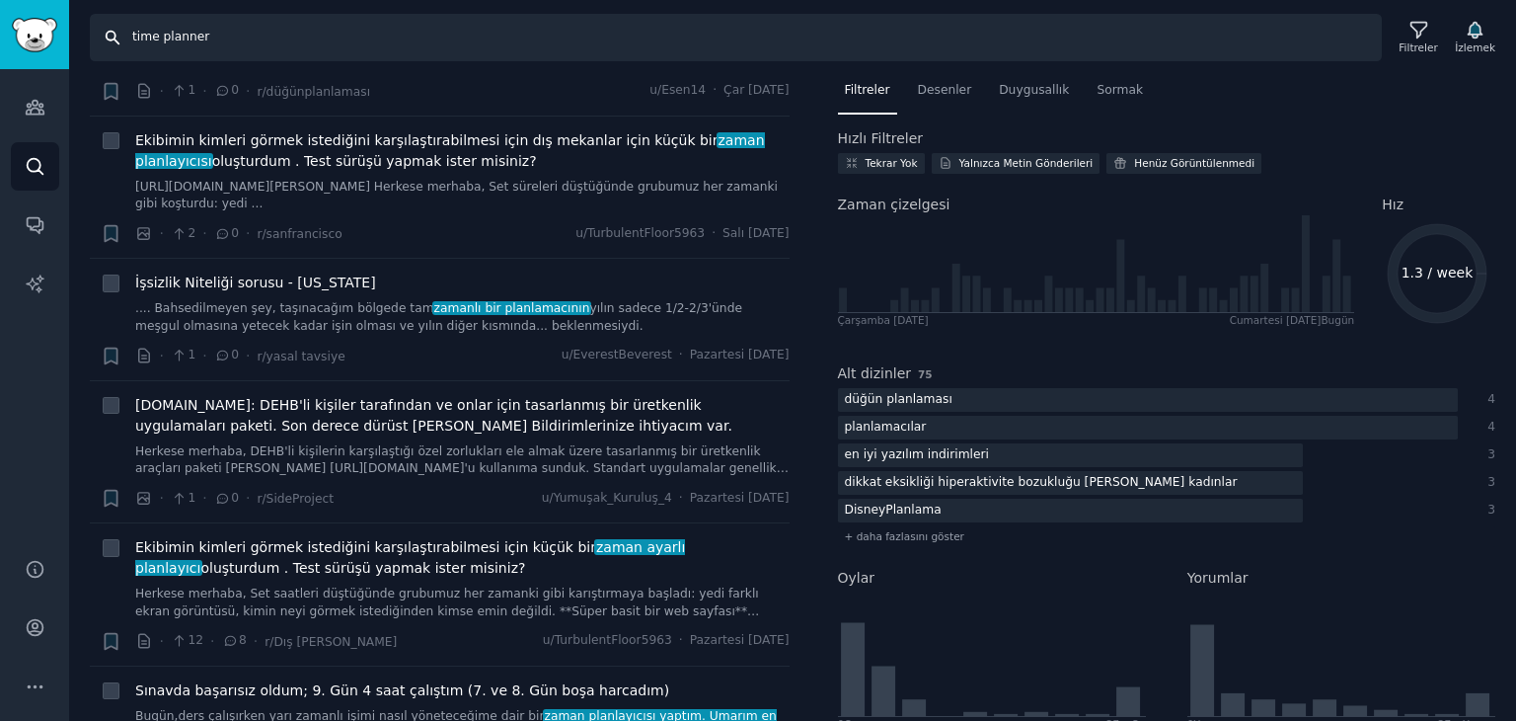
click at [114, 56] on input "time planner" at bounding box center [736, 37] width 1292 height 47
click at [481, 40] on input "Aramak" at bounding box center [736, 37] width 1292 height 47
paste input "I need a planner"
type input "I need a planner"
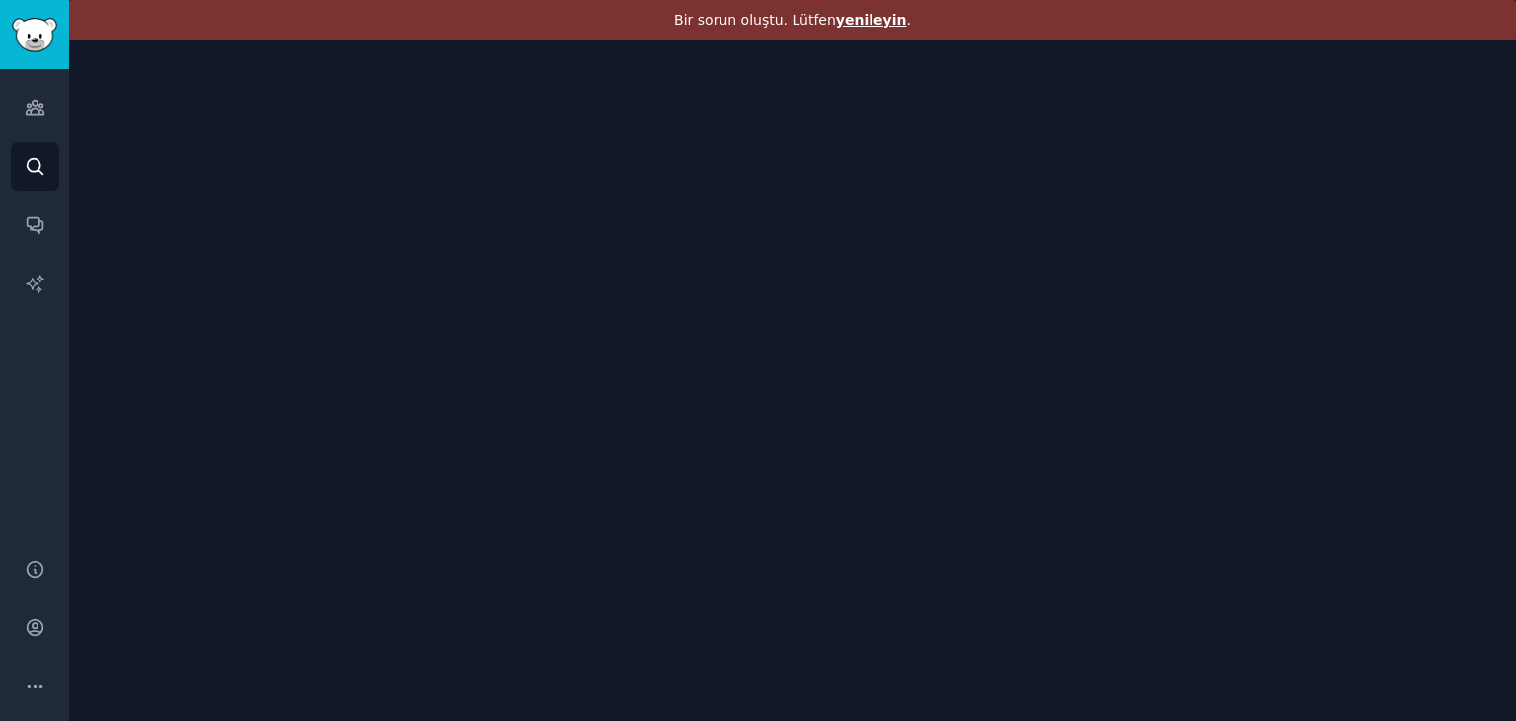
click at [866, 21] on font "yenileyin" at bounding box center [871, 20] width 71 height 16
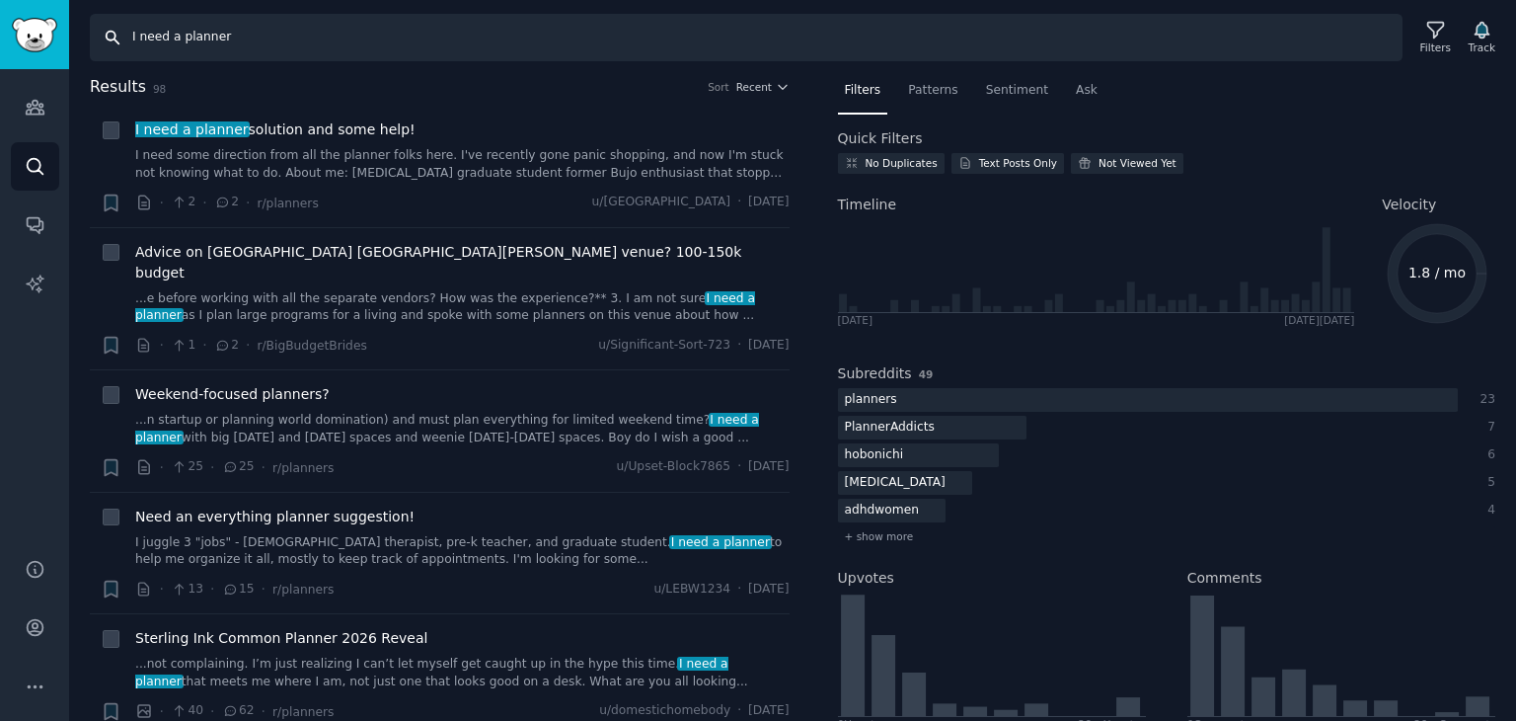
click at [411, 40] on input "I need a planner" at bounding box center [746, 37] width 1313 height 47
type input "I need a planner,"
click at [1269, 114] on div "Filters Patterns Sentiment Ask Quick Filters No Duplicates Text Posts Only Not …" at bounding box center [1167, 561] width 658 height 973
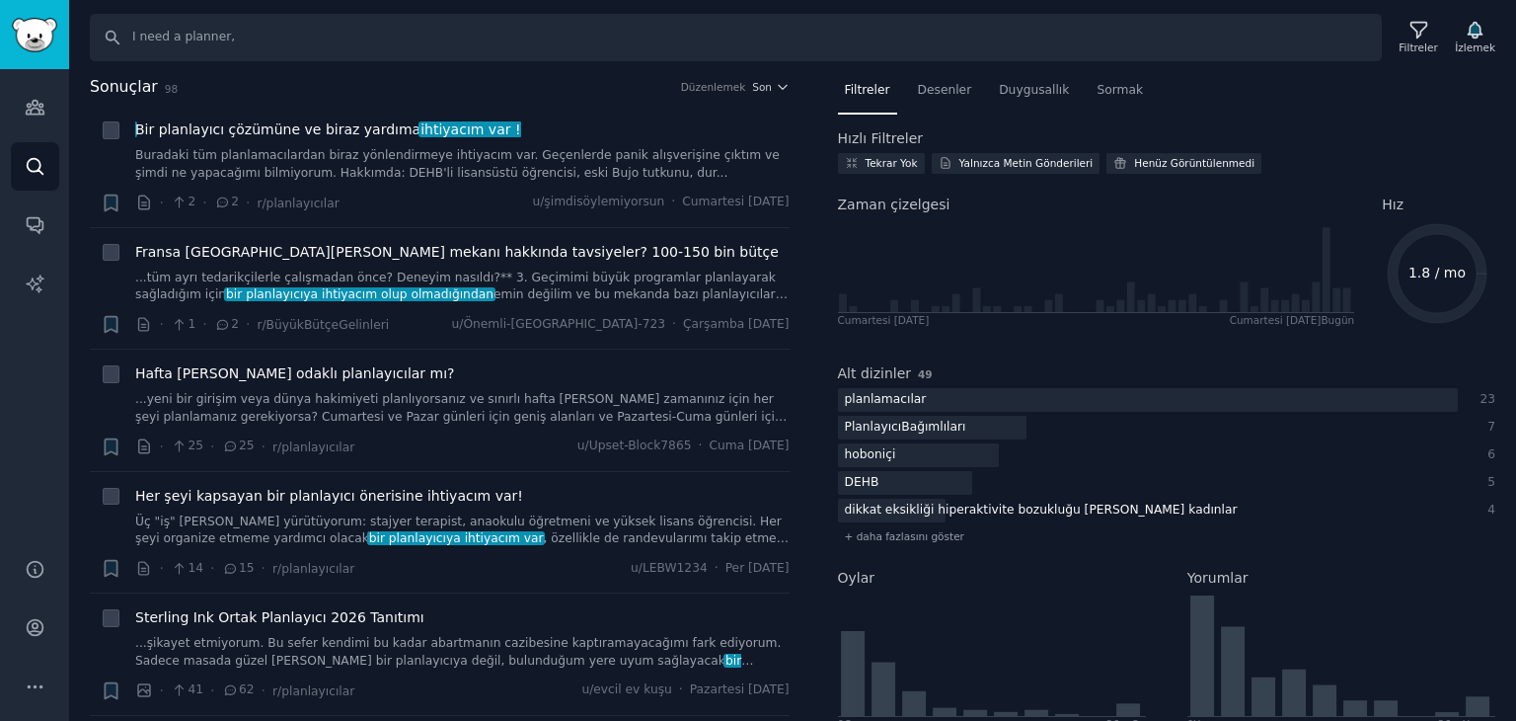
drag, startPoint x: 1275, startPoint y: 117, endPoint x: 1205, endPoint y: 135, distance: 72.3
click at [1275, 117] on div "Filtreler Desenler Duygusallık Sormak Hızlı Filtreler Tekrar Yok Yalnızca Metin…" at bounding box center [1167, 561] width 658 height 973
click at [36, 291] on icon "Kenar çubuğu" at bounding box center [35, 283] width 21 height 21
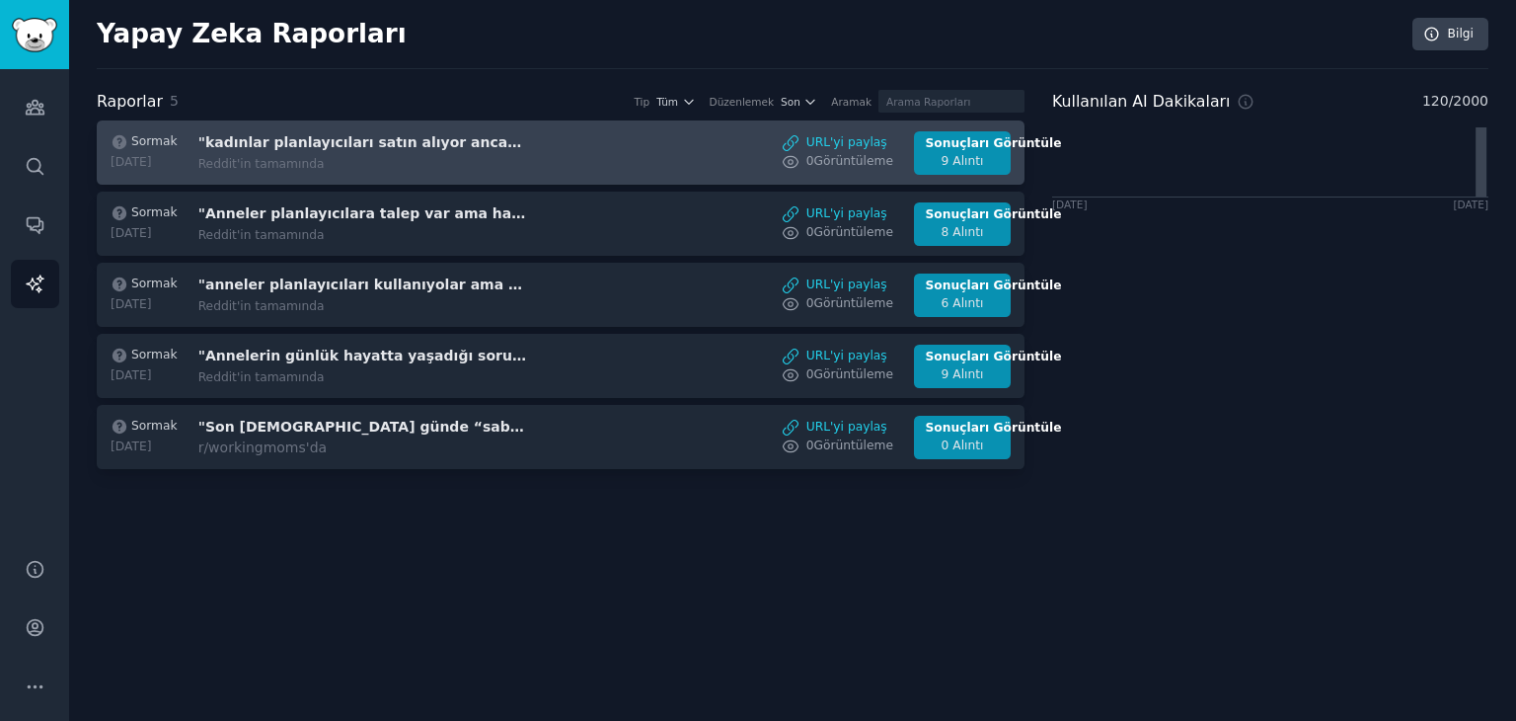
click at [512, 170] on div "Reddit'in tamamında" at bounding box center [364, 165] width 332 height 18
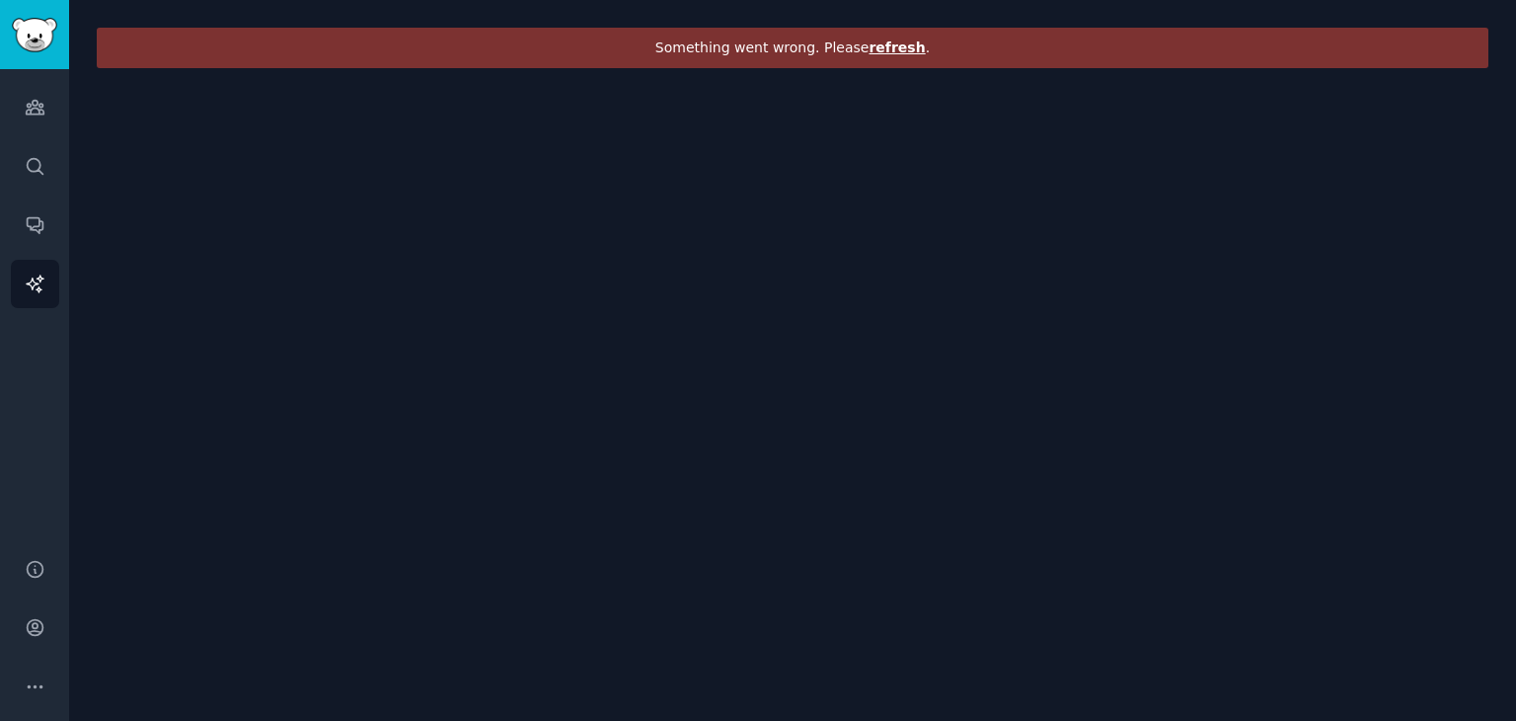
drag, startPoint x: 1016, startPoint y: 202, endPoint x: 983, endPoint y: 184, distance: 37.6
click at [1016, 202] on div "Something went wrong. Please refresh ." at bounding box center [792, 360] width 1447 height 721
click at [888, 37] on div "Something went wrong. Please refresh ." at bounding box center [793, 48] width 1392 height 40
click at [888, 42] on span "refresh" at bounding box center [897, 47] width 56 height 16
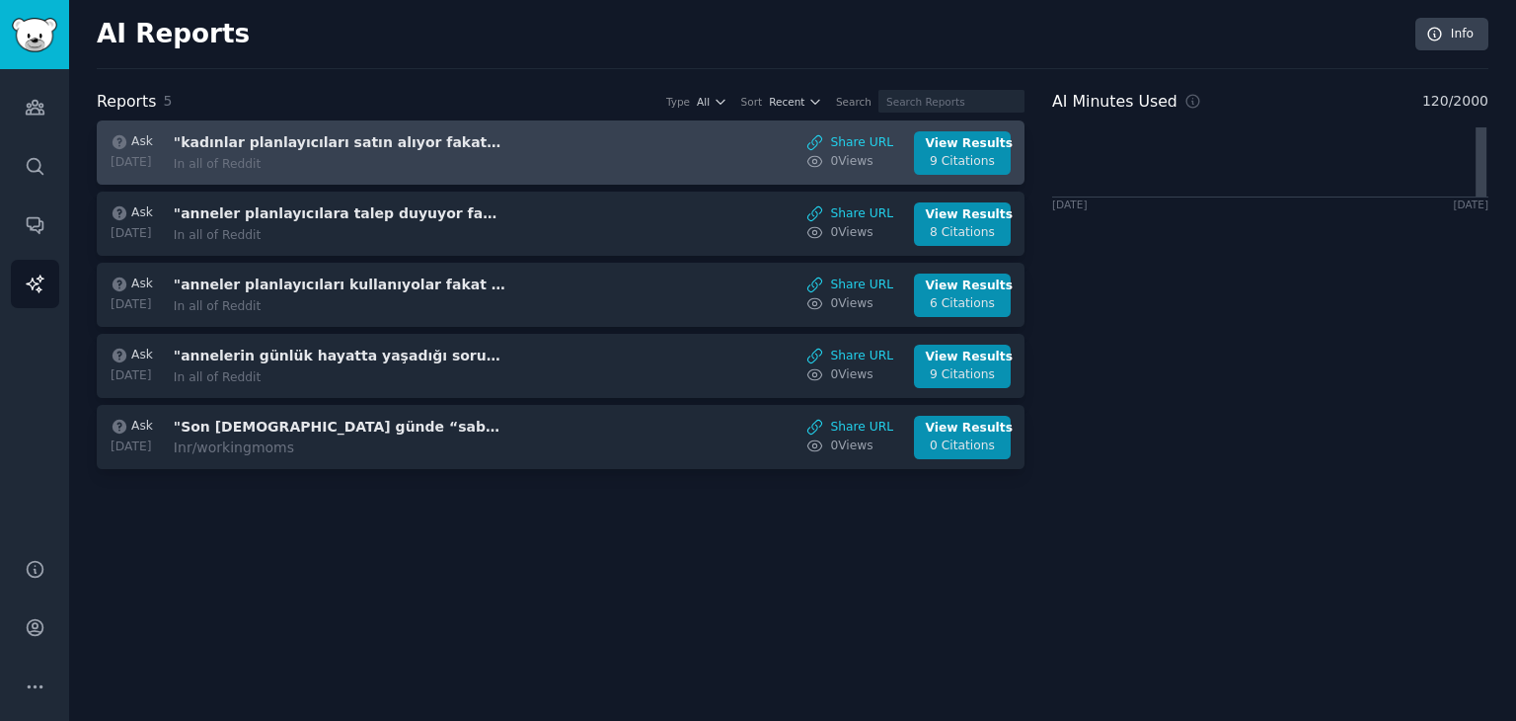
click at [423, 163] on div "In all of Reddit" at bounding box center [340, 165] width 332 height 18
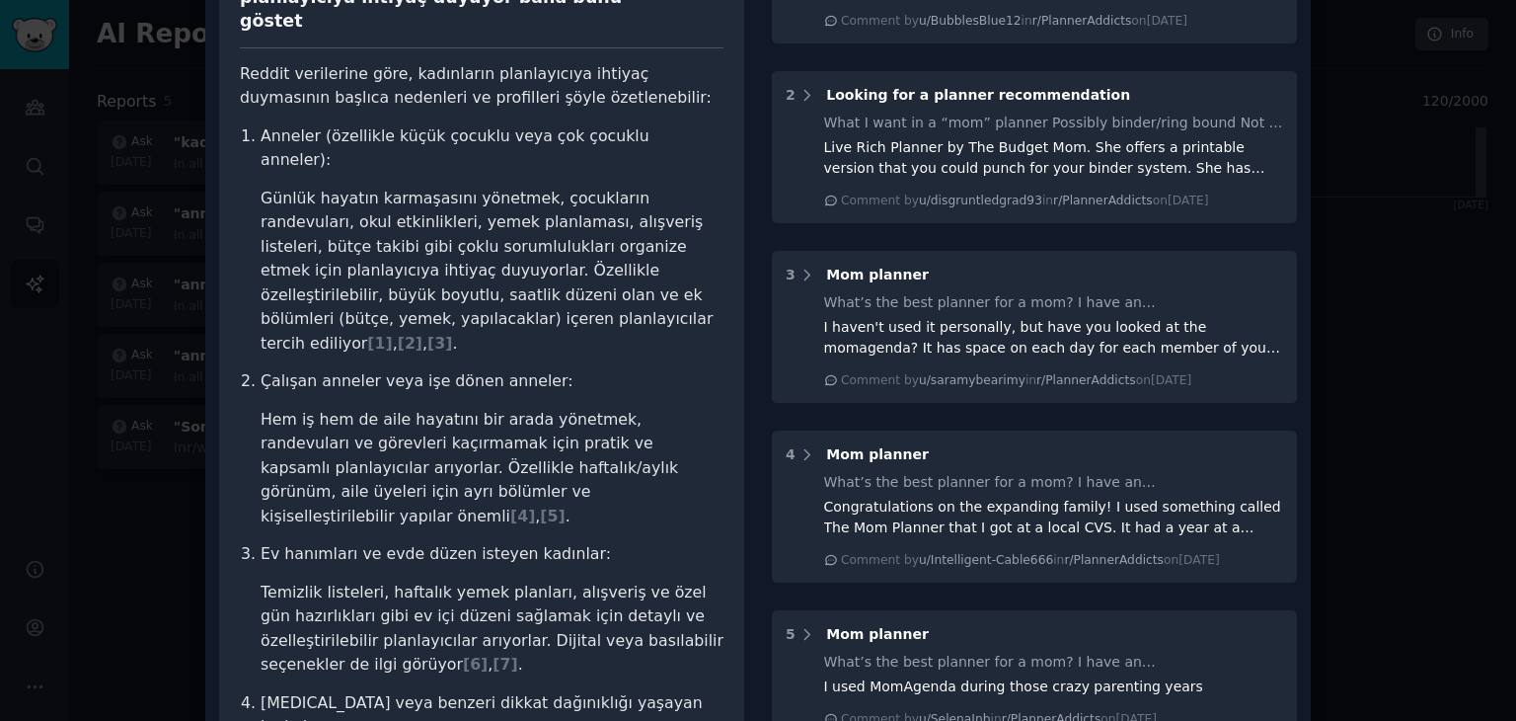
scroll to position [395, 0]
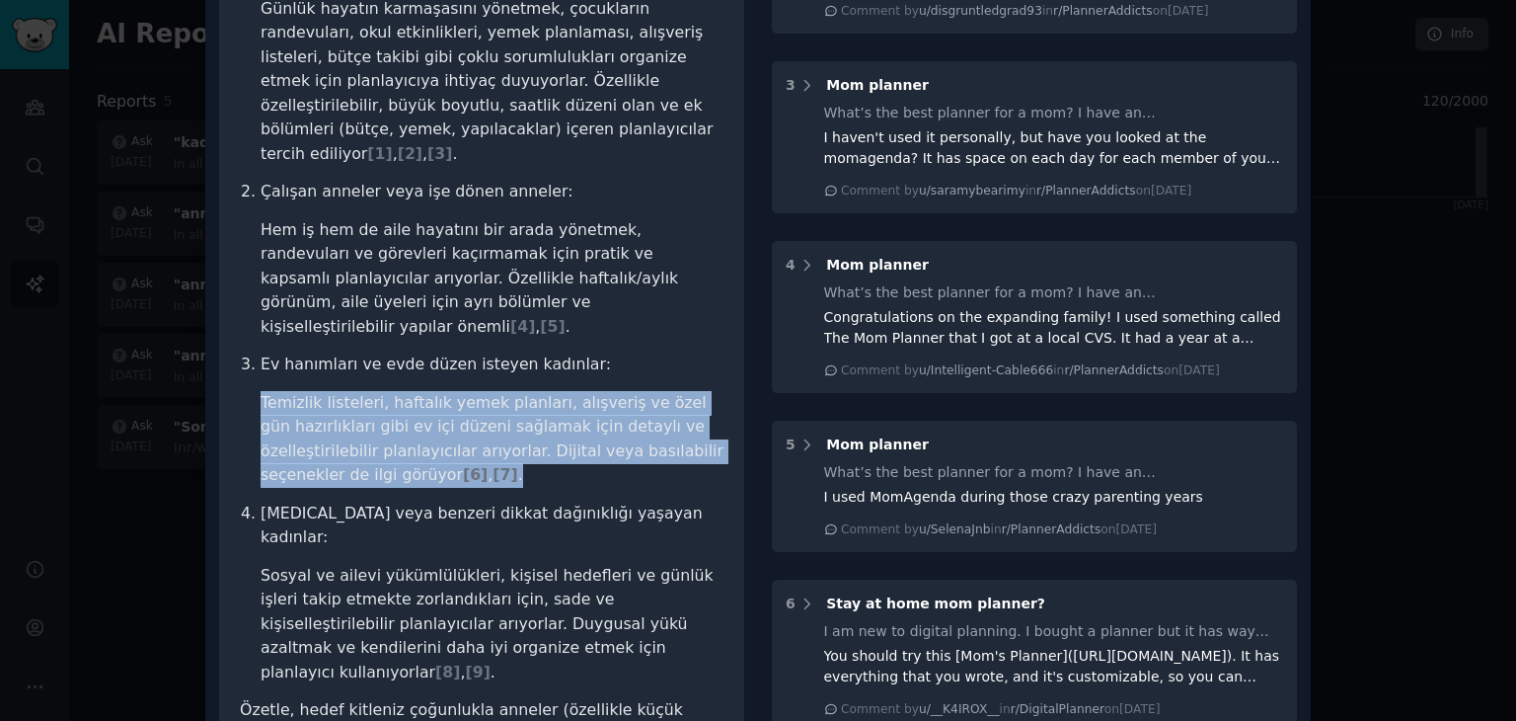
drag, startPoint x: 324, startPoint y: 309, endPoint x: 561, endPoint y: 386, distance: 249.1
click at [555, 388] on ol "Anneler (özellikle küçük çocuklu veya çok çocuklu anneler): Günlük hayatın karm…" at bounding box center [482, 310] width 484 height 750
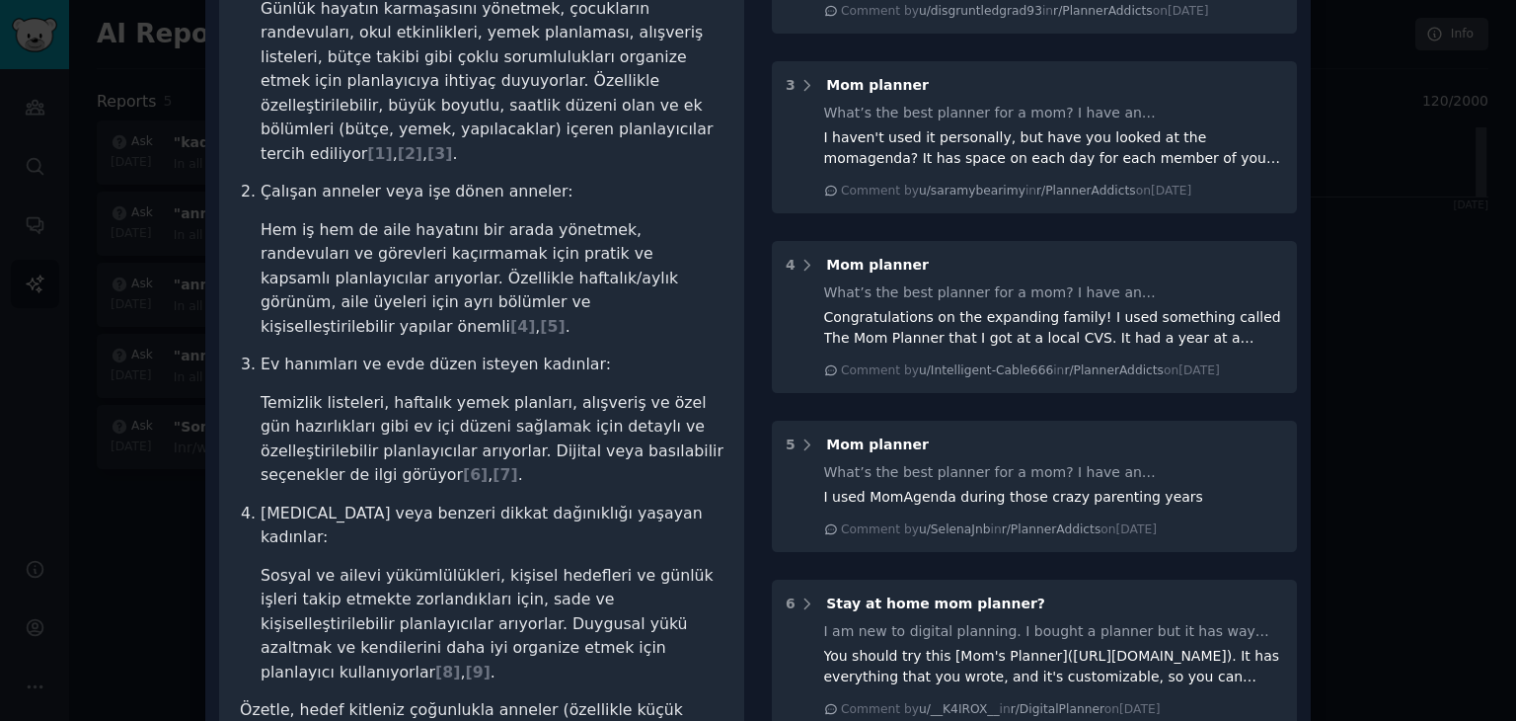
click at [572, 394] on ol "Anneler (özellikle küçük çocuklu veya çok çocuklu anneler): Günlük hayatın karm…" at bounding box center [482, 310] width 484 height 750
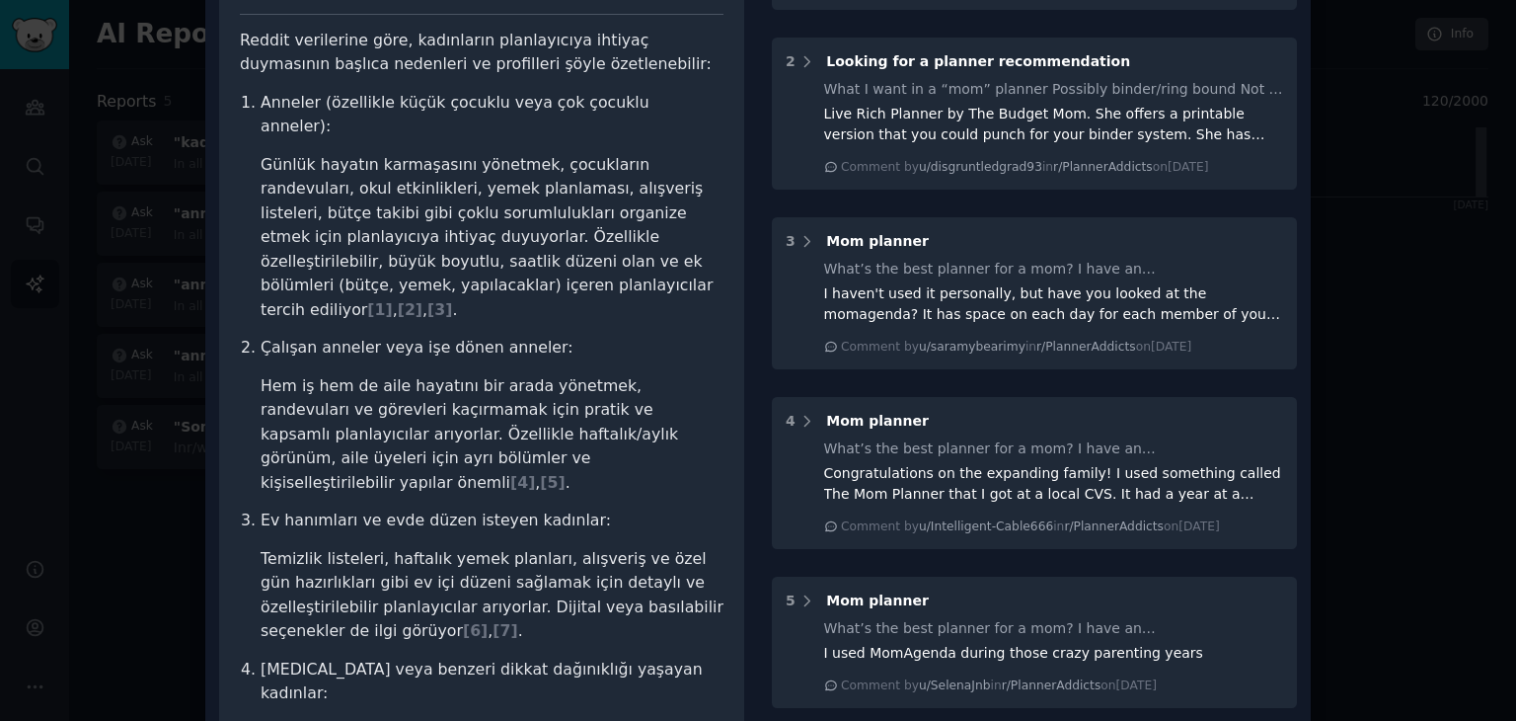
scroll to position [296, 0]
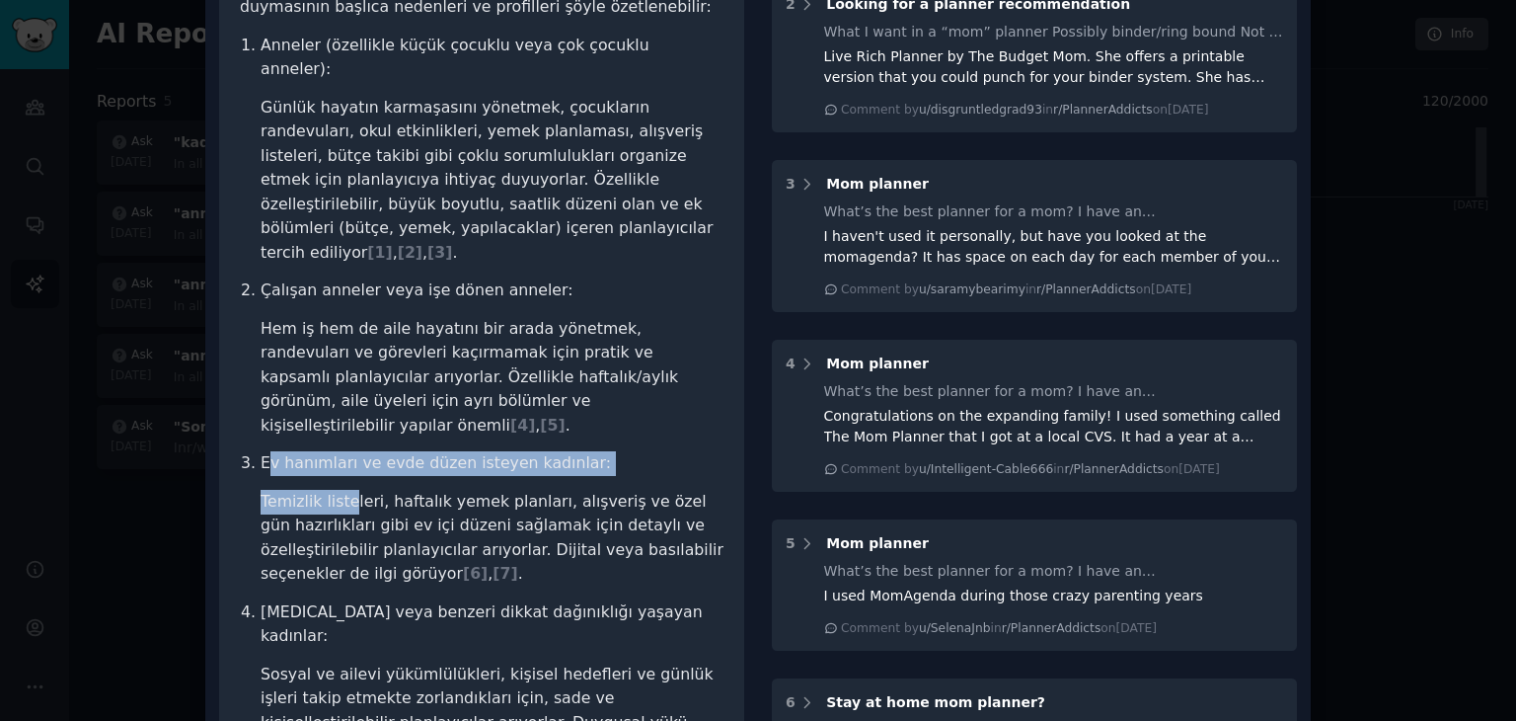
drag, startPoint x: 263, startPoint y: 364, endPoint x: 350, endPoint y: 388, distance: 91.0
click at [350, 451] on li "Ev hanımları ve evde düzen isteyen kadınlar: Temizlik listeleri, haftalık yemek…" at bounding box center [492, 518] width 463 height 135
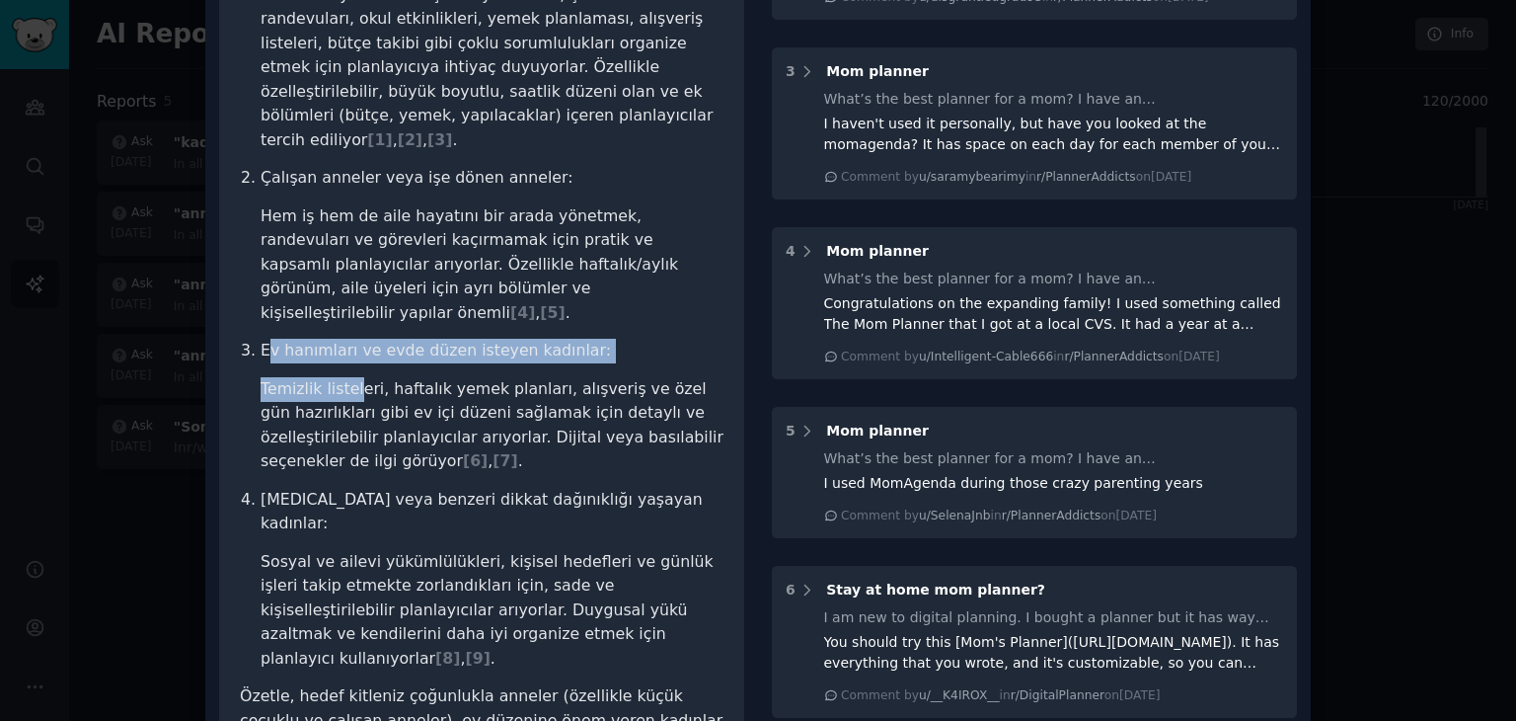
scroll to position [494, 0]
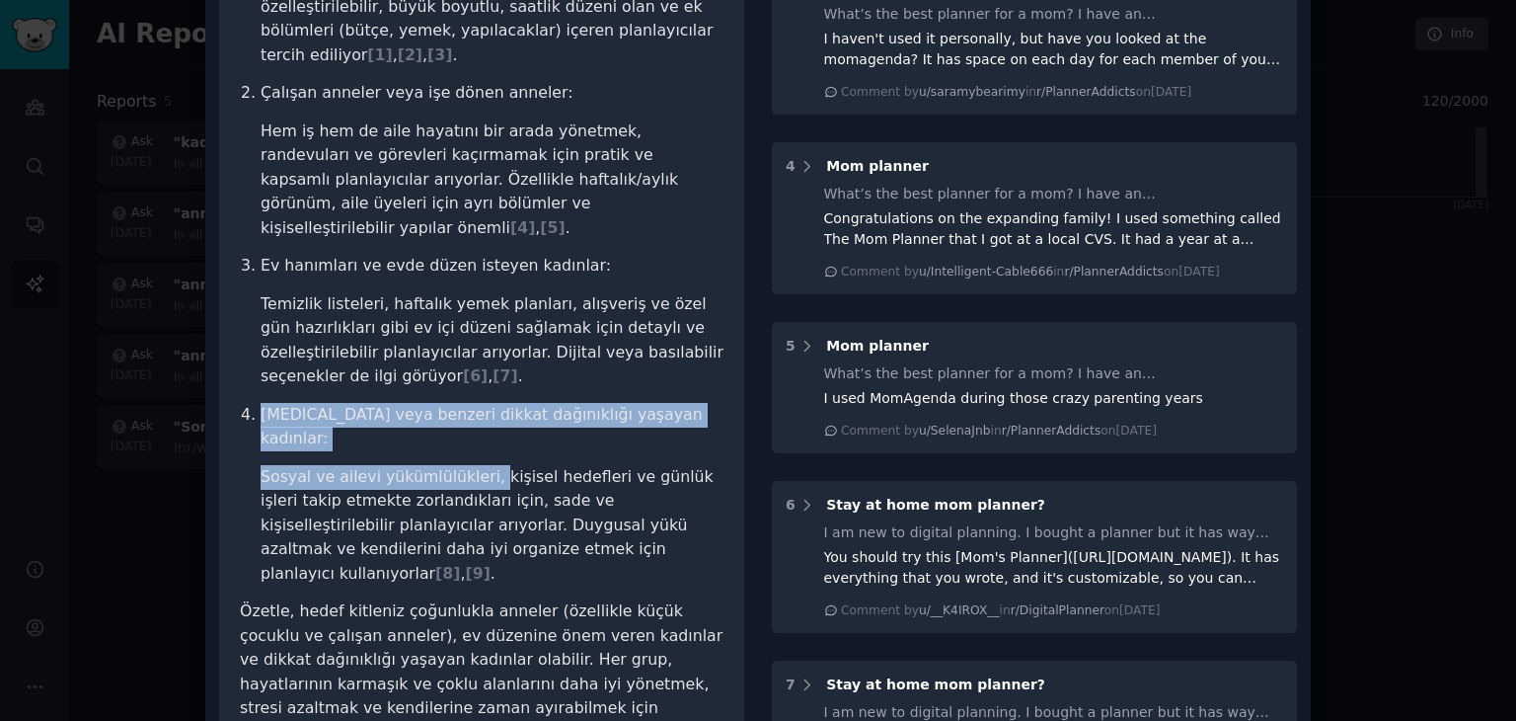
drag, startPoint x: 259, startPoint y: 306, endPoint x: 532, endPoint y: 352, distance: 277.3
click at [484, 403] on li "[MEDICAL_DATA] veya benzeri dikkat dağınıklığı yaşayan kadınlar: Sosyal ve aile…" at bounding box center [492, 495] width 463 height 184
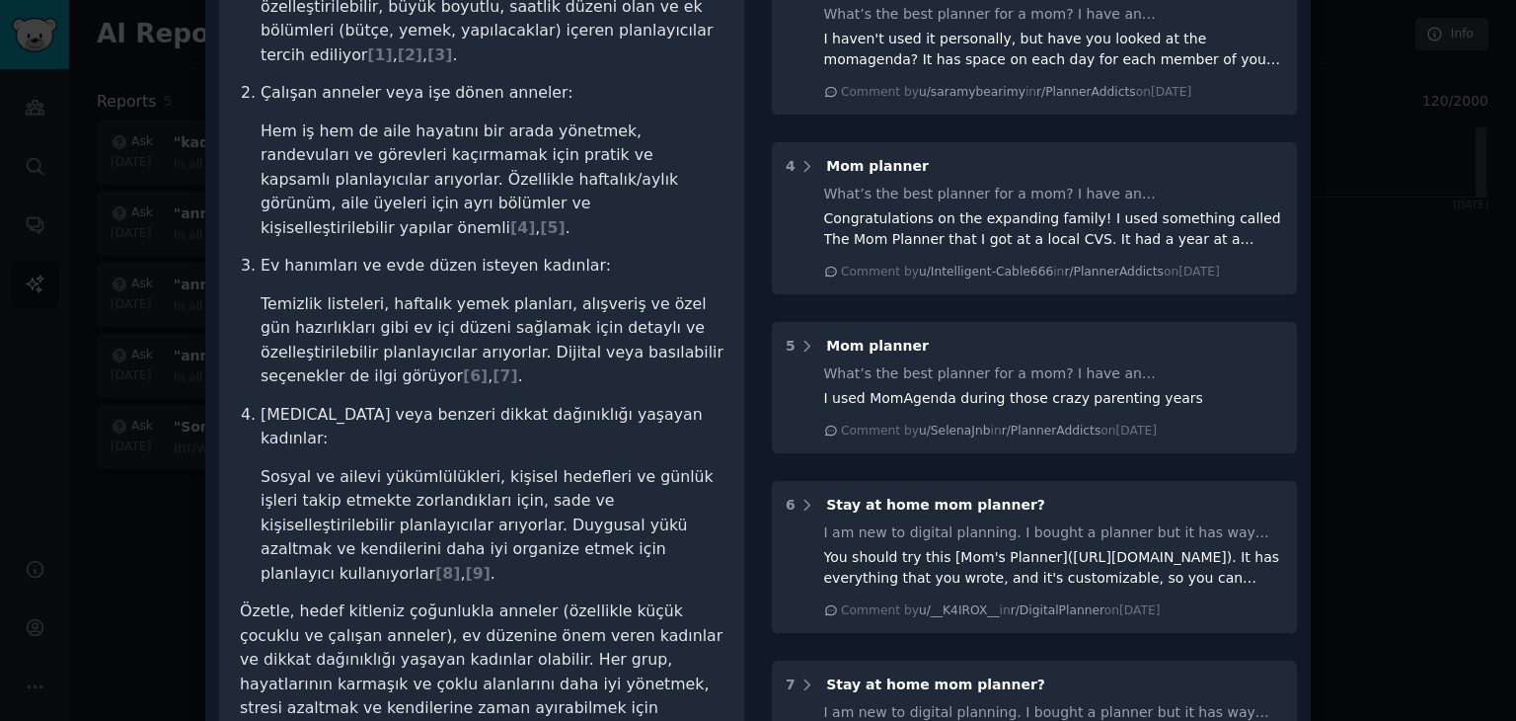
click at [572, 292] on ol "Anneler (özellikle küçük çocuklu veya çok çocuklu anneler): Günlük hayatın karm…" at bounding box center [482, 211] width 484 height 750
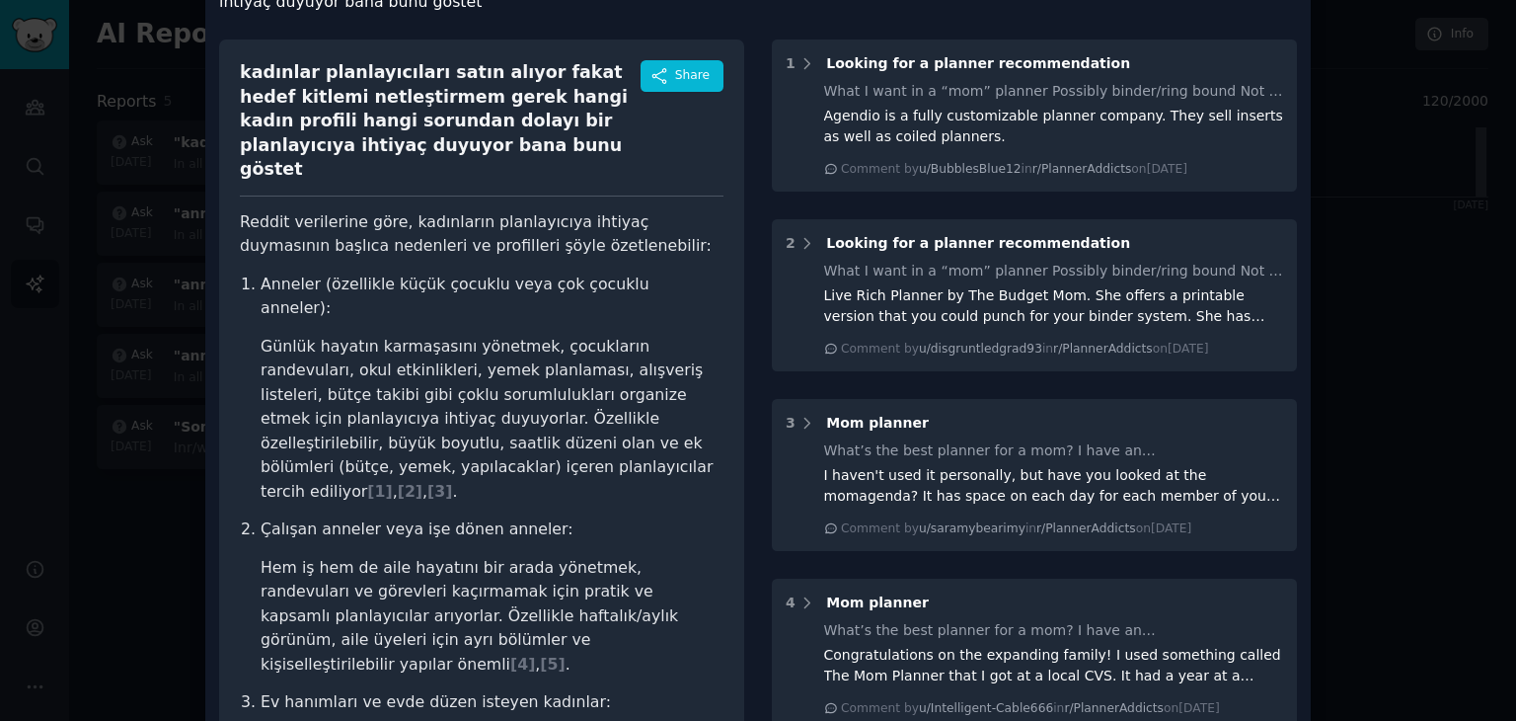
scroll to position [0, 0]
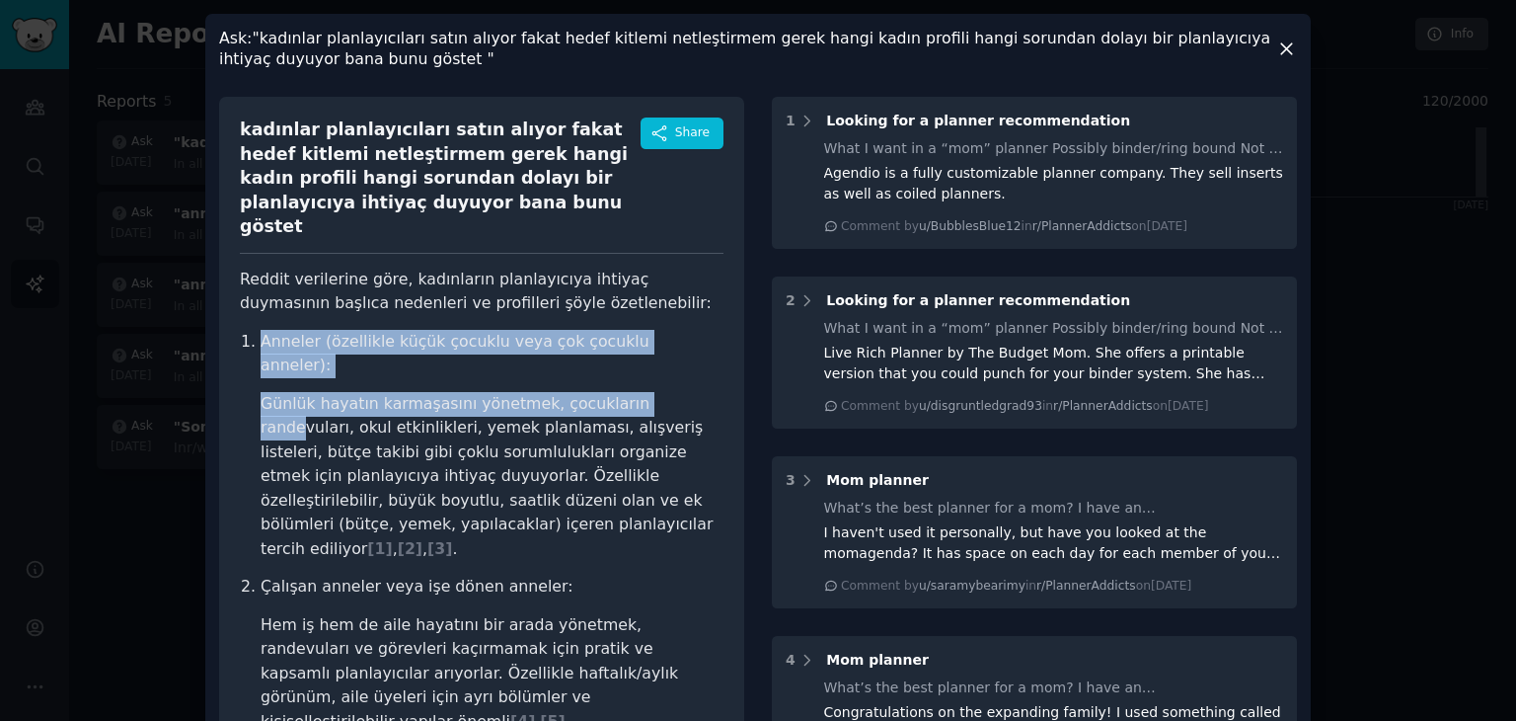
drag, startPoint x: 249, startPoint y: 309, endPoint x: 640, endPoint y: 345, distance: 392.6
click at [640, 345] on li "Anneler (özellikle küçük çocuklu veya çok çocuklu anneler): Günlük hayatın karm…" at bounding box center [492, 446] width 463 height 232
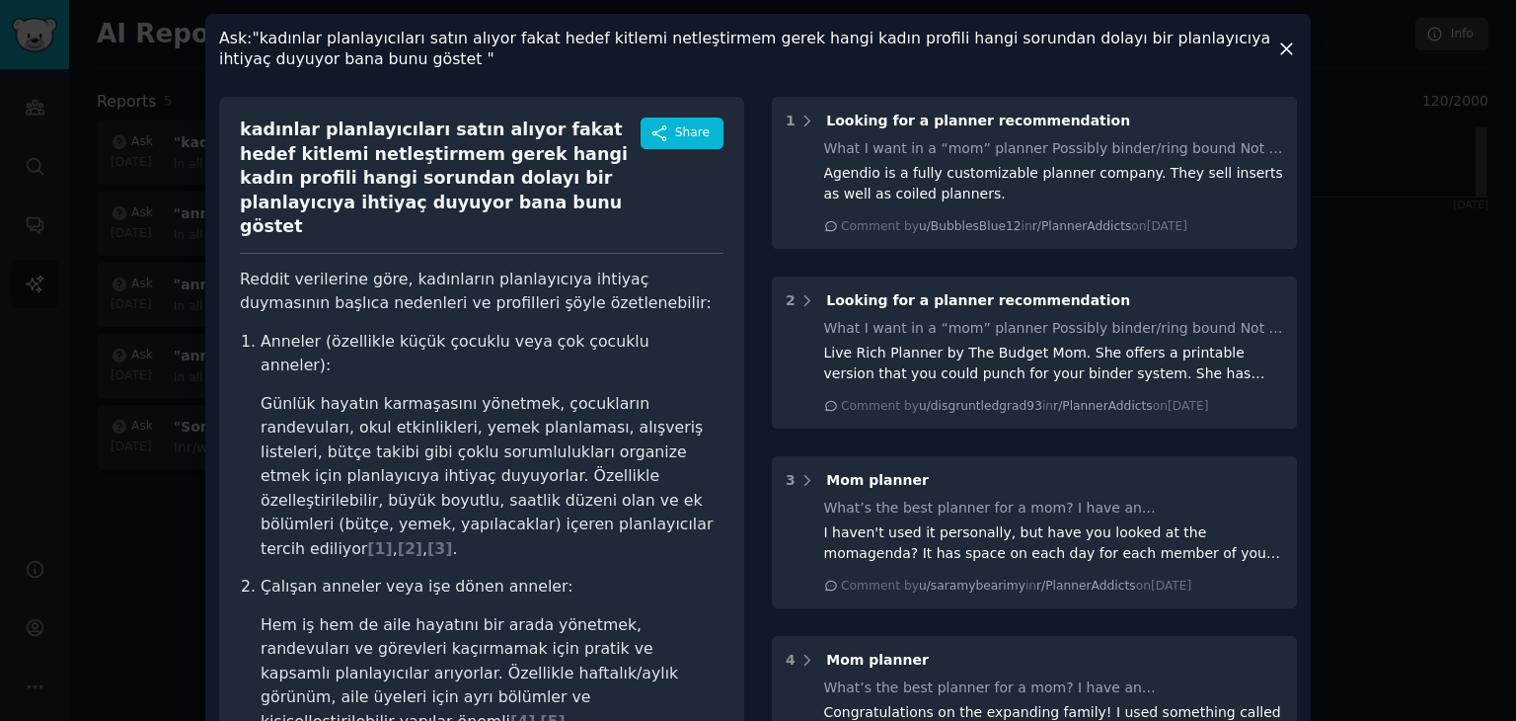
click at [655, 340] on li "Anneler (özellikle küçük çocuklu veya çok çocuklu anneler): Günlük hayatın karm…" at bounding box center [492, 446] width 463 height 232
drag, startPoint x: 266, startPoint y: 352, endPoint x: 521, endPoint y: 360, distance: 254.8
click at [521, 360] on ol "Anneler (özellikle küçük çocuklu veya çok çocuklu anneler): Günlük hayatın karm…" at bounding box center [482, 705] width 484 height 750
click at [532, 392] on li "Günlük hayatın karmaşasını yönetmek, çocukların randevuları, okul etkinlikleri,…" at bounding box center [492, 477] width 463 height 170
drag, startPoint x: 296, startPoint y: 384, endPoint x: 383, endPoint y: 383, distance: 86.9
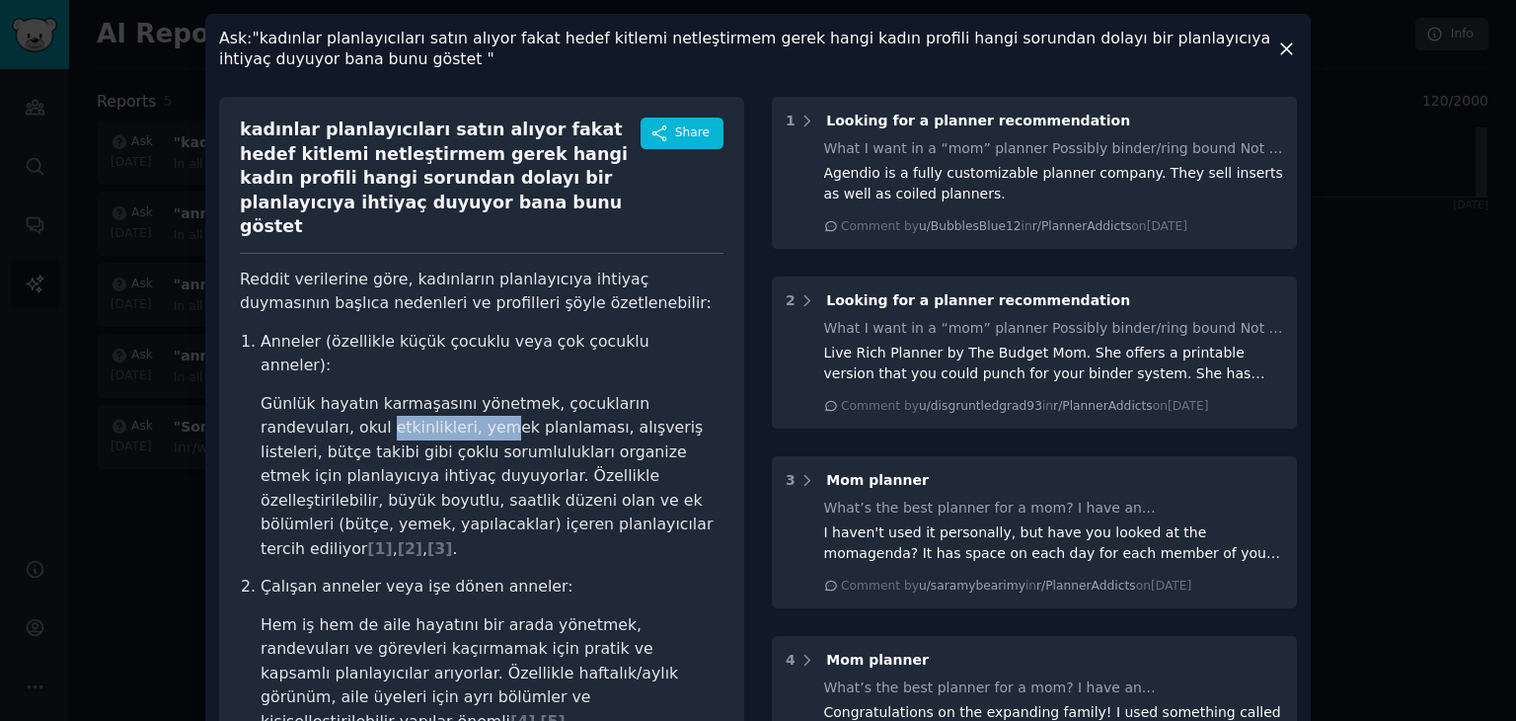
click at [377, 392] on li "Günlük hayatın karmaşasını yönetmek, çocukların randevuları, okul etkinlikleri,…" at bounding box center [492, 477] width 463 height 170
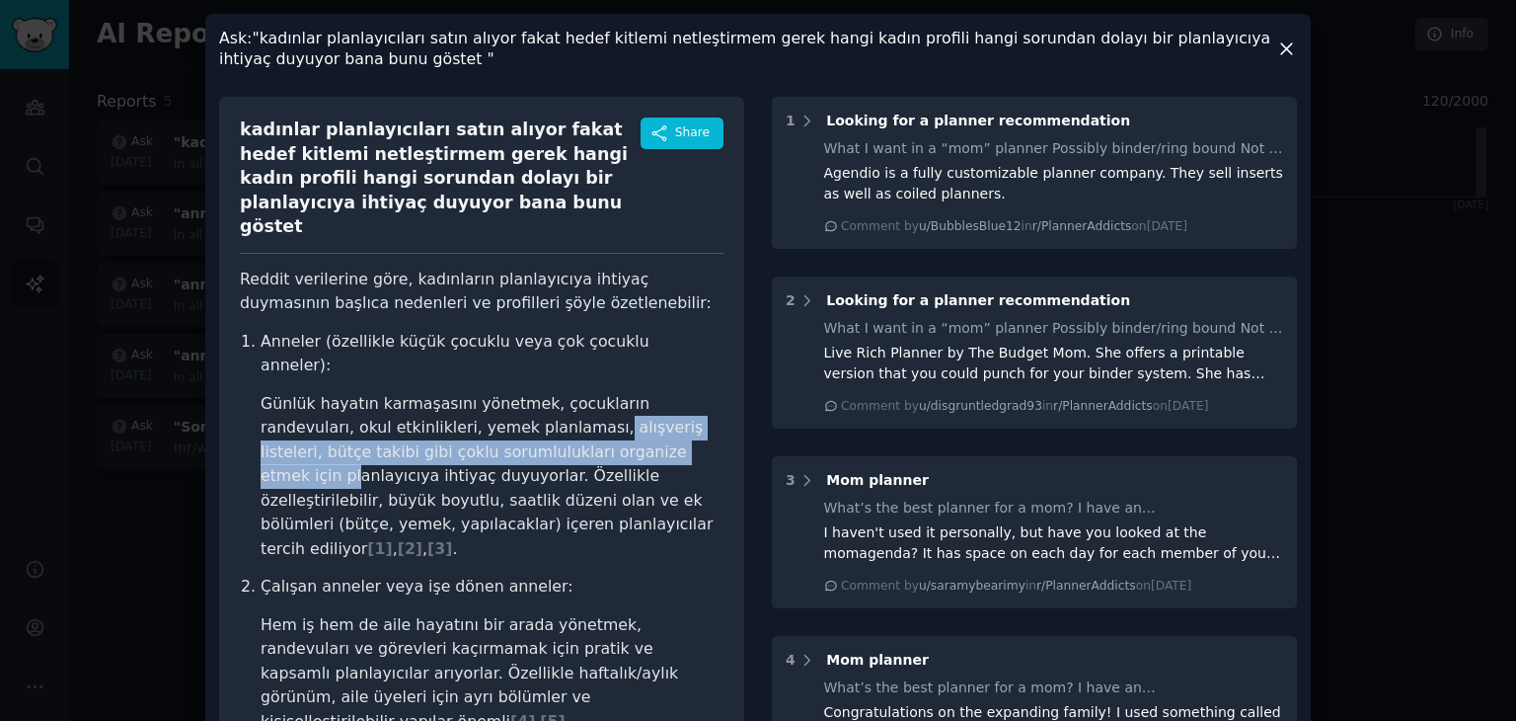
drag, startPoint x: 474, startPoint y: 380, endPoint x: 578, endPoint y: 402, distance: 106.9
click at [557, 402] on li "Günlük hayatın karmaşasını yönetmek, çocukların randevuları, okul etkinlikleri,…" at bounding box center [492, 477] width 463 height 170
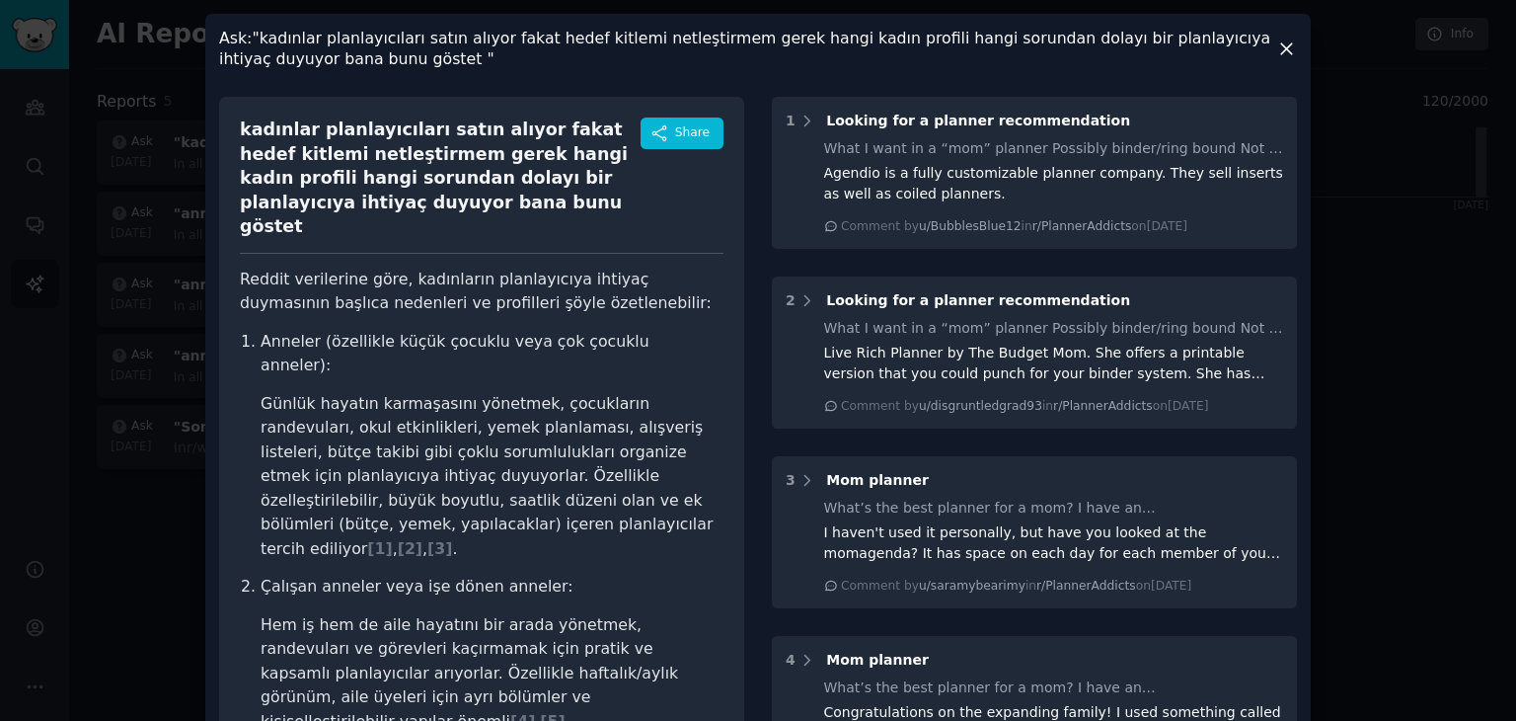
click at [687, 405] on li "Günlük hayatın karmaşasını yönetmek, çocukların randevuları, okul etkinlikleri,…" at bounding box center [492, 477] width 463 height 170
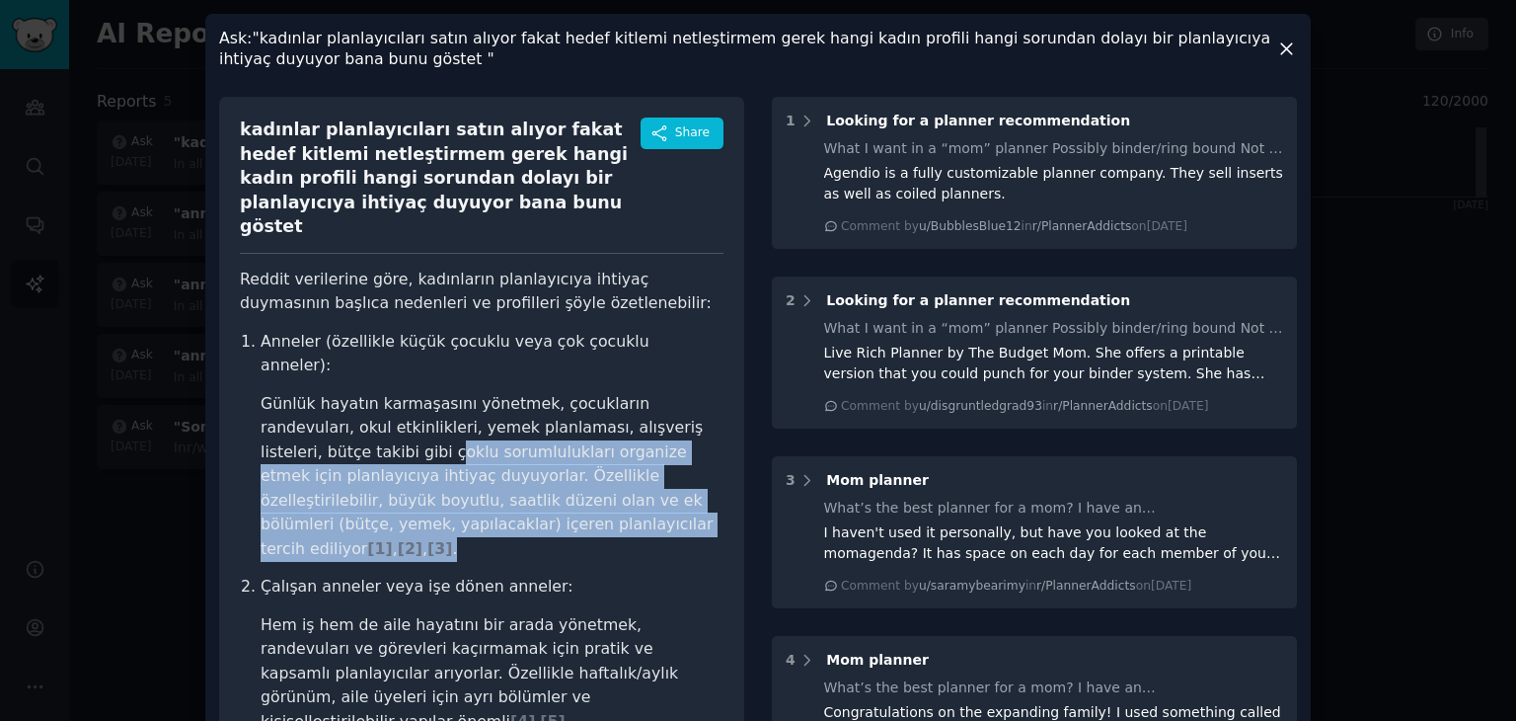
drag, startPoint x: 308, startPoint y: 404, endPoint x: 571, endPoint y: 473, distance: 271.5
click at [571, 469] on li "Günlük hayatın karmaşasını yönetmek, çocukların randevuları, okul etkinlikleri,…" at bounding box center [492, 477] width 463 height 170
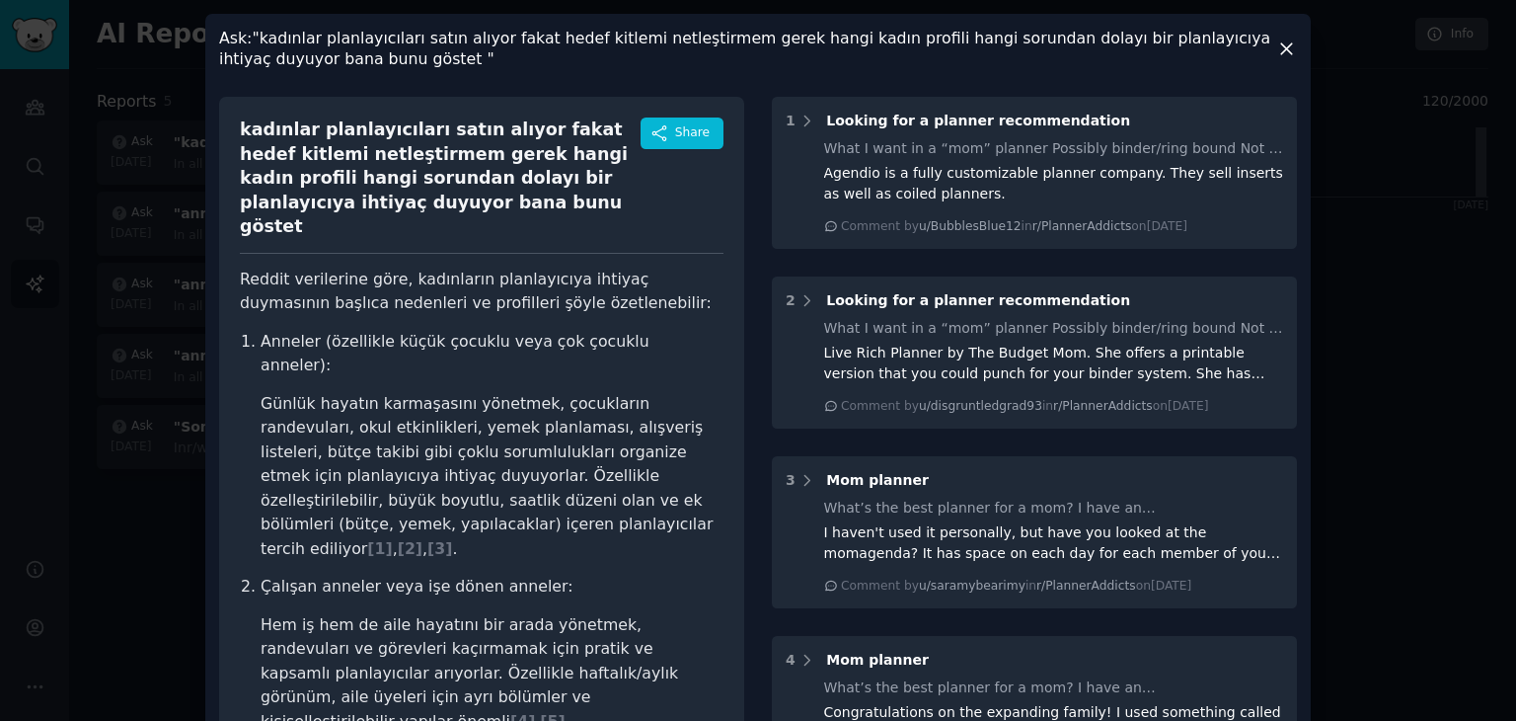
click at [608, 574] on p "Çalışan anneler veya işe dönen anneler:" at bounding box center [492, 586] width 463 height 25
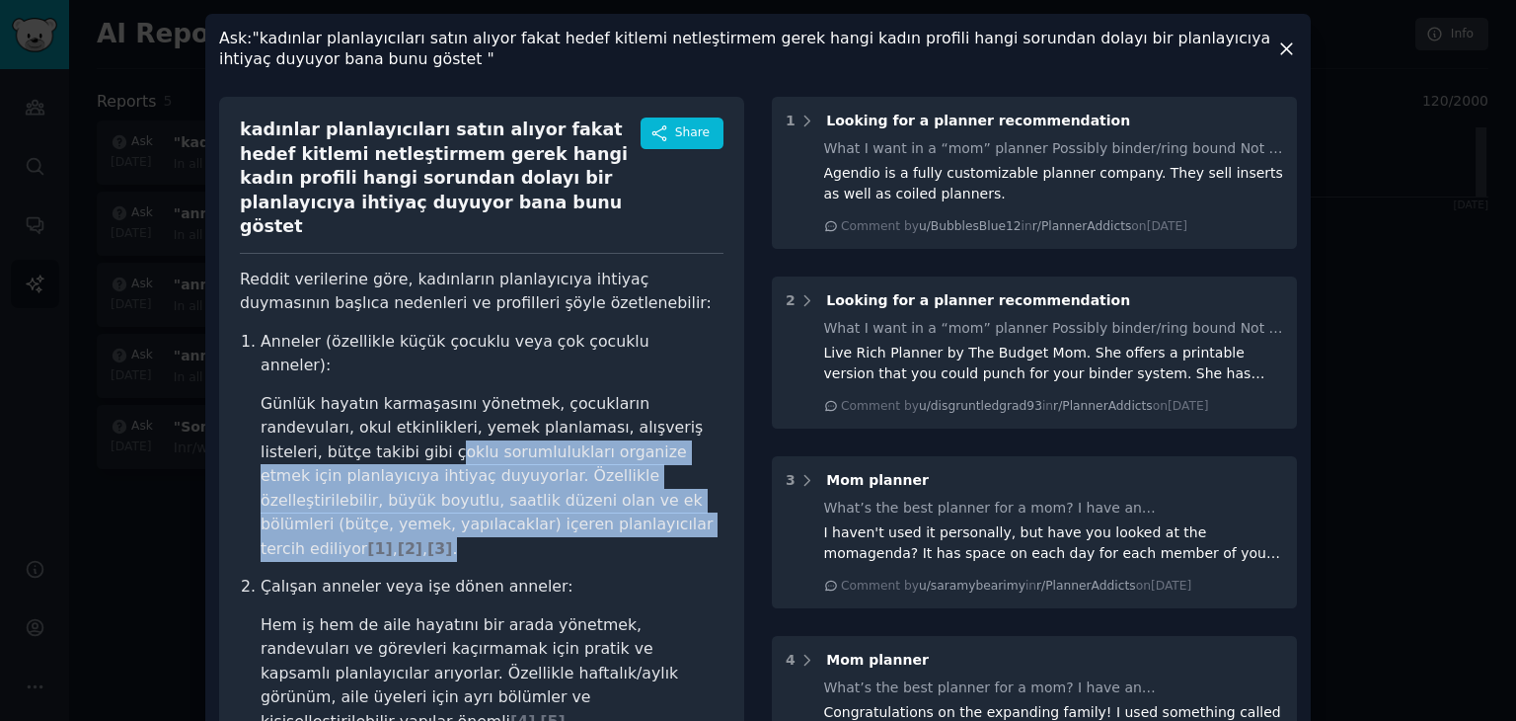
drag, startPoint x: 262, startPoint y: 414, endPoint x: 480, endPoint y: 467, distance: 224.6
click at [480, 467] on li "Günlük hayatın karmaşasını yönetmek, çocukların randevuları, okul etkinlikleri,…" at bounding box center [492, 477] width 463 height 170
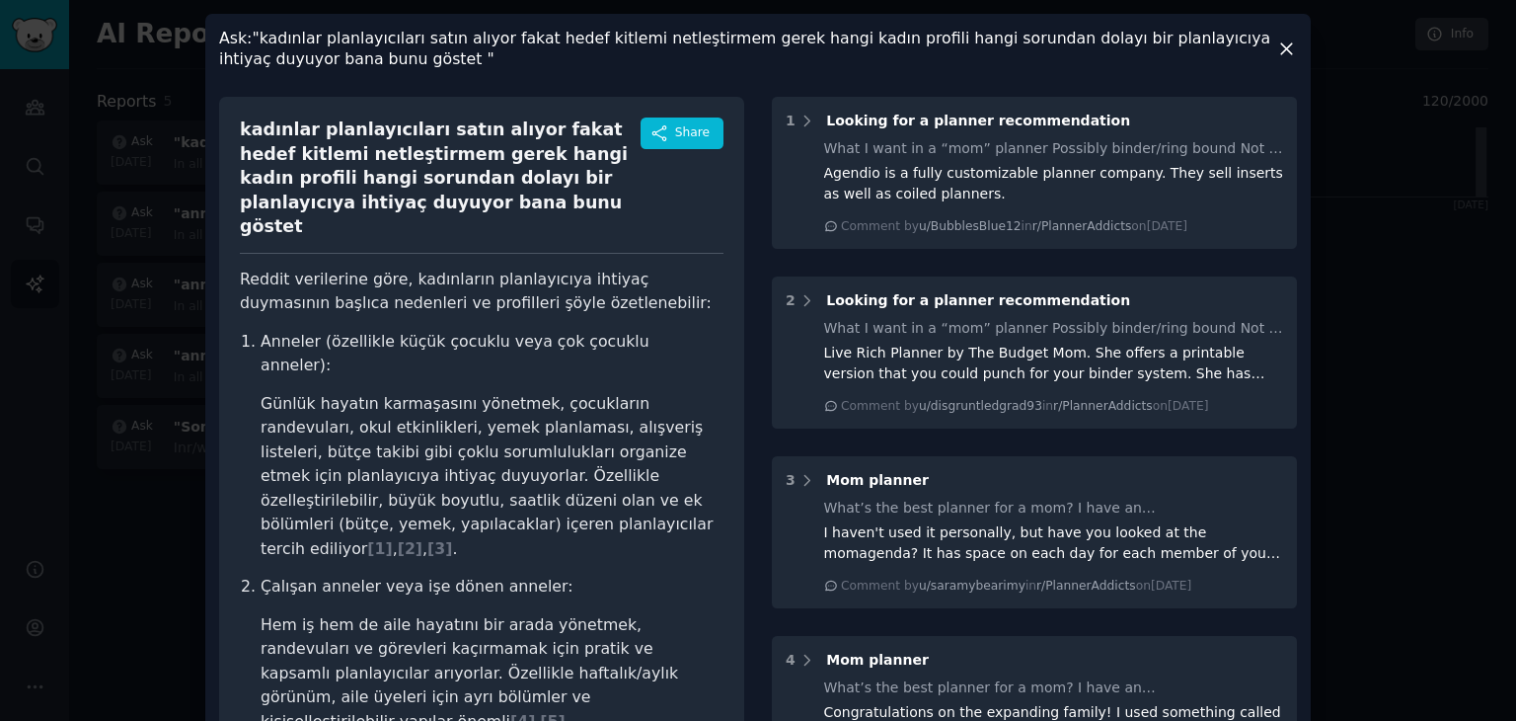
click at [519, 574] on p "Çalışan anneler veya işe dönen anneler:" at bounding box center [492, 586] width 463 height 25
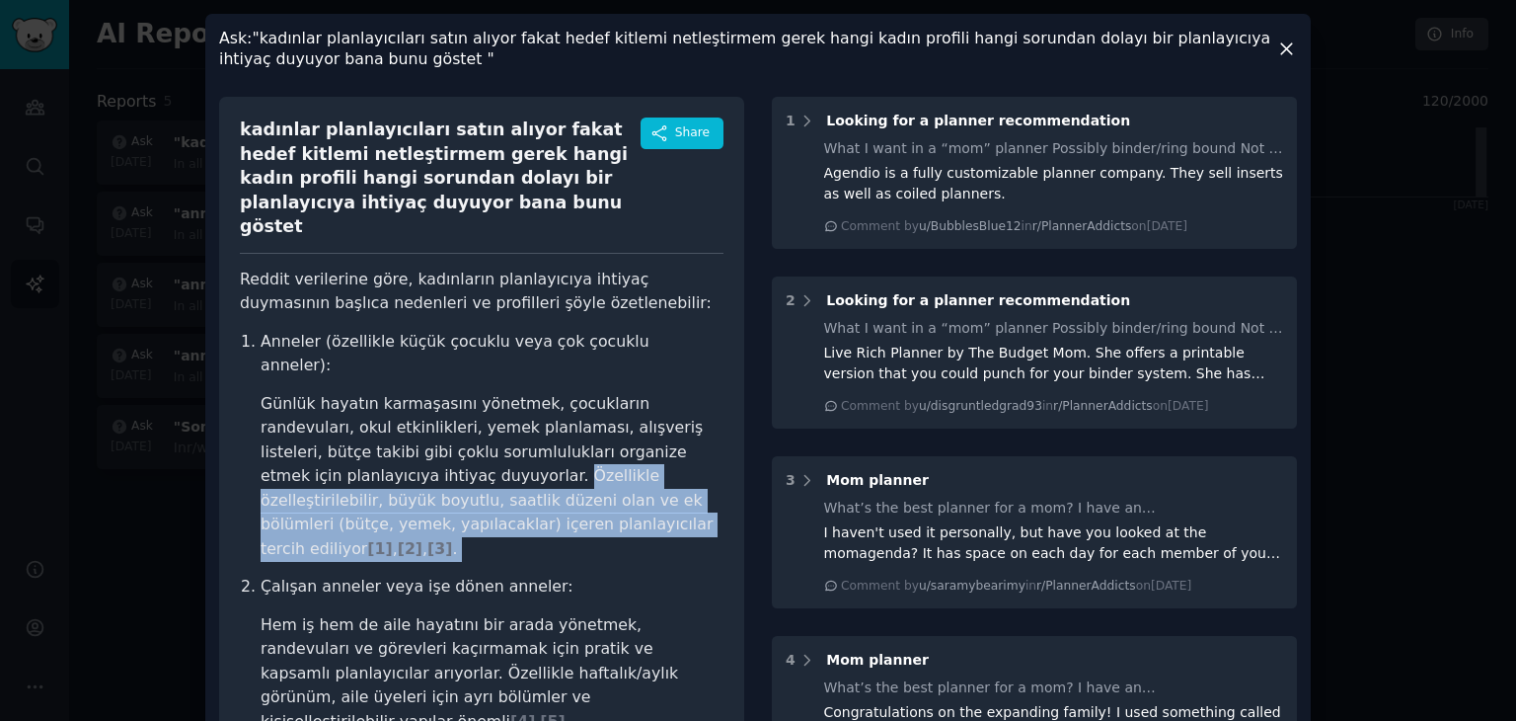
drag, startPoint x: 378, startPoint y: 433, endPoint x: 349, endPoint y: 491, distance: 64.0
click at [349, 491] on ol "Anneler (özellikle küçük çocuklu veya çok çocuklu anneler): Günlük hayatın karm…" at bounding box center [482, 705] width 484 height 750
click at [518, 481] on li "Günlük hayatın karmaşasını yönetmek, çocukların randevuları, okul etkinlikleri,…" at bounding box center [492, 477] width 463 height 170
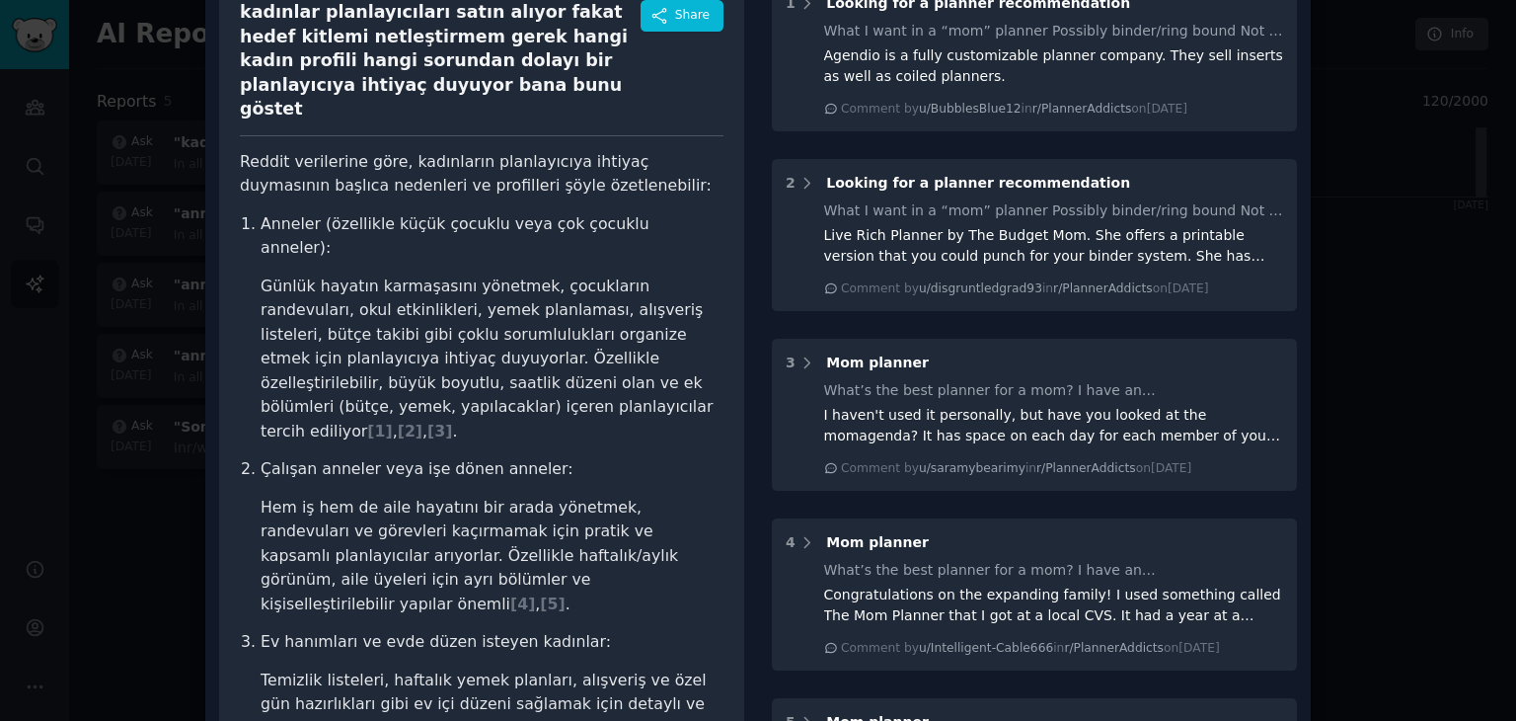
scroll to position [197, 0]
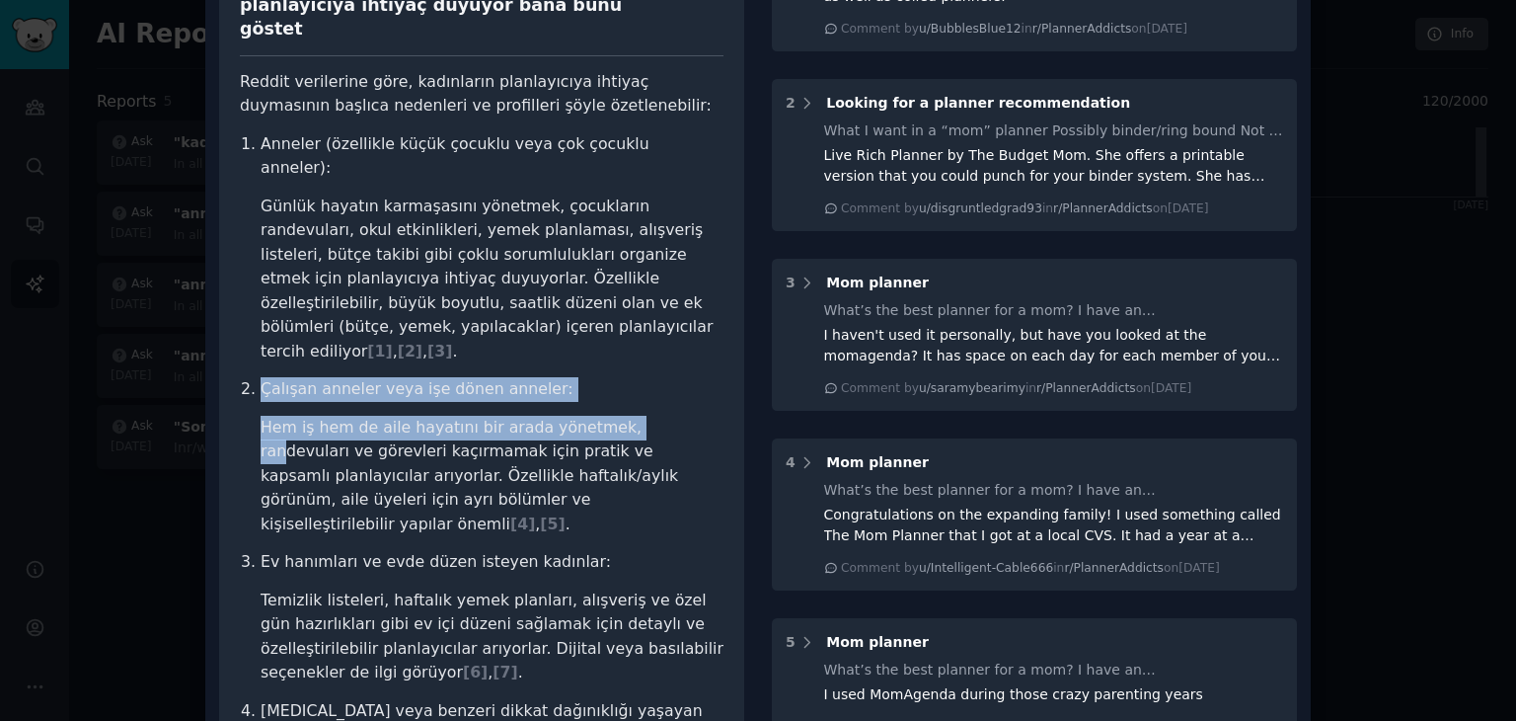
drag, startPoint x: 242, startPoint y: 313, endPoint x: 578, endPoint y: 304, distance: 336.7
click at [610, 377] on li "Çalışan anneler veya işe dönen anneler: Hem iş hem de aile hayatını bir arada y…" at bounding box center [492, 456] width 463 height 159
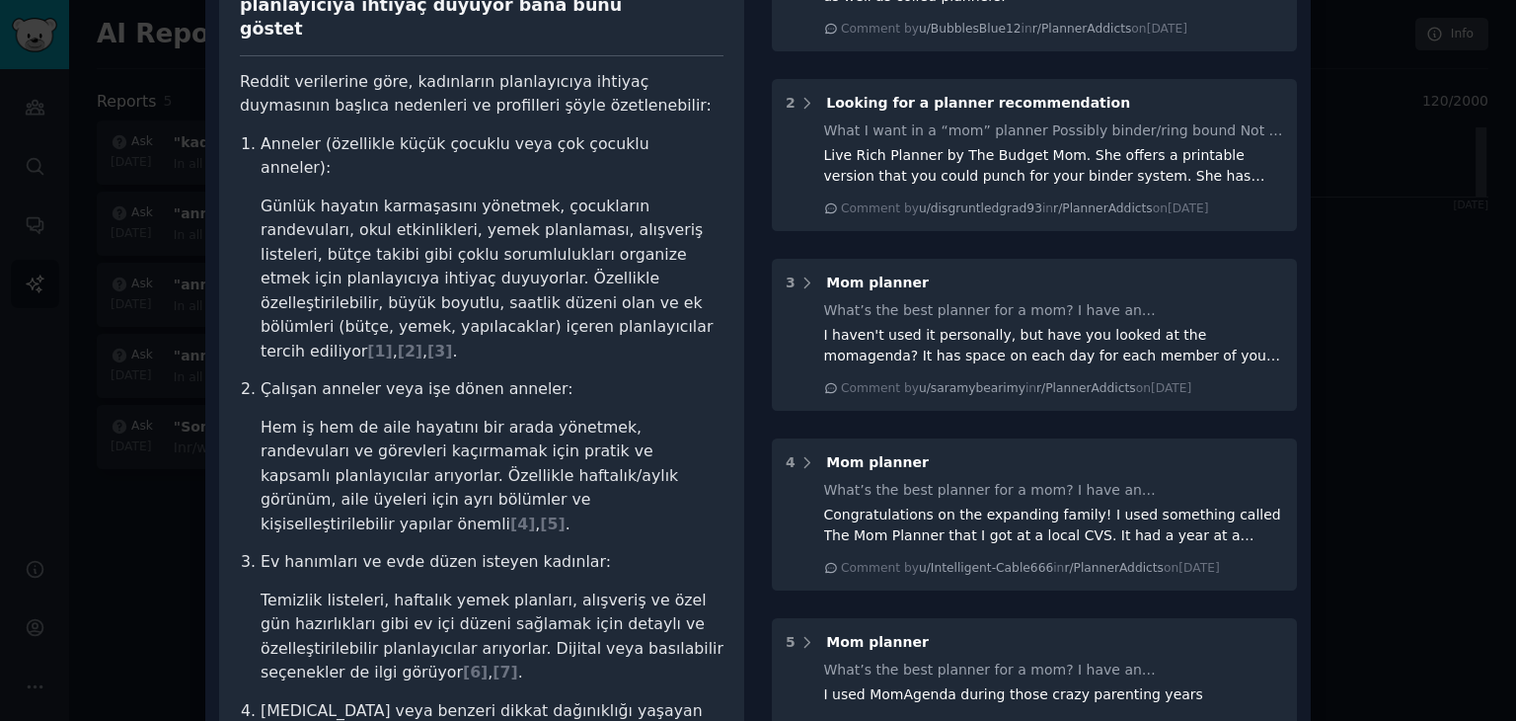
click at [571, 298] on ol "Anneler (özellikle küçük çocuklu veya çok çocuklu anneler): Günlük hayatın karm…" at bounding box center [482, 507] width 484 height 750
drag, startPoint x: 394, startPoint y: 309, endPoint x: 585, endPoint y: 321, distance: 191.8
click at [585, 377] on p "Çalışan anneler veya işe dönen anneler:" at bounding box center [492, 389] width 463 height 25
drag, startPoint x: 344, startPoint y: 362, endPoint x: 497, endPoint y: 356, distance: 153.1
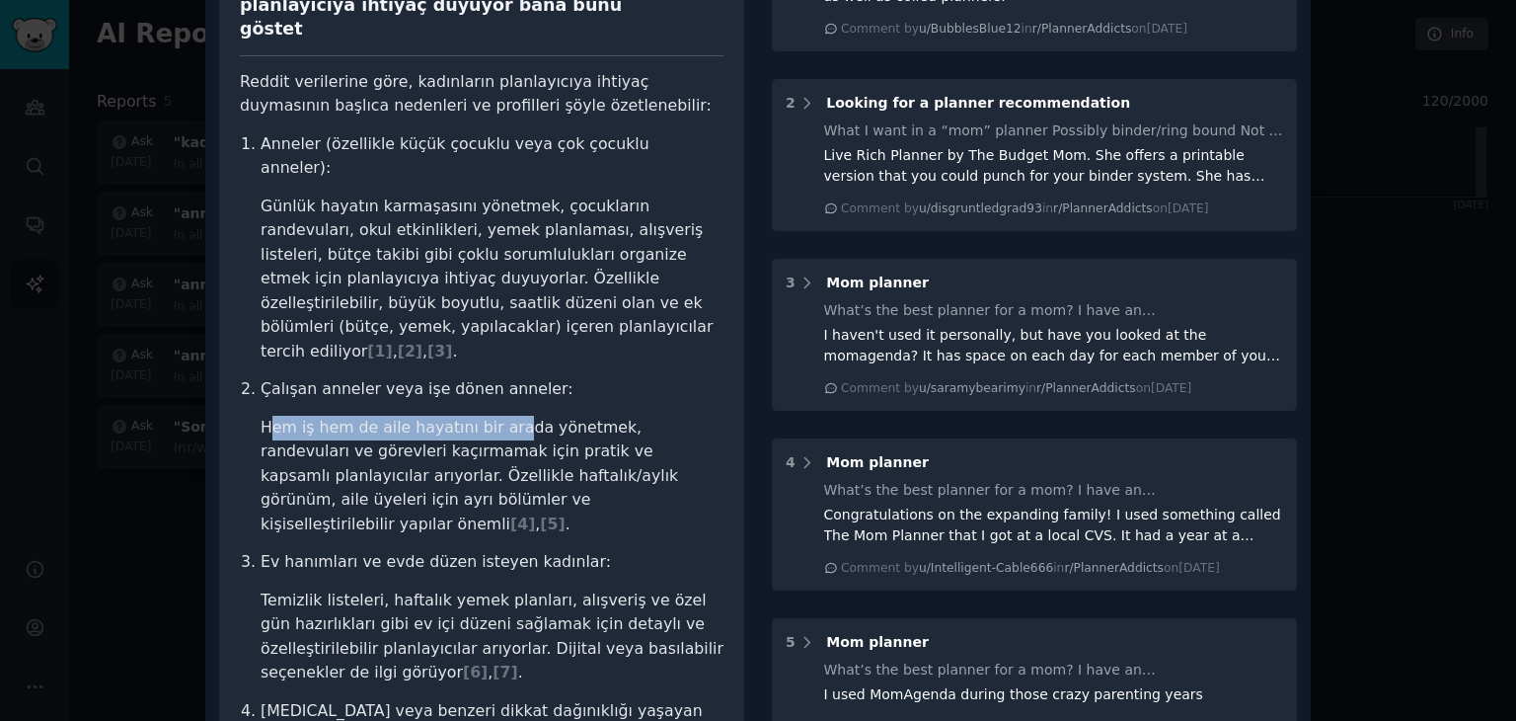
click at [497, 416] on li "Hem iş hem de aile hayatını bir arada yönetmek, randevuları ve görevleri kaçırm…" at bounding box center [492, 476] width 463 height 121
click at [569, 377] on p "Çalışan anneler veya işe dönen anneler:" at bounding box center [492, 389] width 463 height 25
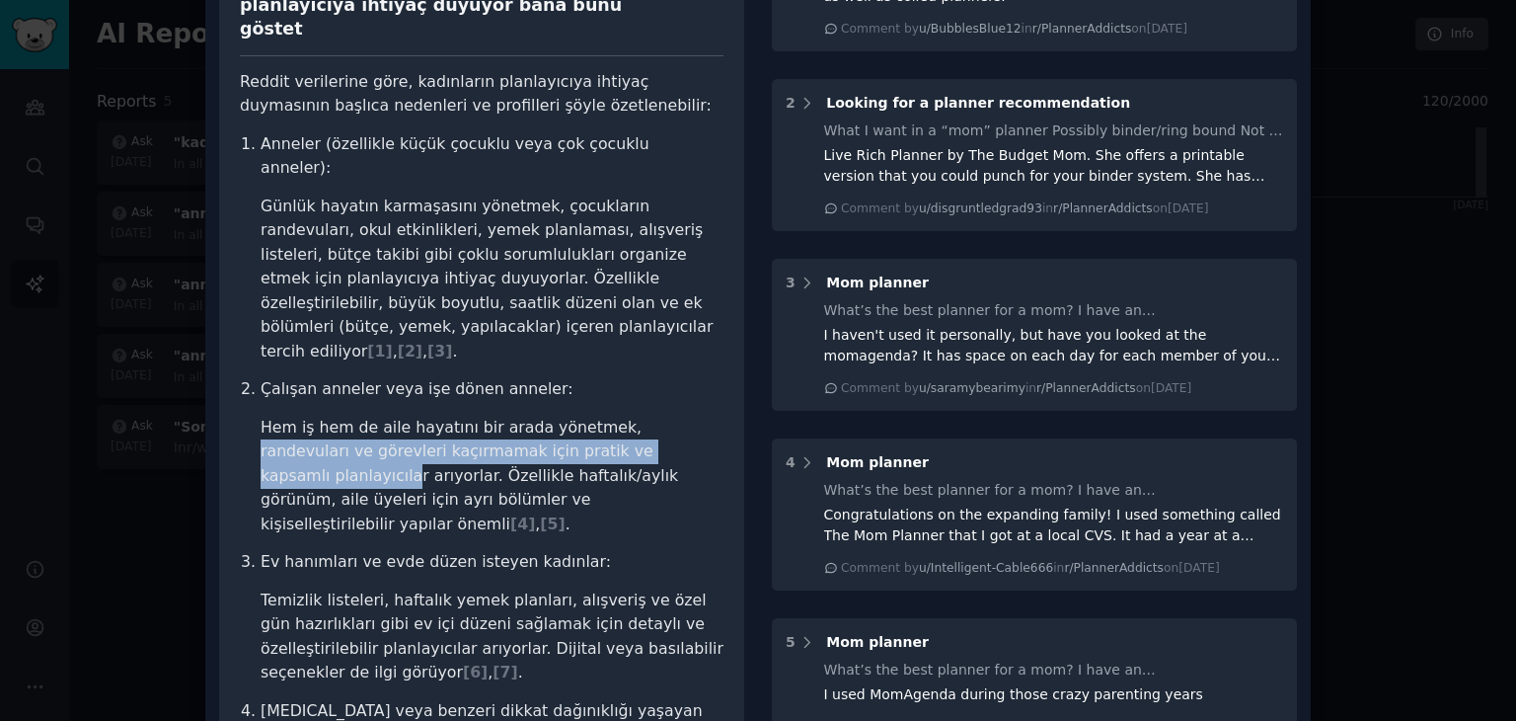
drag, startPoint x: 616, startPoint y: 375, endPoint x: 637, endPoint y: 376, distance: 20.8
click at [637, 416] on li "Hem iş hem de aile hayatını bir arada yönetmek, randevuları ve görevleri kaçırm…" at bounding box center [492, 476] width 463 height 121
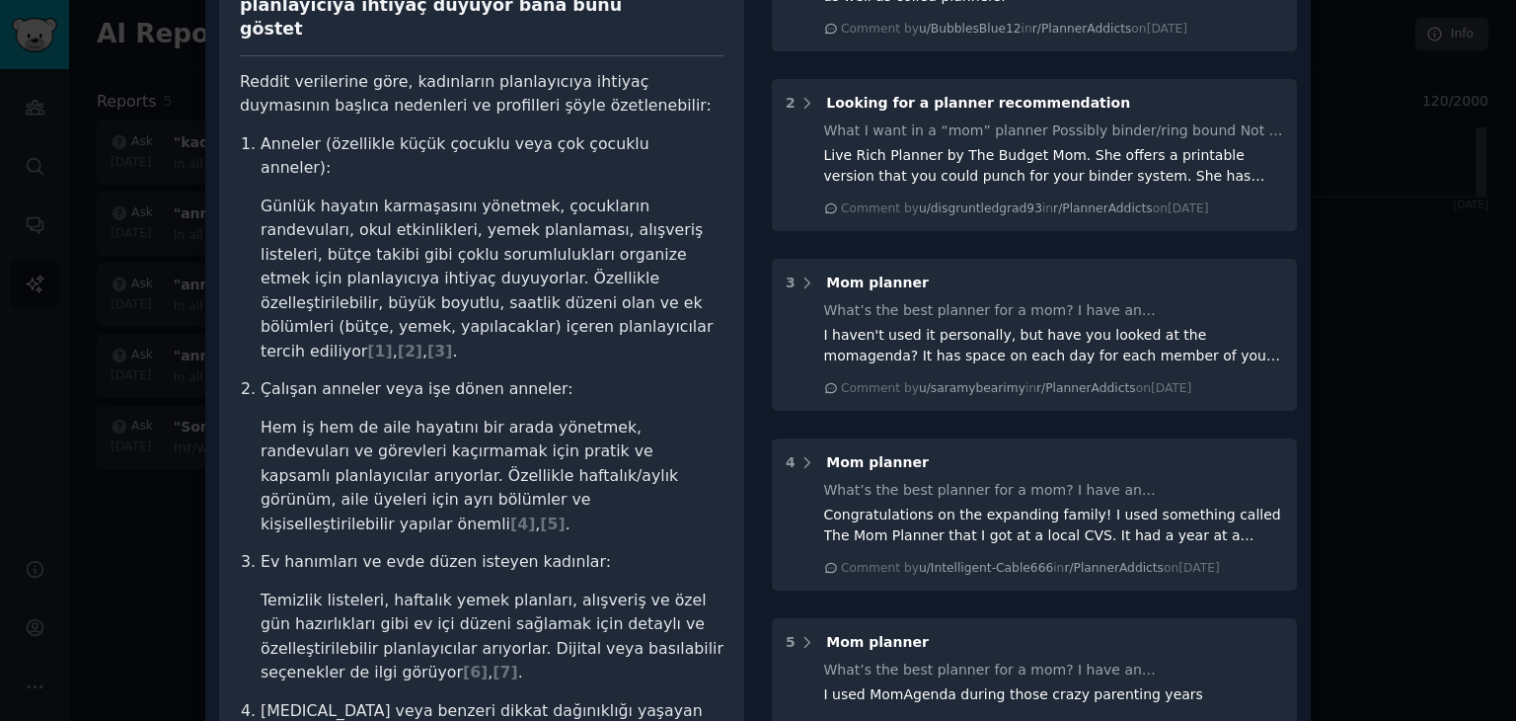
click at [632, 377] on p "Çalışan anneler veya işe dönen anneler:" at bounding box center [492, 389] width 463 height 25
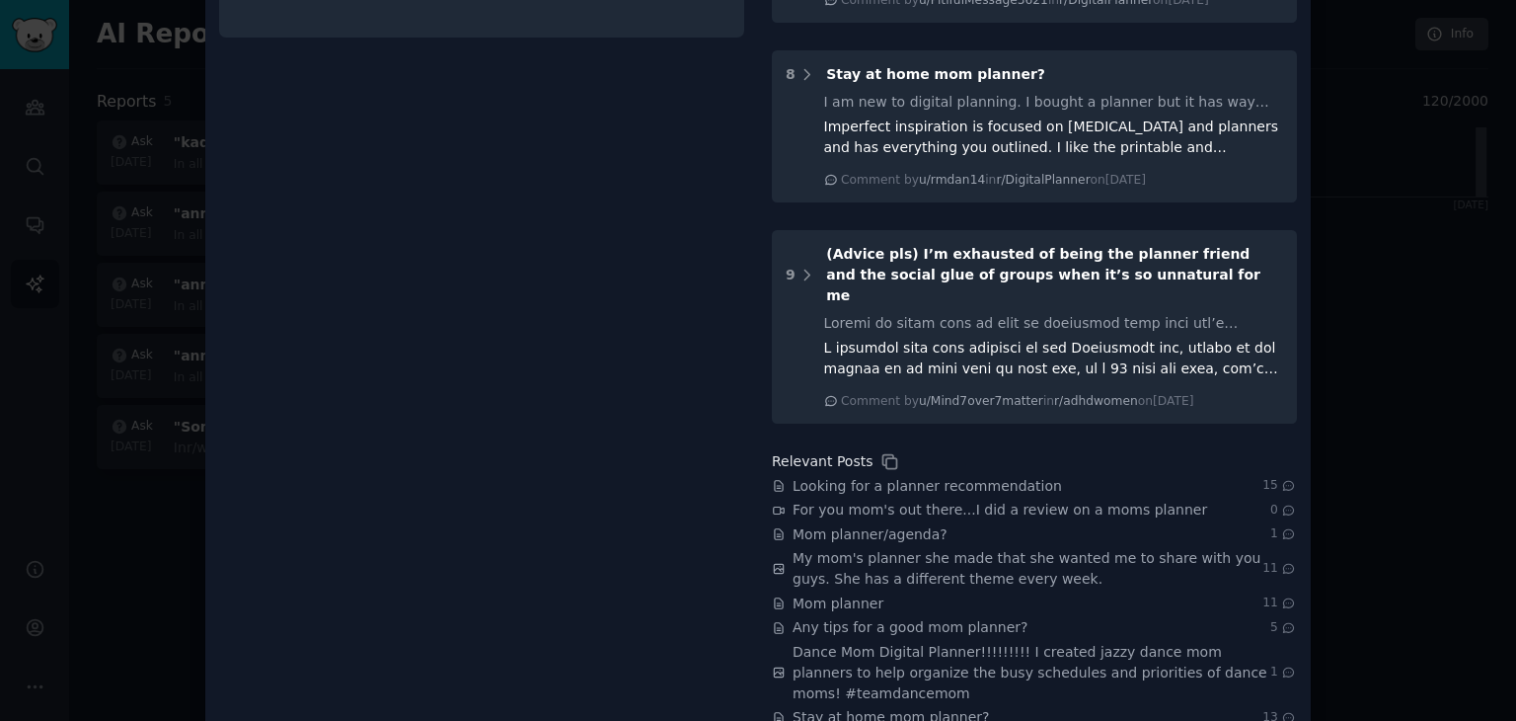
scroll to position [1366, 0]
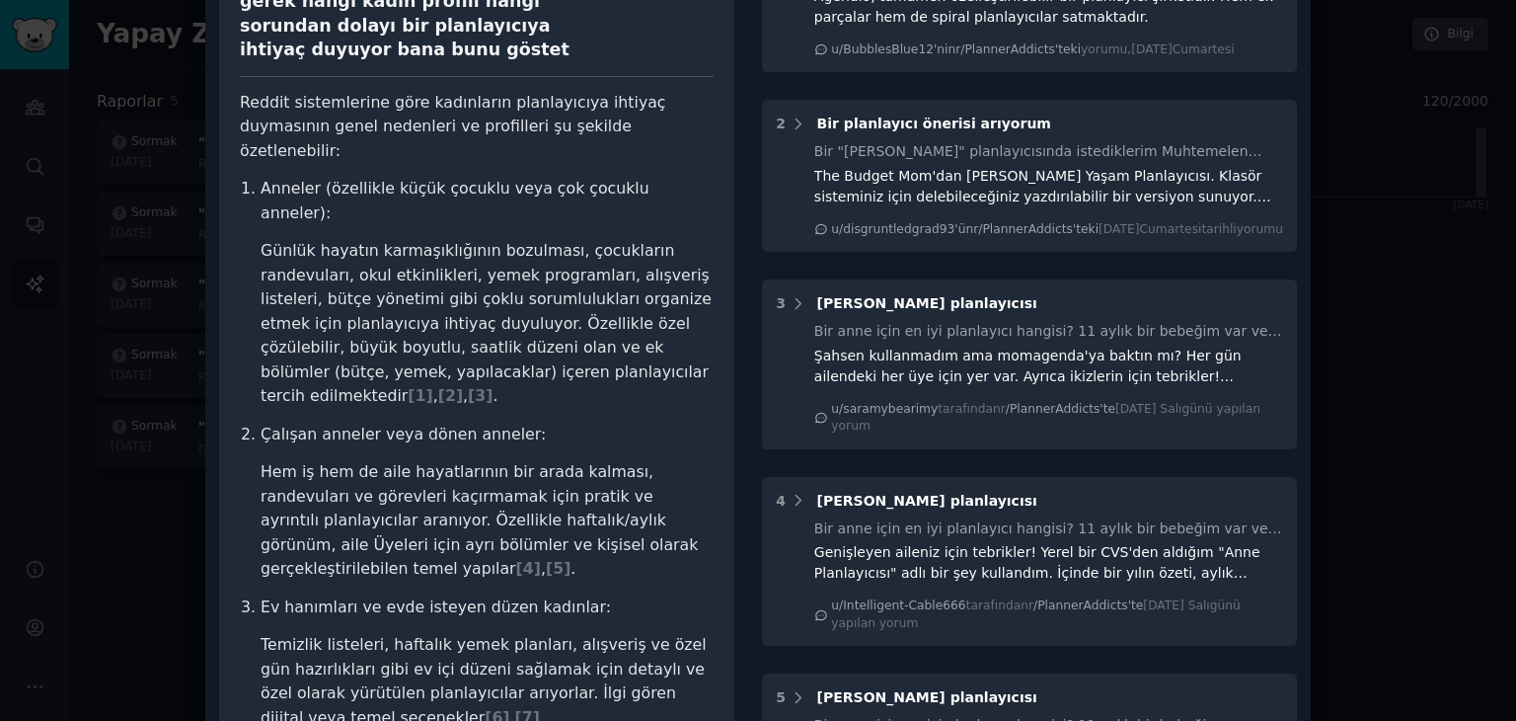
scroll to position [0, 0]
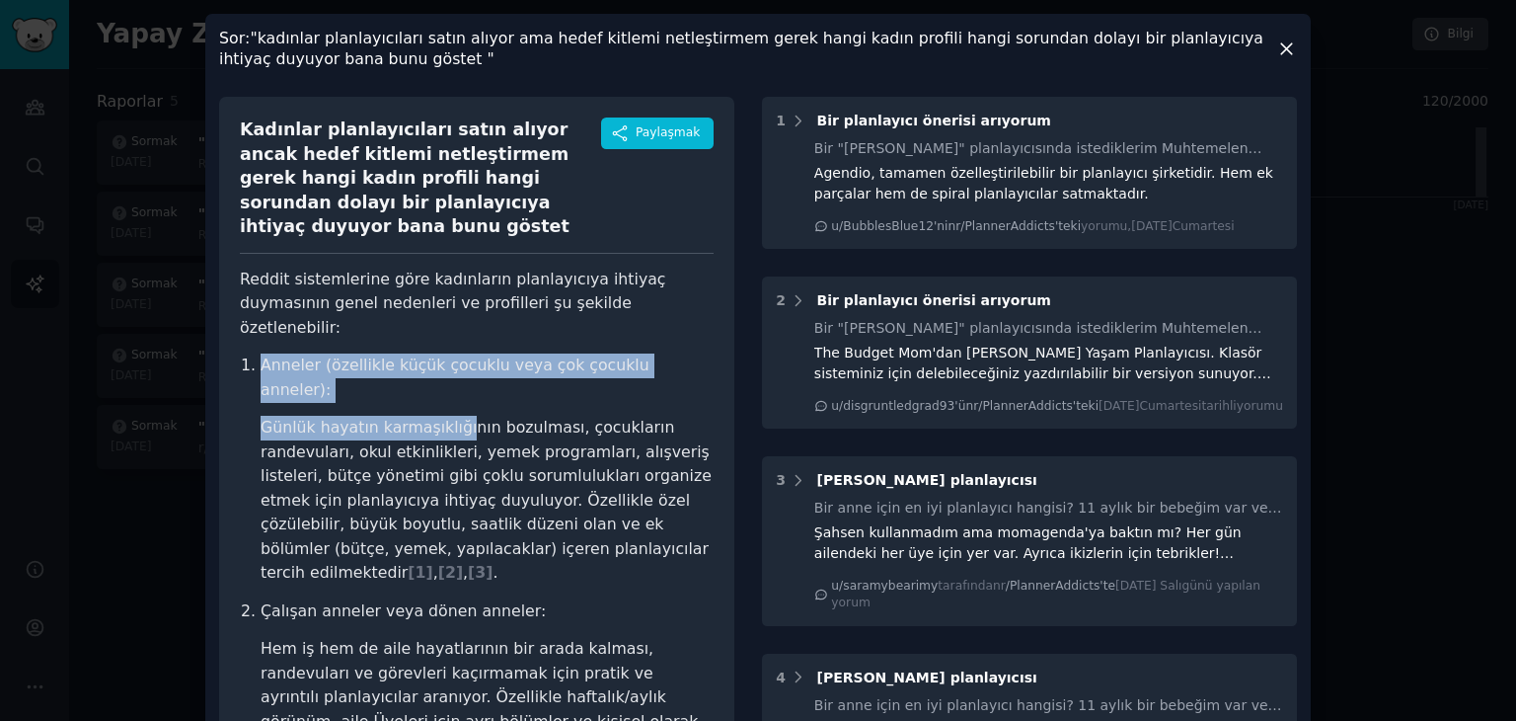
drag, startPoint x: 322, startPoint y: 322, endPoint x: 467, endPoint y: 341, distance: 146.3
click at [466, 353] on li "Anneler (özellikle küçük çocuklu veya çok çocuklu anneler): Günlük hayatın karm…" at bounding box center [487, 469] width 453 height 232
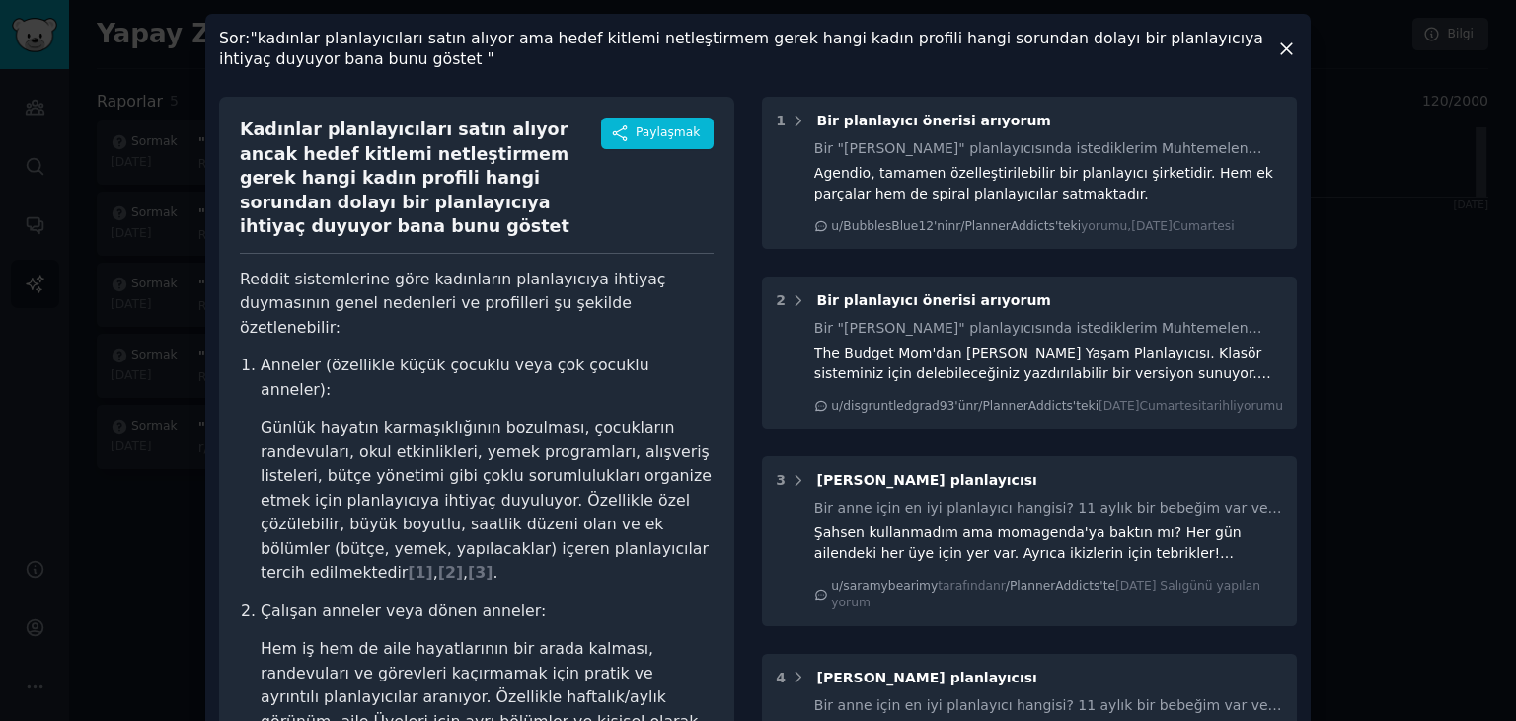
click at [225, 326] on div "Kadınlar planlayıcıları satın alıyor ancak hedef kitlemi netleştirmem gerek han…" at bounding box center [476, 721] width 515 height 1249
drag, startPoint x: 253, startPoint y: 319, endPoint x: 292, endPoint y: 330, distance: 40.9
click at [292, 353] on li "Anneler (özellikle küçük çocuklu veya çok çocuklu anneler): Günlük hayatın karm…" at bounding box center [487, 469] width 453 height 232
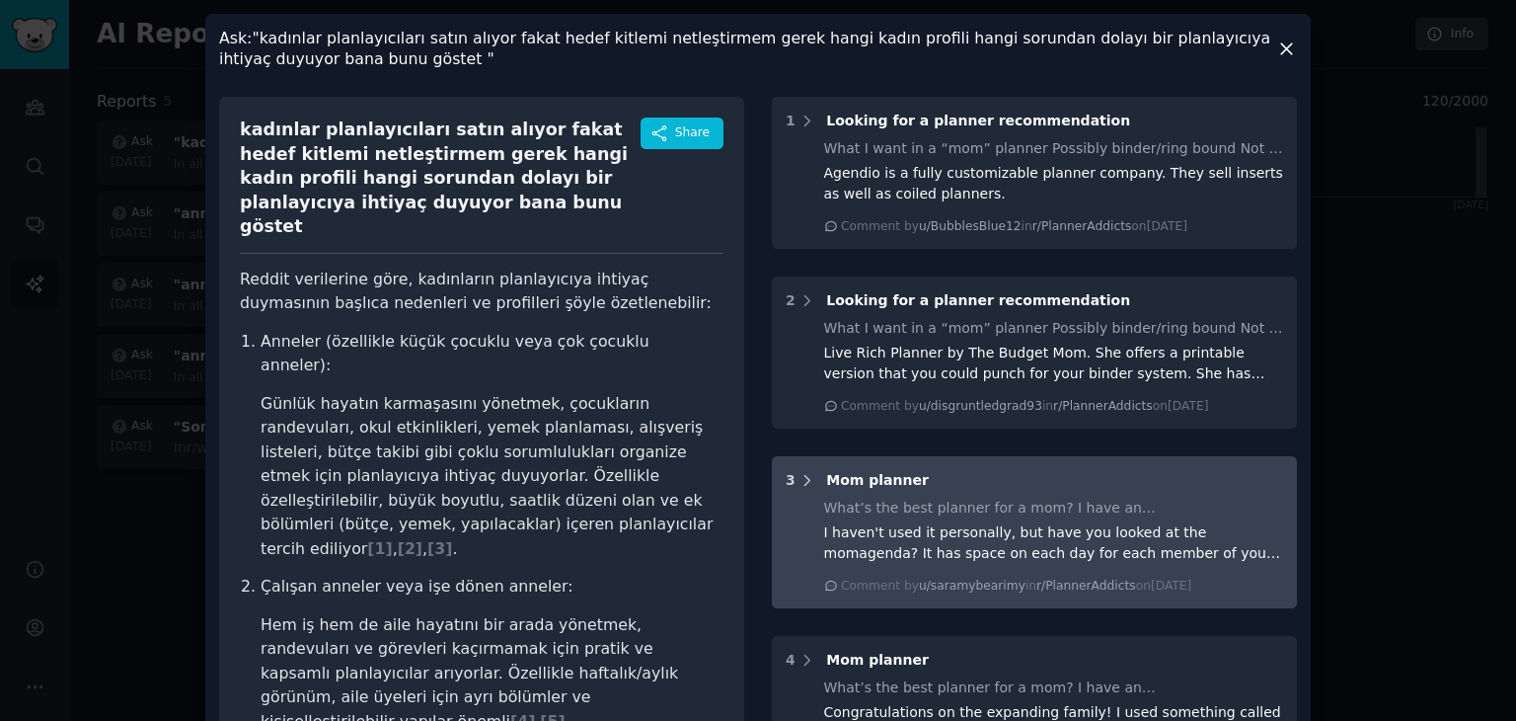
click at [805, 482] on icon at bounding box center [808, 481] width 18 height 18
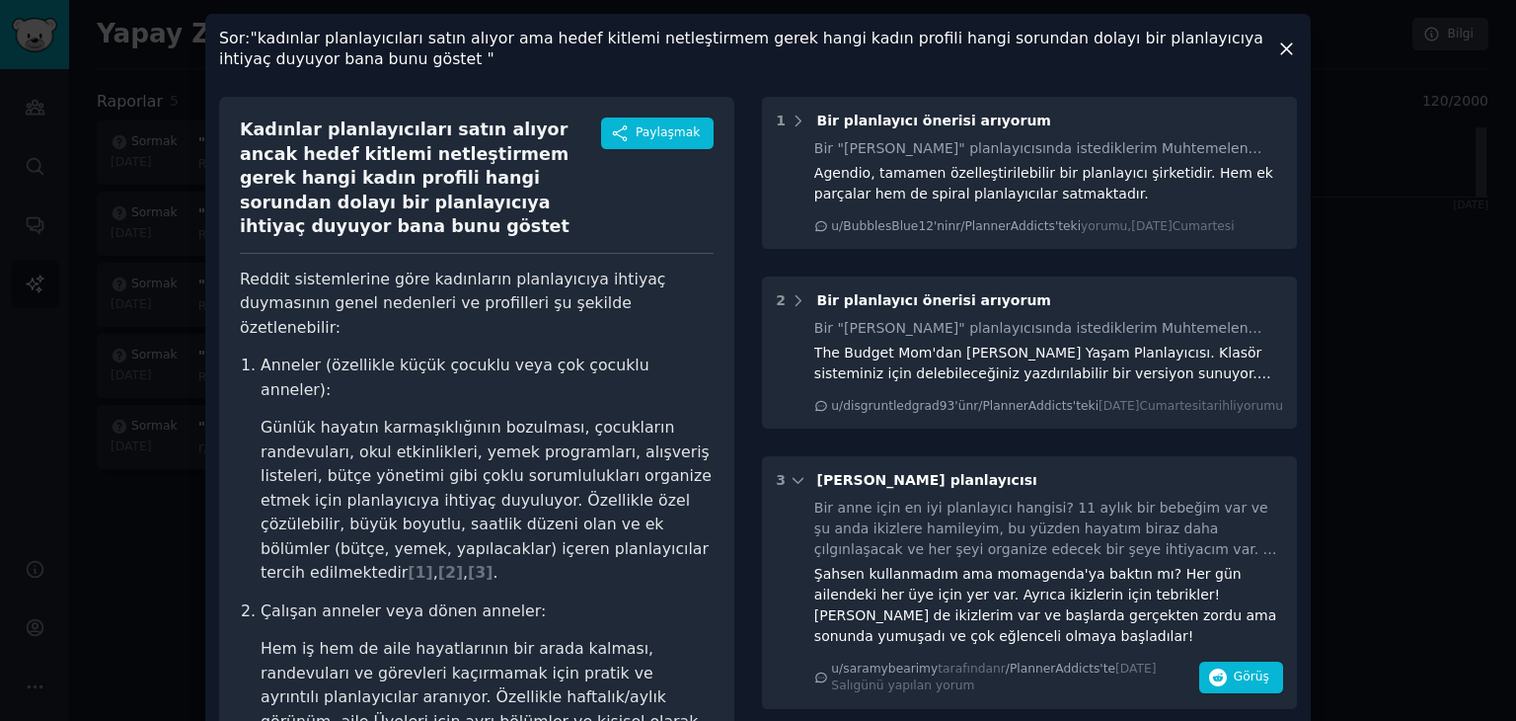
click at [1284, 49] on icon at bounding box center [1286, 48] width 11 height 11
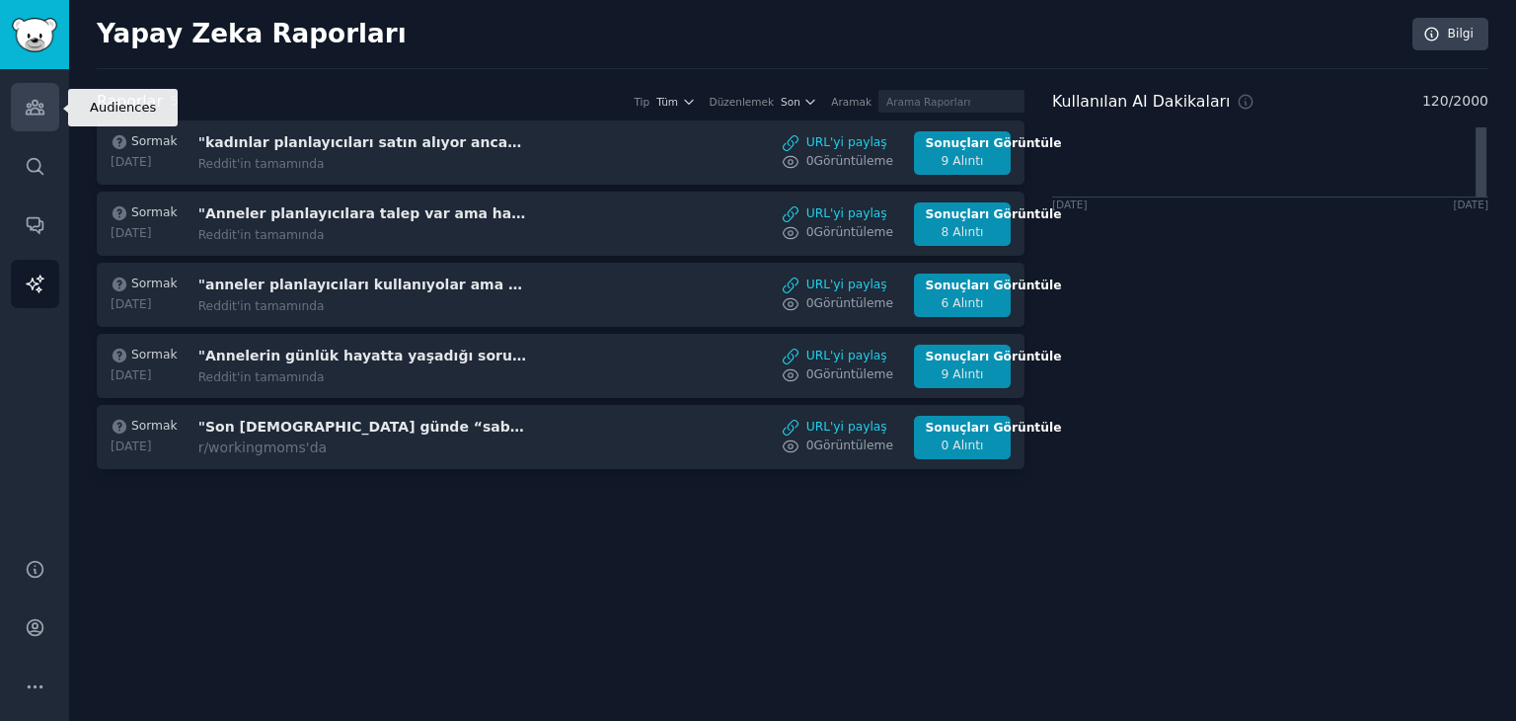
click at [47, 96] on link "İzleyiciler" at bounding box center [35, 107] width 48 height 48
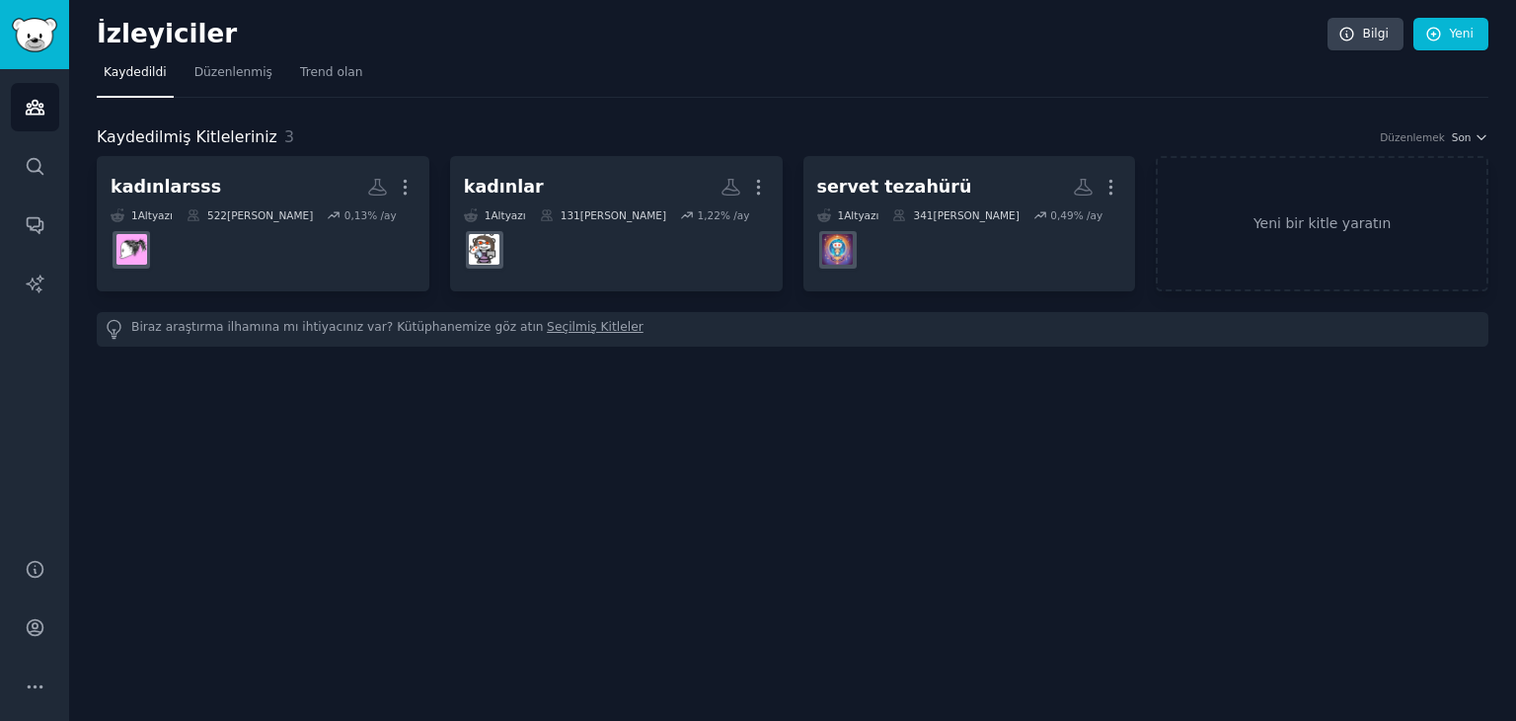
click at [553, 328] on font "Seçilmiş Kitleler" at bounding box center [595, 327] width 97 height 14
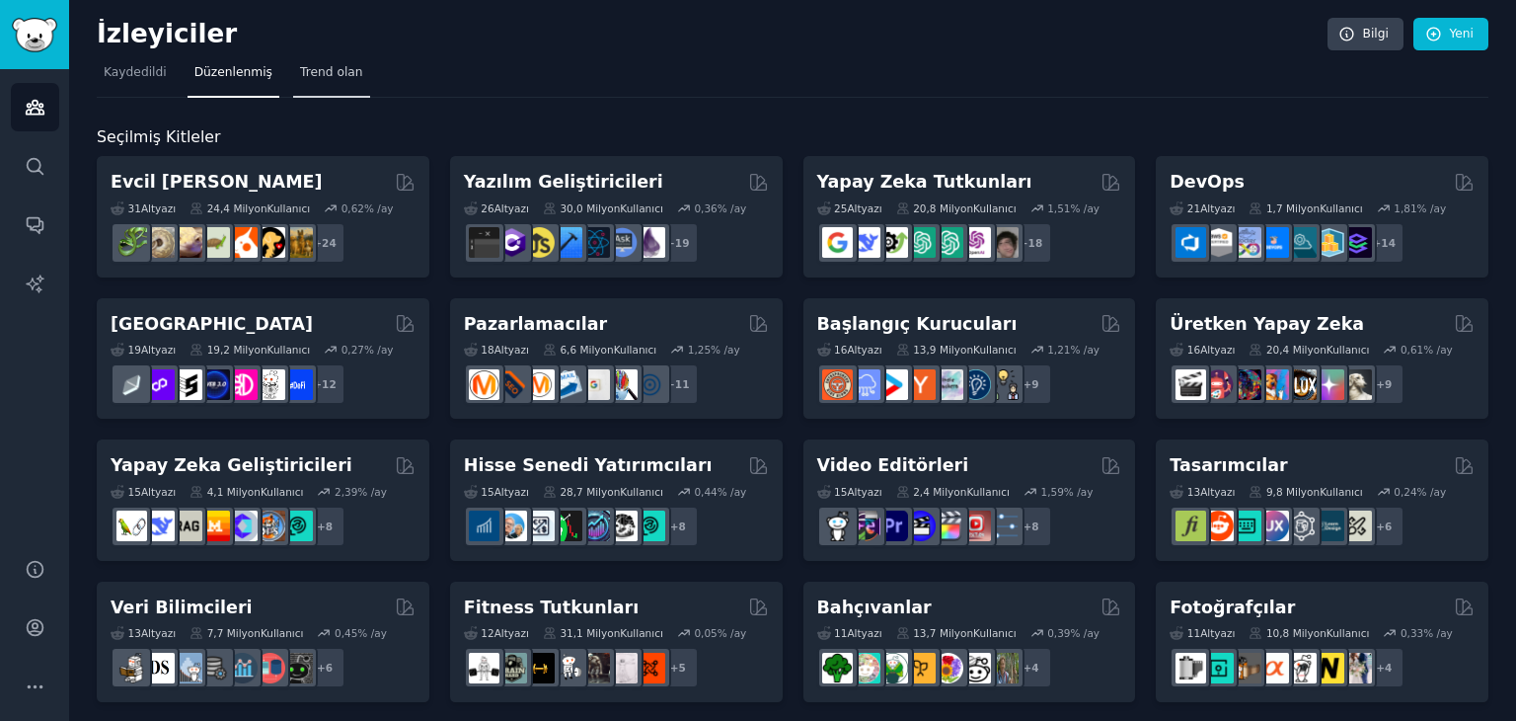
click at [325, 73] on font "Trend olan" at bounding box center [331, 72] width 63 height 14
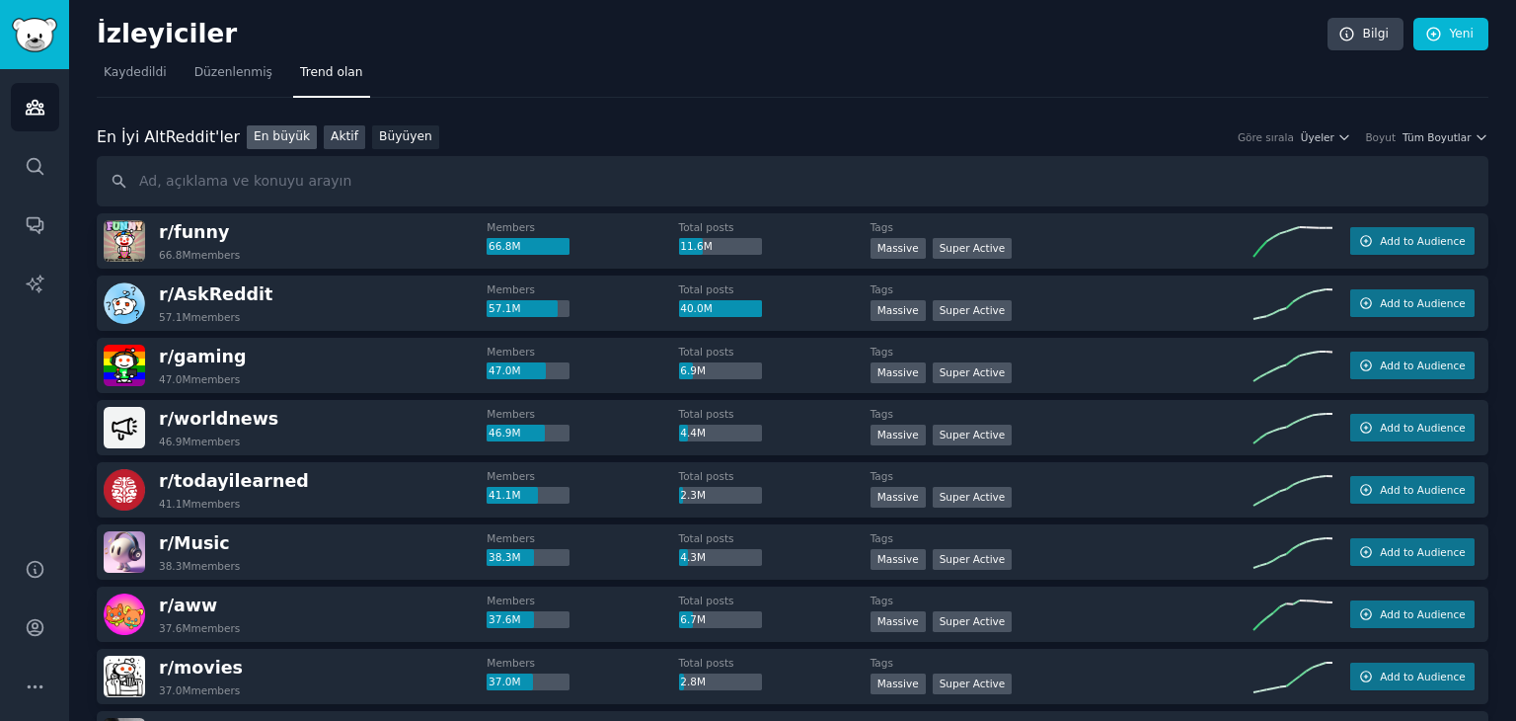
click at [340, 140] on font "Aktif" at bounding box center [345, 136] width 28 height 14
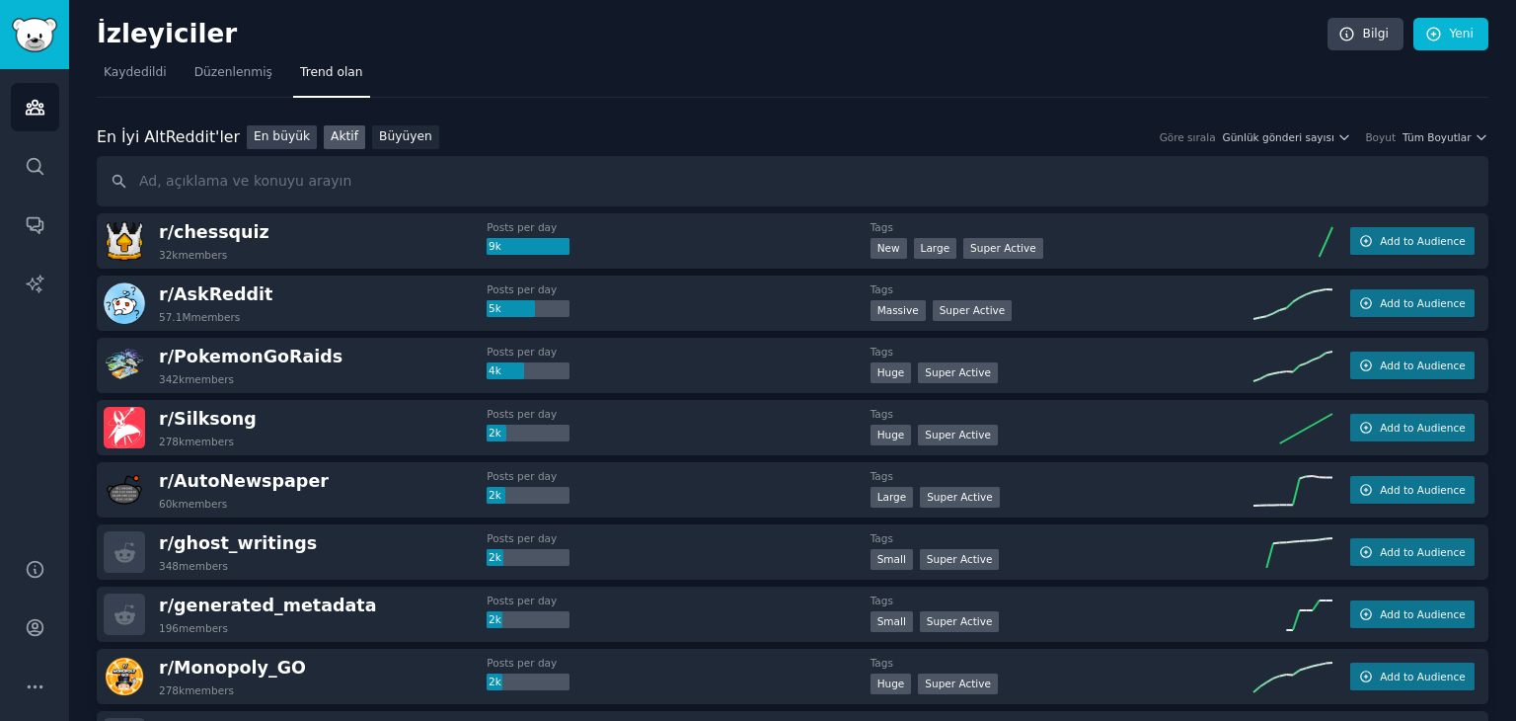
click at [274, 136] on font "En büyük" at bounding box center [282, 136] width 56 height 14
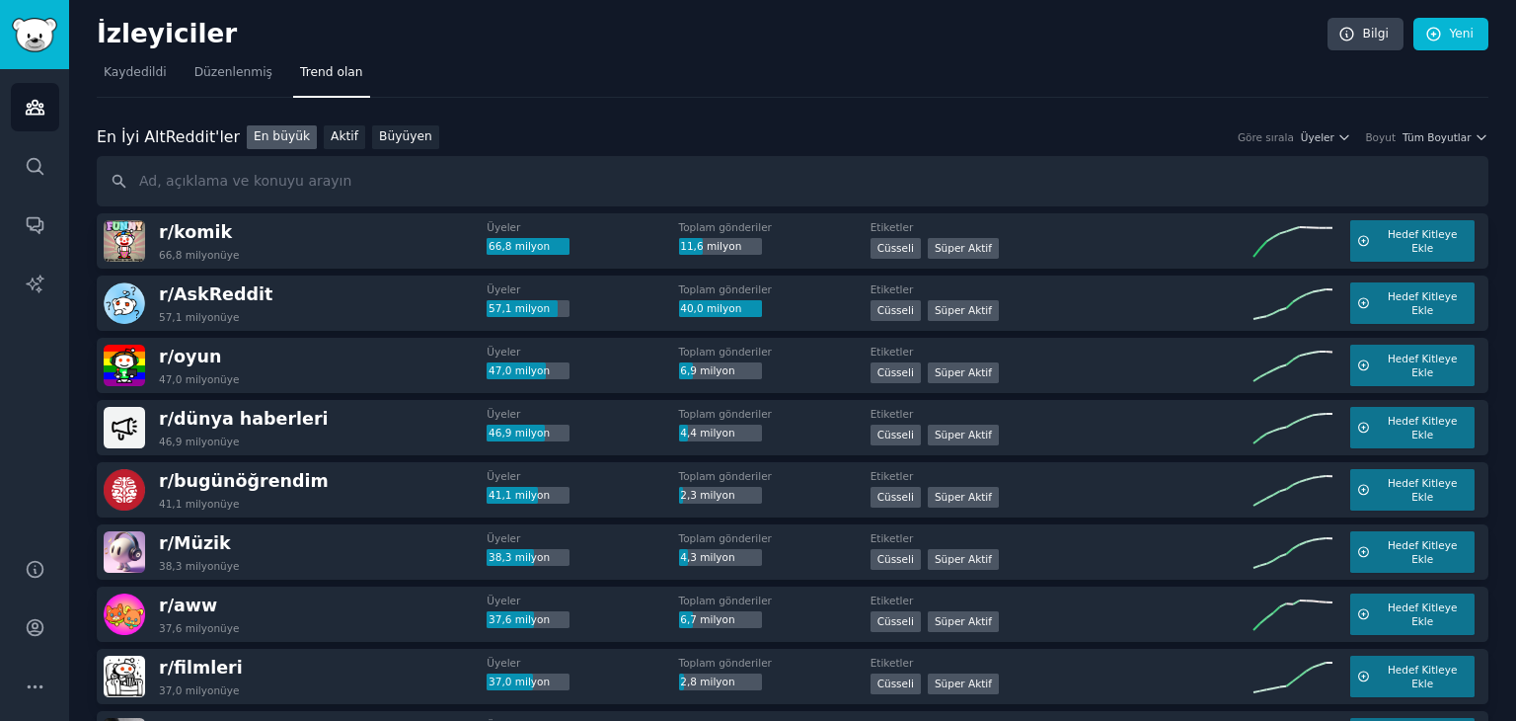
click at [481, 85] on nav "Kaydedildi Düzenlenmiş Trend olan" at bounding box center [793, 77] width 1392 height 40
click at [335, 129] on font "Aktif" at bounding box center [345, 136] width 28 height 14
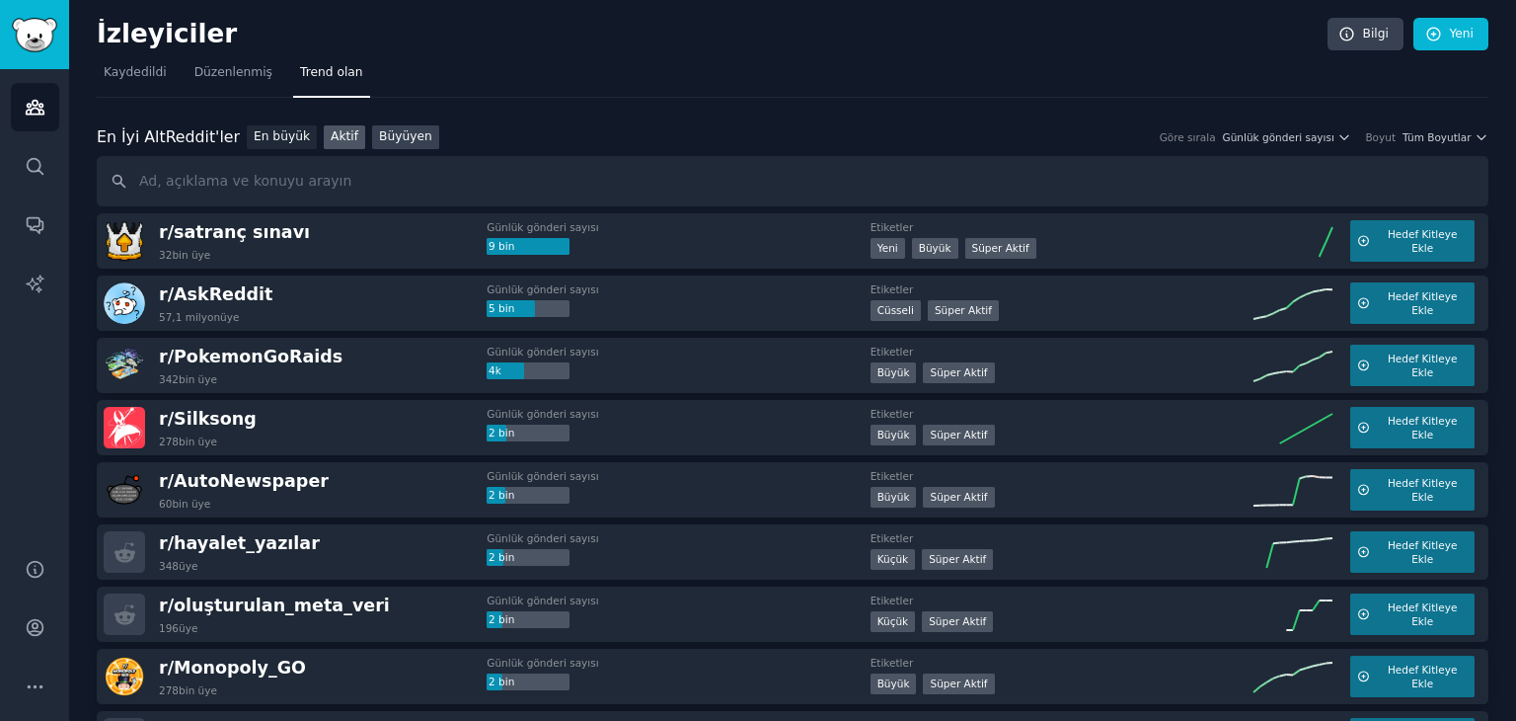
click at [384, 139] on font "Büyüyen" at bounding box center [405, 136] width 53 height 14
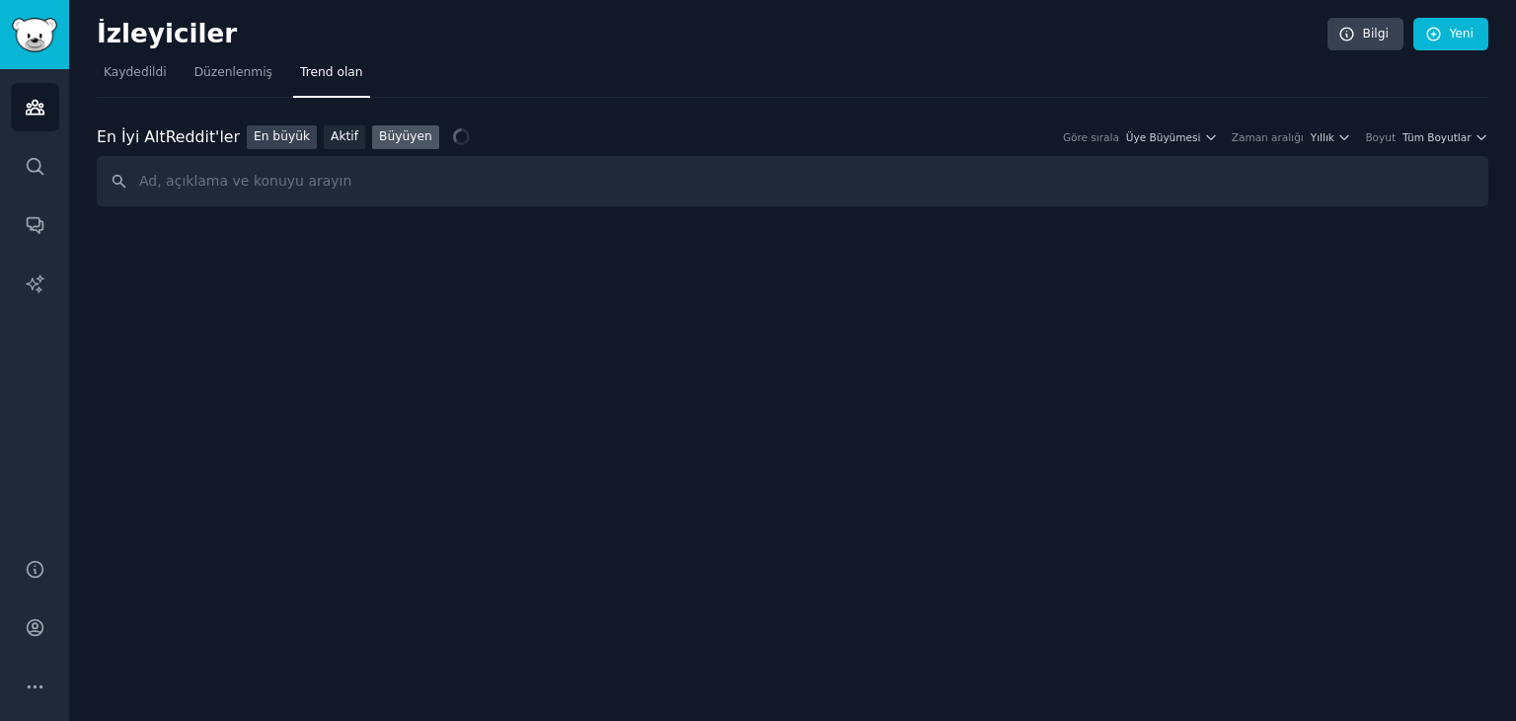
click at [272, 145] on link "En büyük" at bounding box center [282, 137] width 70 height 25
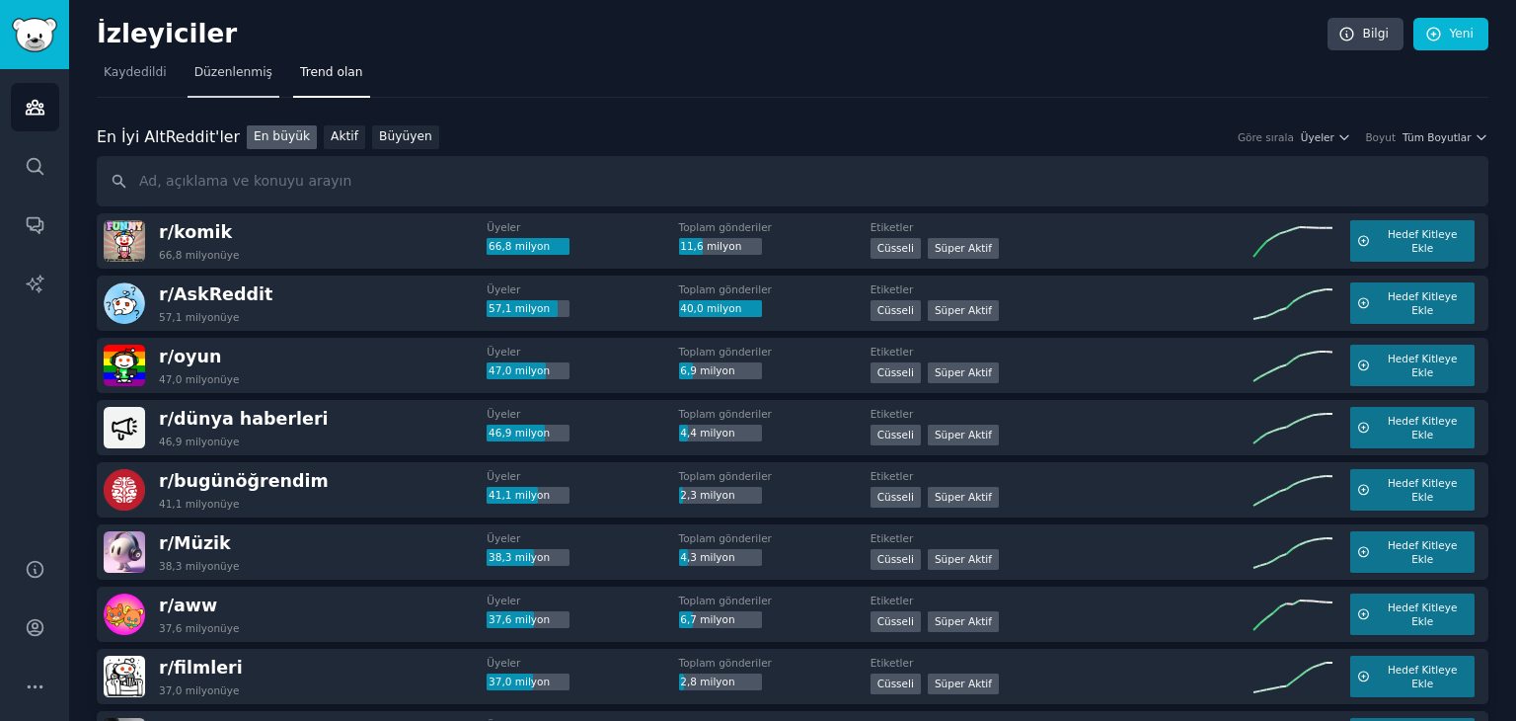
drag, startPoint x: 139, startPoint y: 78, endPoint x: 232, endPoint y: 56, distance: 95.3
click at [139, 78] on font "Kaydedildi" at bounding box center [135, 72] width 63 height 14
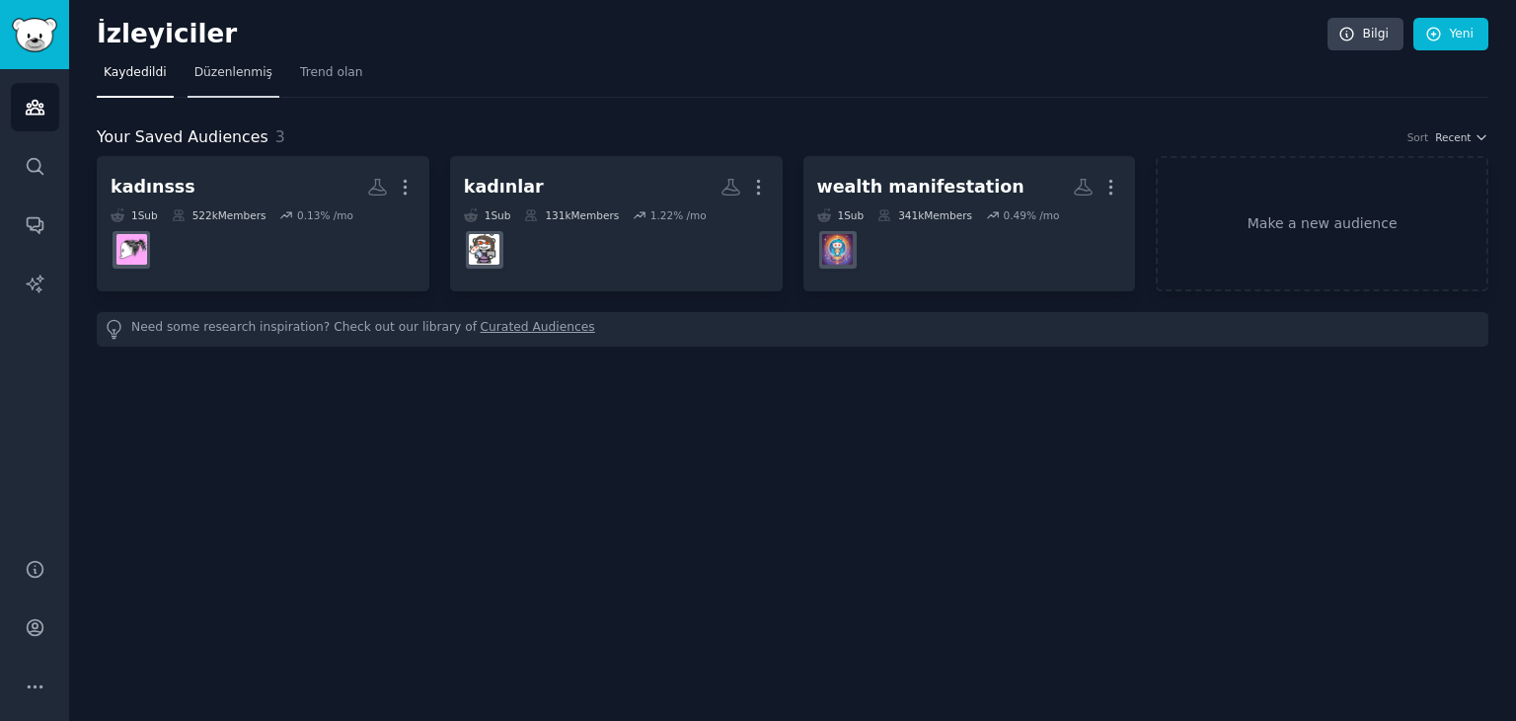
click at [237, 73] on font "Düzenlenmiş" at bounding box center [233, 72] width 78 height 14
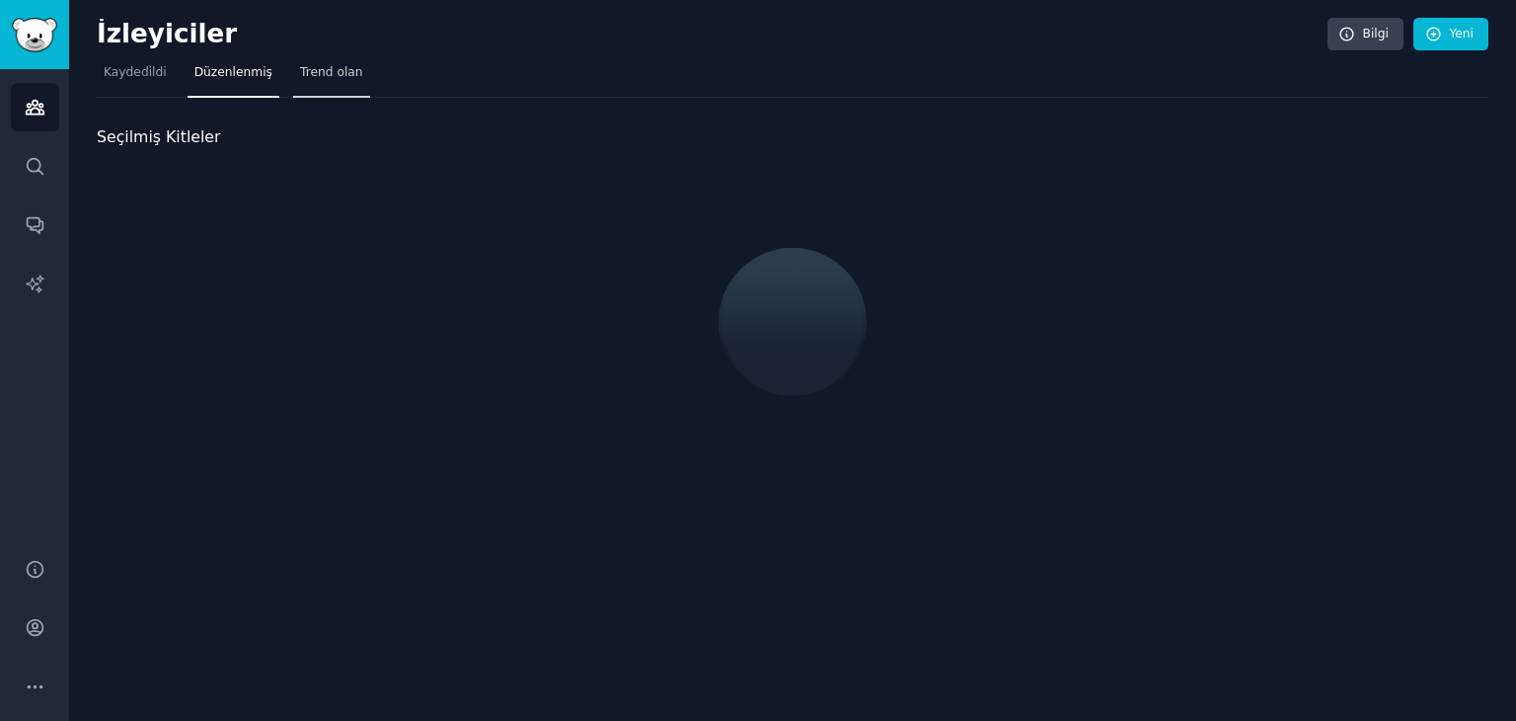
click at [300, 76] on font "Trend olan" at bounding box center [331, 72] width 63 height 14
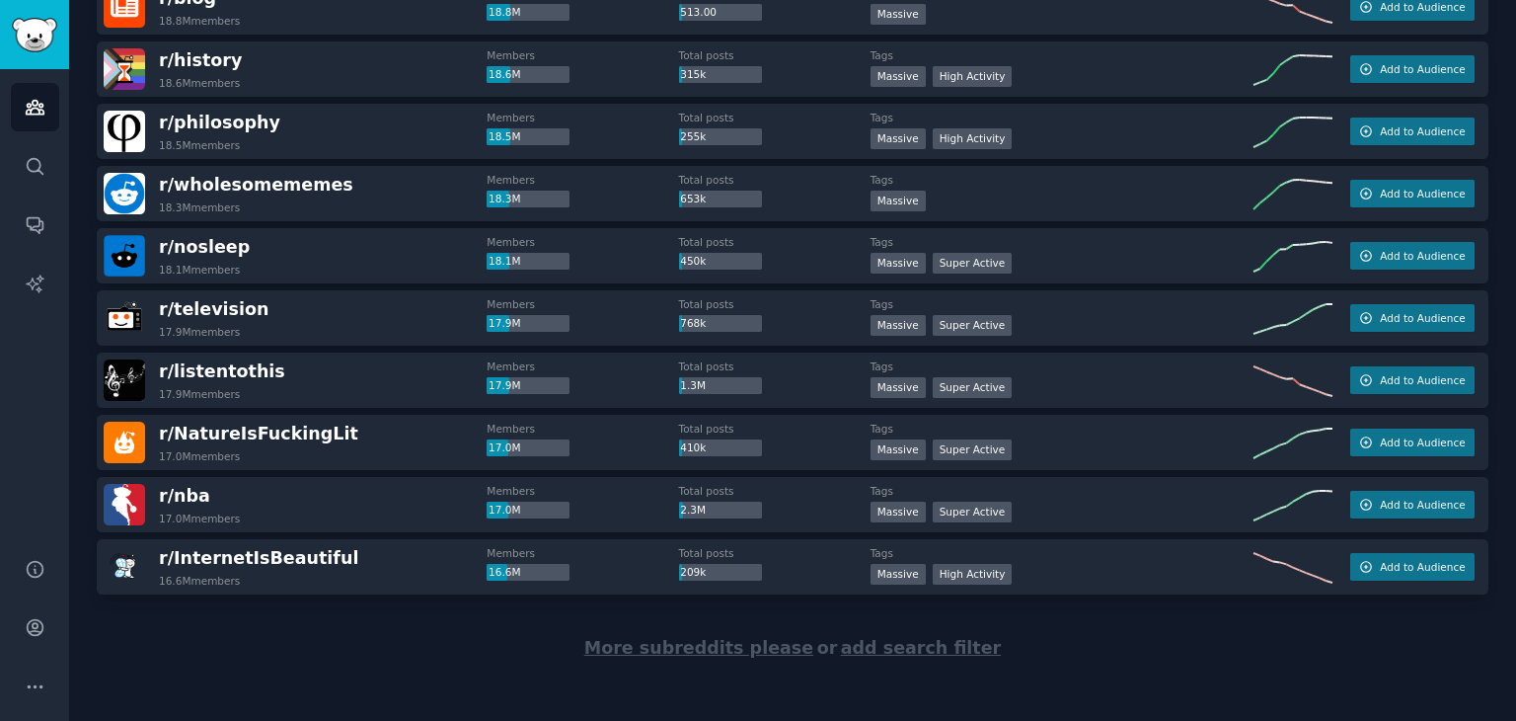
scroll to position [2728, 0]
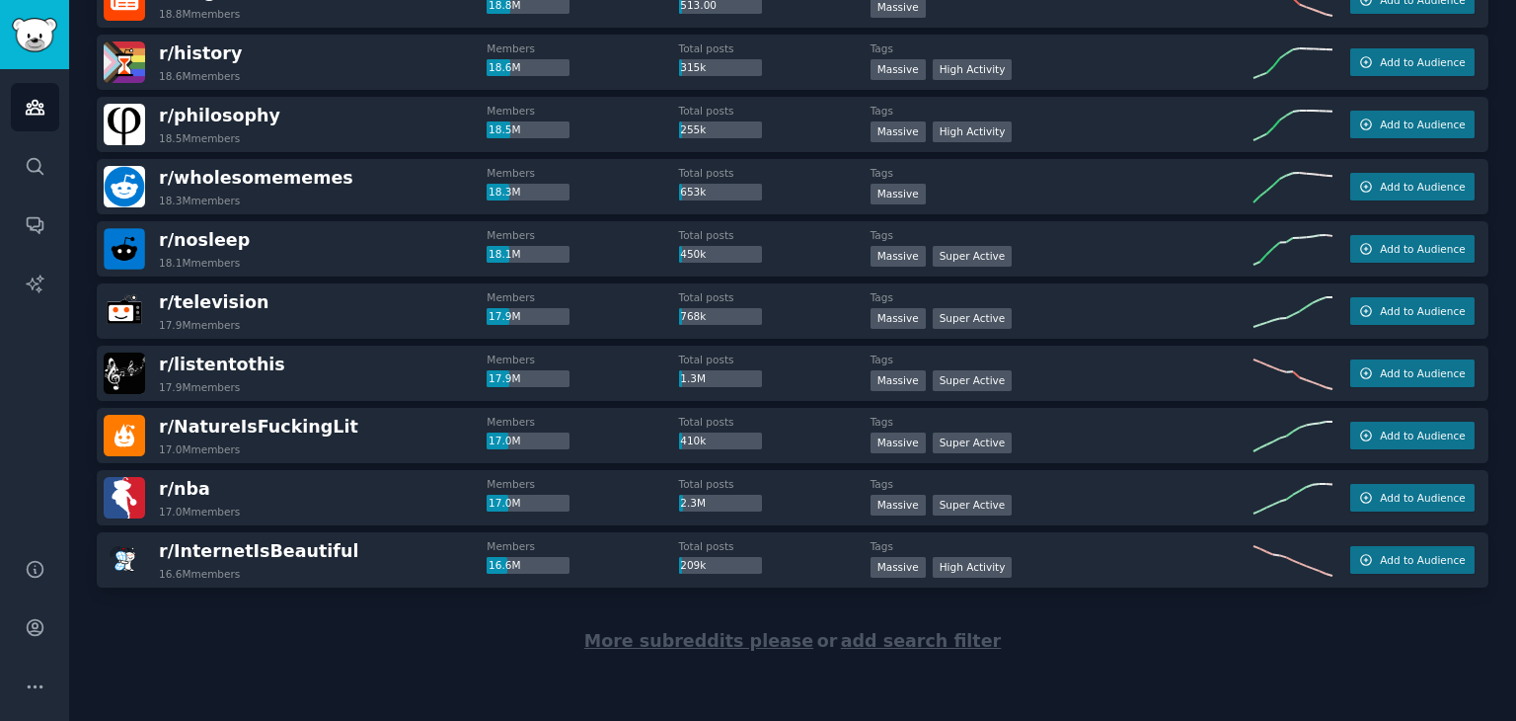
click at [707, 645] on span "More subreddits please" at bounding box center [698, 641] width 229 height 20
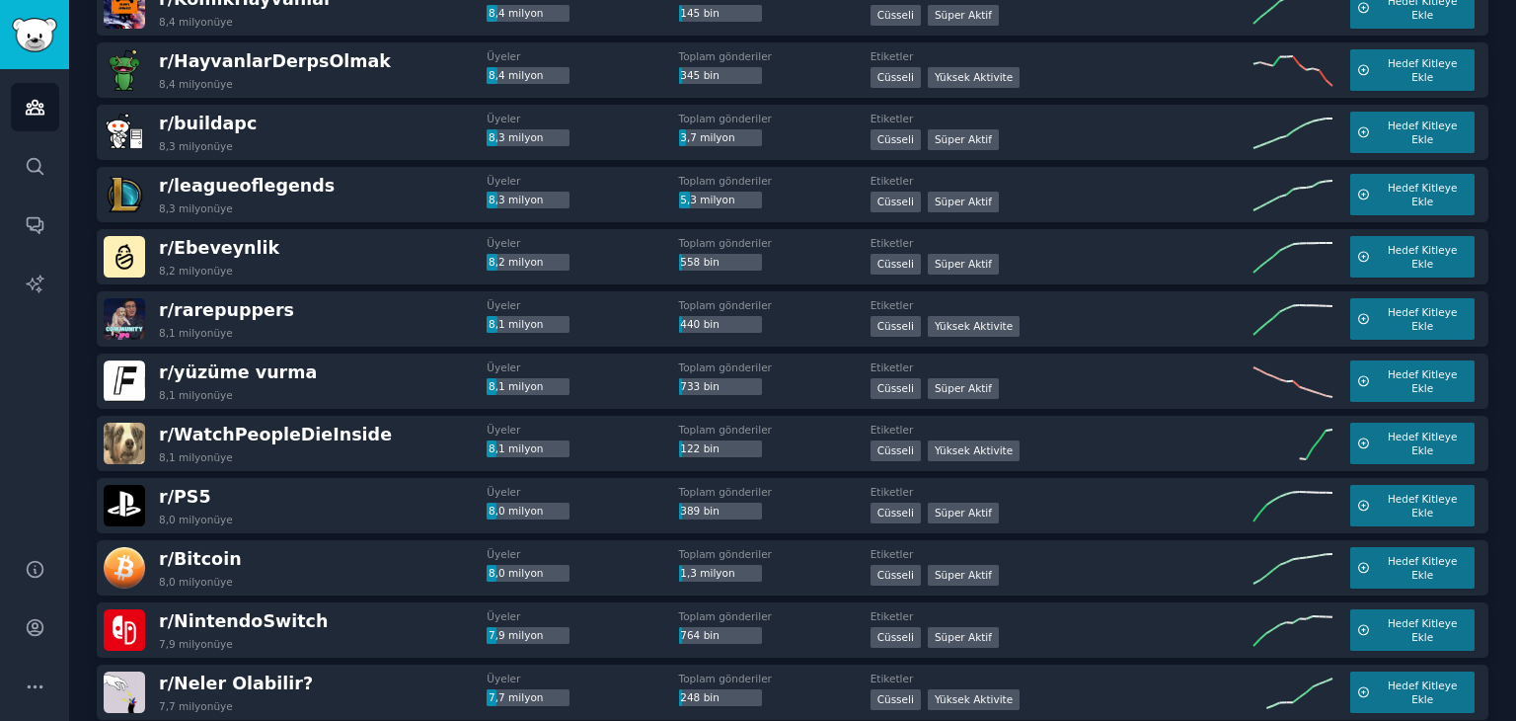
scroll to position [5397, 0]
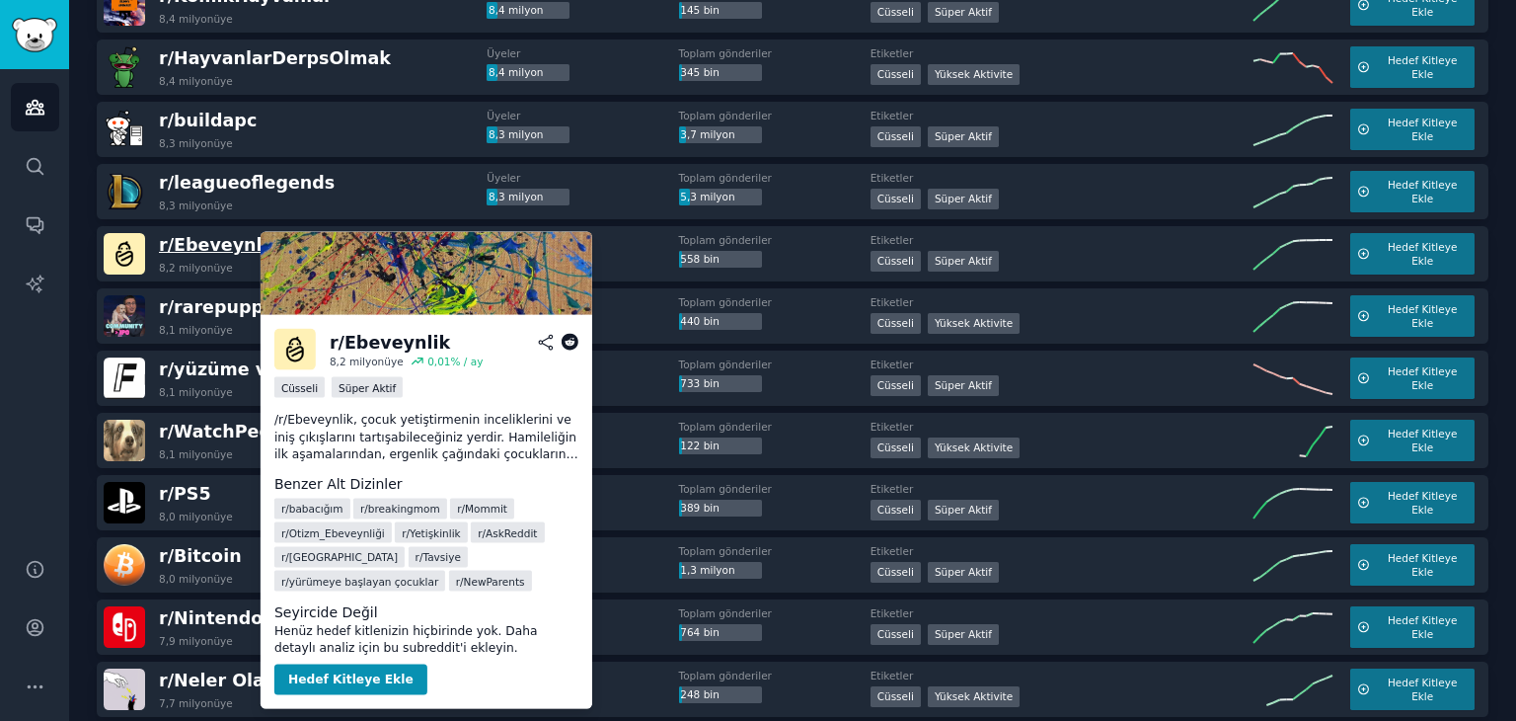
click at [221, 235] on font "Ebeveynlik" at bounding box center [227, 245] width 106 height 20
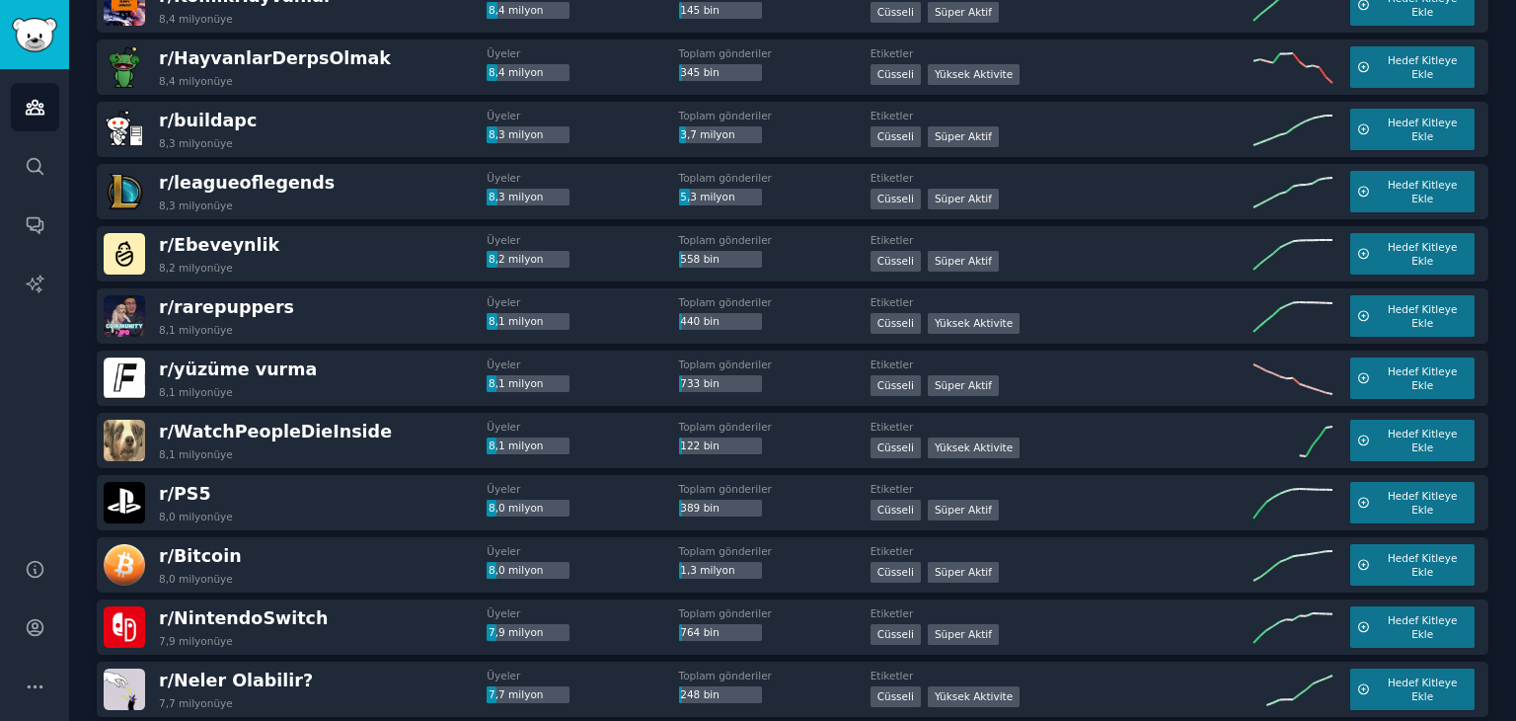
click at [295, 246] on div "r/ Ebeveynlik 8,2 milyon üye" at bounding box center [295, 253] width 383 height 41
click at [1417, 250] on font "Hedef Kitleye Ekle" at bounding box center [1423, 254] width 70 height 26
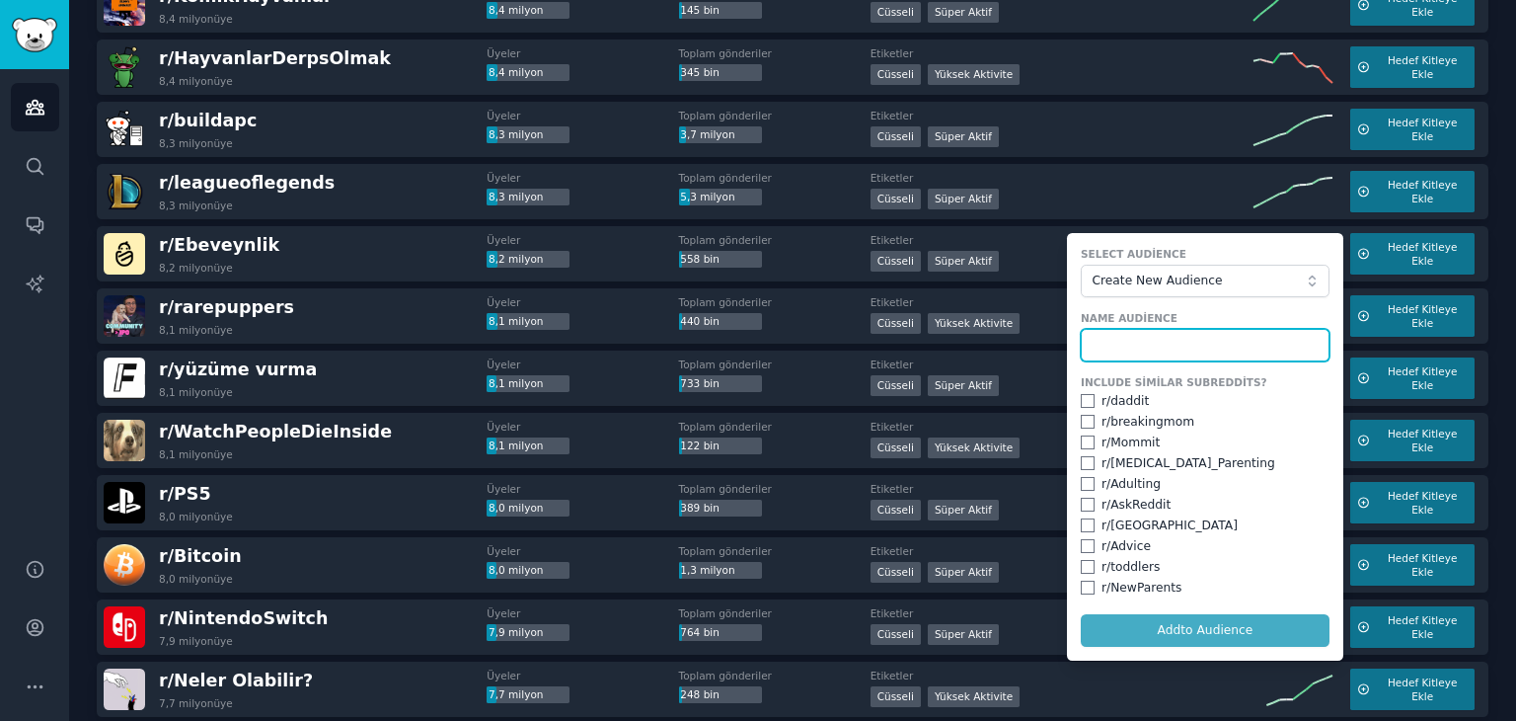
click at [1163, 352] on input "text" at bounding box center [1205, 346] width 249 height 34
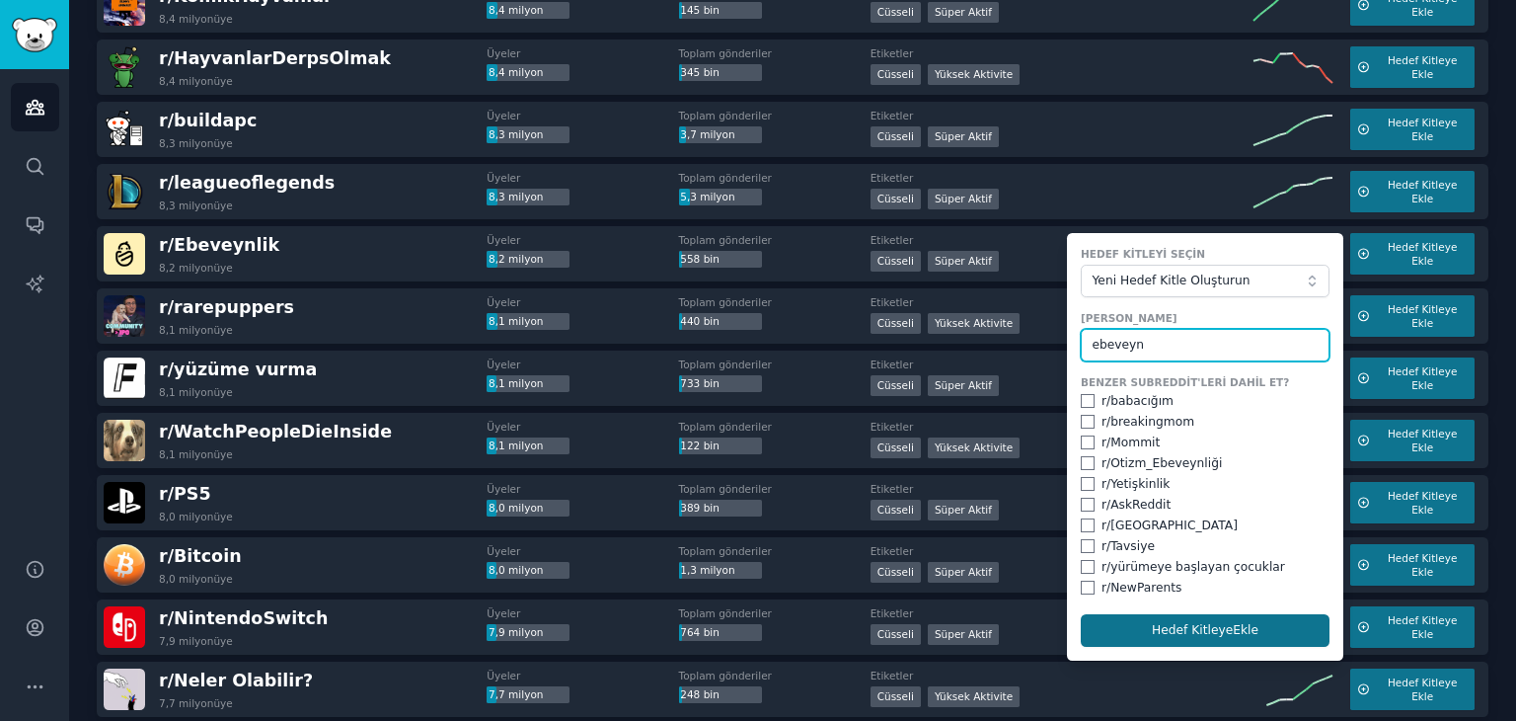
type input "ebeveyn"
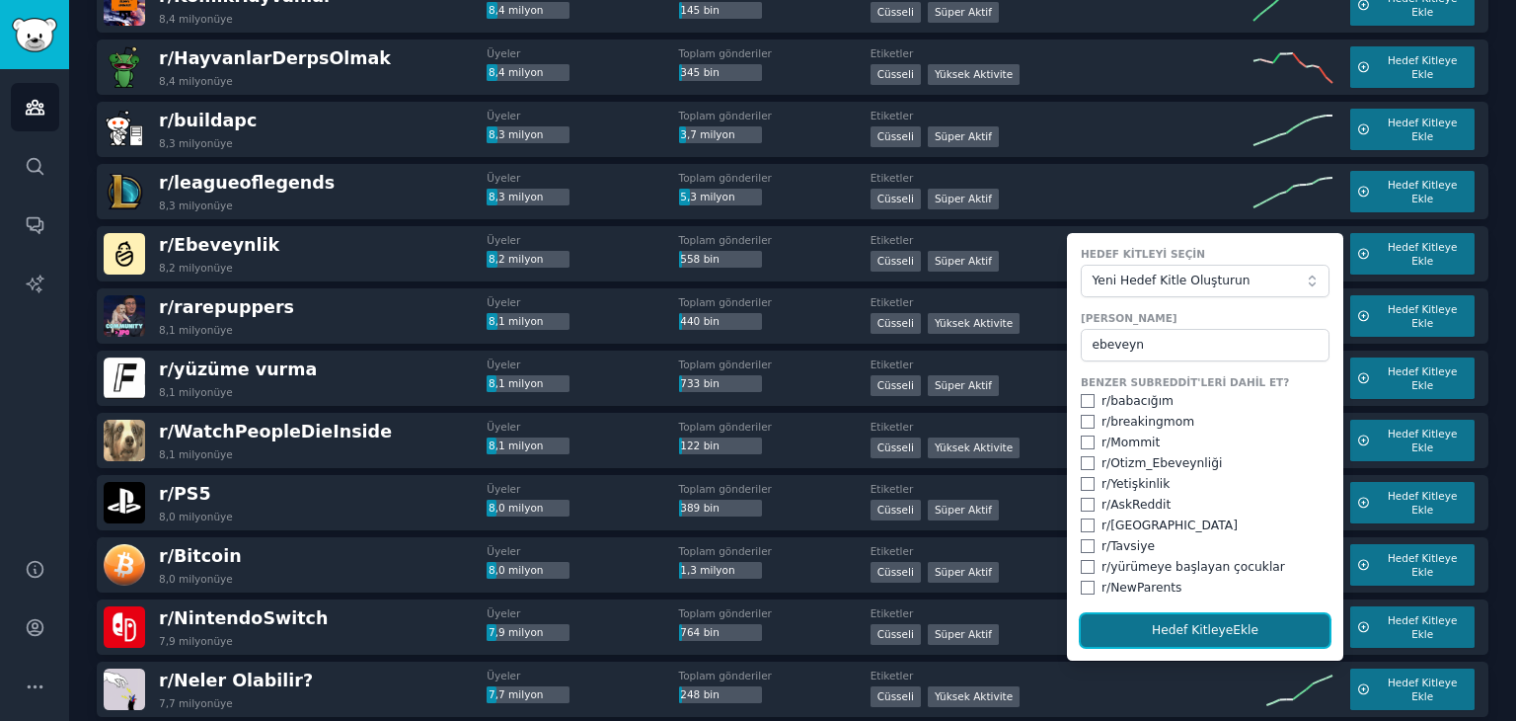
click at [1187, 634] on font "Hedef Kitleye" at bounding box center [1192, 630] width 81 height 14
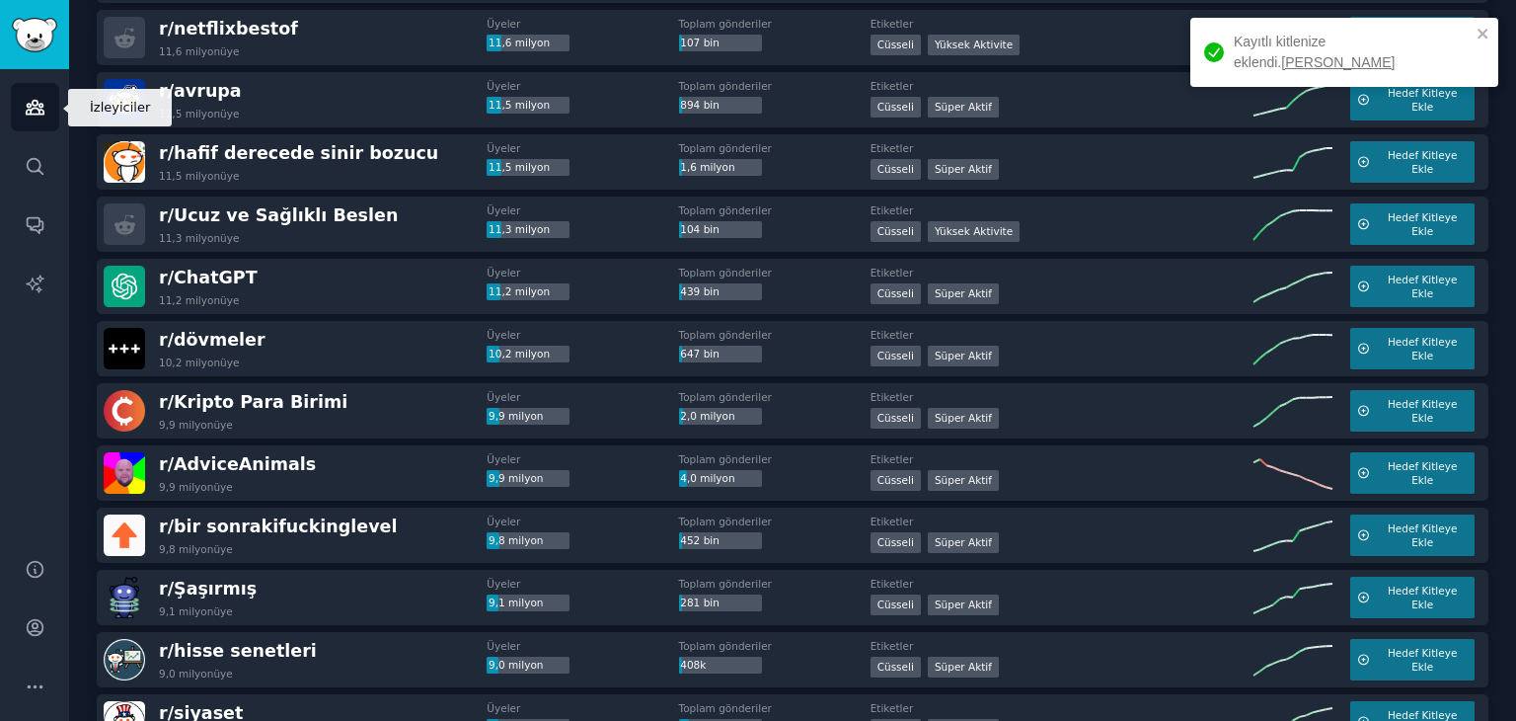
scroll to position [4213, 0]
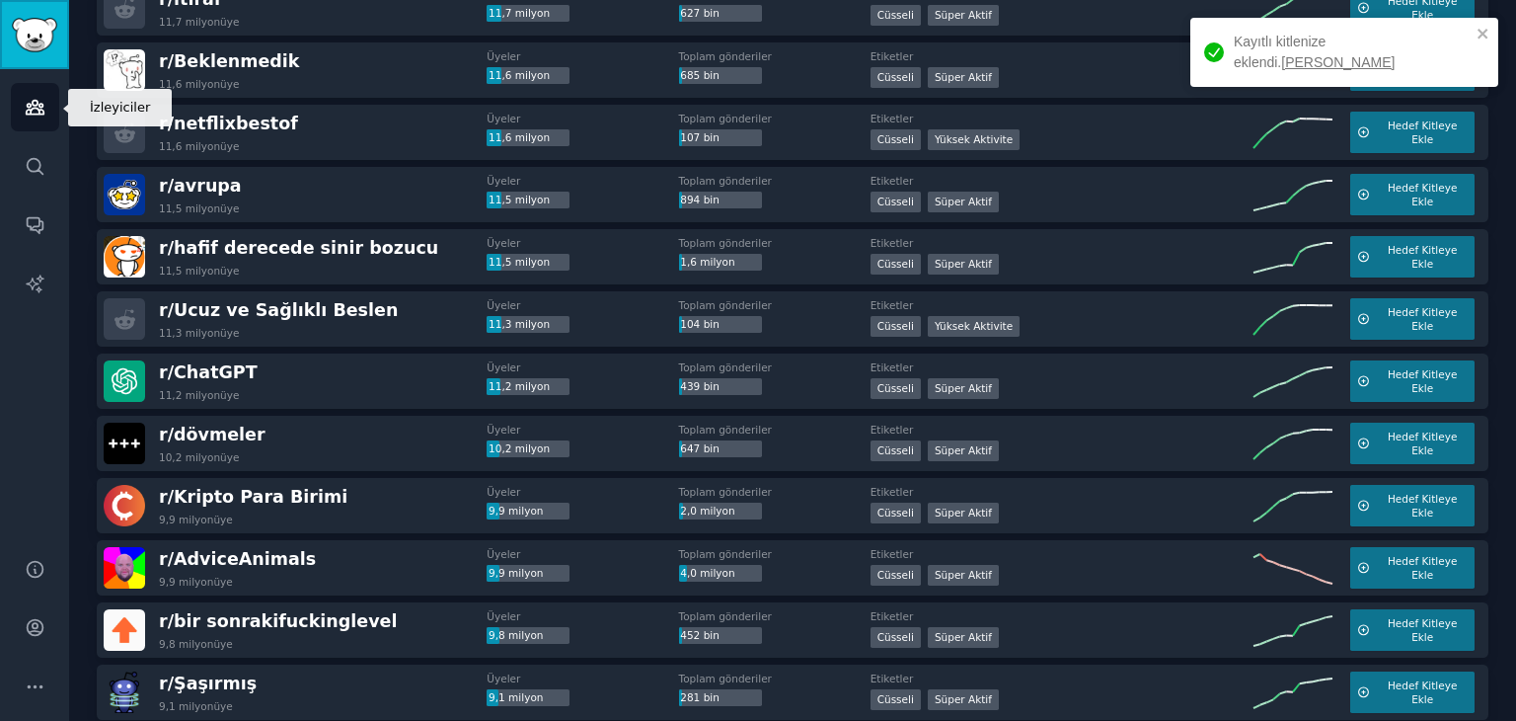
click at [40, 29] on img "Kenar çubuğu" at bounding box center [34, 35] width 45 height 35
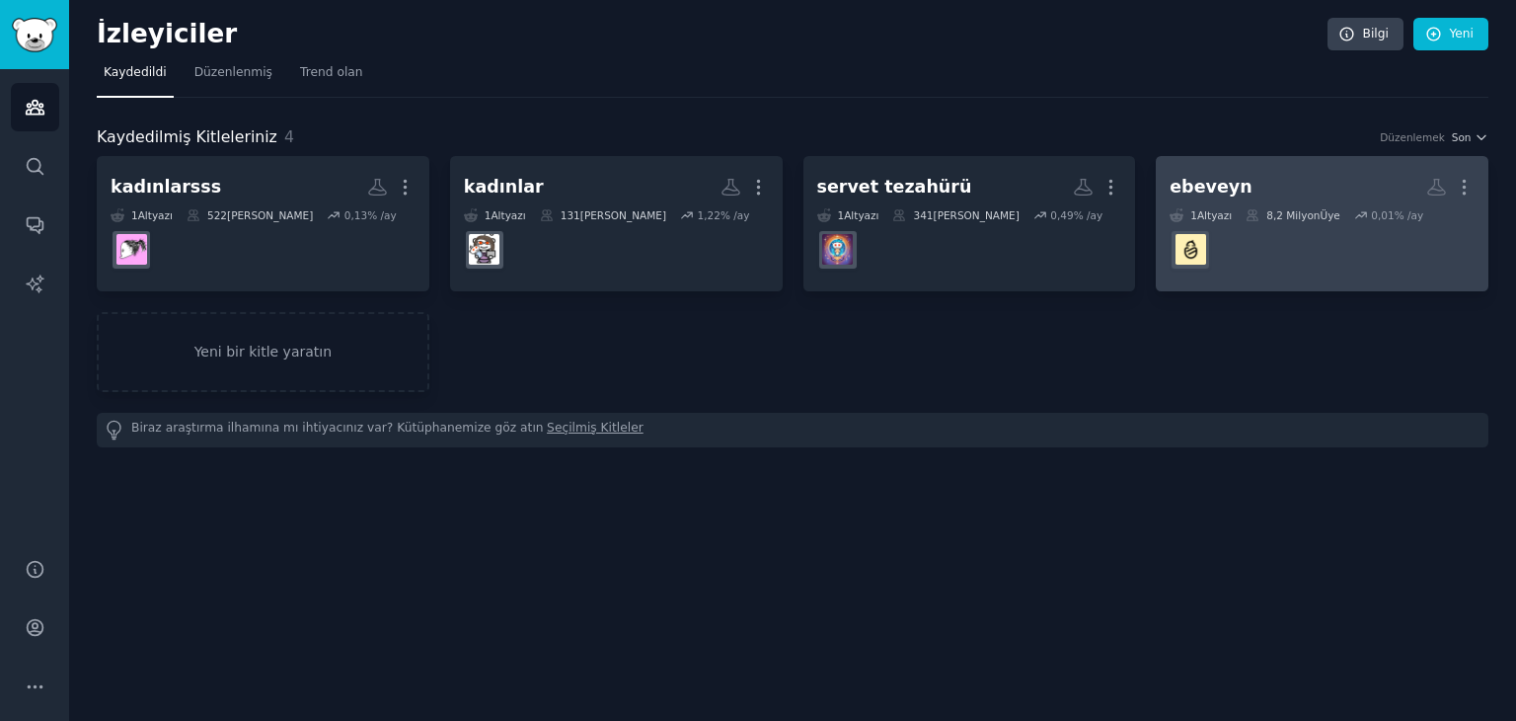
click at [1279, 190] on h2 "[PERSON_NAME]" at bounding box center [1322, 187] width 305 height 35
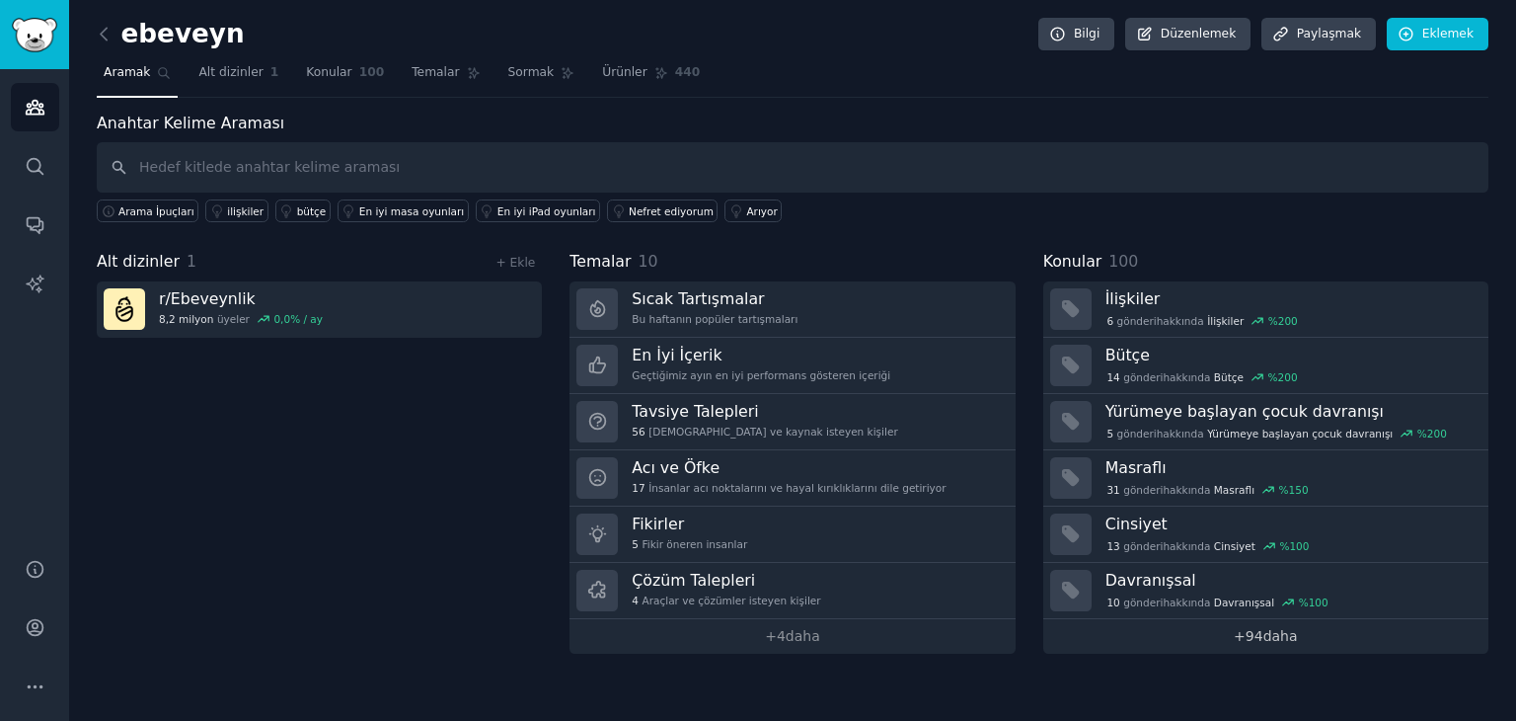
click at [1302, 632] on link "+ 94 daha" at bounding box center [1265, 636] width 445 height 35
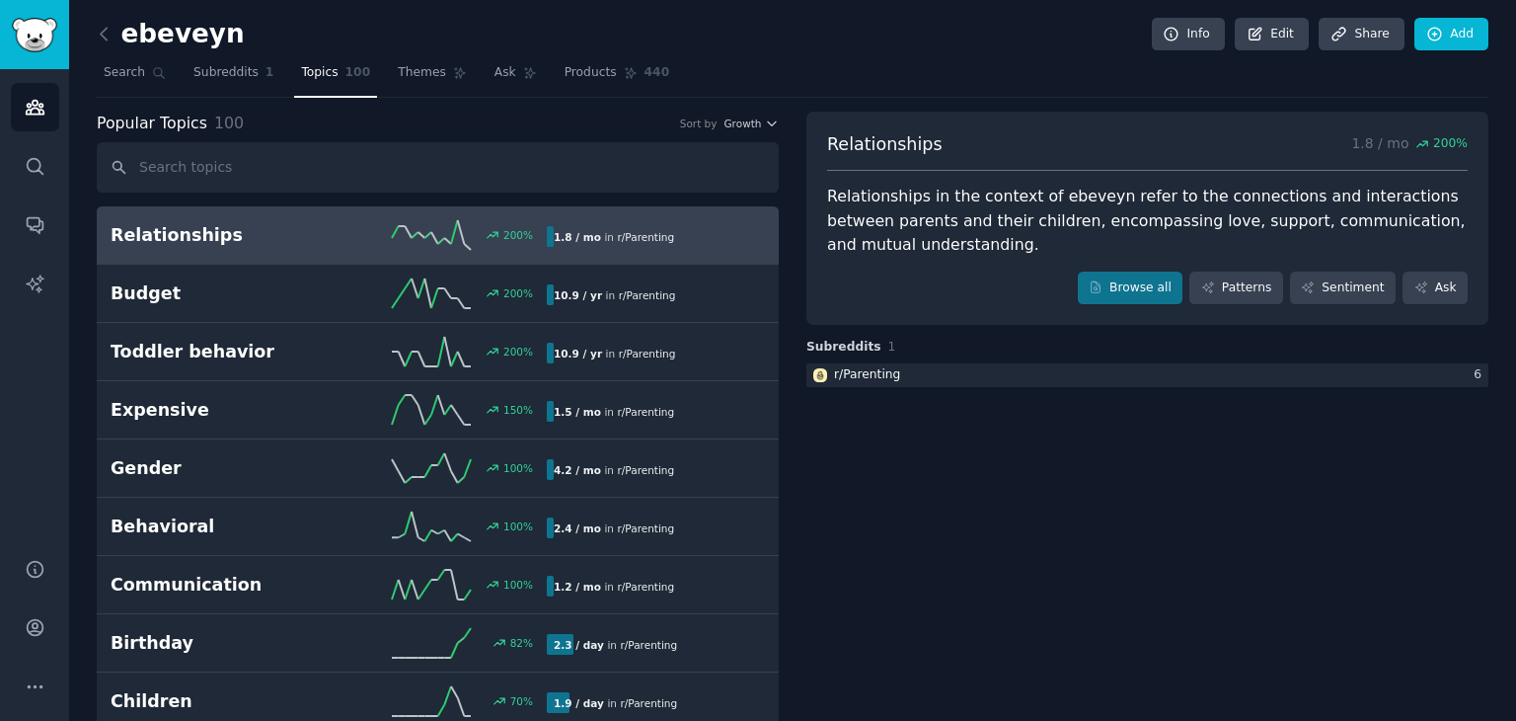
drag, startPoint x: 960, startPoint y: 23, endPoint x: 662, endPoint y: 48, distance: 299.2
click at [960, 23] on div "ebeveyn Info Edit Share Add" at bounding box center [793, 38] width 1392 height 40
click at [488, 84] on link "Ask" at bounding box center [516, 77] width 56 height 40
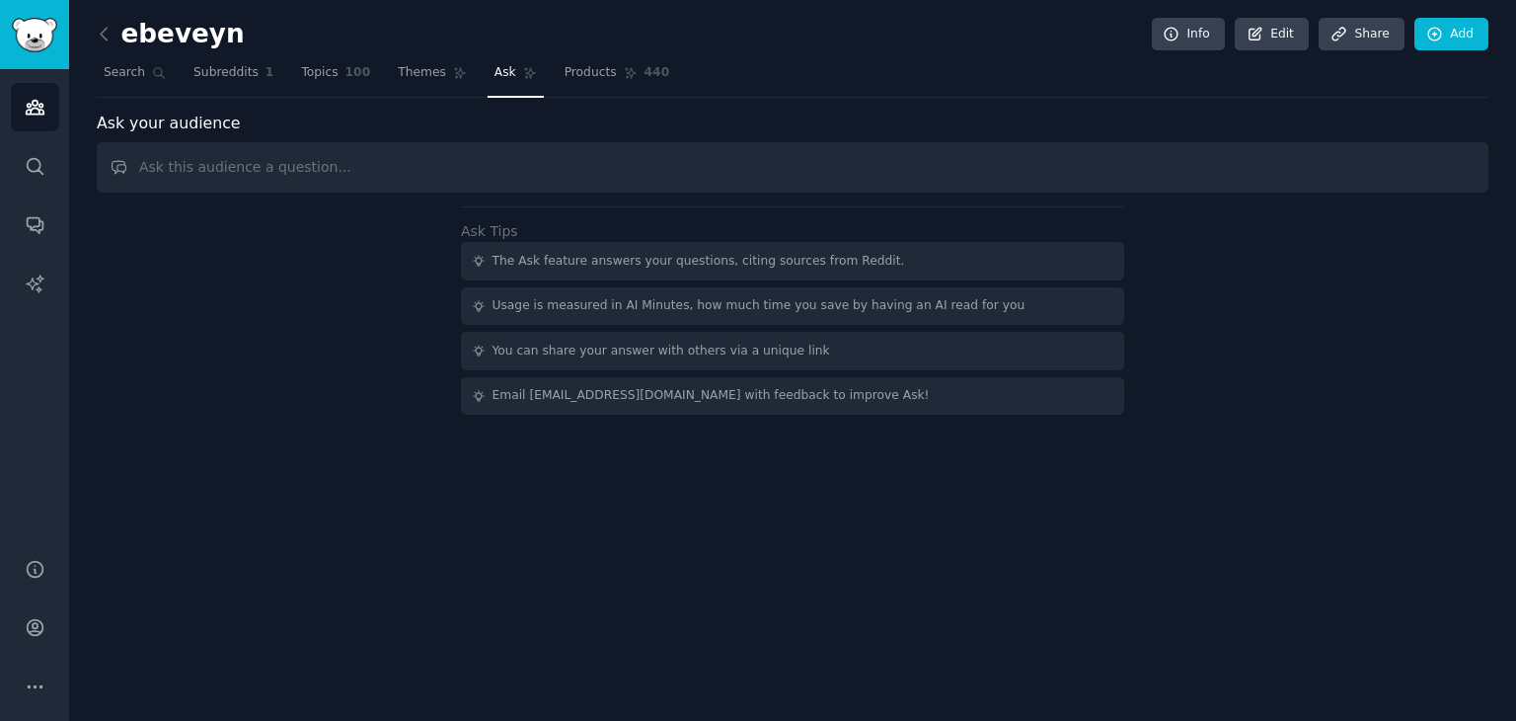
click at [371, 169] on input "text" at bounding box center [793, 167] width 1392 height 50
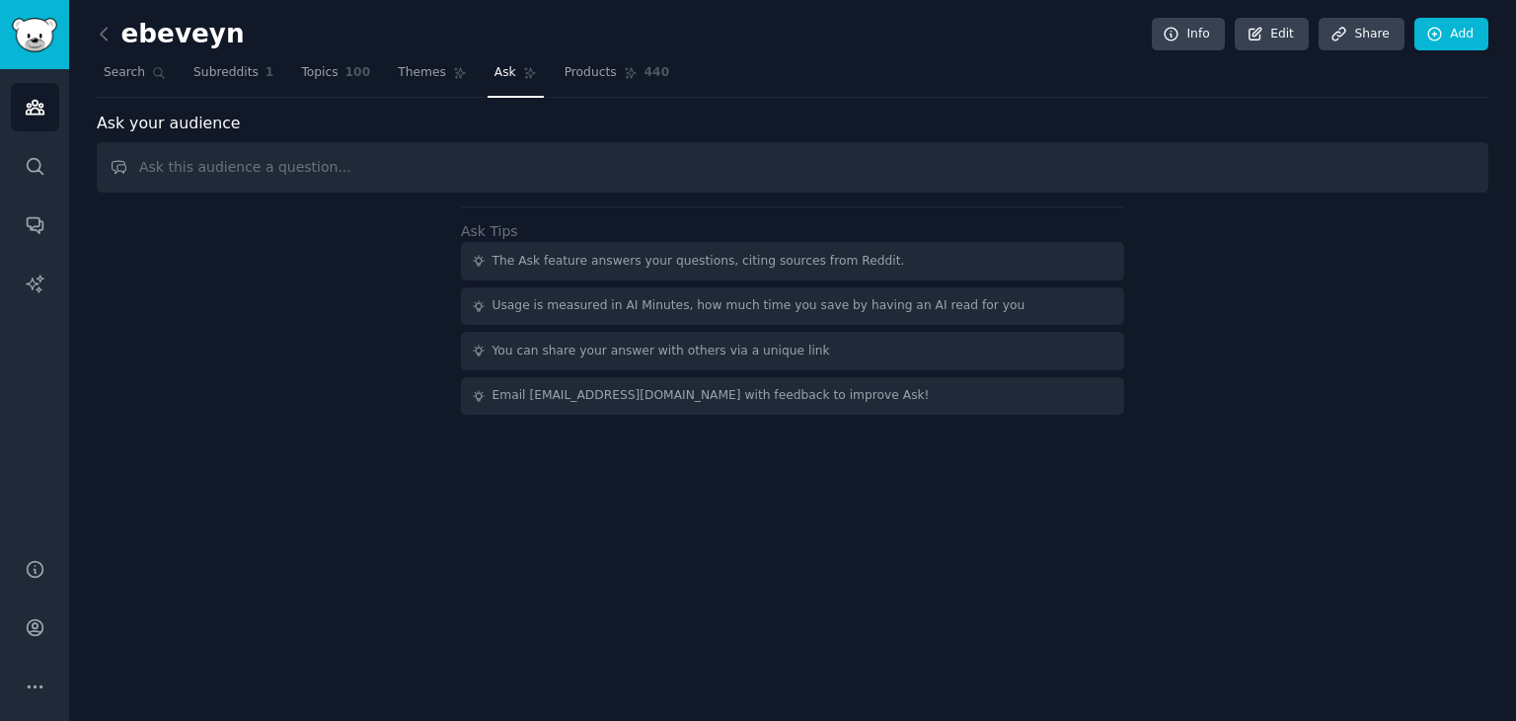
click at [371, 169] on input "text" at bounding box center [793, 167] width 1392 height 50
type input "hangi hedef kitle hangi sorundan dolayı bir planlayıcıya ihtiyaç duyuyor bu top…"
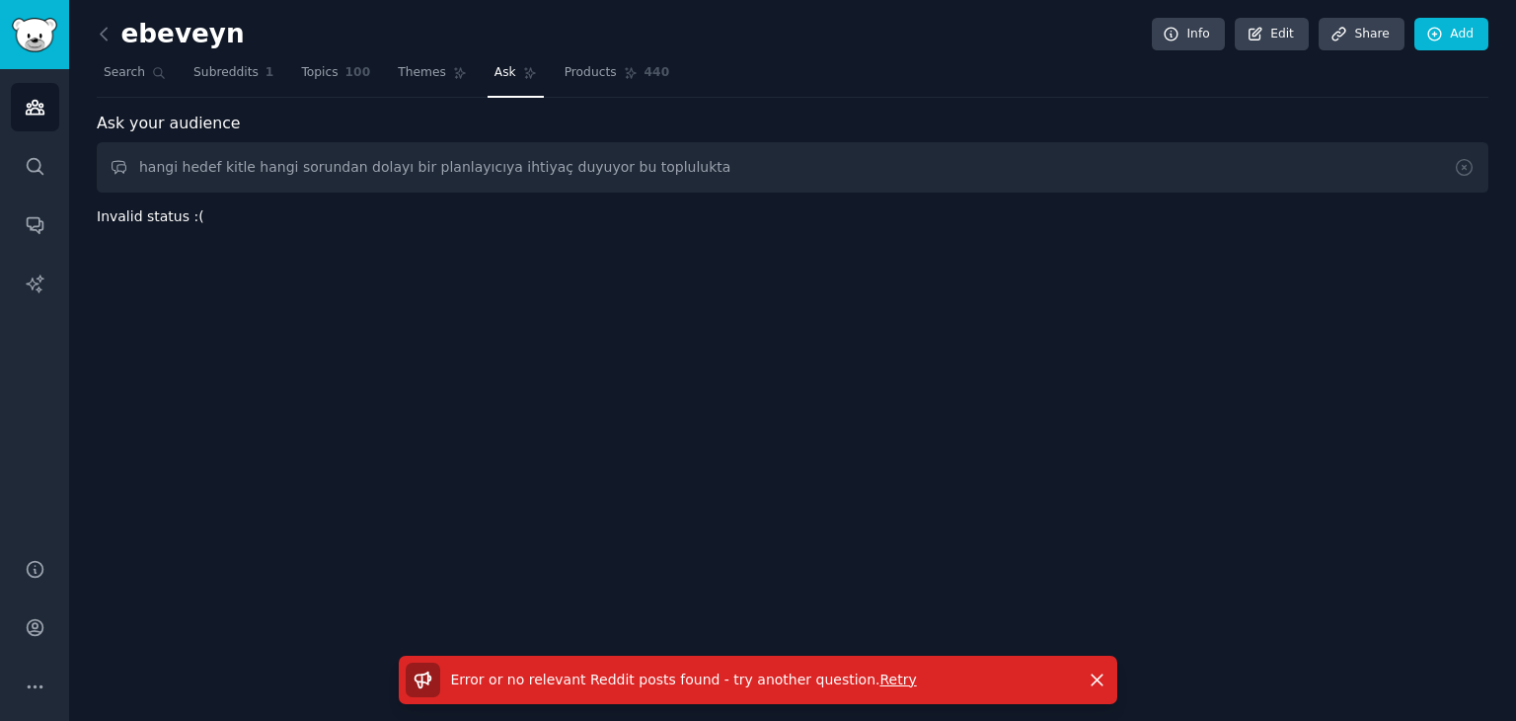
click at [879, 678] on span "Retry" at bounding box center [897, 679] width 37 height 16
click at [1464, 162] on icon at bounding box center [1464, 167] width 21 height 21
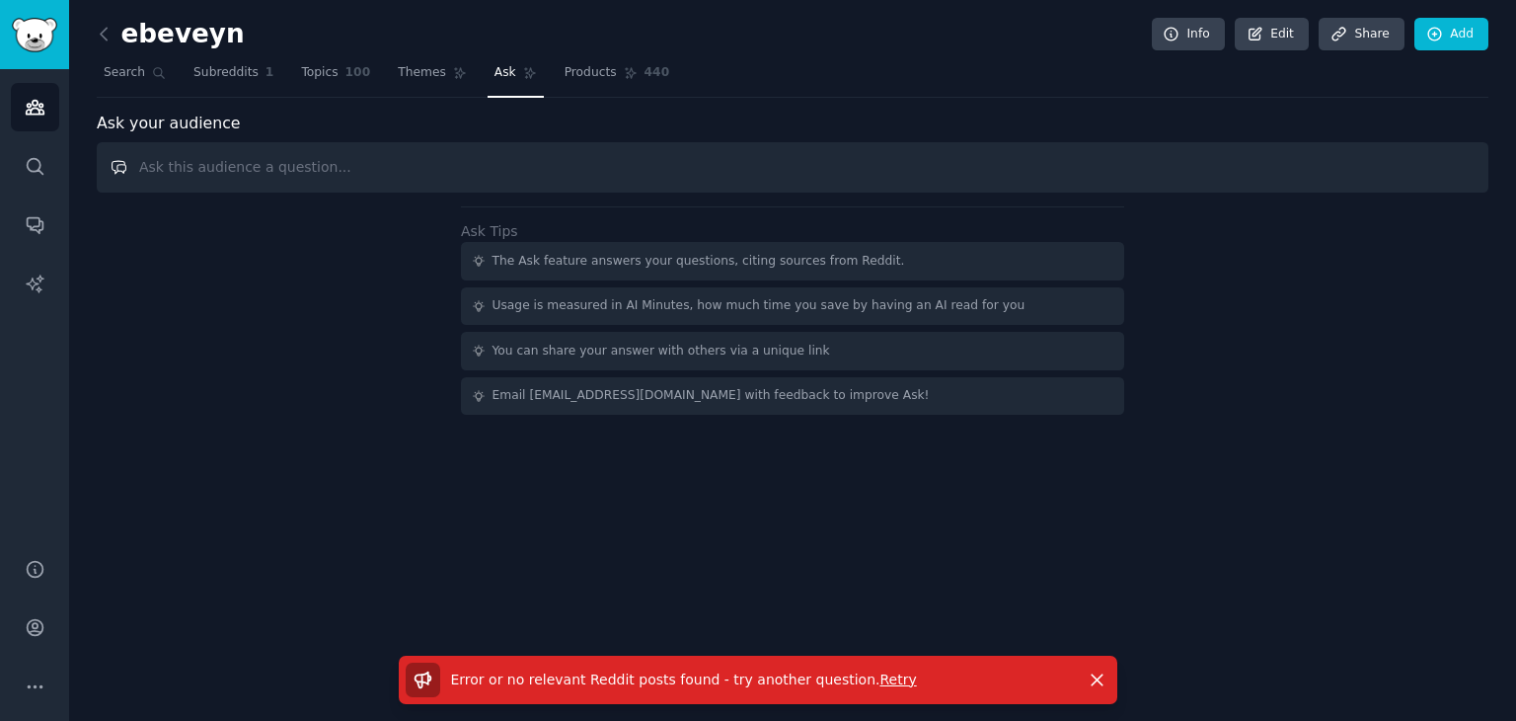
click at [665, 162] on input "text" at bounding box center [793, 167] width 1392 height 50
type input "p"
type input "b"
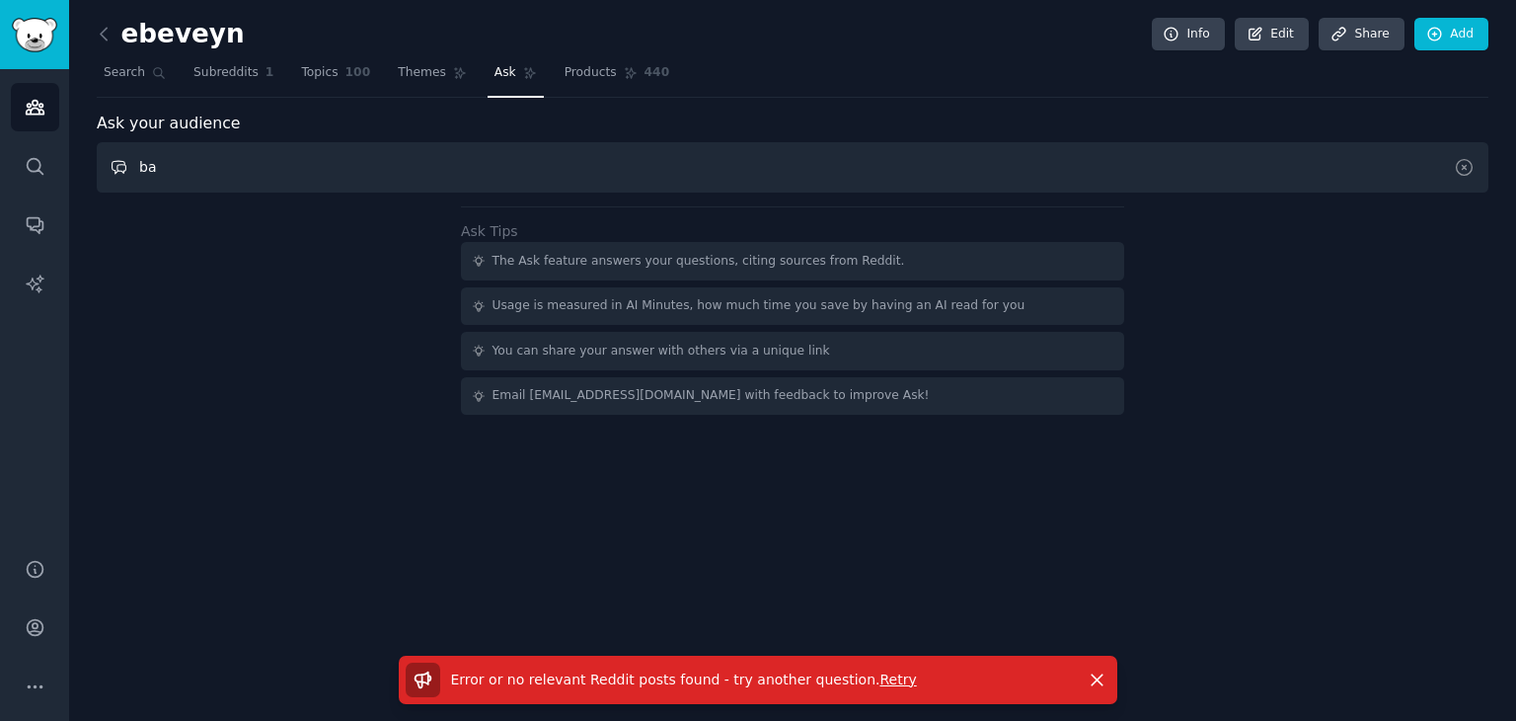
type input "b"
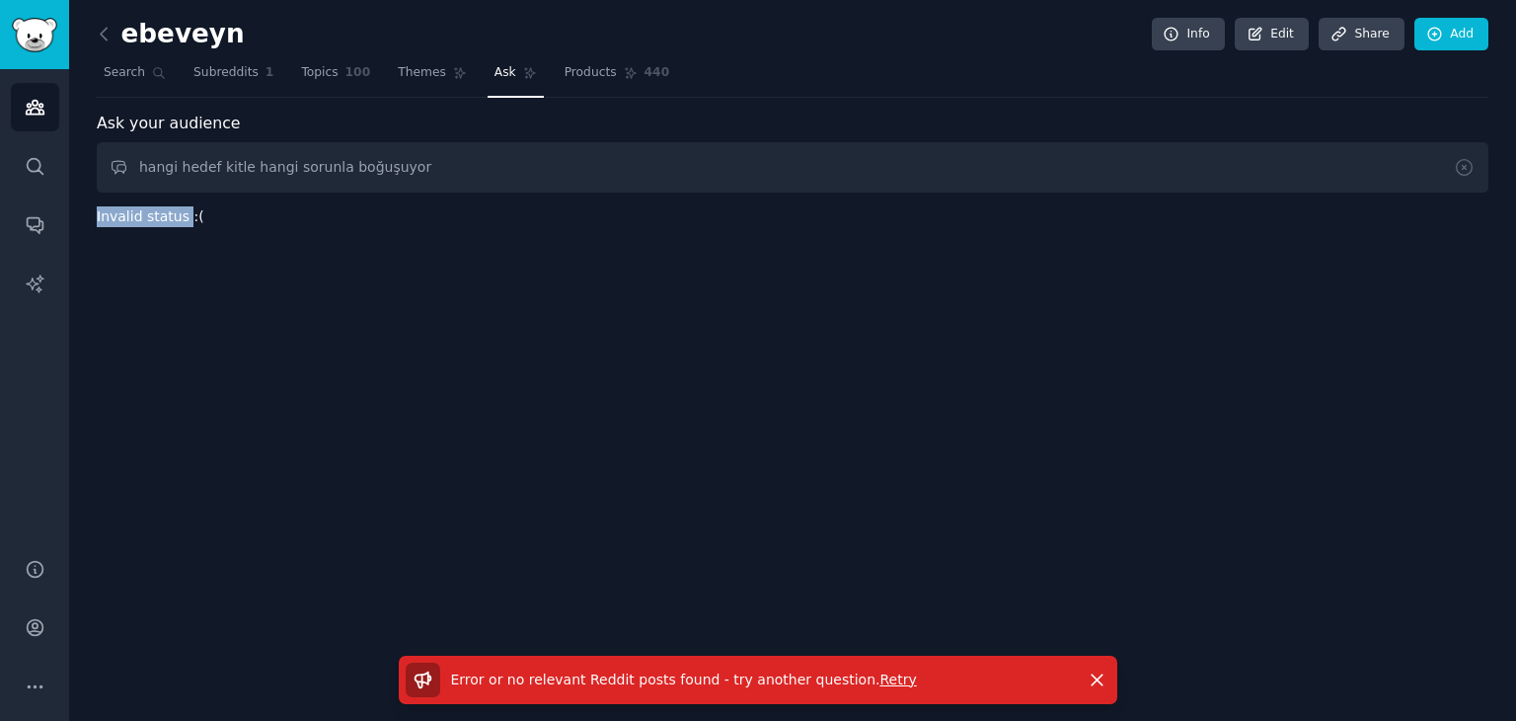
drag, startPoint x: 81, startPoint y: 228, endPoint x: 136, endPoint y: 228, distance: 55.3
click at [105, 228] on div "ebeveyn Info Edit Share Add Search Subreddits 1 Topics 100 Themes Ask Products …" at bounding box center [792, 360] width 1447 height 721
click at [194, 254] on div "ebeveyn Info Edit Share Add Search Subreddits 1 Topics 100 Themes Ask Products …" at bounding box center [792, 360] width 1447 height 721
drag, startPoint x: 151, startPoint y: 217, endPoint x: 95, endPoint y: 228, distance: 57.3
click at [95, 228] on div "ebeveyn Info Edit Share Add Search Subreddits 1 Topics 100 Themes Ask Products …" at bounding box center [792, 360] width 1447 height 721
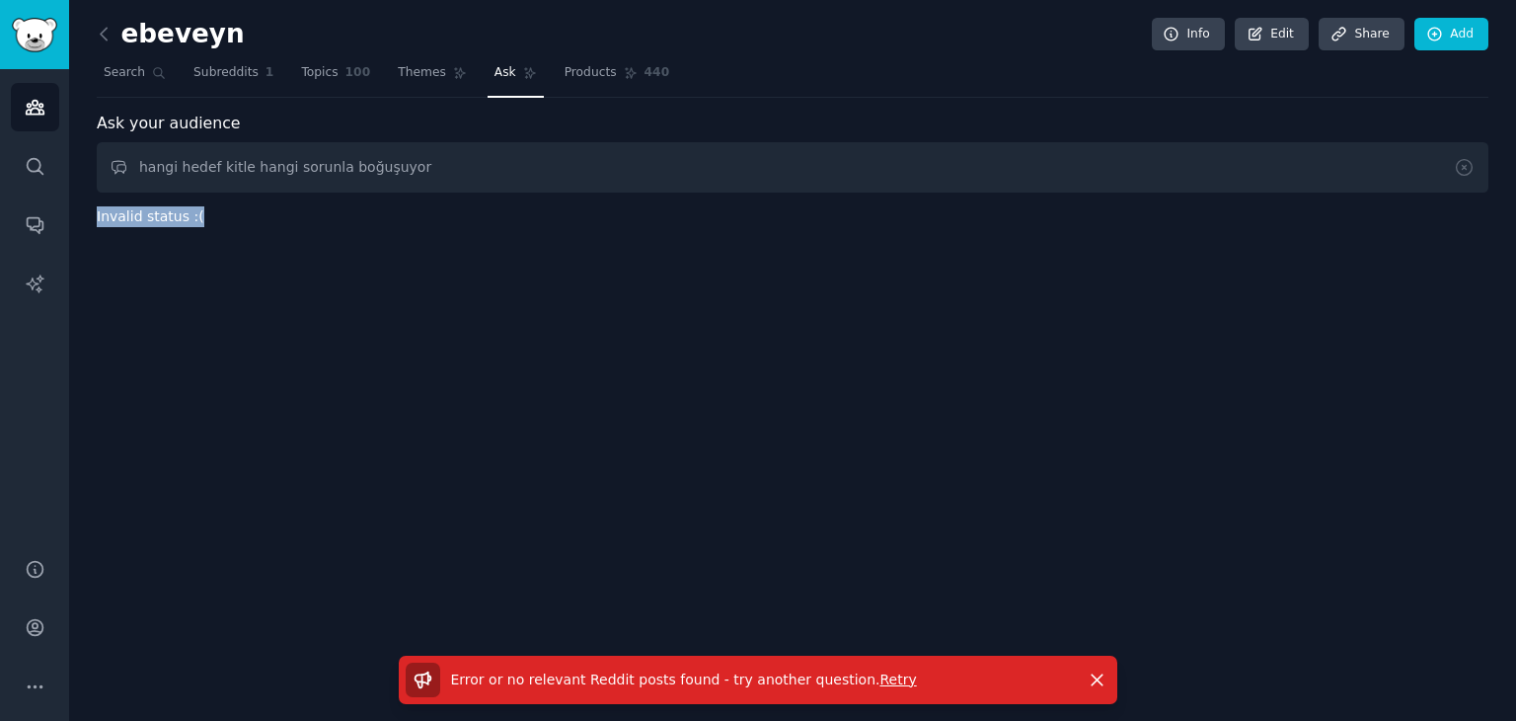
copy div "Invalid status :("
click at [454, 333] on div "ebeveyn Info Edit Share Add Search Subreddits 1 Topics 100 Themes Ask Products …" at bounding box center [792, 360] width 1447 height 721
drag, startPoint x: 527, startPoint y: 157, endPoint x: 387, endPoint y: 296, distance: 197.5
click at [370, 279] on div "ebeveyn Info Edit Share Add Search Subreddits 1 Topics 100 Themes Ask Products …" at bounding box center [792, 360] width 1447 height 721
drag, startPoint x: 478, startPoint y: 335, endPoint x: 471, endPoint y: 322, distance: 14.6
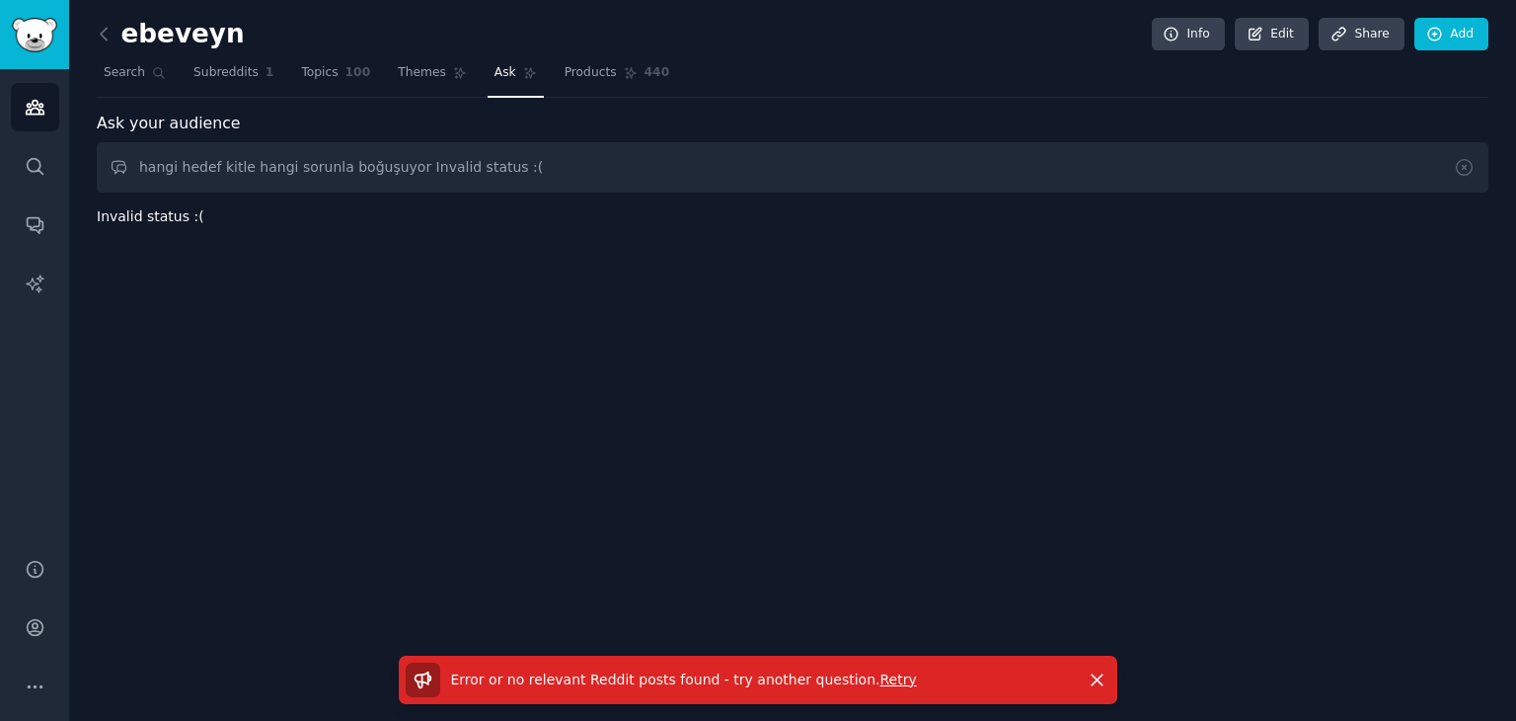
click at [473, 325] on div "ebeveyn Info Edit Share Add Search Subreddits 1 Topics 100 Themes Ask Products …" at bounding box center [792, 360] width 1447 height 721
drag, startPoint x: 320, startPoint y: 198, endPoint x: 265, endPoint y: 201, distance: 55.4
click at [265, 201] on div "Ask your audience hangi hedef kitle hangi sorunla boğuşuyor Invalid status :( I…" at bounding box center [793, 170] width 1392 height 116
click at [314, 174] on input "hangi hedef ki" at bounding box center [793, 167] width 1392 height 50
type input "h"
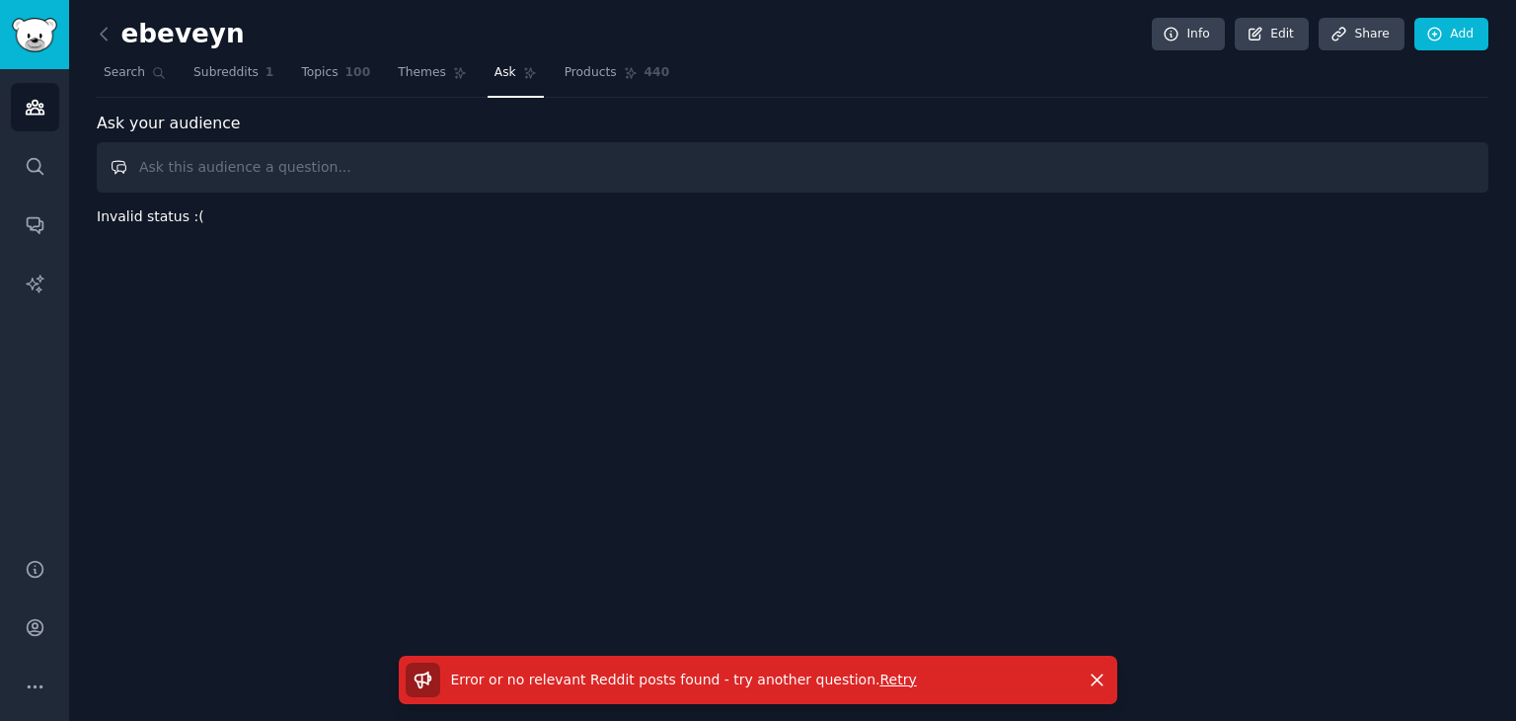
click at [357, 156] on input "text" at bounding box center [793, 167] width 1392 height 50
drag, startPoint x: 402, startPoint y: 174, endPoint x: 162, endPoint y: 232, distance: 246.8
click at [162, 232] on div "ebeveyn Info Edit Share Add Search Subreddits 1 Topics 100 Themes Ask Products …" at bounding box center [792, 360] width 1447 height 721
type input "h"
paste input "Which target audience is experiencing which problem?"
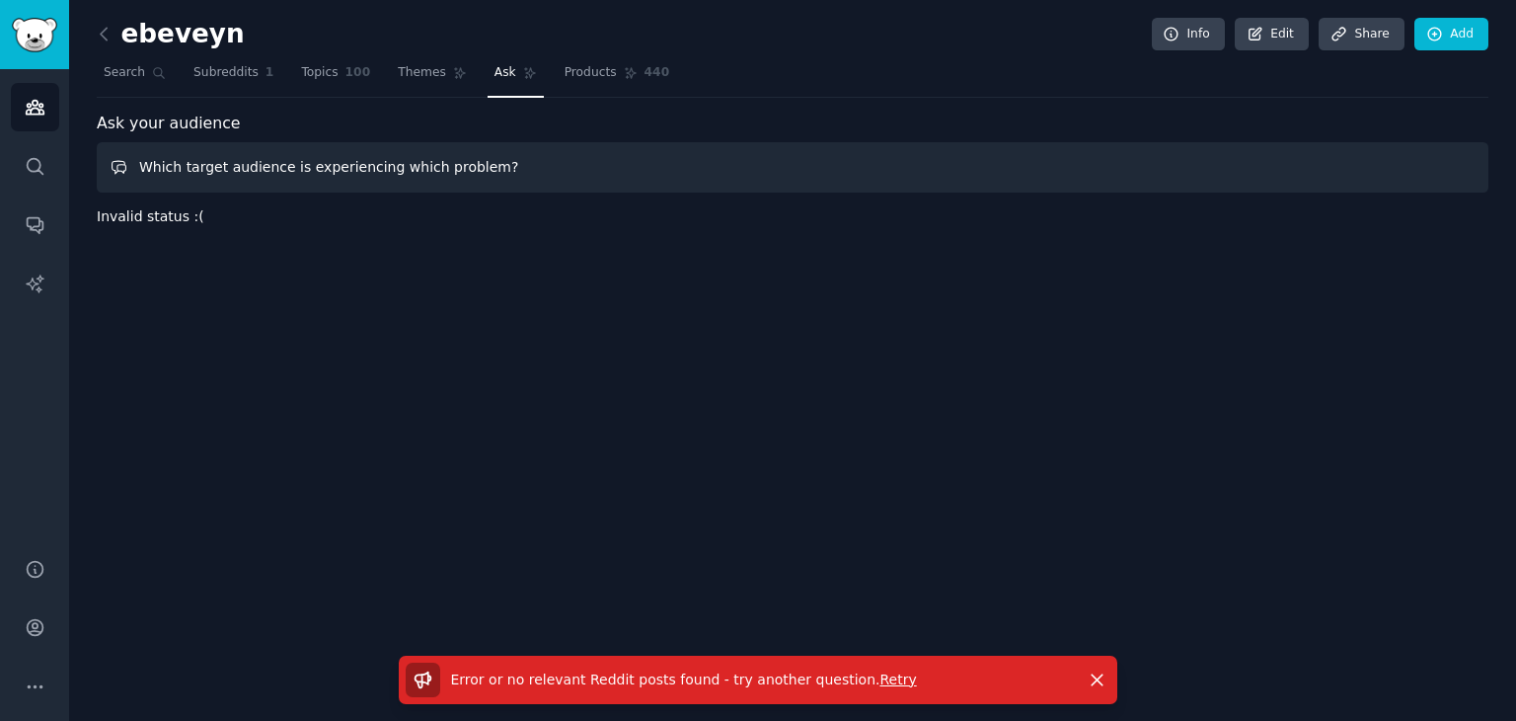
type input "Which target audience is experiencing which problem?"
